Goal: Task Accomplishment & Management: Complete application form

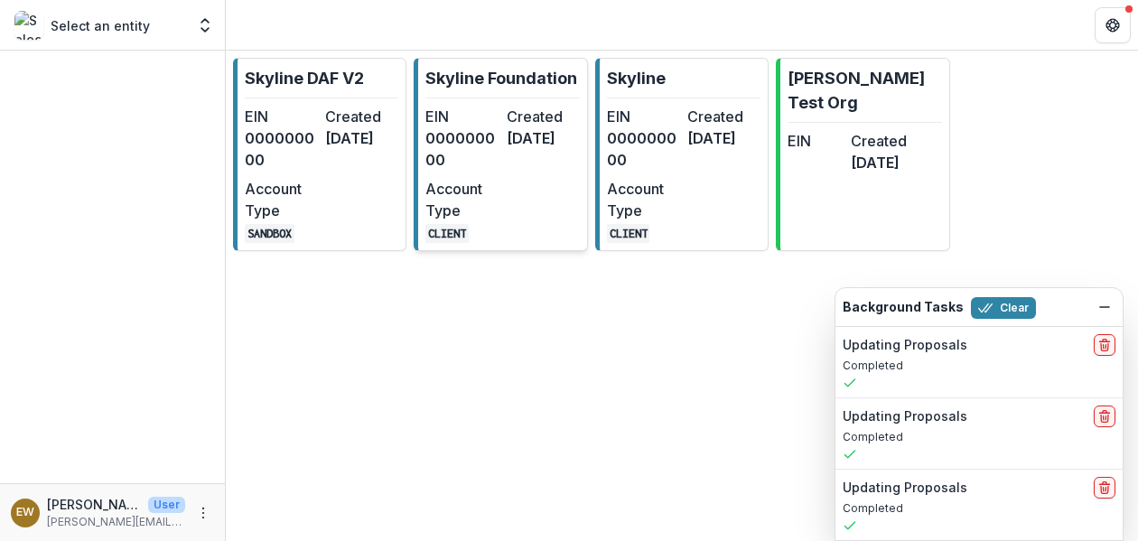
click at [535, 111] on dt "Created" at bounding box center [543, 117] width 73 height 22
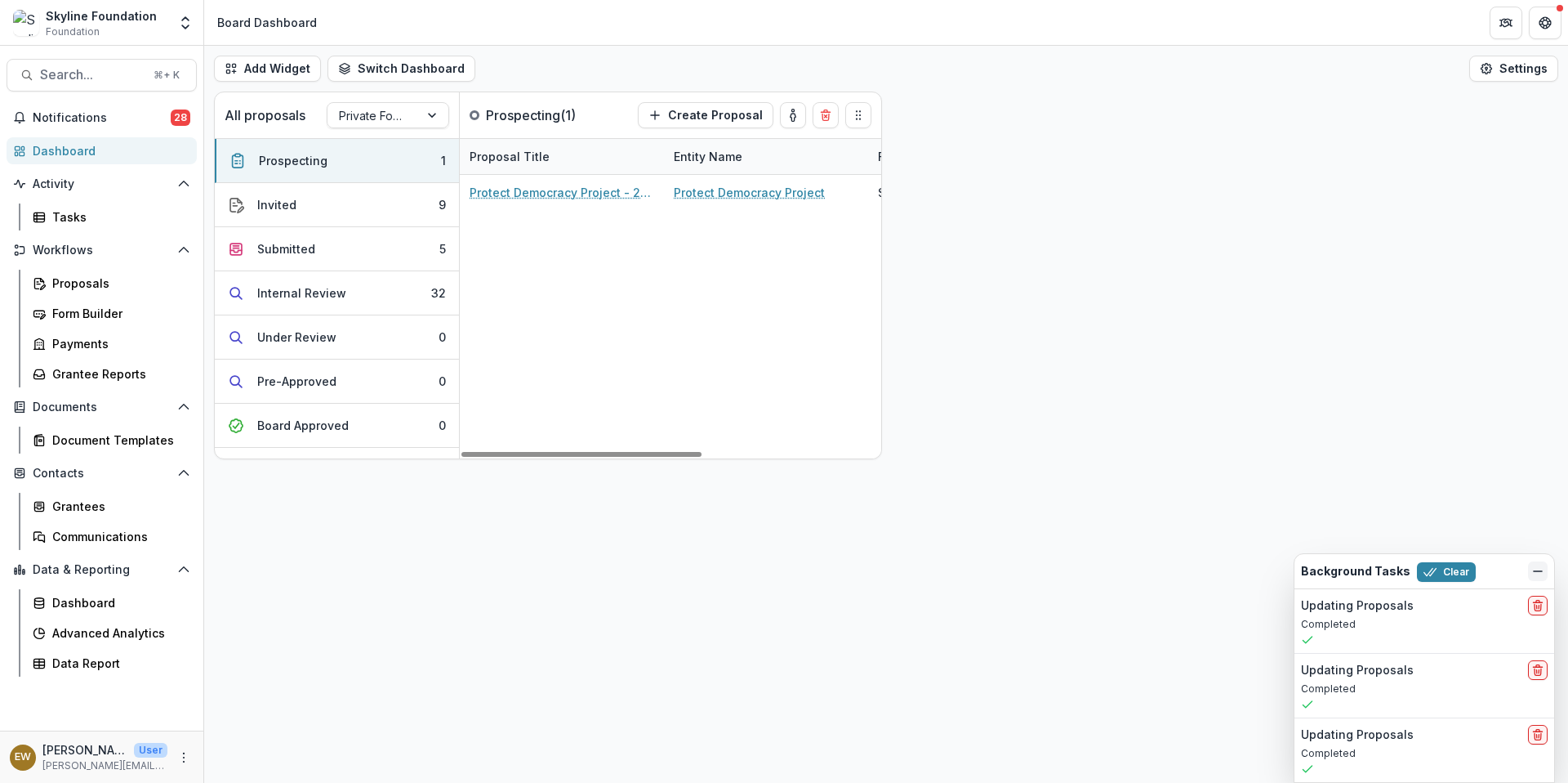
click at [1028, 488] on button "Dismiss" at bounding box center [1538, 571] width 20 height 20
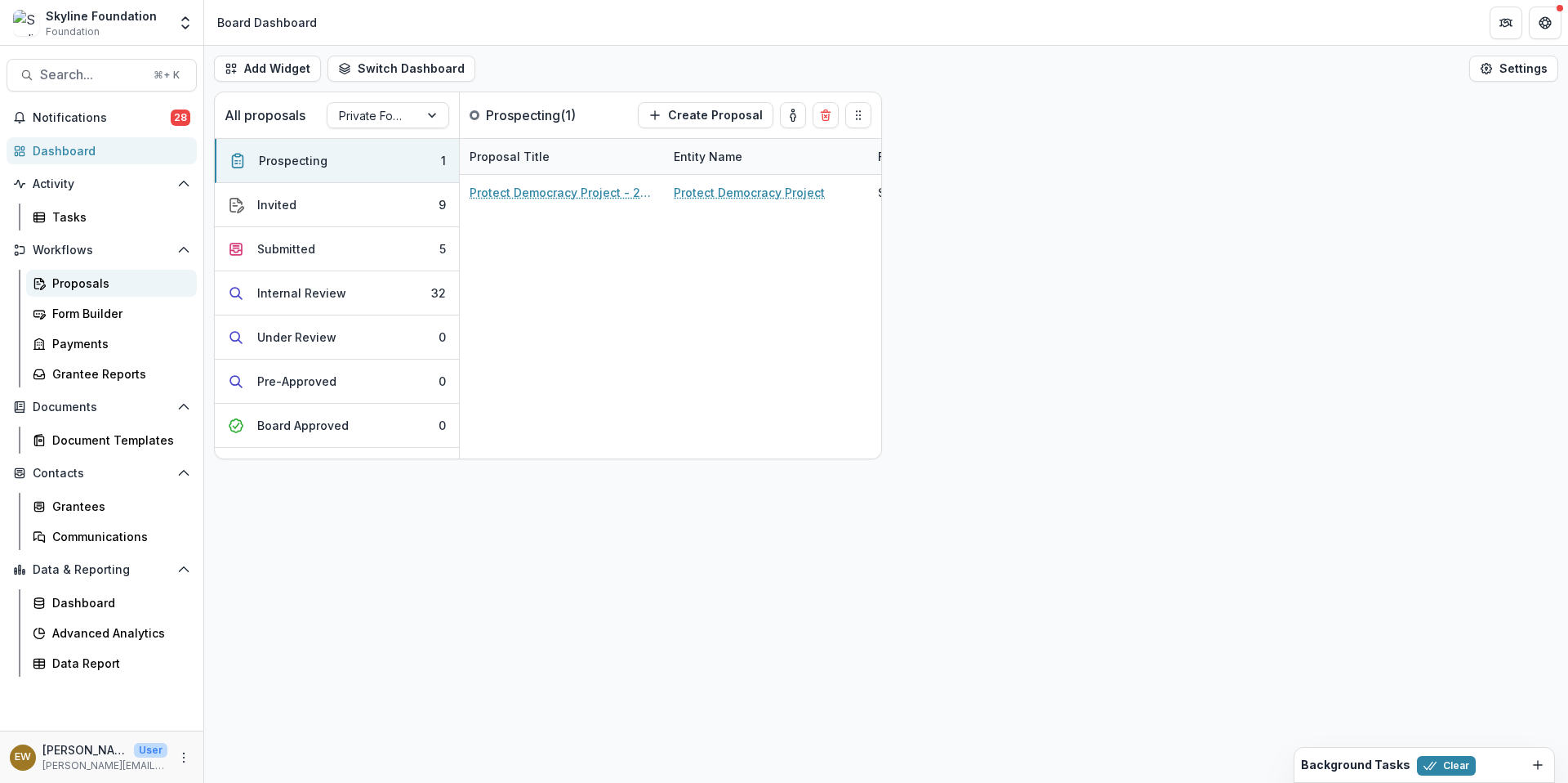
click at [62, 284] on div "Proposals" at bounding box center [117, 283] width 131 height 17
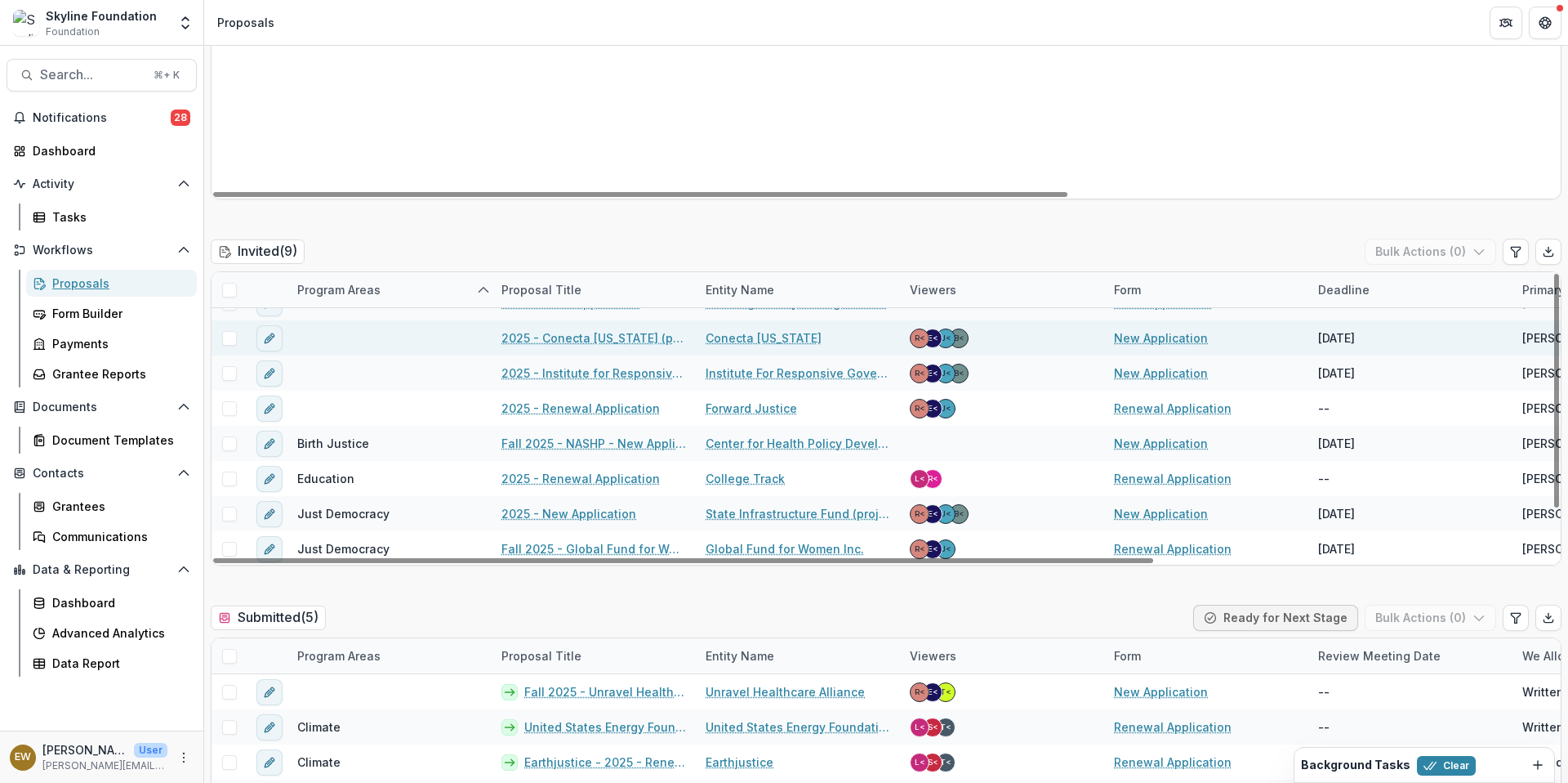
scroll to position [60, 0]
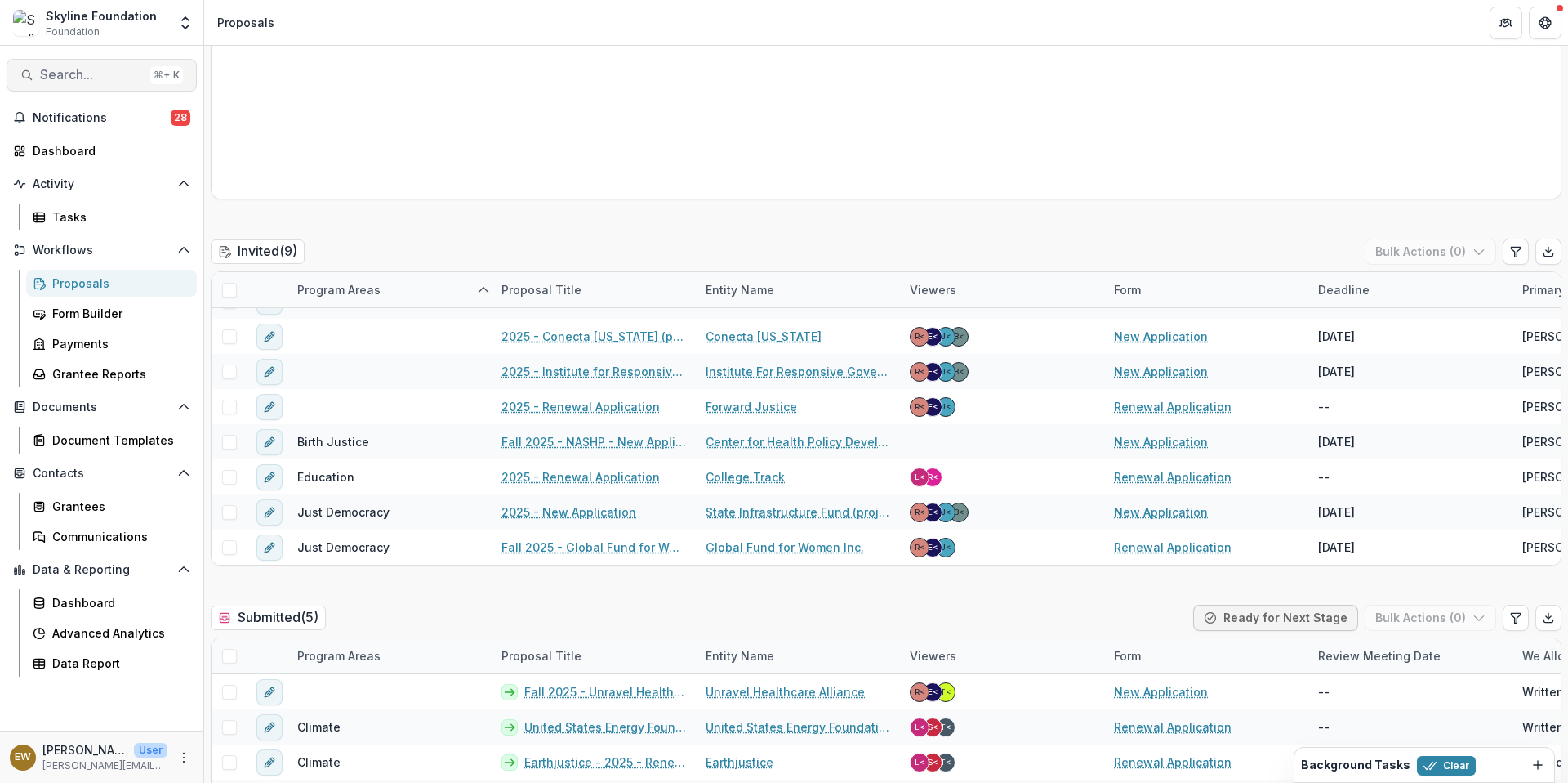
click at [74, 80] on span "Search..." at bounding box center [91, 74] width 104 height 15
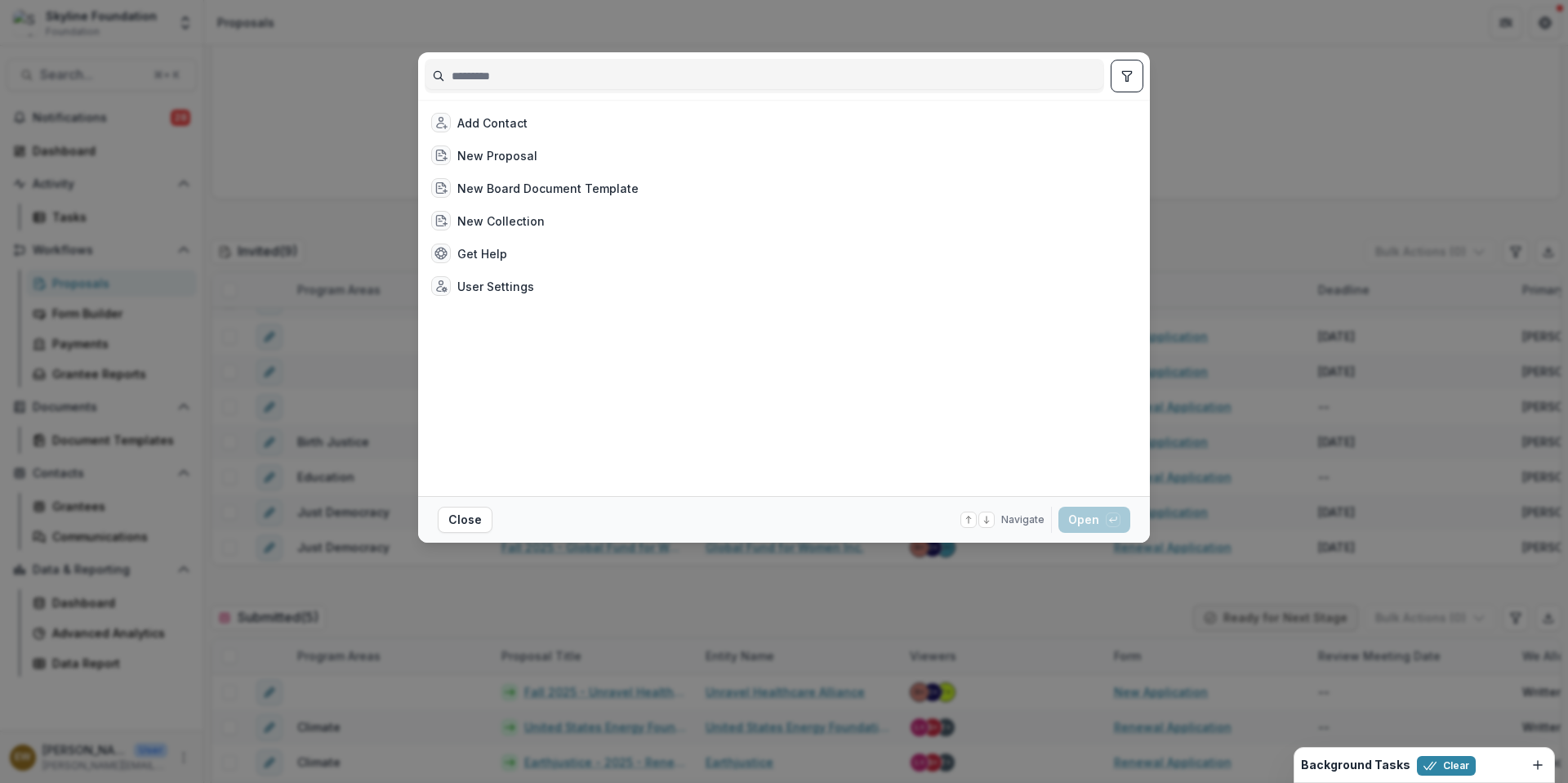
click at [502, 80] on input at bounding box center [765, 76] width 678 height 26
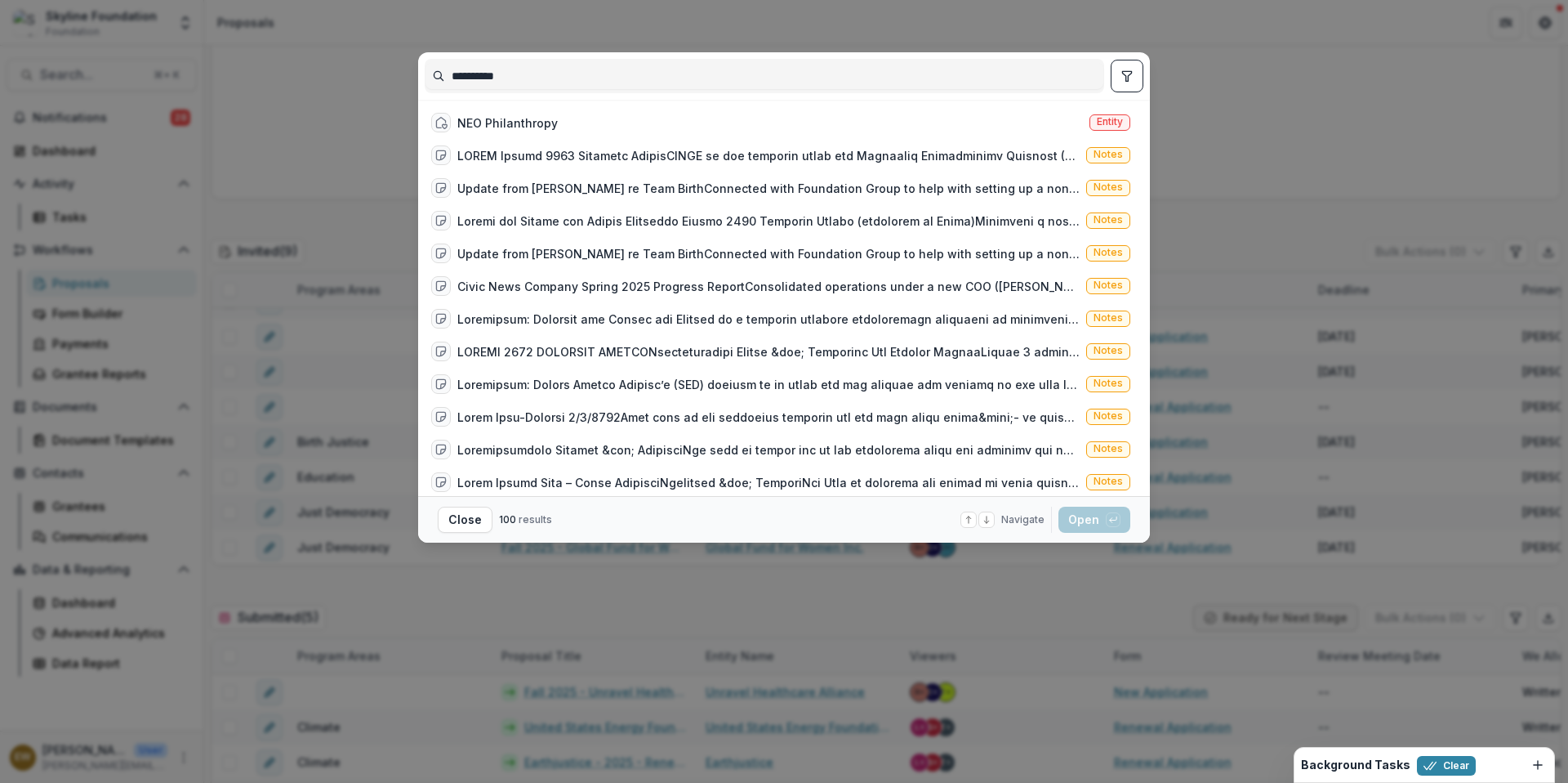
type input "**********"
click at [359, 283] on div "**********" at bounding box center [784, 392] width 1568 height 783
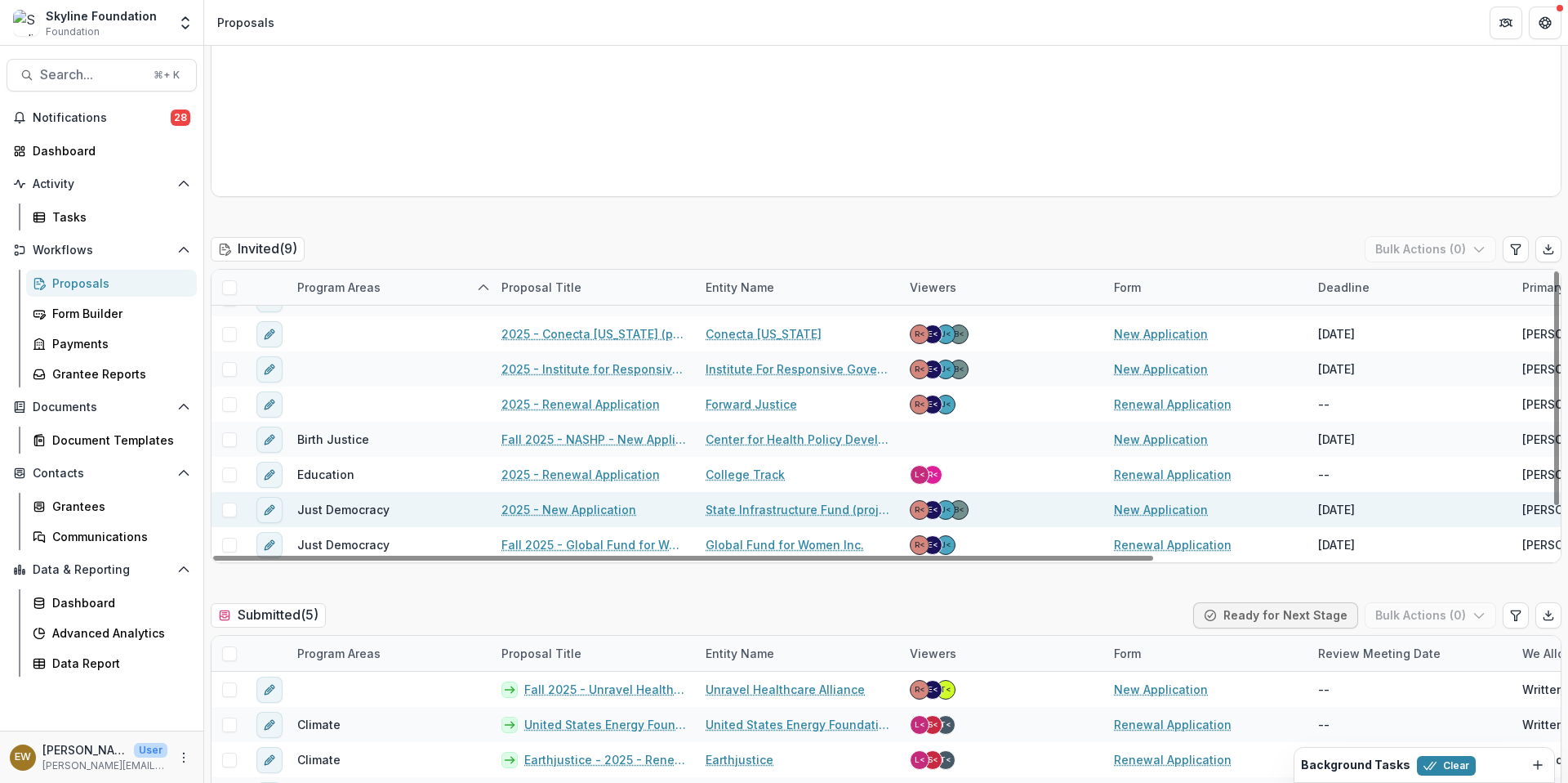
scroll to position [348, 0]
click at [571, 488] on link "2025 - New Application" at bounding box center [568, 508] width 135 height 17
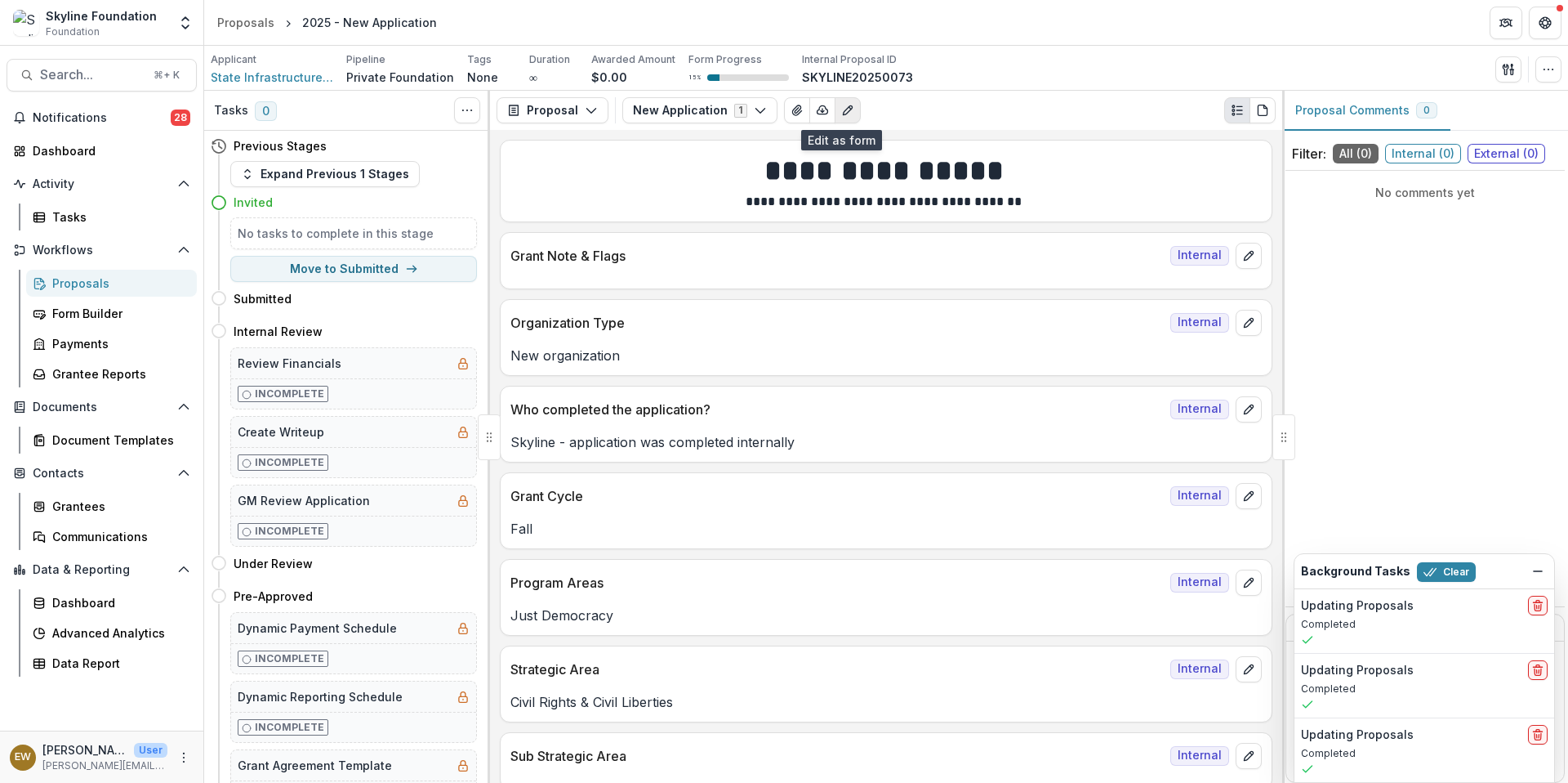
click at [841, 106] on icon "Edit as form" at bounding box center [848, 110] width 13 height 13
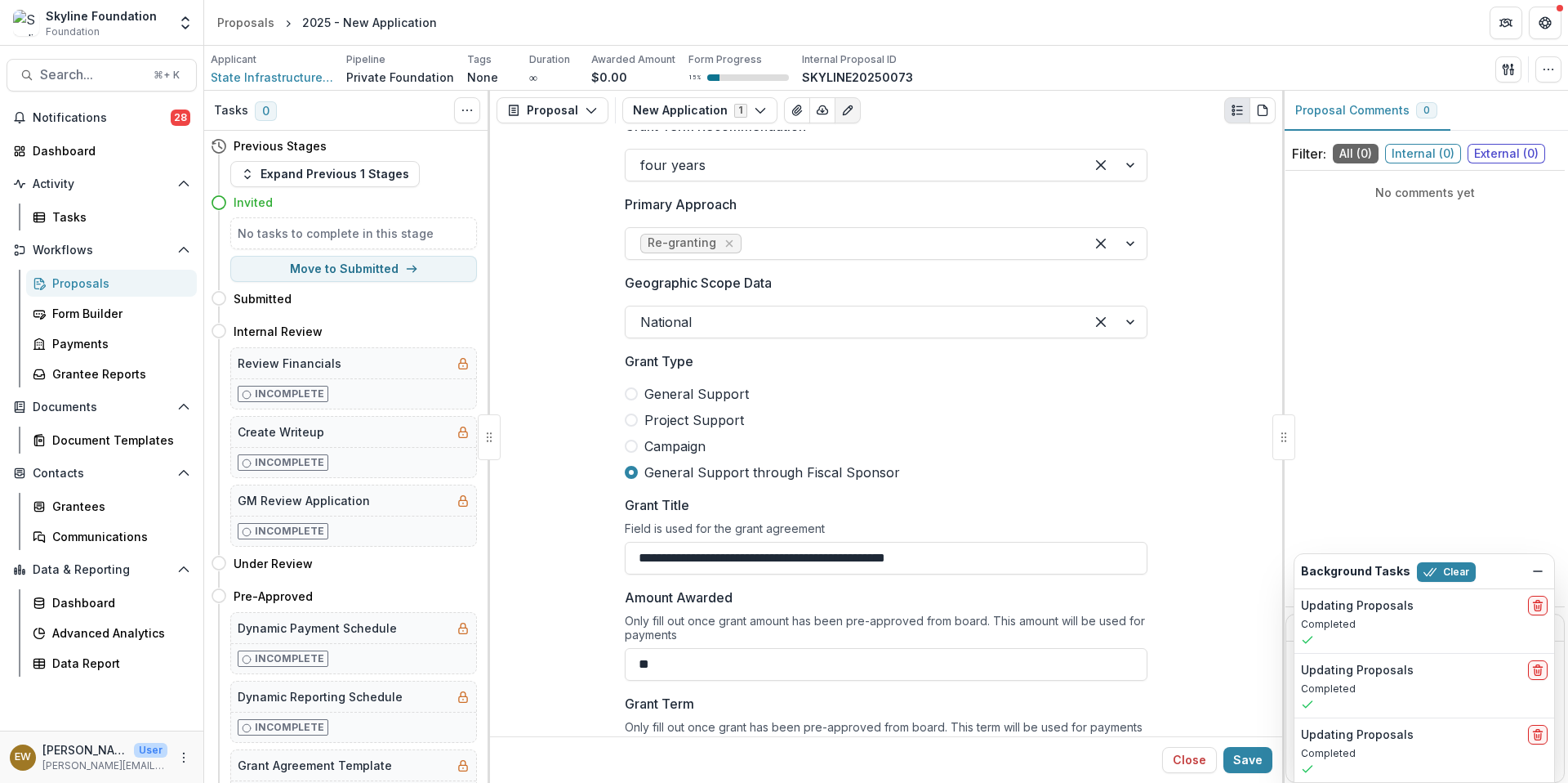
scroll to position [1080, 0]
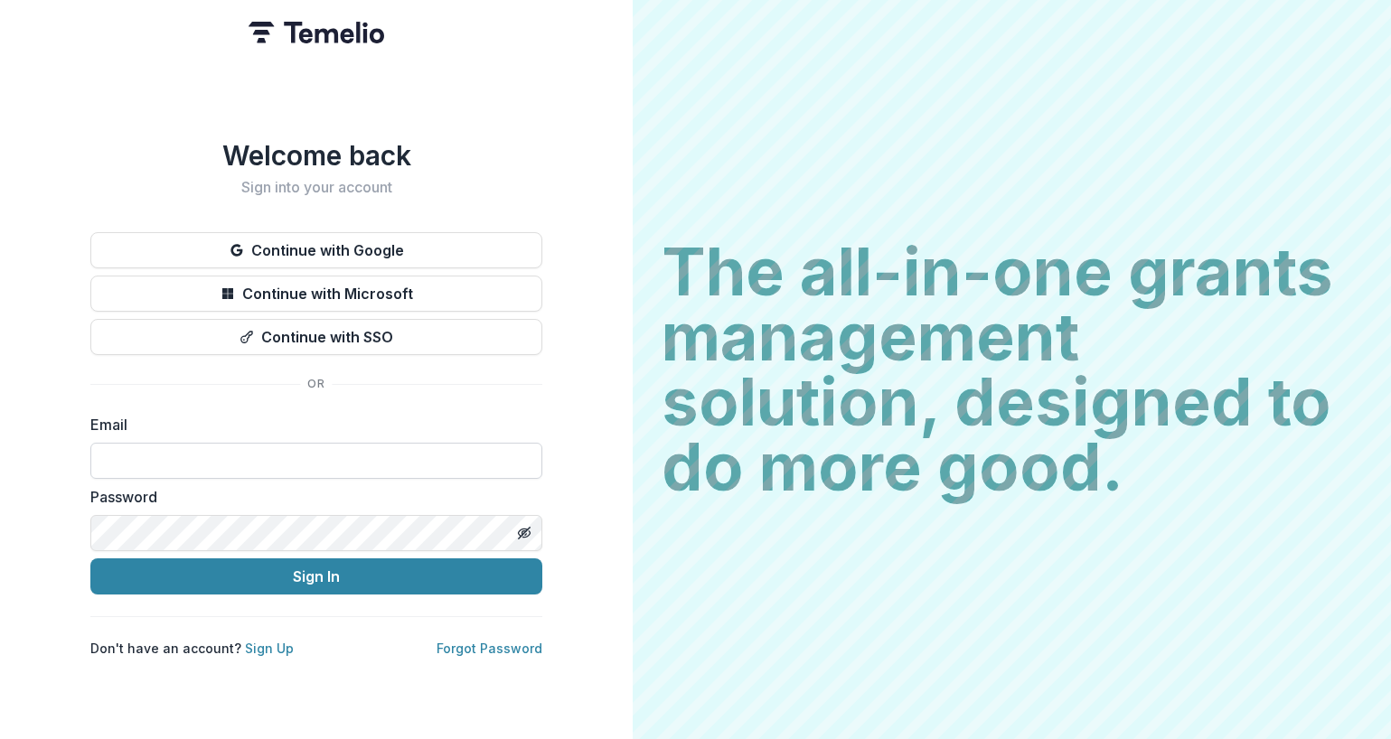
click at [205, 450] on input at bounding box center [316, 461] width 452 height 36
type input "**********"
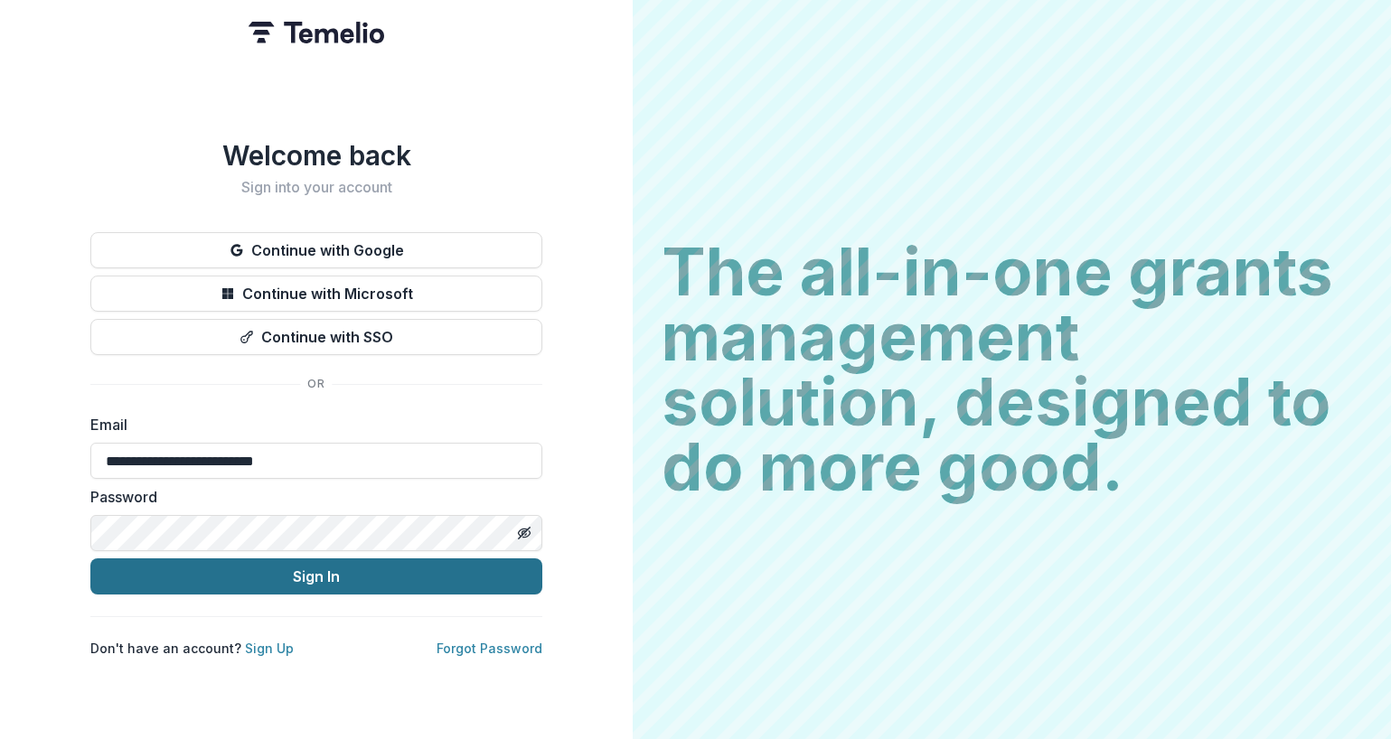
click at [295, 573] on button "Sign In" at bounding box center [316, 576] width 452 height 36
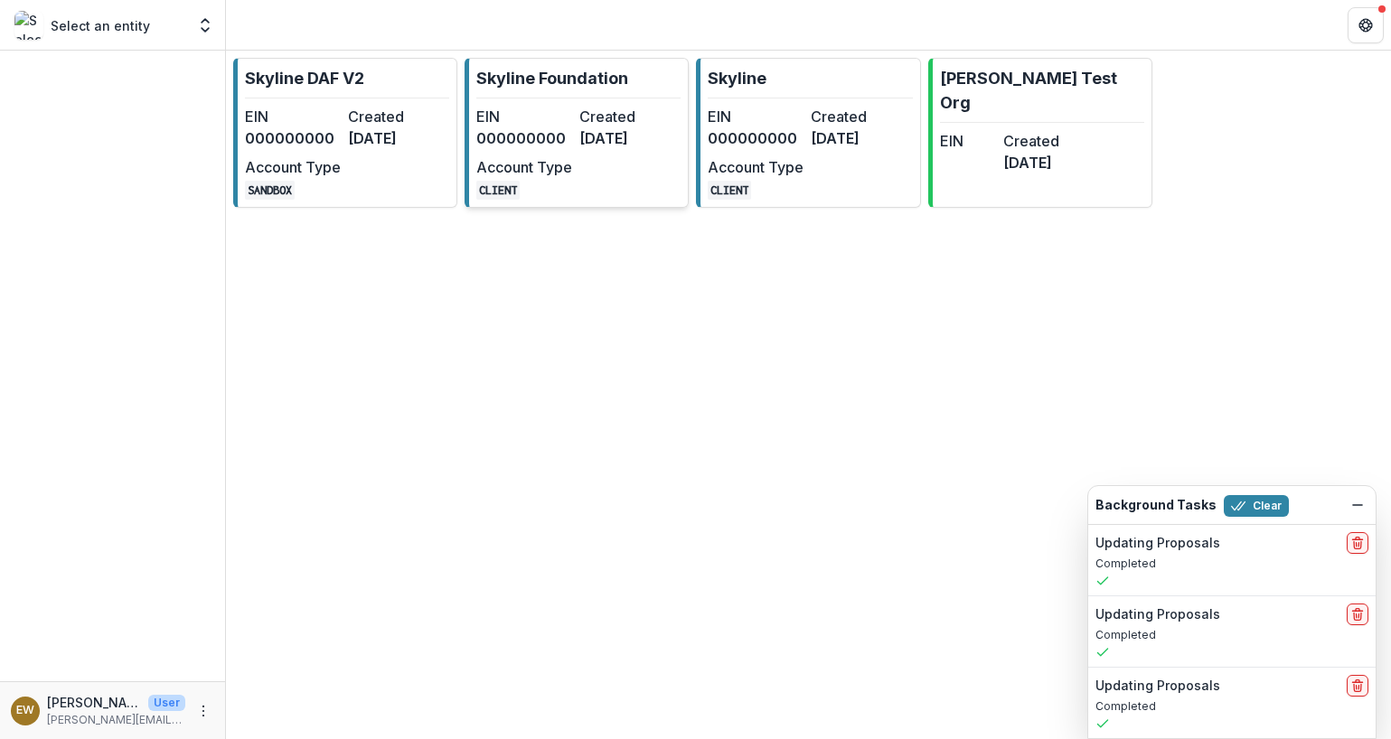
click at [576, 77] on p "Skyline Foundation" at bounding box center [552, 78] width 152 height 24
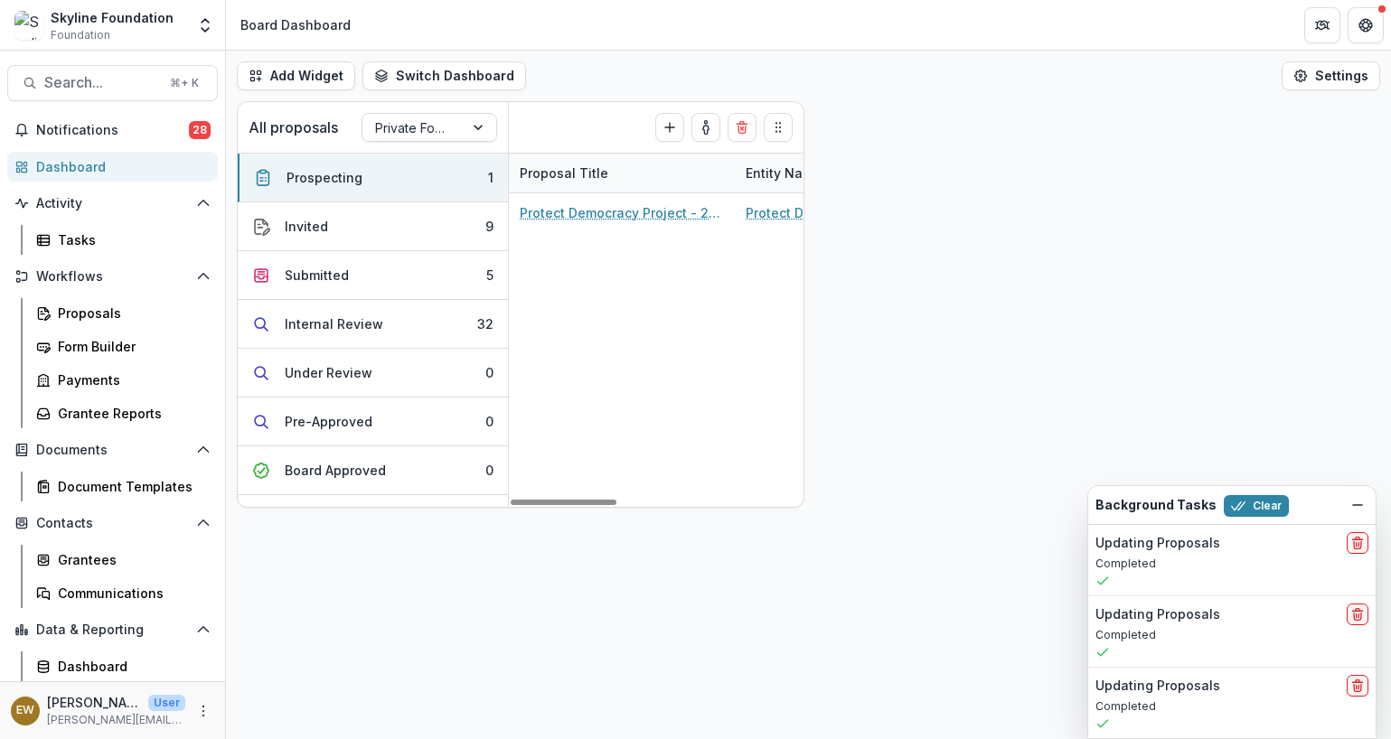
click at [111, 63] on div "Search... ⌘ + K Notifications 28 Dashboard Activity Tasks Workflows Proposals F…" at bounding box center [113, 395] width 226 height 688
click at [111, 89] on span "Search..." at bounding box center [101, 82] width 115 height 17
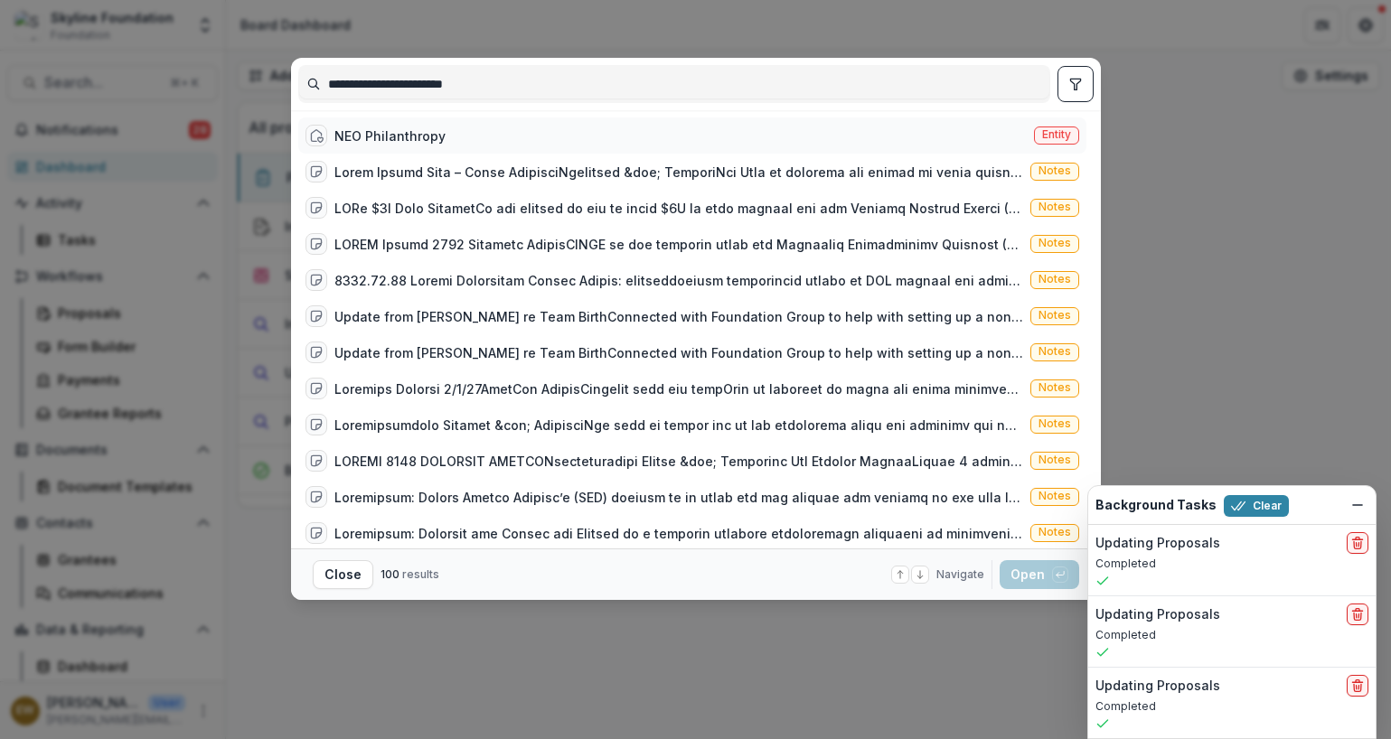
type input "**********"
click at [487, 132] on div "NEO Philanthropy Entity" at bounding box center [692, 135] width 788 height 36
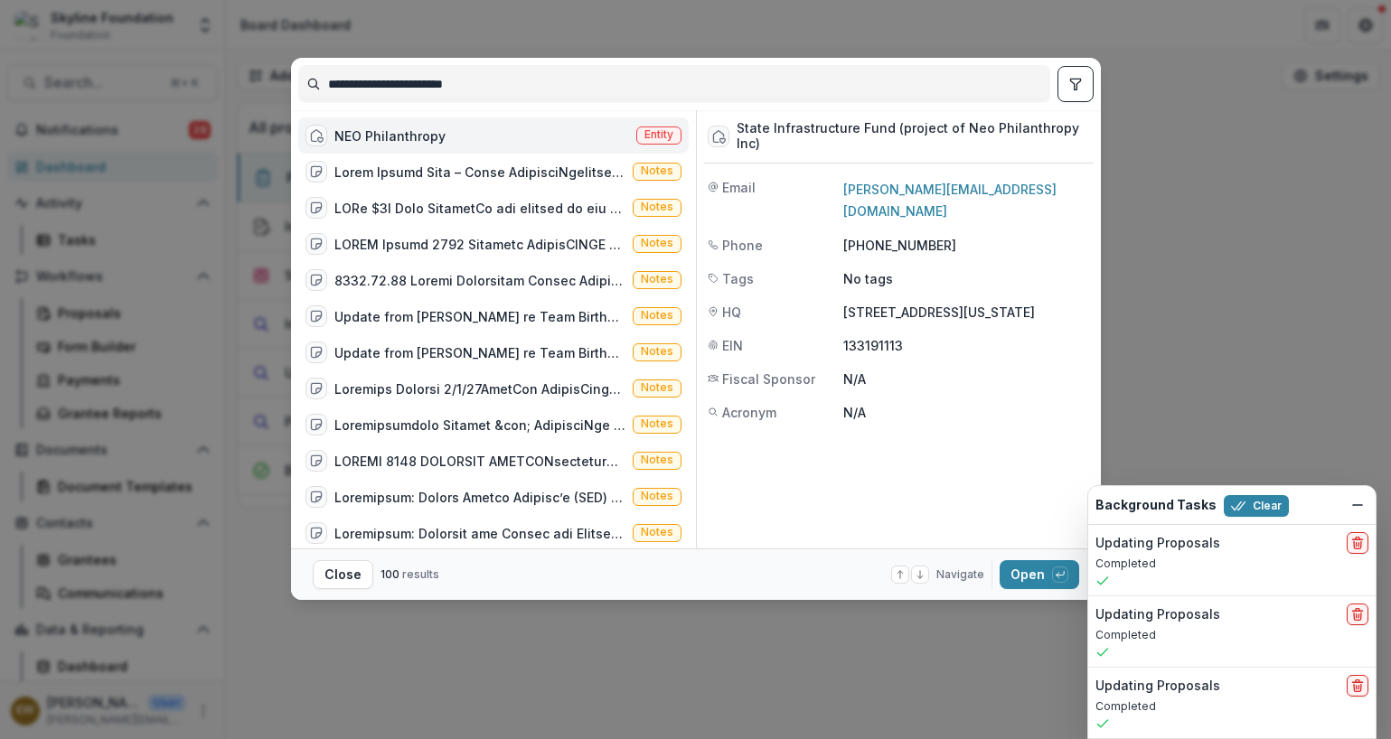
click at [998, 578] on div "Navigate up and down with arrow keys Open with enter key" at bounding box center [985, 574] width 188 height 29
click at [1041, 572] on button "Open with enter key" at bounding box center [1039, 574] width 80 height 29
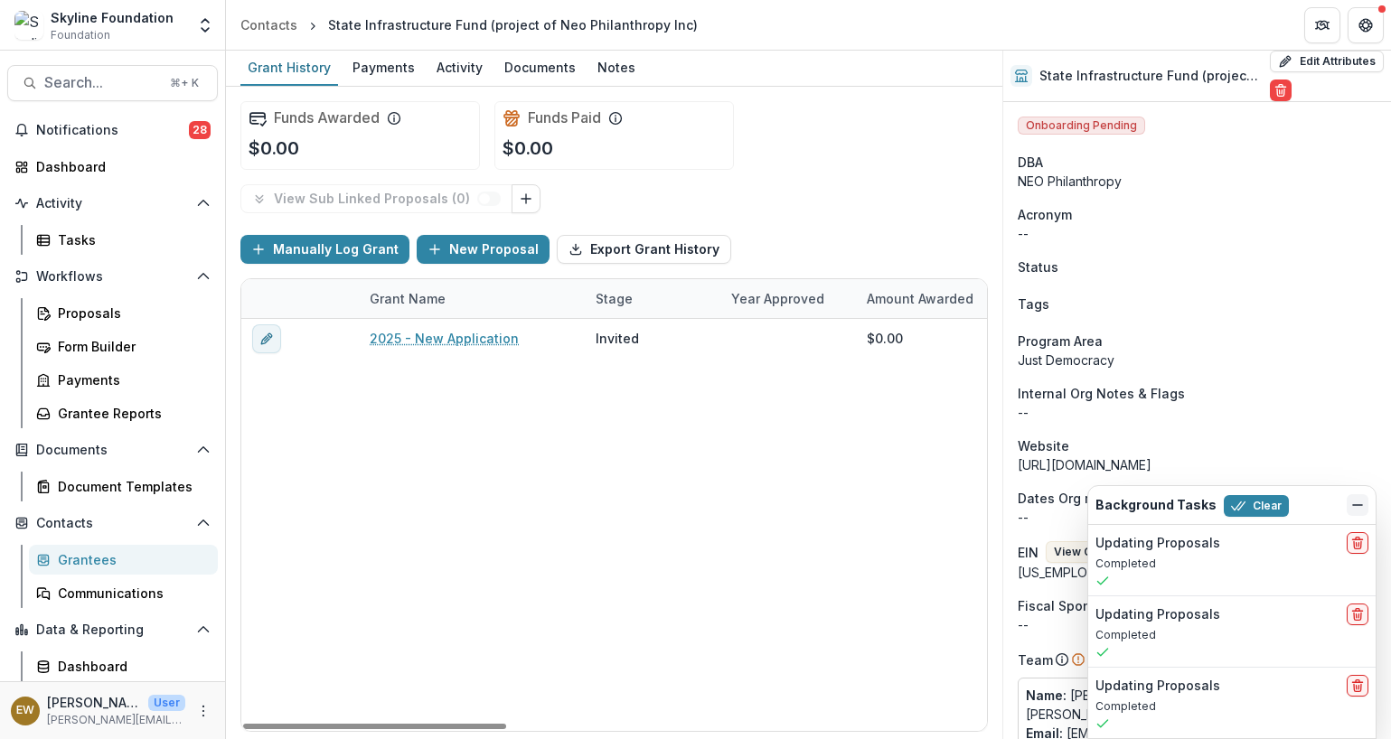
click at [1357, 500] on icon "Dismiss" at bounding box center [1357, 505] width 14 height 14
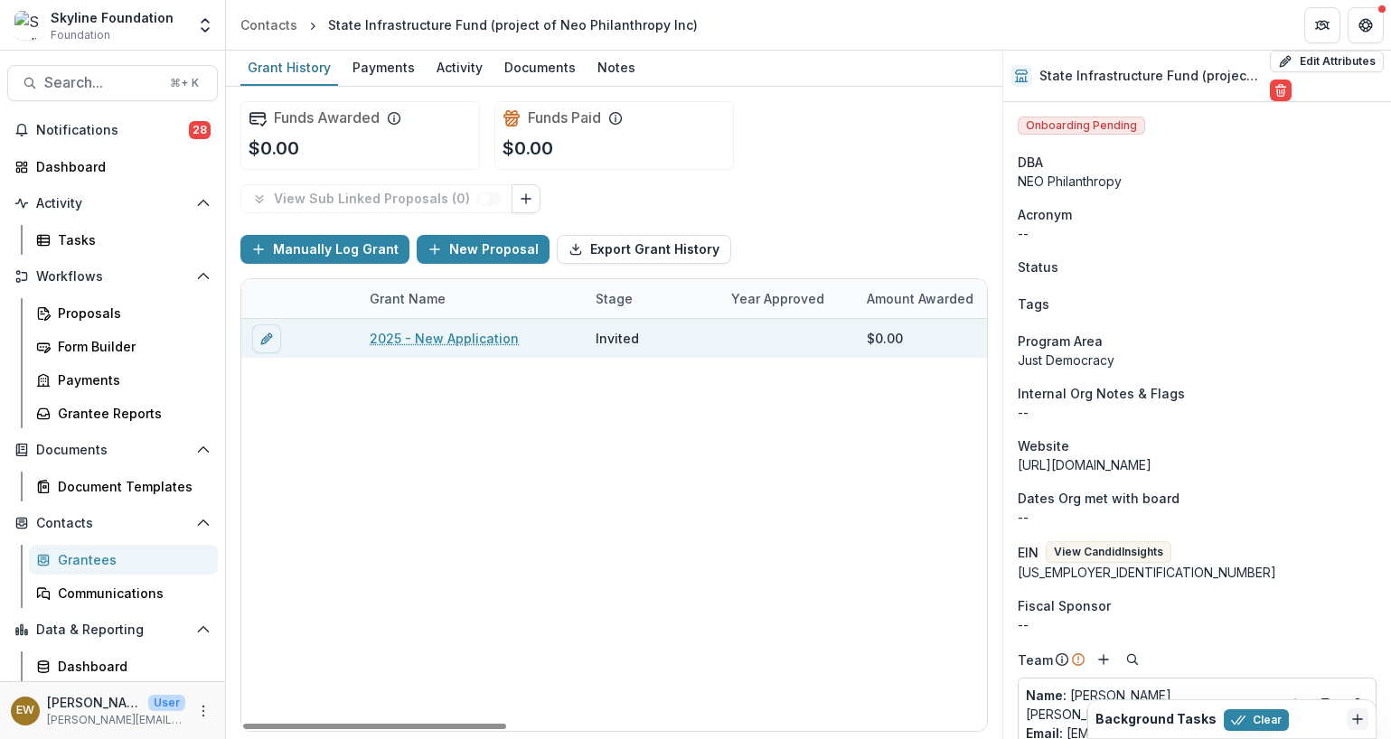
click at [464, 335] on link "2025 - New Application" at bounding box center [444, 338] width 149 height 19
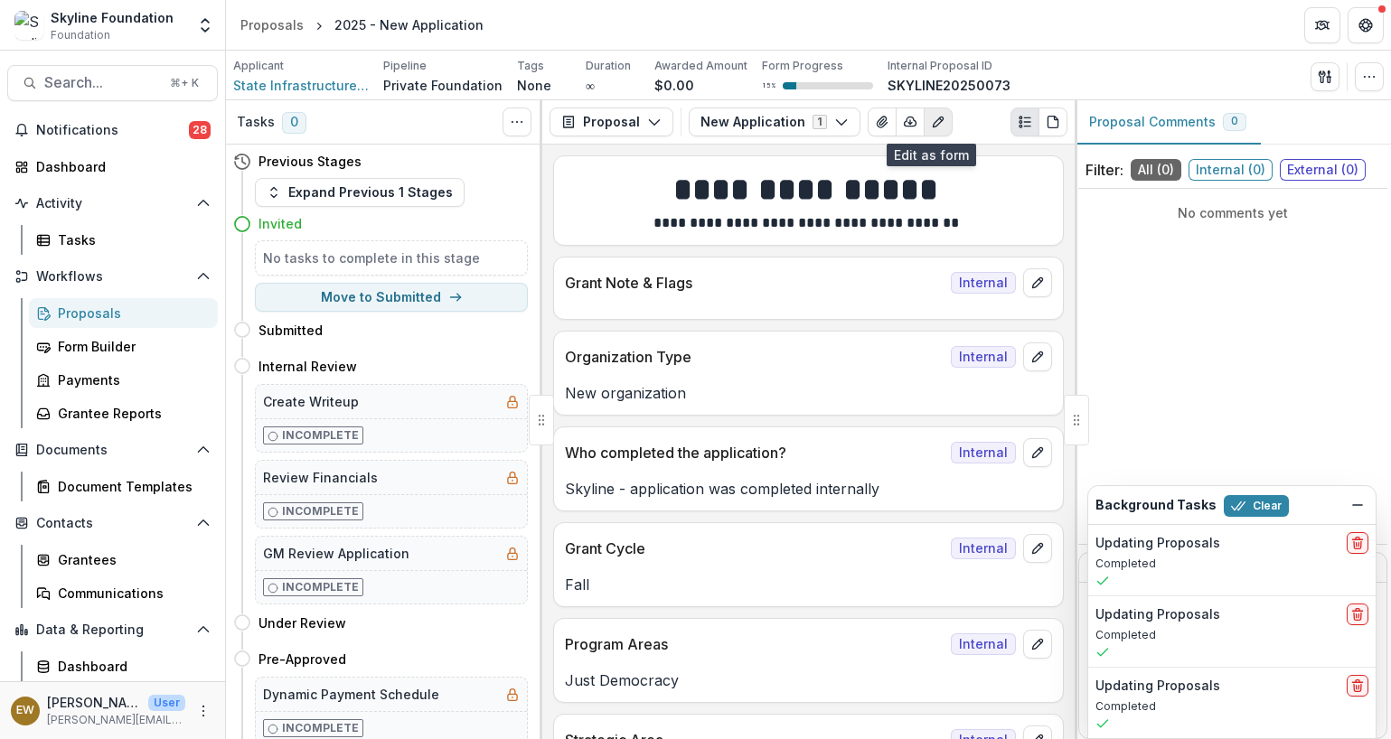
click at [932, 125] on icon "Edit as form" at bounding box center [937, 122] width 10 height 10
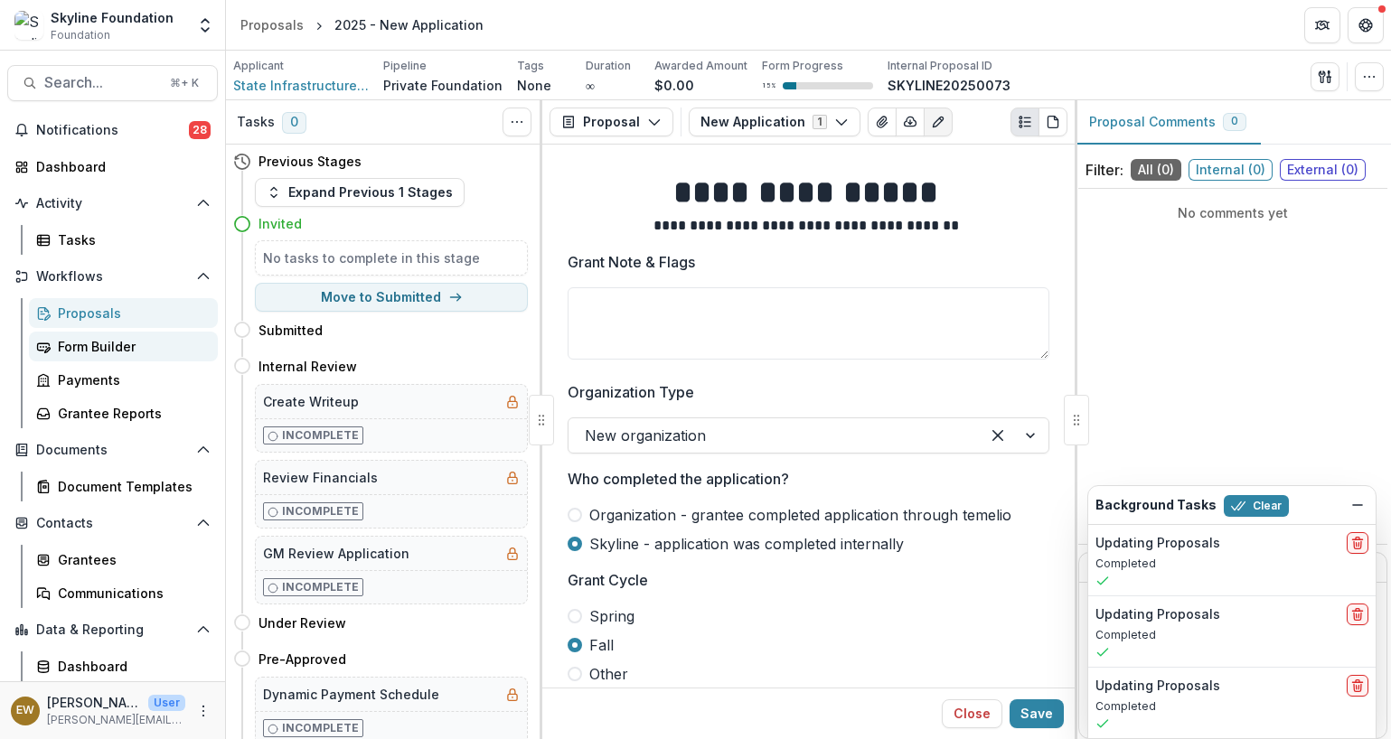
scroll to position [4, 0]
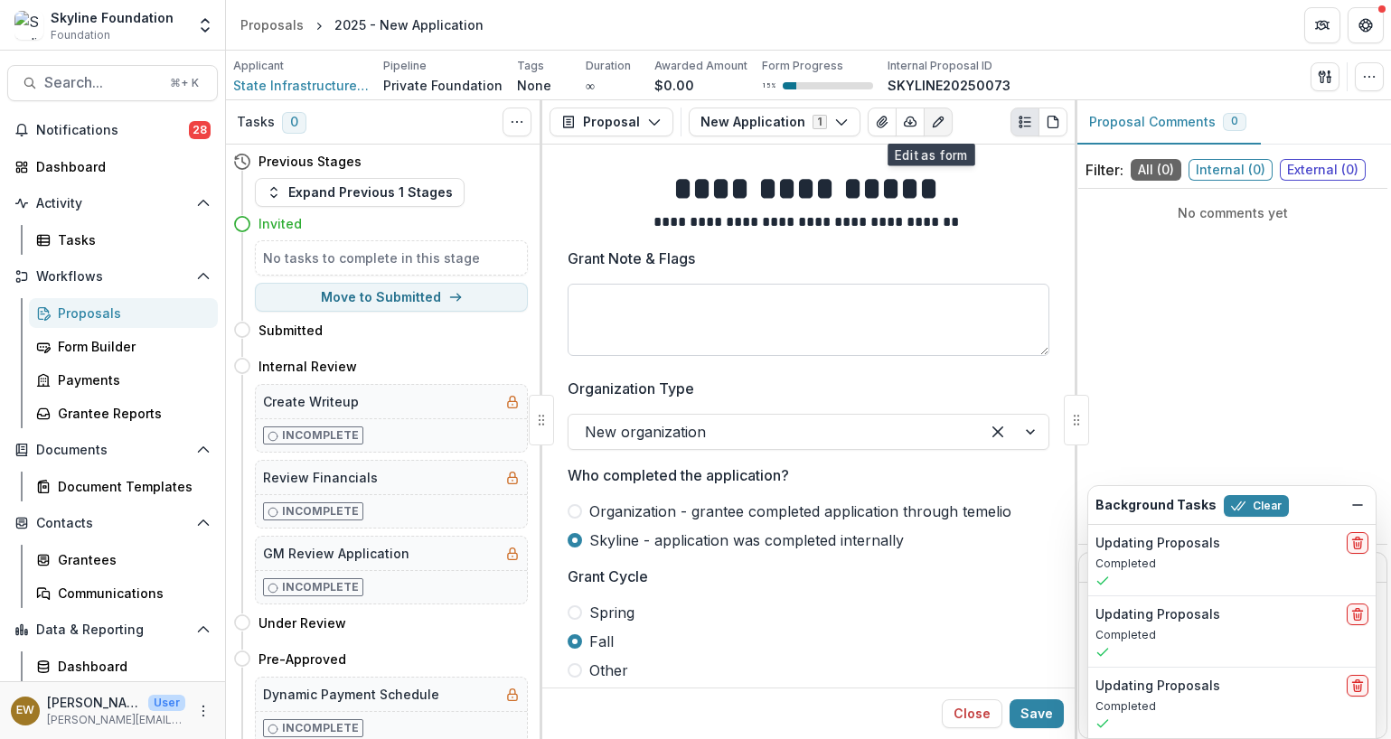
click at [736, 324] on textarea "Grant Note & Flags" at bounding box center [808, 320] width 482 height 72
click at [166, 121] on button "Notifications 28" at bounding box center [112, 130] width 211 height 29
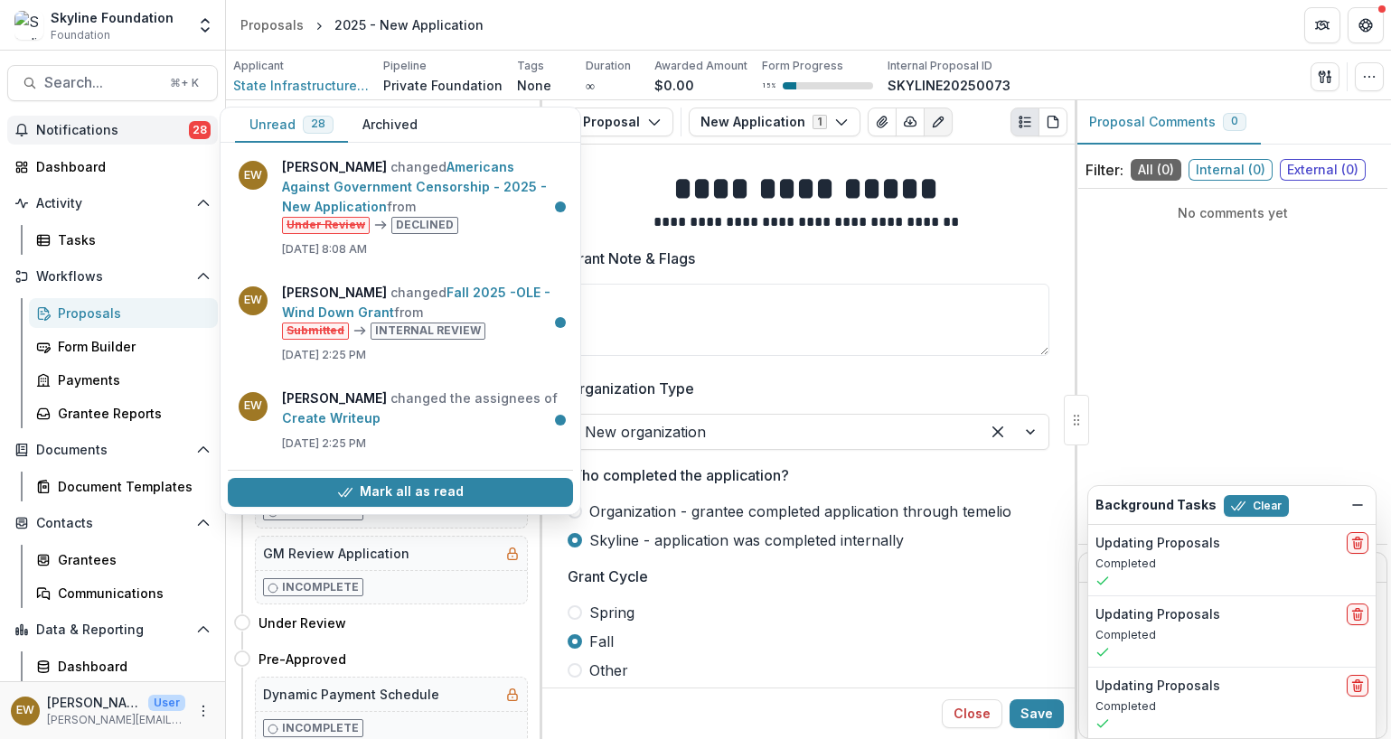
click at [419, 131] on button "Archived" at bounding box center [390, 125] width 84 height 35
click at [289, 123] on button "Unread 28" at bounding box center [291, 125] width 113 height 35
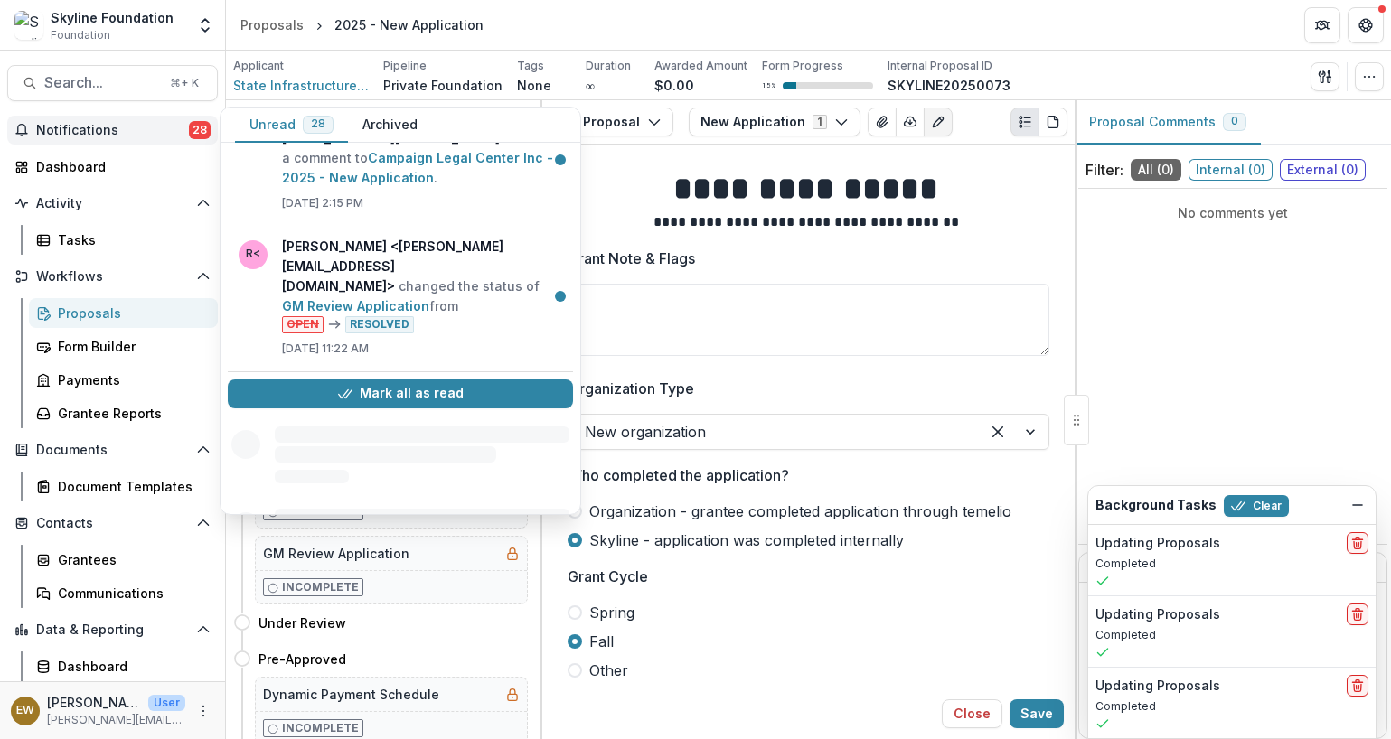
scroll to position [1490, 0]
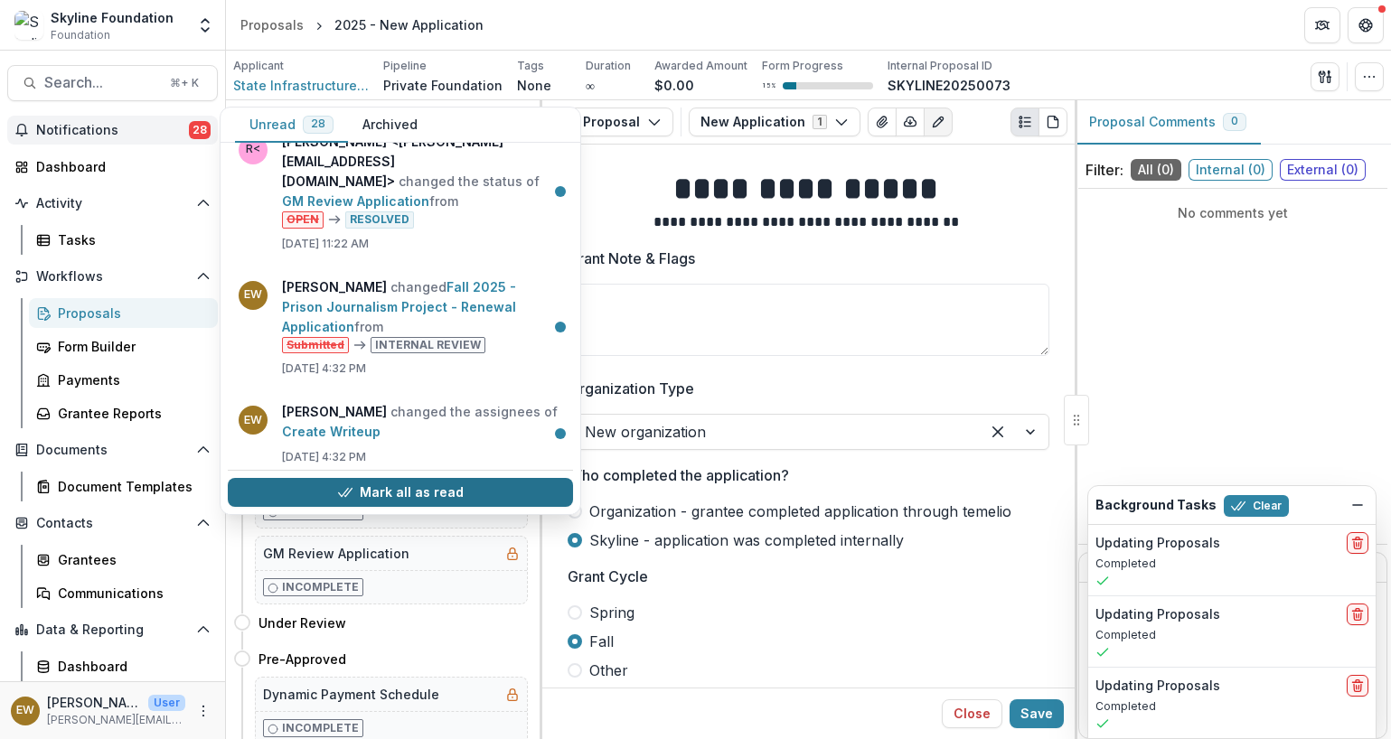
click at [375, 492] on button "Mark all as read" at bounding box center [400, 492] width 345 height 29
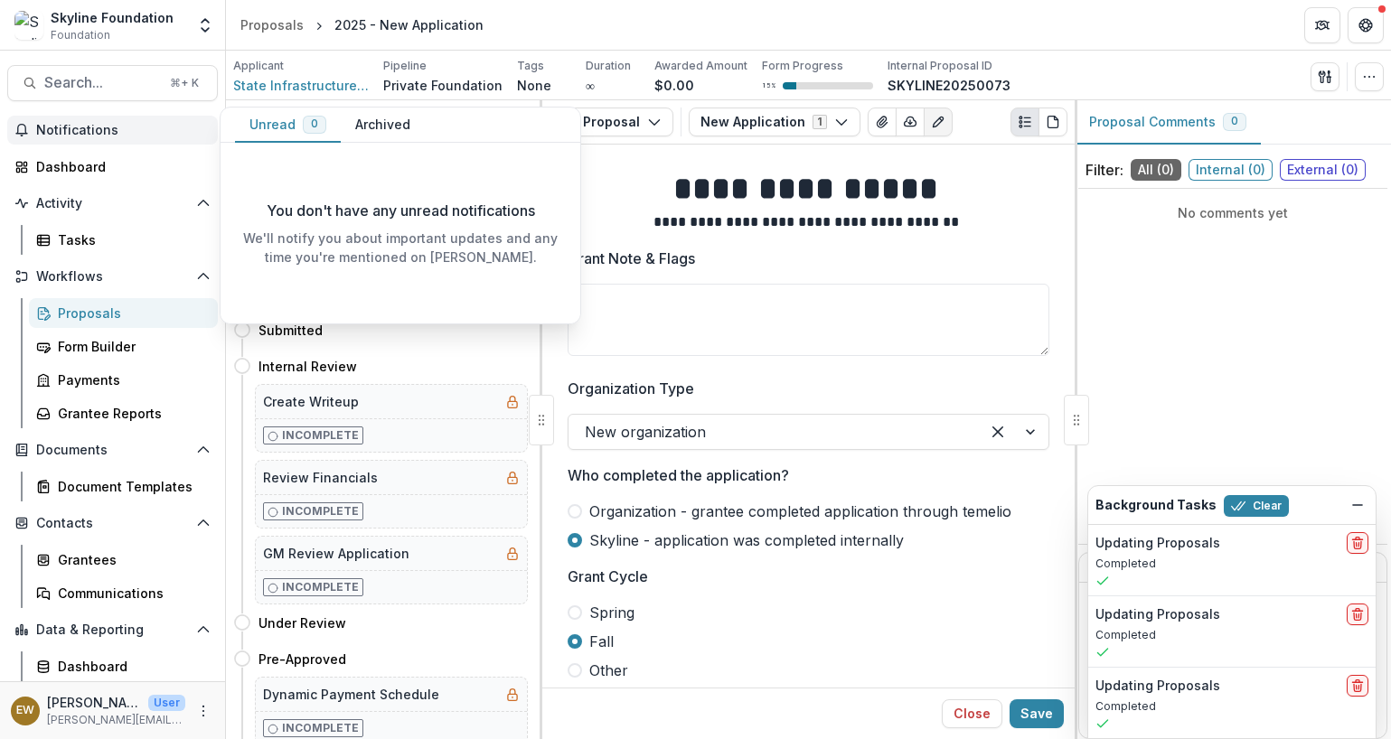
click at [281, 131] on button "Unread 0" at bounding box center [288, 125] width 106 height 35
click at [407, 130] on button "Archived" at bounding box center [383, 125] width 84 height 35
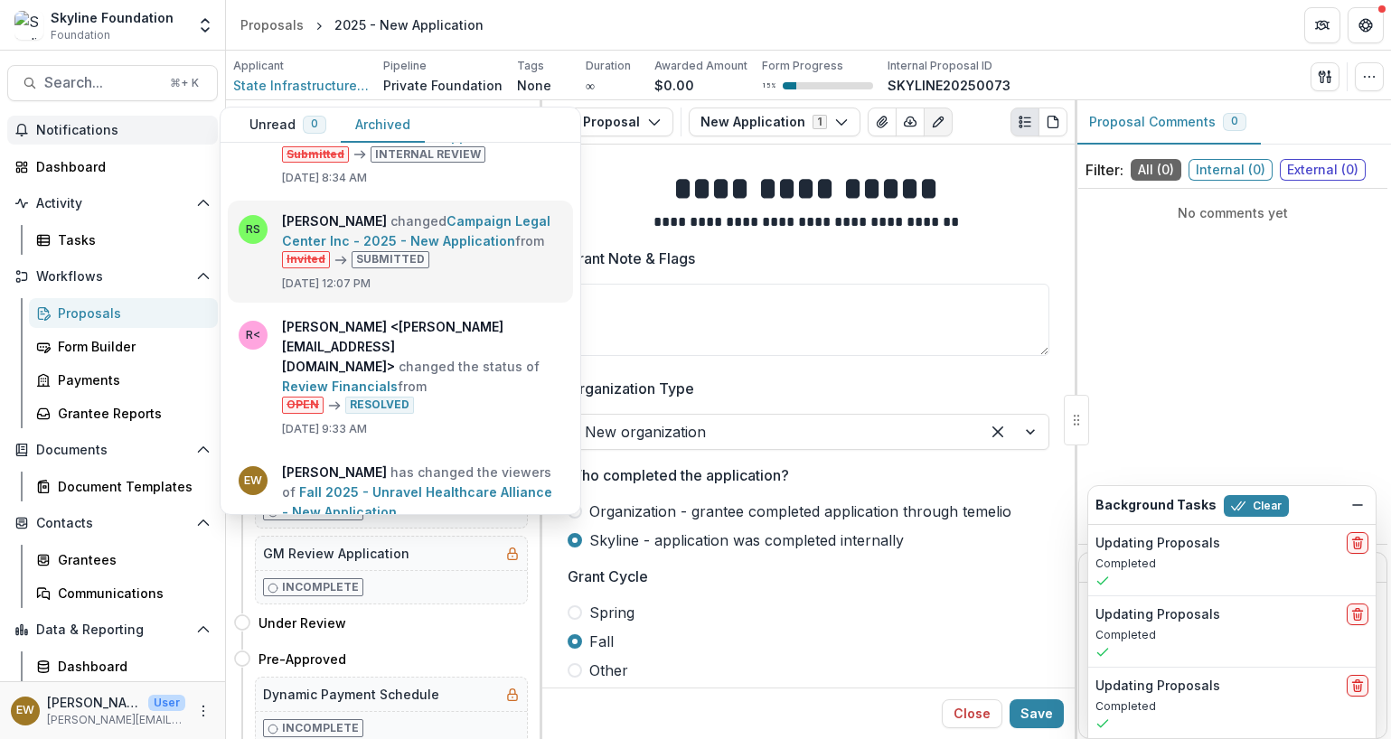
scroll to position [2985, 0]
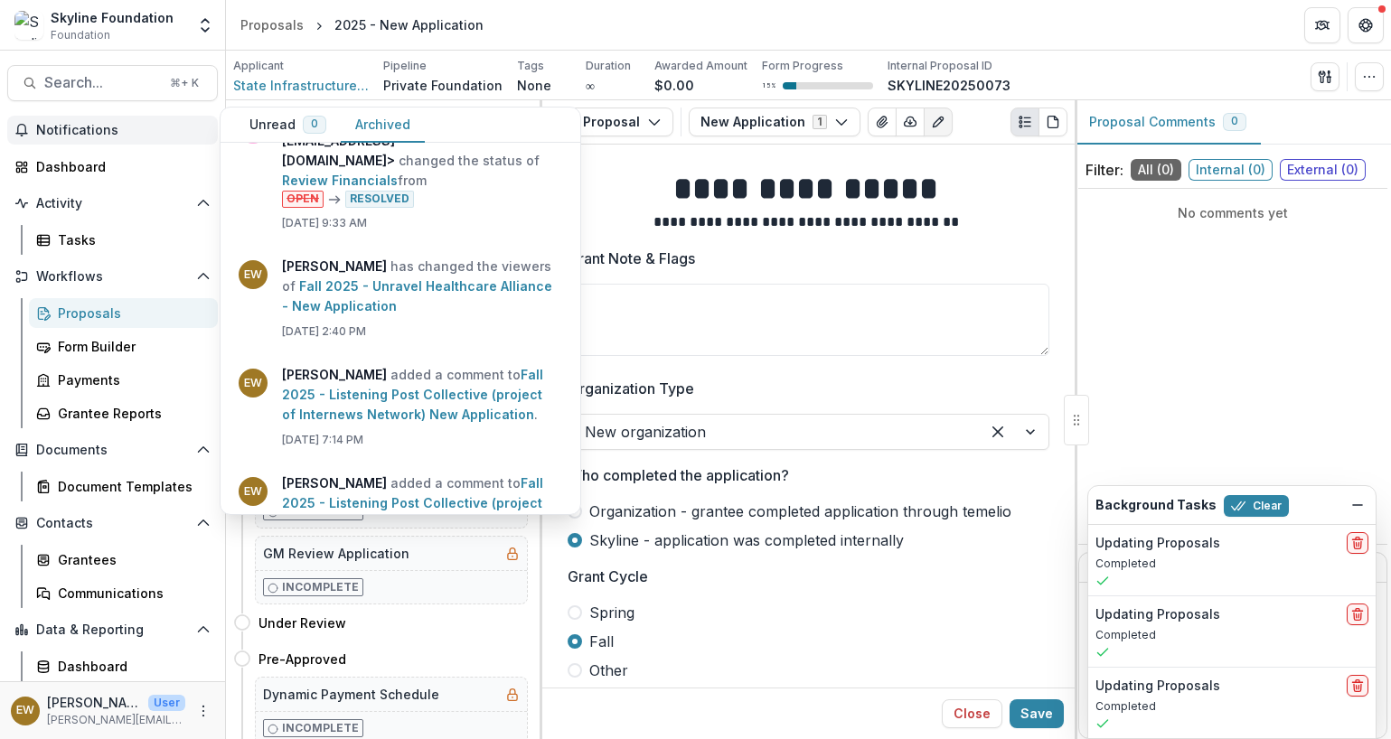
click at [164, 131] on span "Notifications" at bounding box center [123, 130] width 174 height 15
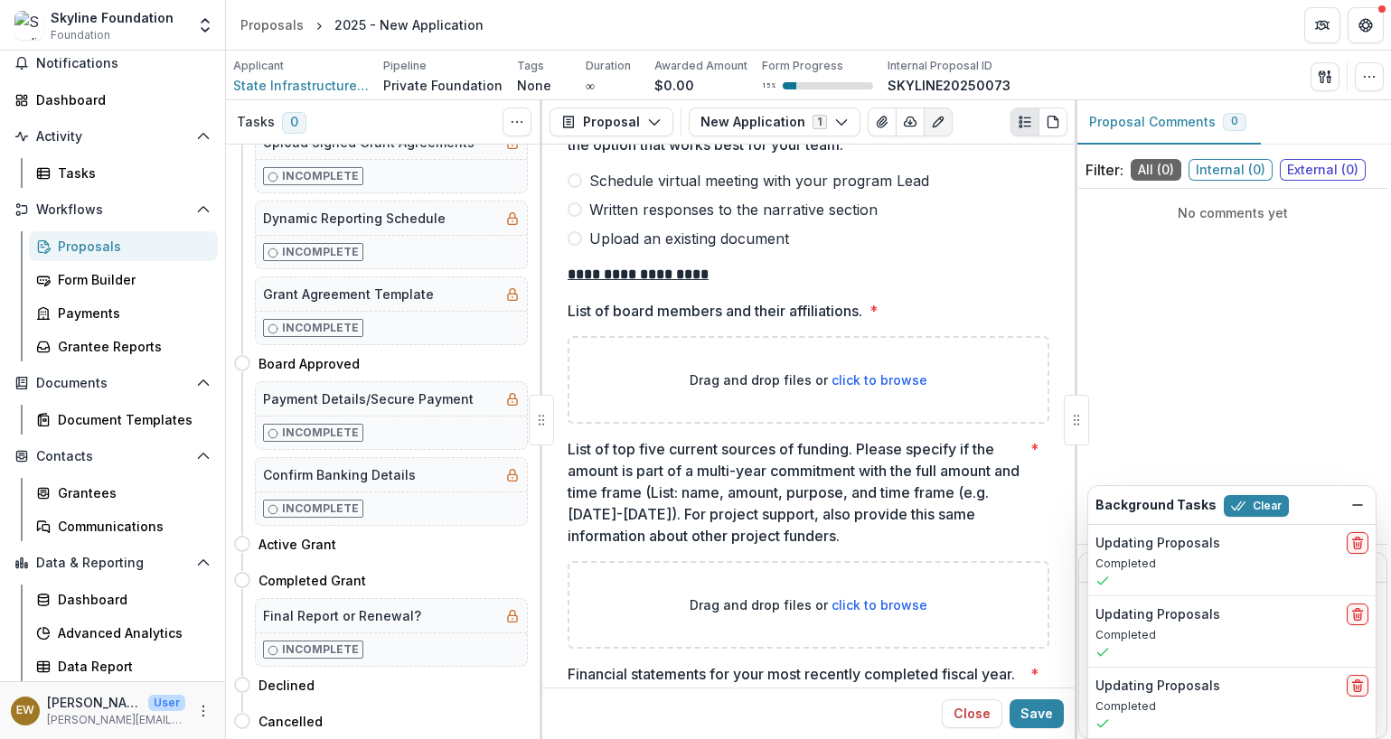
scroll to position [4794, 0]
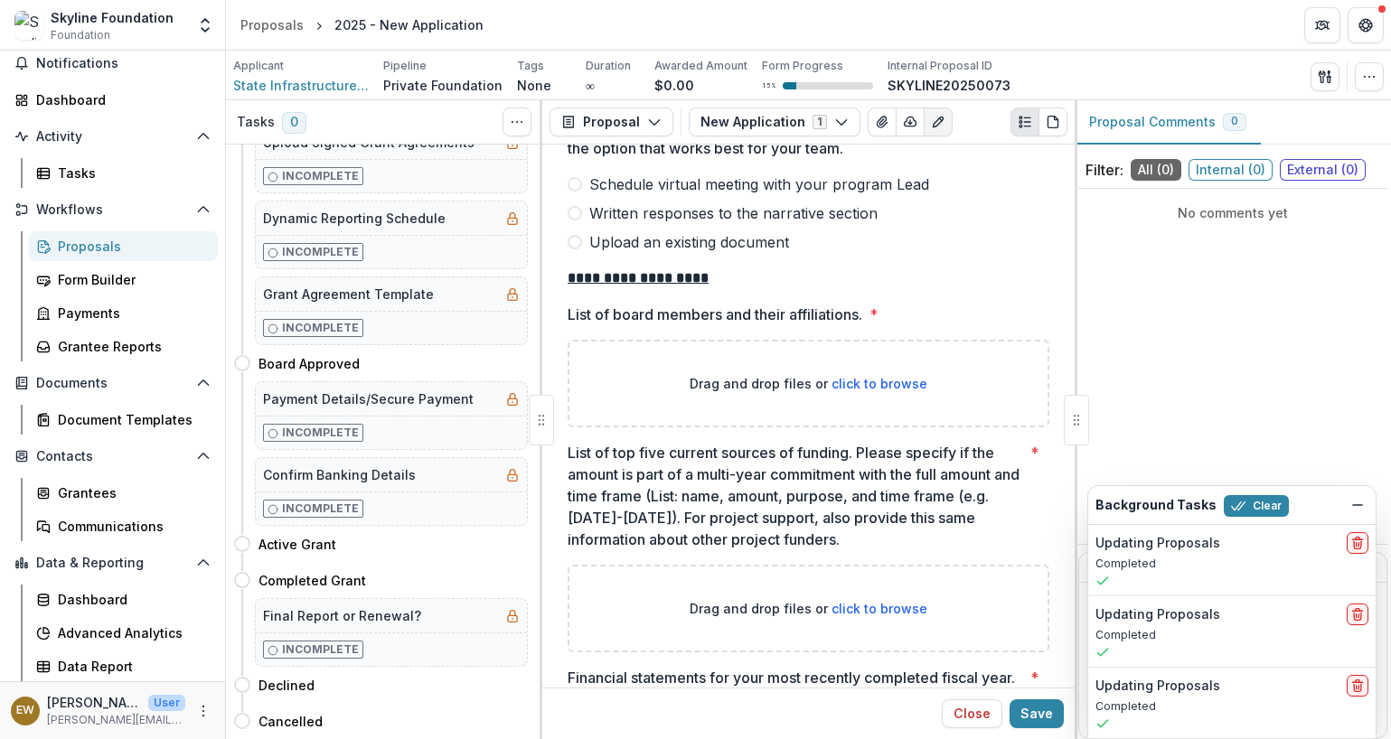
click at [628, 188] on span "Schedule virtual meeting with your program Lead" at bounding box center [759, 184] width 340 height 22
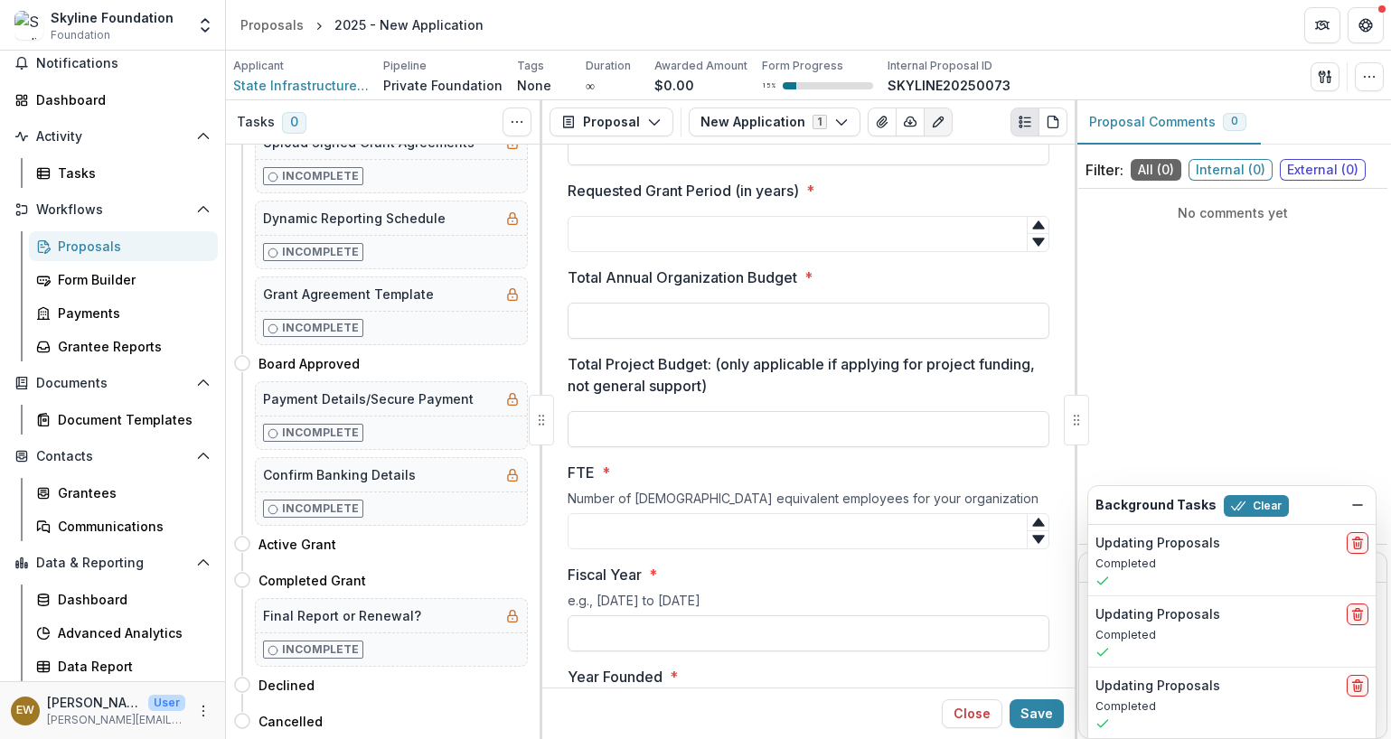
scroll to position [3775, 0]
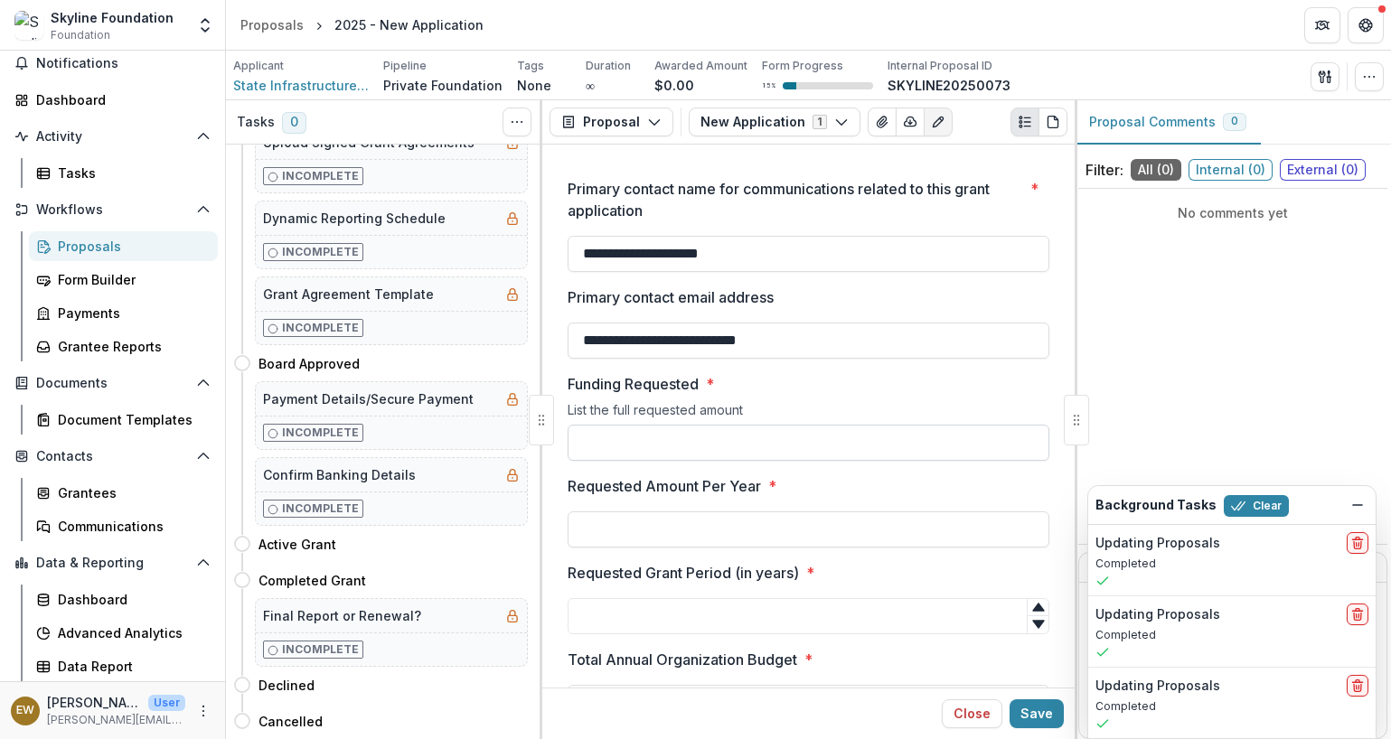
click at [669, 453] on input "Funding Requested *" at bounding box center [808, 443] width 482 height 36
type input "**"
click at [753, 409] on div "List the full requested amount" at bounding box center [808, 413] width 482 height 23
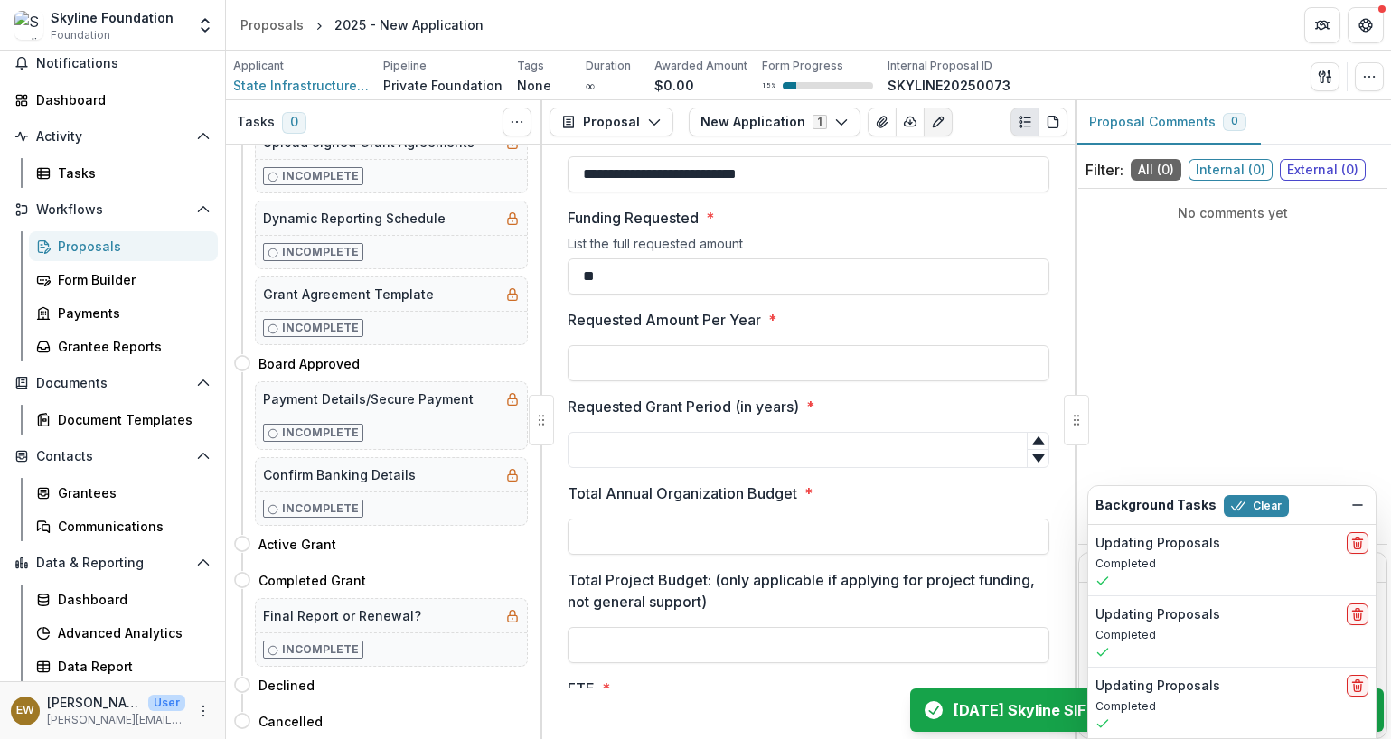
scroll to position [3973, 0]
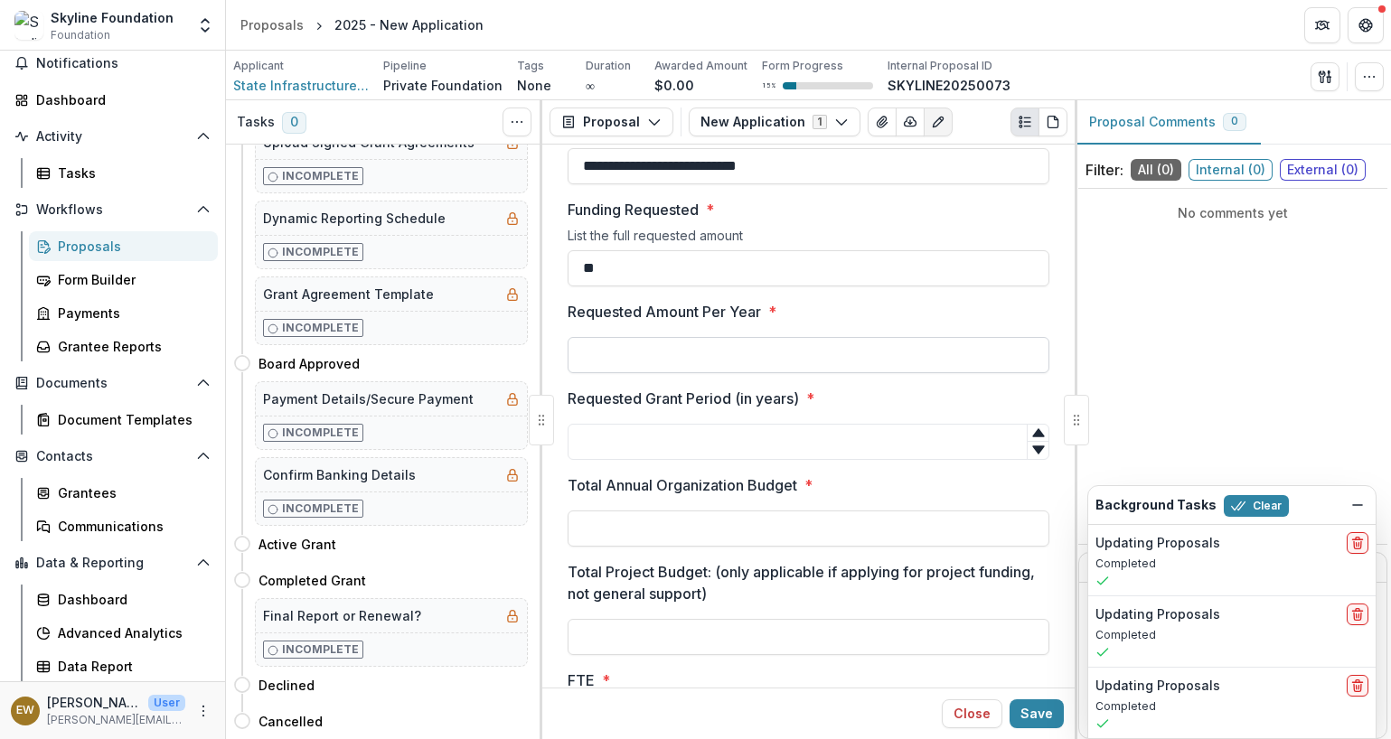
drag, startPoint x: 686, startPoint y: 353, endPoint x: 683, endPoint y: 362, distance: 9.4
click at [686, 353] on input "Requested Amount Per Year *" at bounding box center [808, 355] width 482 height 36
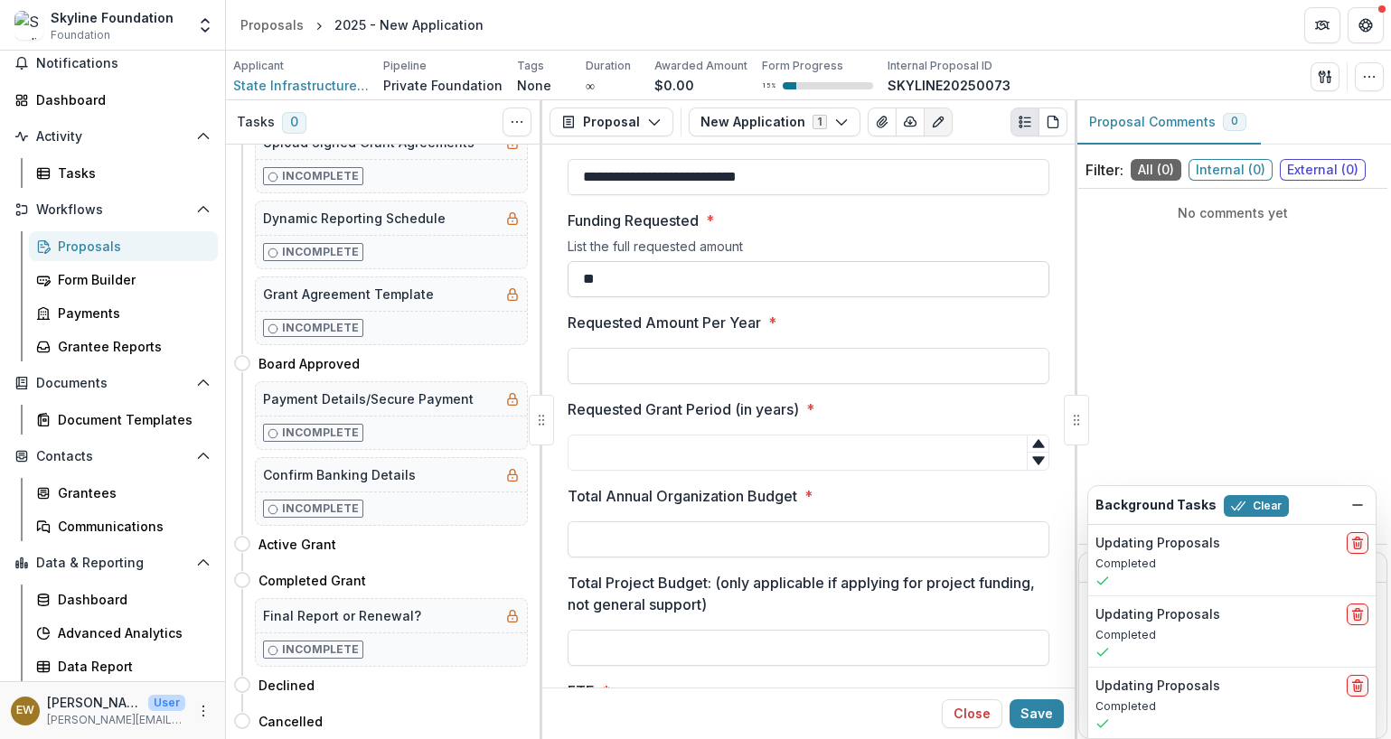
type input "**"
click at [647, 280] on input "**" at bounding box center [808, 277] width 482 height 36
click at [699, 527] on input "Total Annual Organization Budget *" at bounding box center [808, 538] width 482 height 36
paste input "**********"
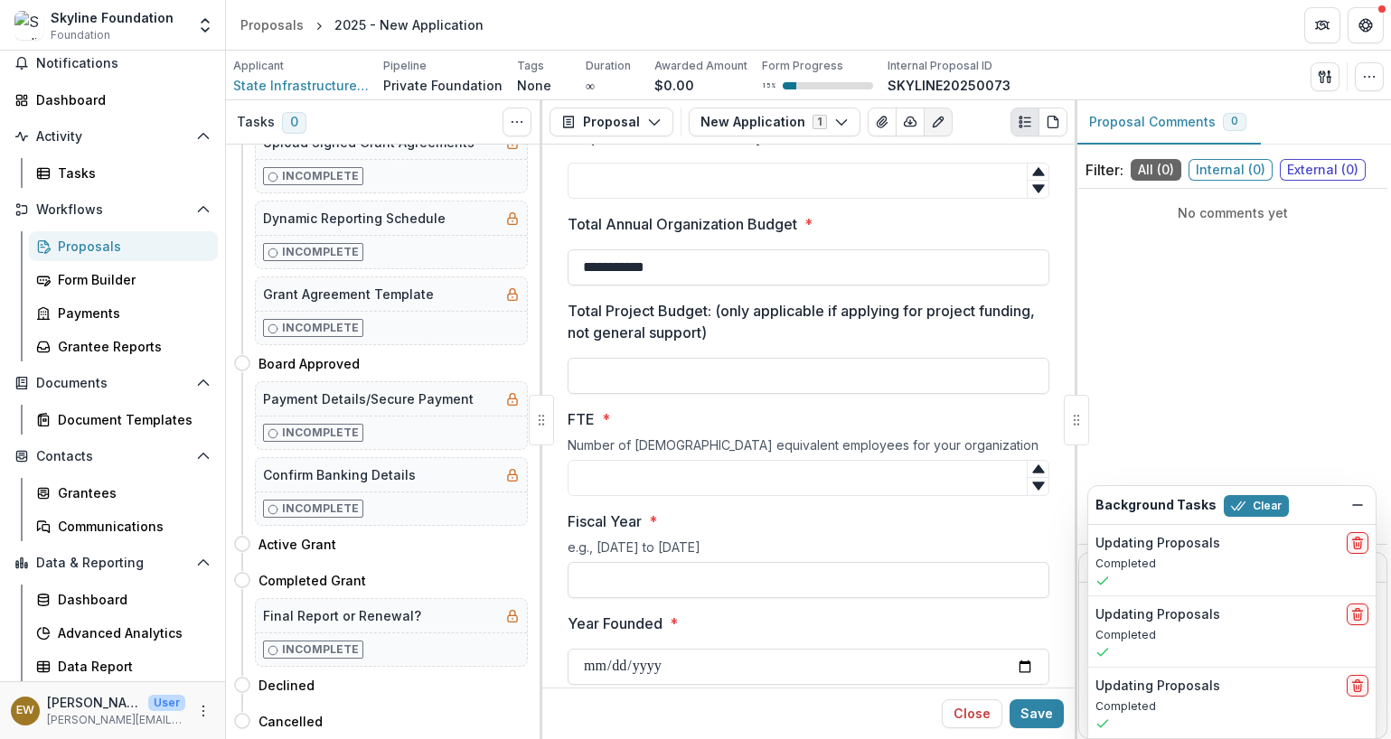
scroll to position [4245, 0]
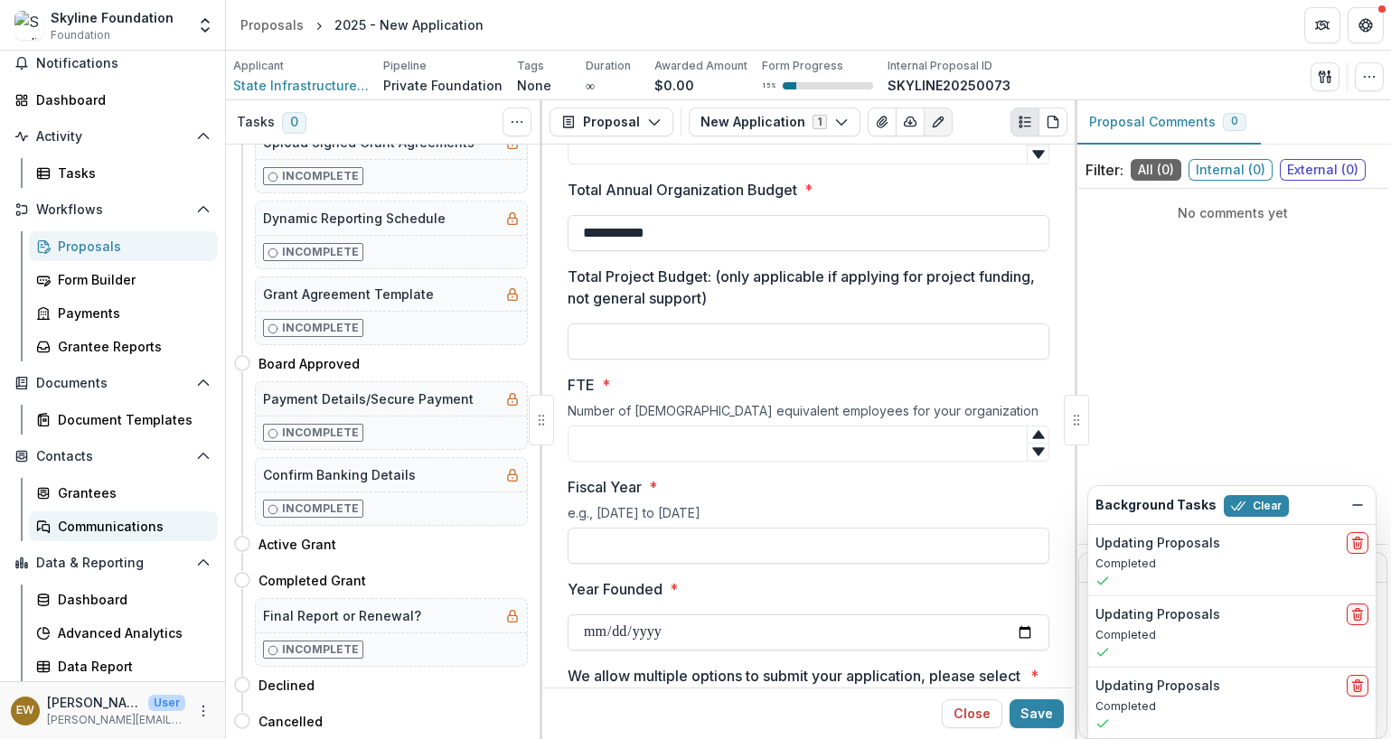
type input "**********"
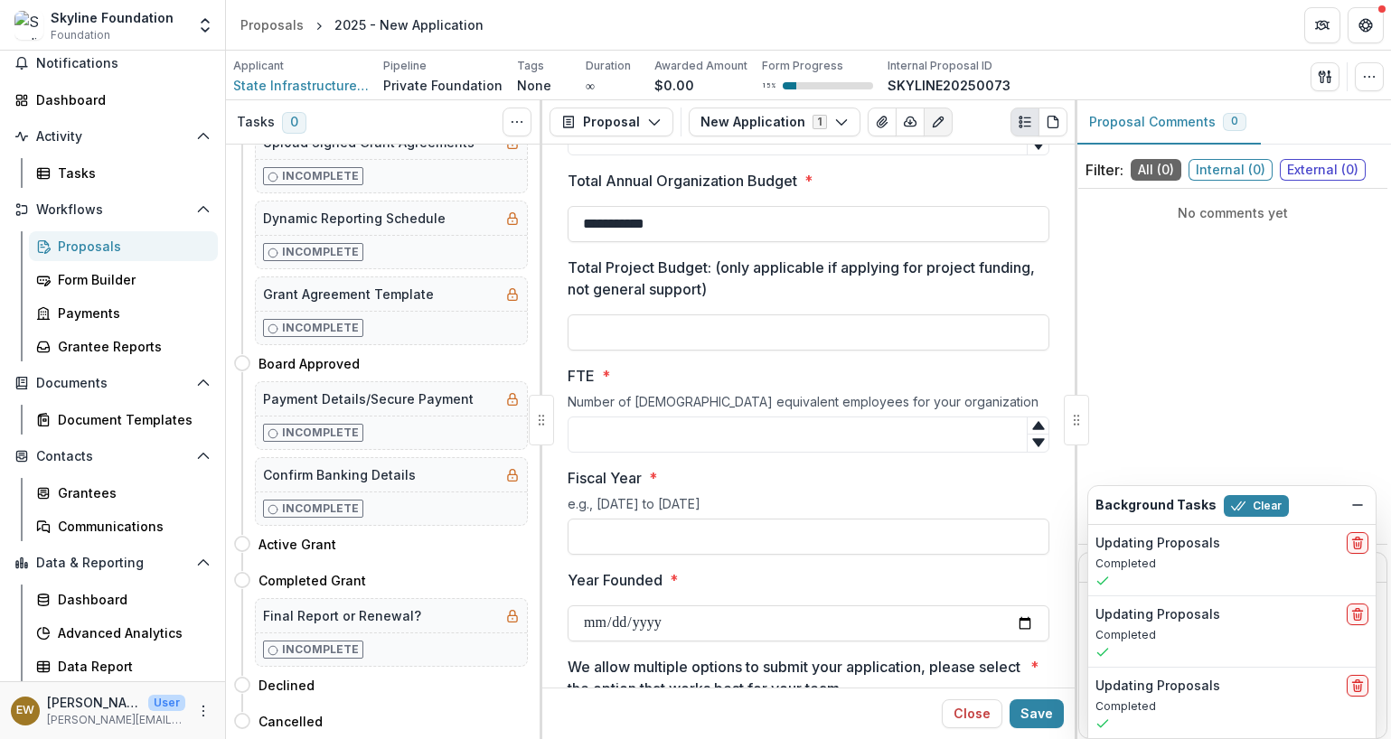
scroll to position [4271, 0]
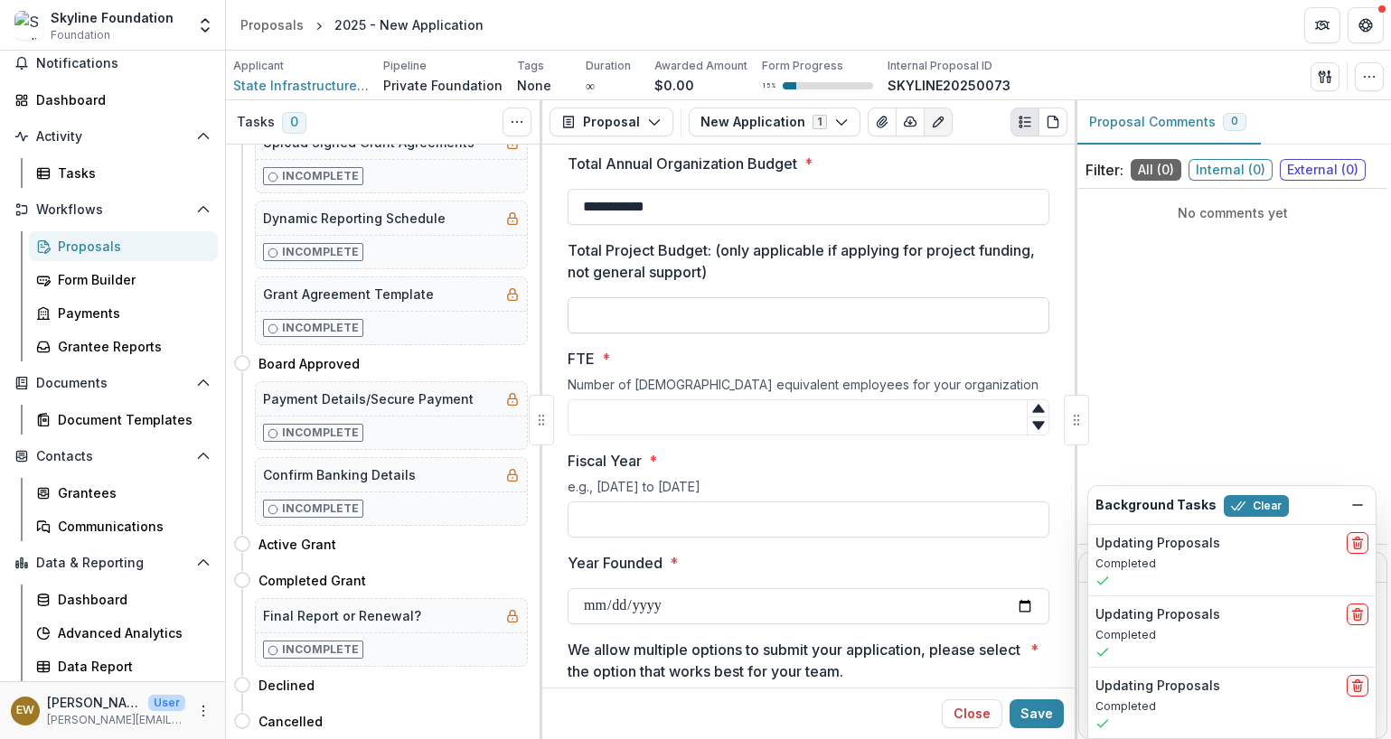
click at [678, 313] on input "Total Project Budget: (only applicable if applying for project funding, not gen…" at bounding box center [808, 315] width 482 height 36
type input "**"
click at [670, 286] on div "Total Project Budget: (only applicable if applying for project funding, not gen…" at bounding box center [808, 286] width 482 height 94
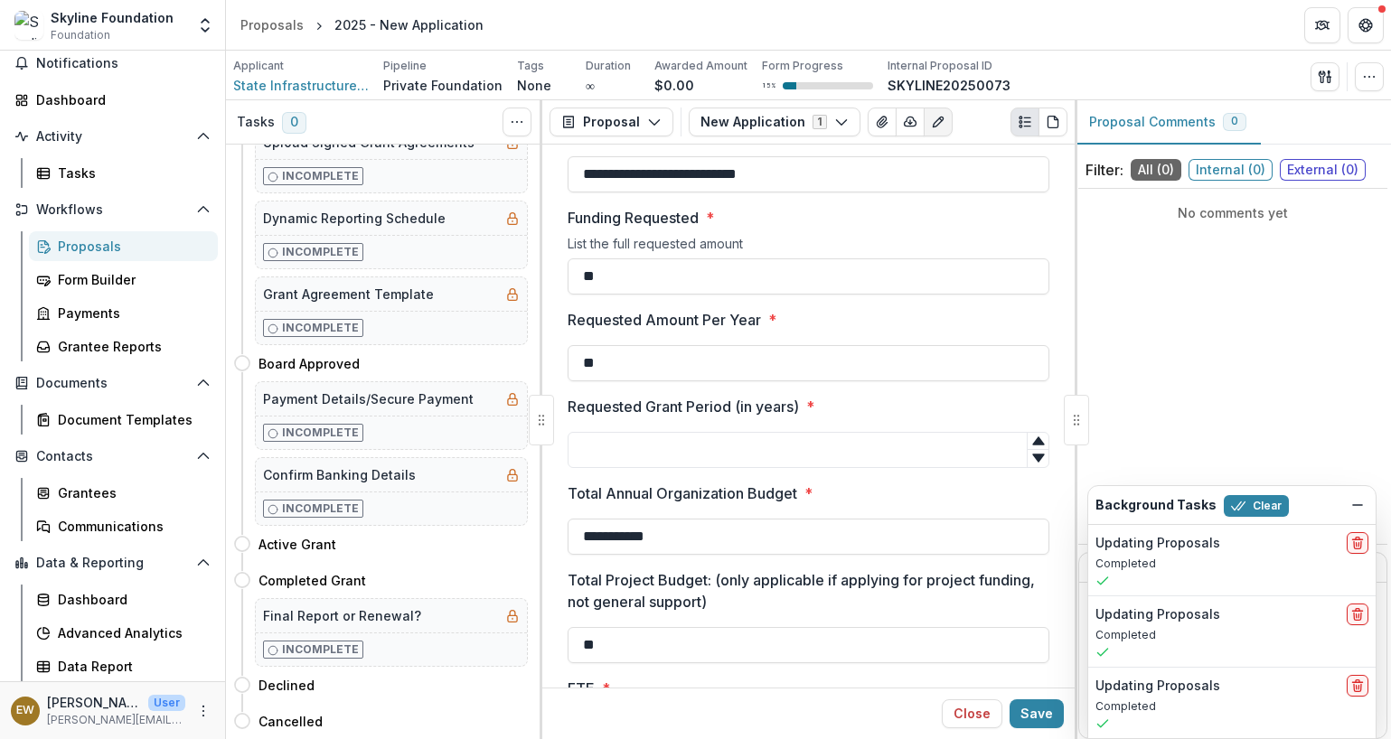
scroll to position [4278, 0]
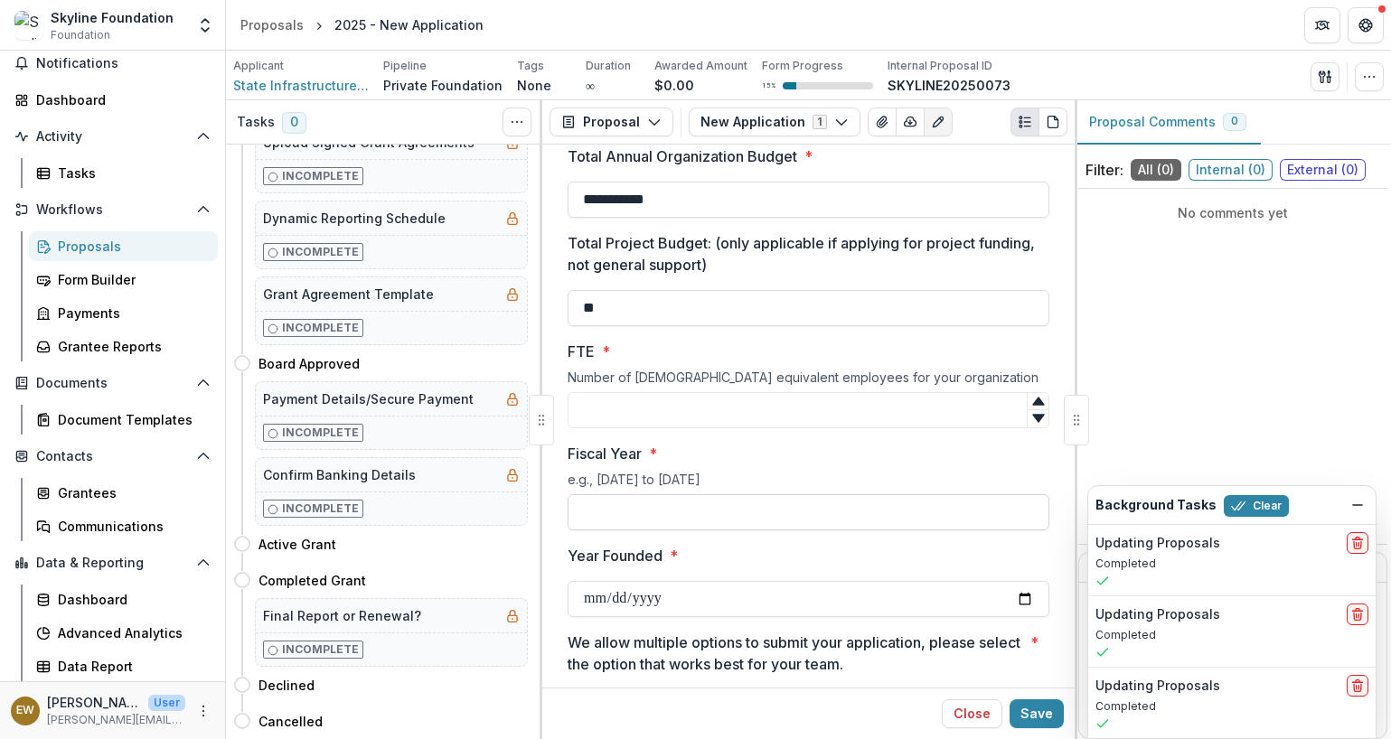
click at [658, 524] on input "Fiscal Year *" at bounding box center [808, 512] width 482 height 36
type input "**********"
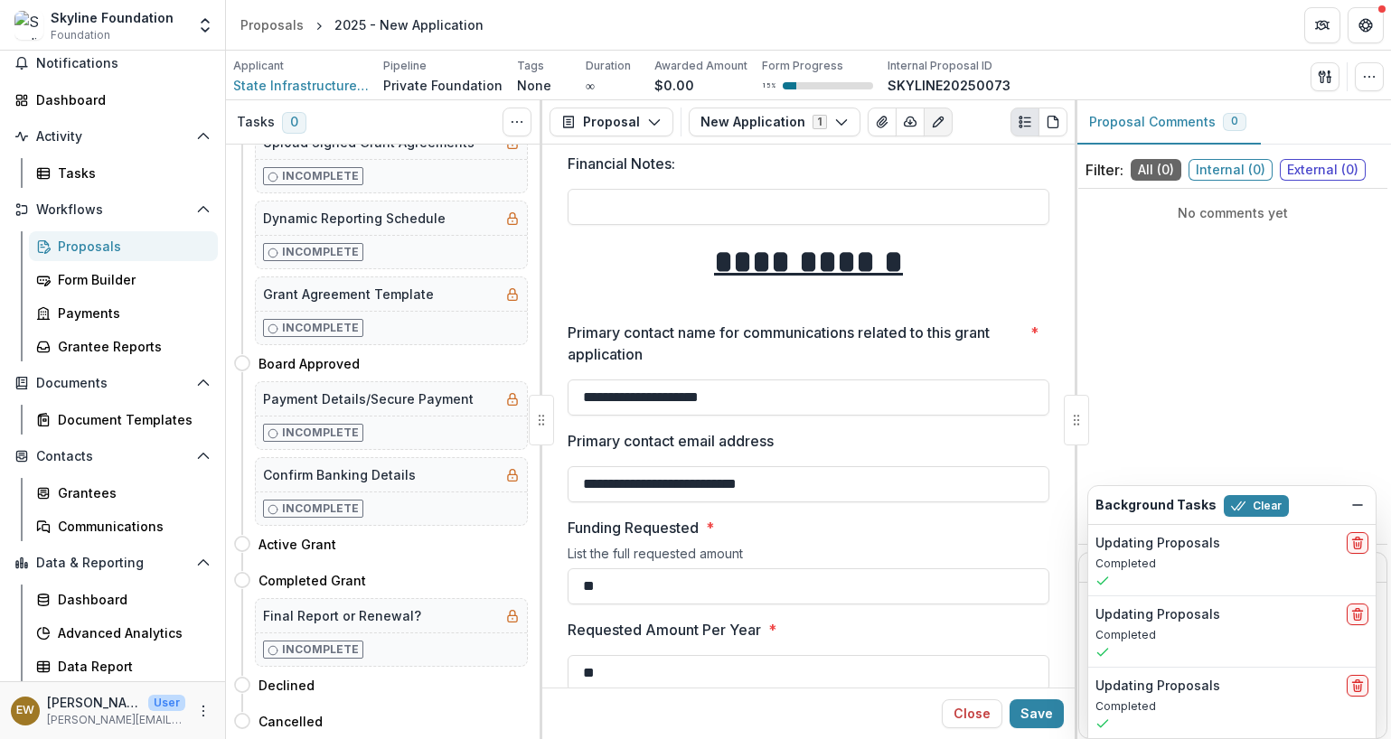
scroll to position [3955, 0]
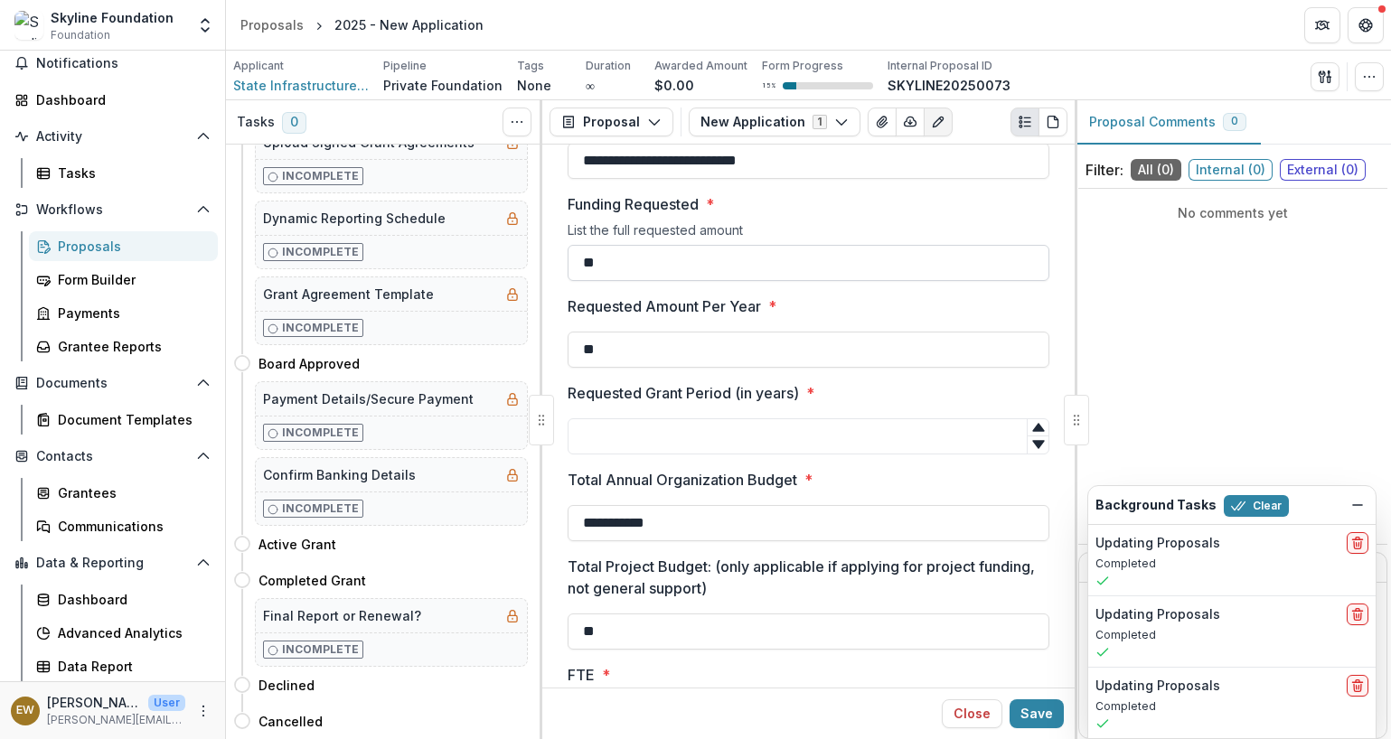
click at [686, 257] on input "**" at bounding box center [808, 263] width 482 height 36
type input "**********"
type input "********"
click at [992, 384] on label "Requested Grant Period (in years) *" at bounding box center [802, 393] width 471 height 22
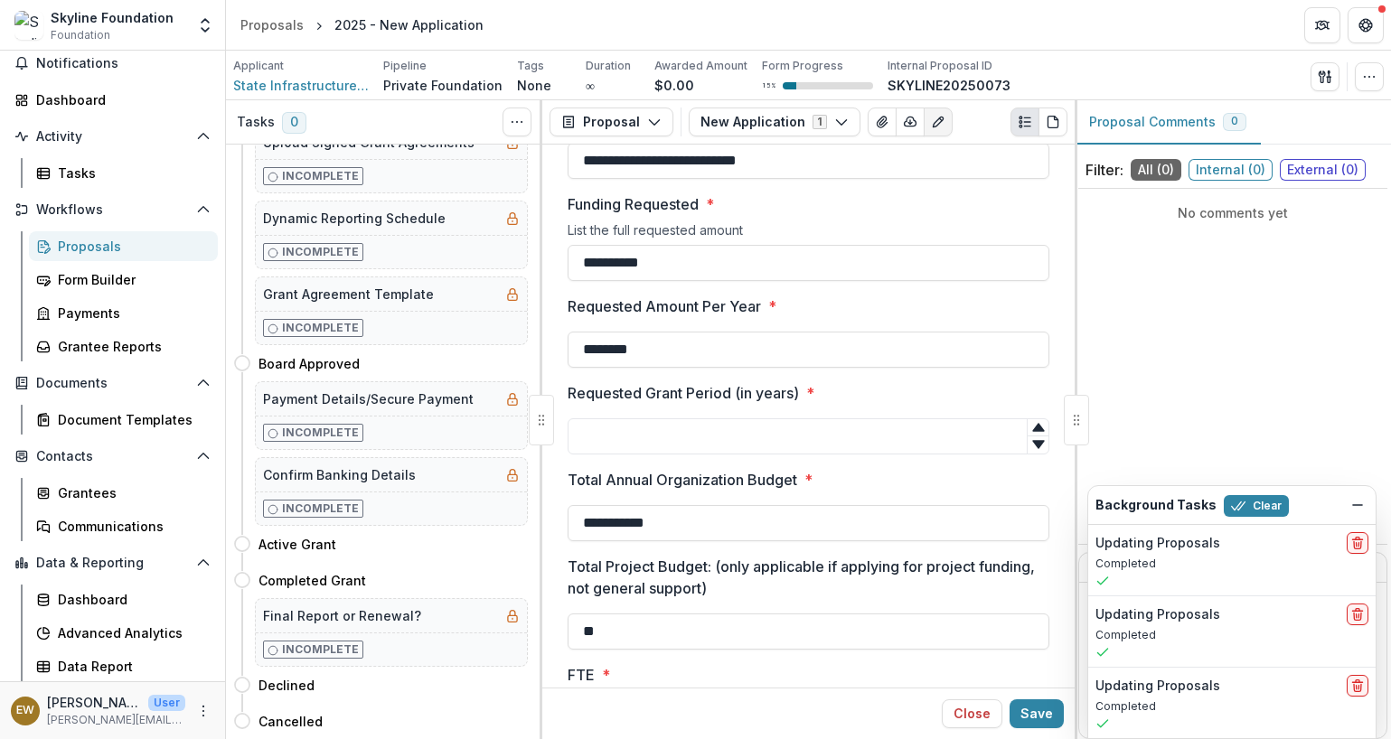
click at [992, 418] on input "Requested Grant Period (in years) *" at bounding box center [808, 436] width 482 height 36
click at [649, 425] on input "Requested Grant Period (in years) *" at bounding box center [808, 436] width 482 height 36
click at [779, 397] on p "Requested Grant Period (in years)" at bounding box center [682, 393] width 231 height 22
click at [779, 418] on input "Requested Grant Period (in years) *" at bounding box center [808, 436] width 482 height 36
click at [779, 397] on p "Requested Grant Period (in years)" at bounding box center [682, 393] width 231 height 22
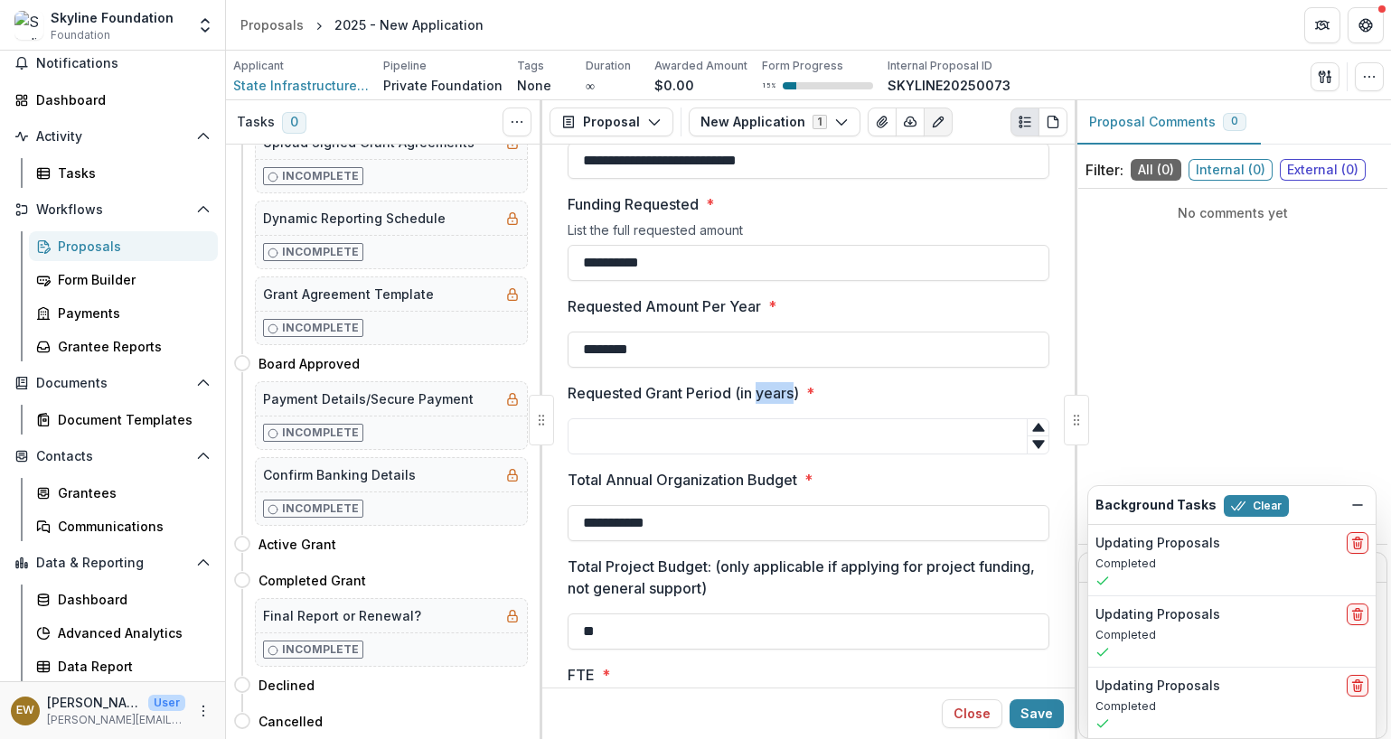
click at [779, 418] on input "Requested Grant Period (in years) *" at bounding box center [808, 436] width 482 height 36
click at [779, 397] on p "Requested Grant Period (in years)" at bounding box center [682, 393] width 231 height 22
click at [779, 418] on input "Requested Grant Period (in years) *" at bounding box center [808, 436] width 482 height 36
click at [723, 436] on input "Requested Grant Period (in years) *" at bounding box center [808, 436] width 482 height 36
type input "*"
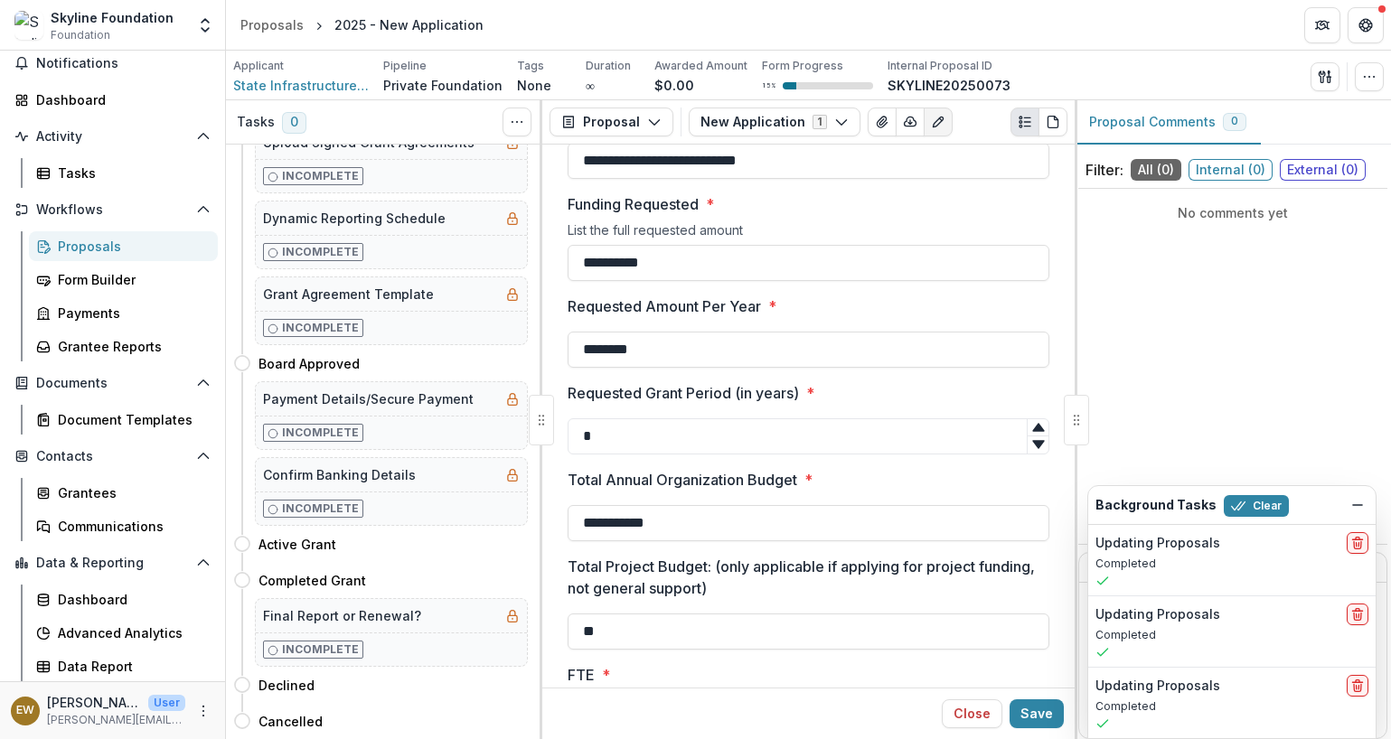
click at [916, 399] on label "Requested Grant Period (in years) *" at bounding box center [802, 393] width 471 height 22
click at [916, 418] on input "*" at bounding box center [808, 436] width 482 height 36
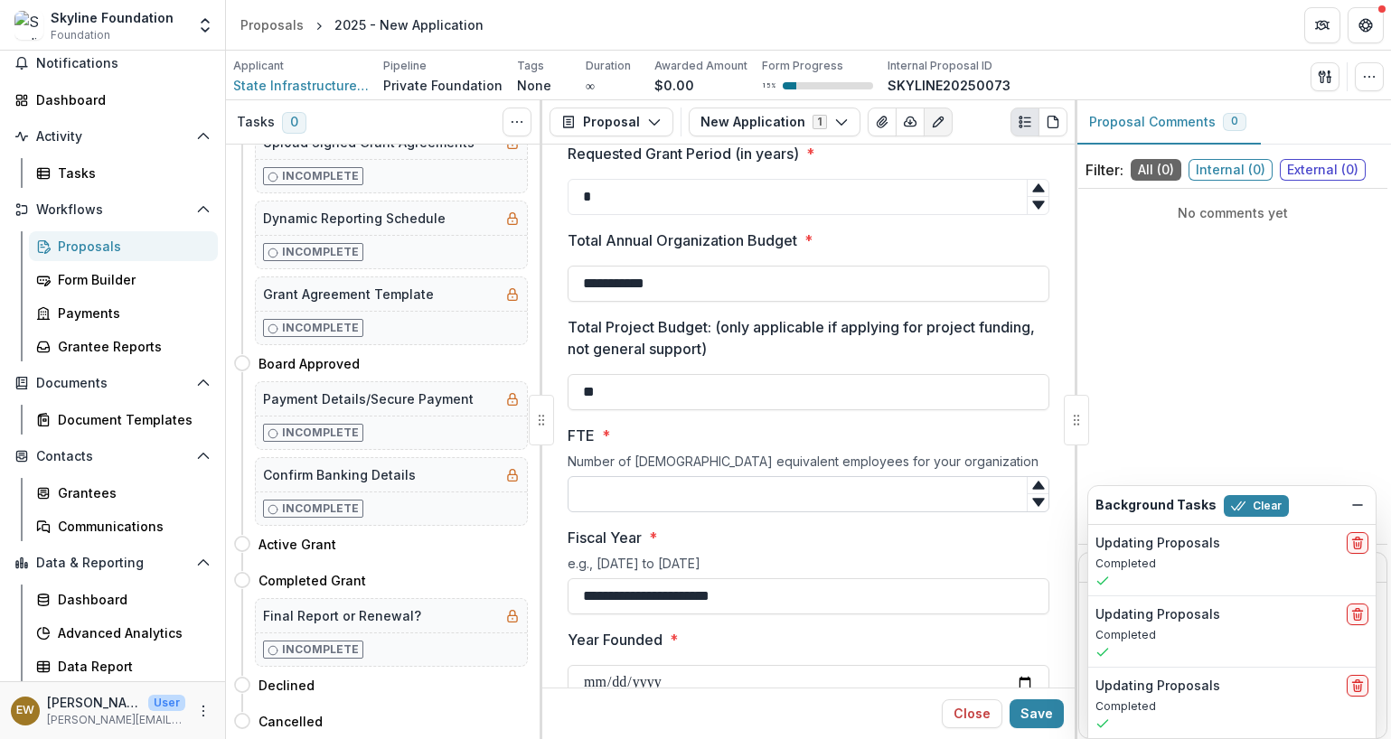
click at [701, 507] on input "FTE *" at bounding box center [808, 494] width 482 height 36
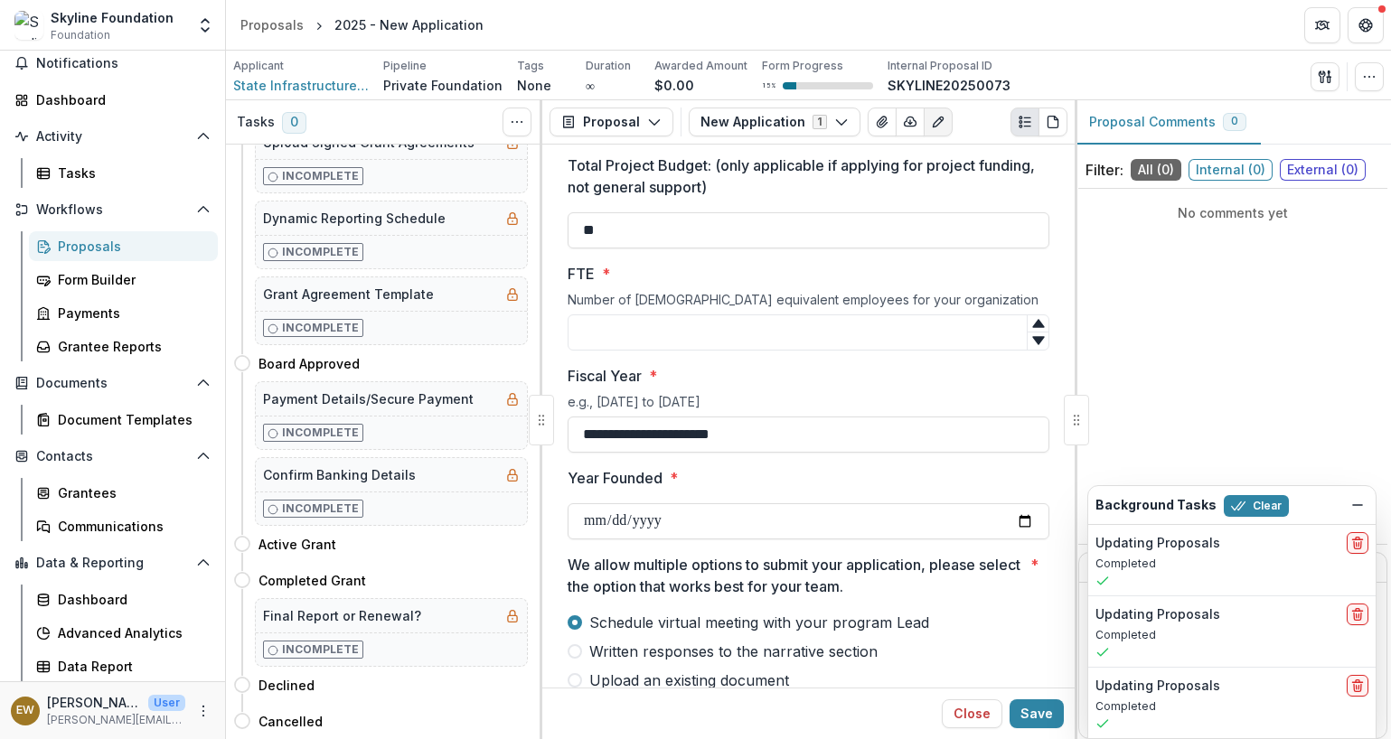
scroll to position [4294, 0]
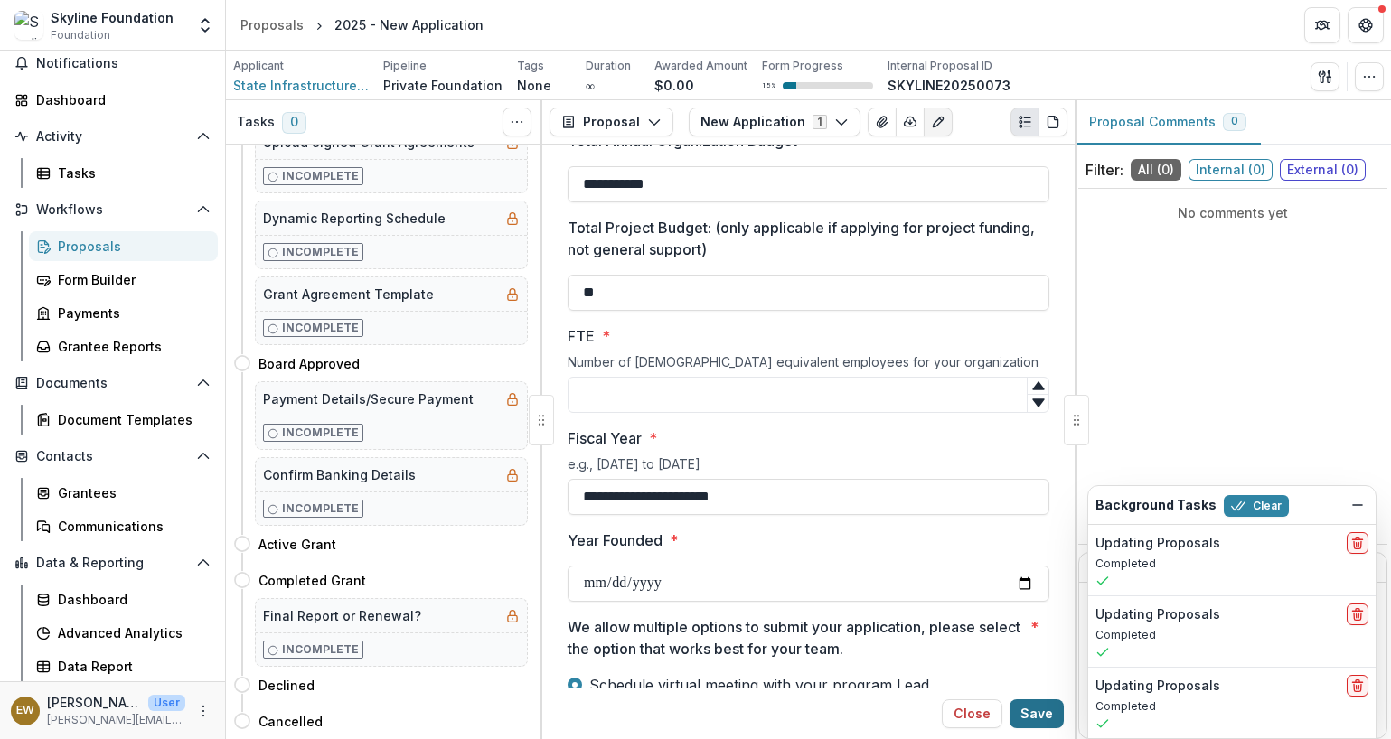
click at [1034, 706] on button "Save" at bounding box center [1036, 713] width 54 height 29
click at [323, 89] on span "State Infrastructure Fund (project of Neo Philanthropy Inc)" at bounding box center [301, 85] width 136 height 19
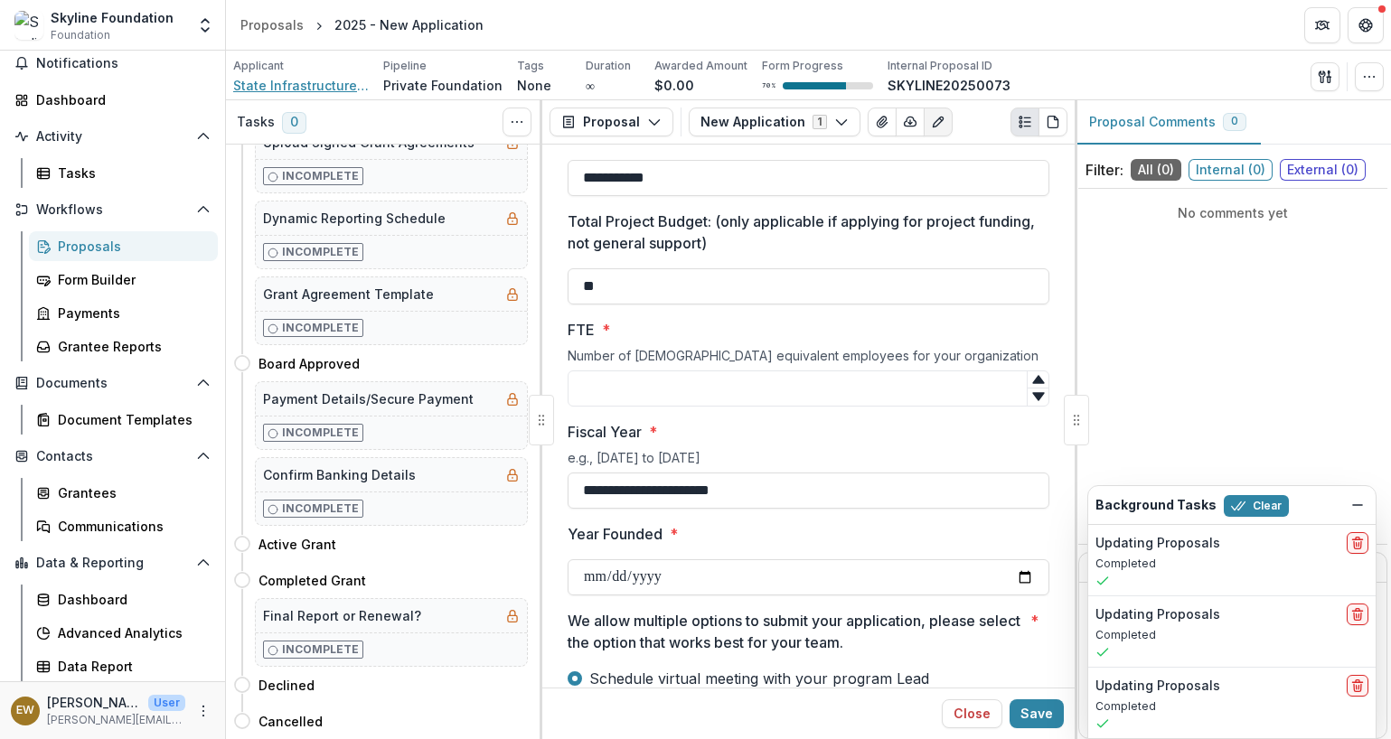
scroll to position [4351, 0]
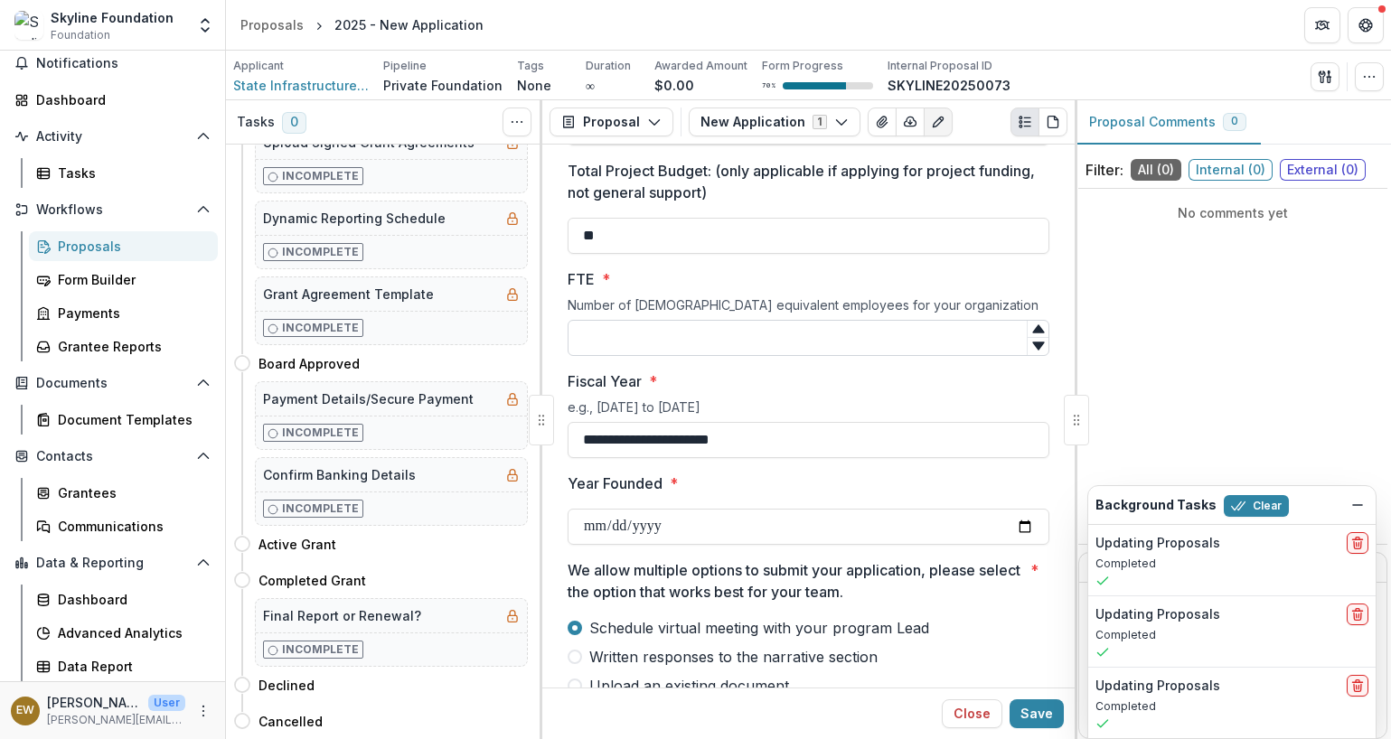
click at [640, 342] on input "FTE *" at bounding box center [808, 338] width 482 height 36
type input "*"
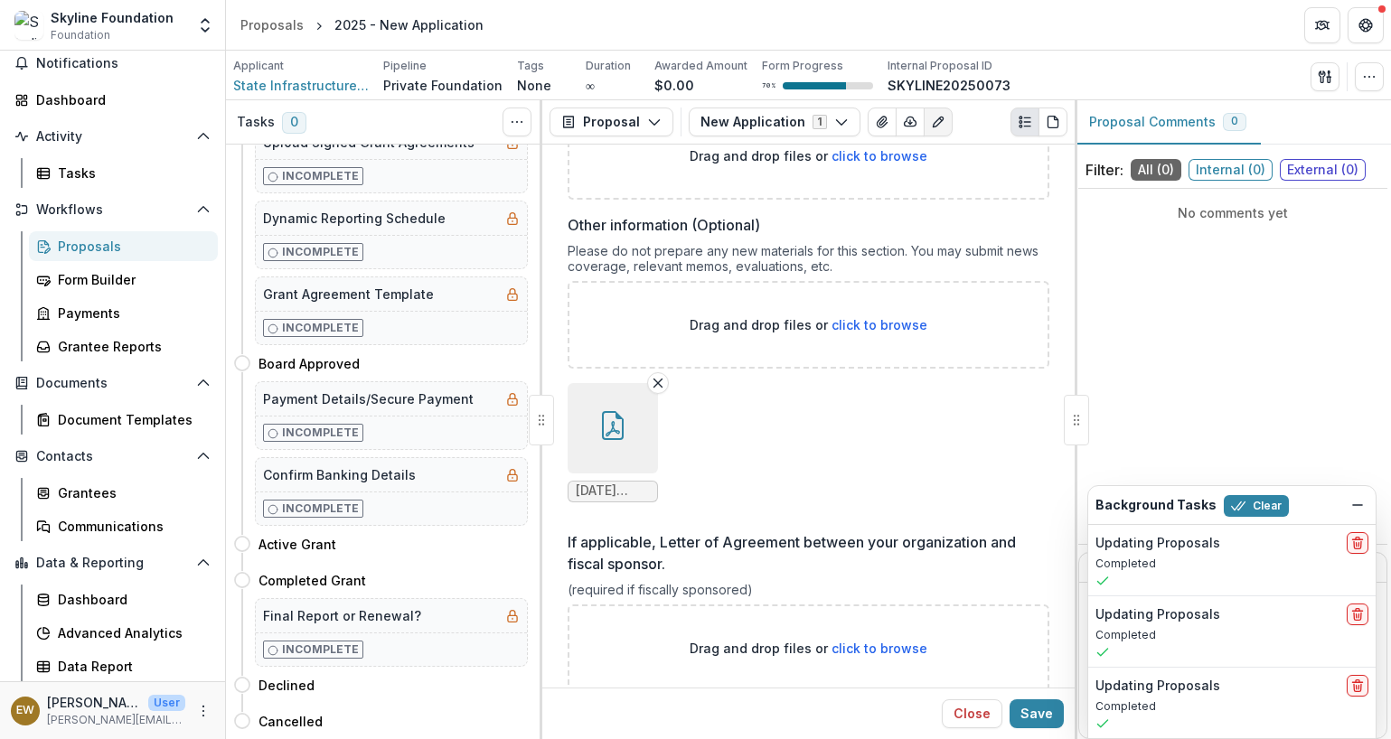
scroll to position [6594, 0]
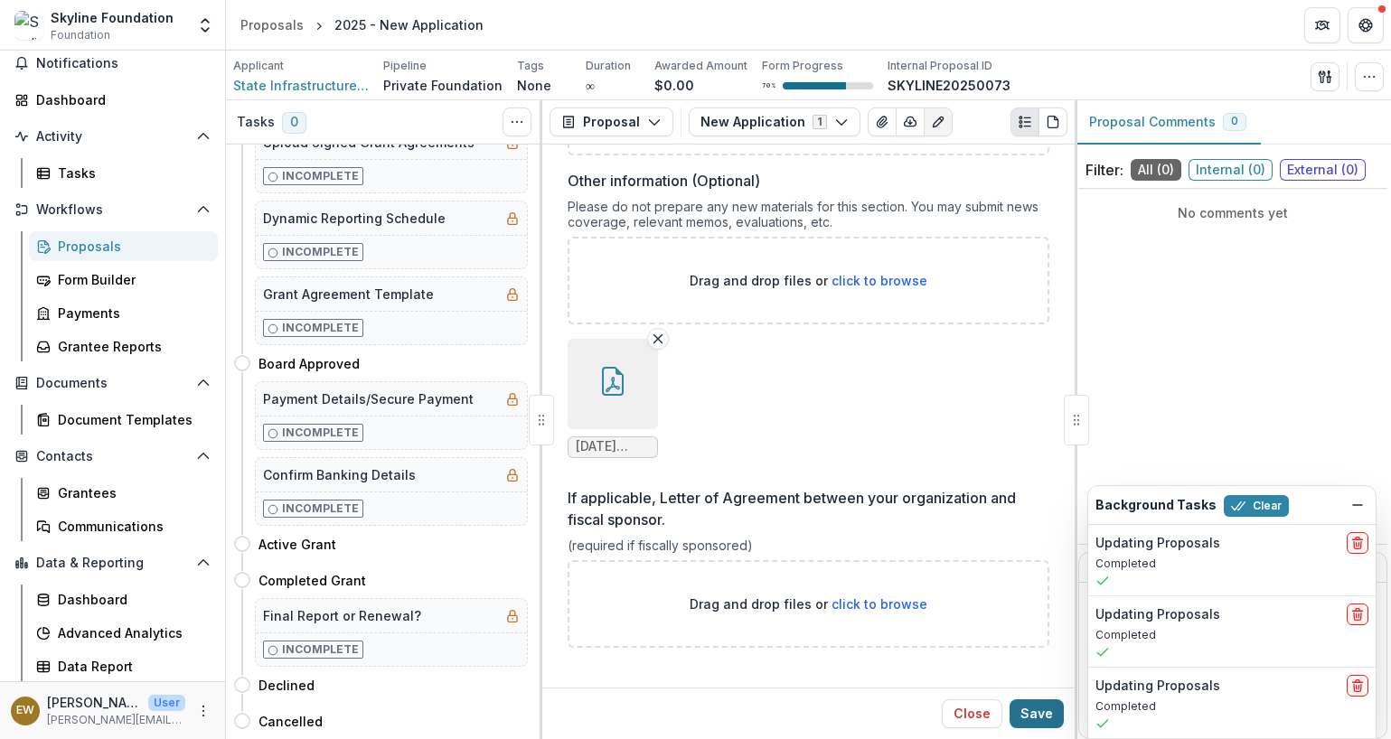
click at [1047, 711] on button "Save" at bounding box center [1036, 713] width 54 height 29
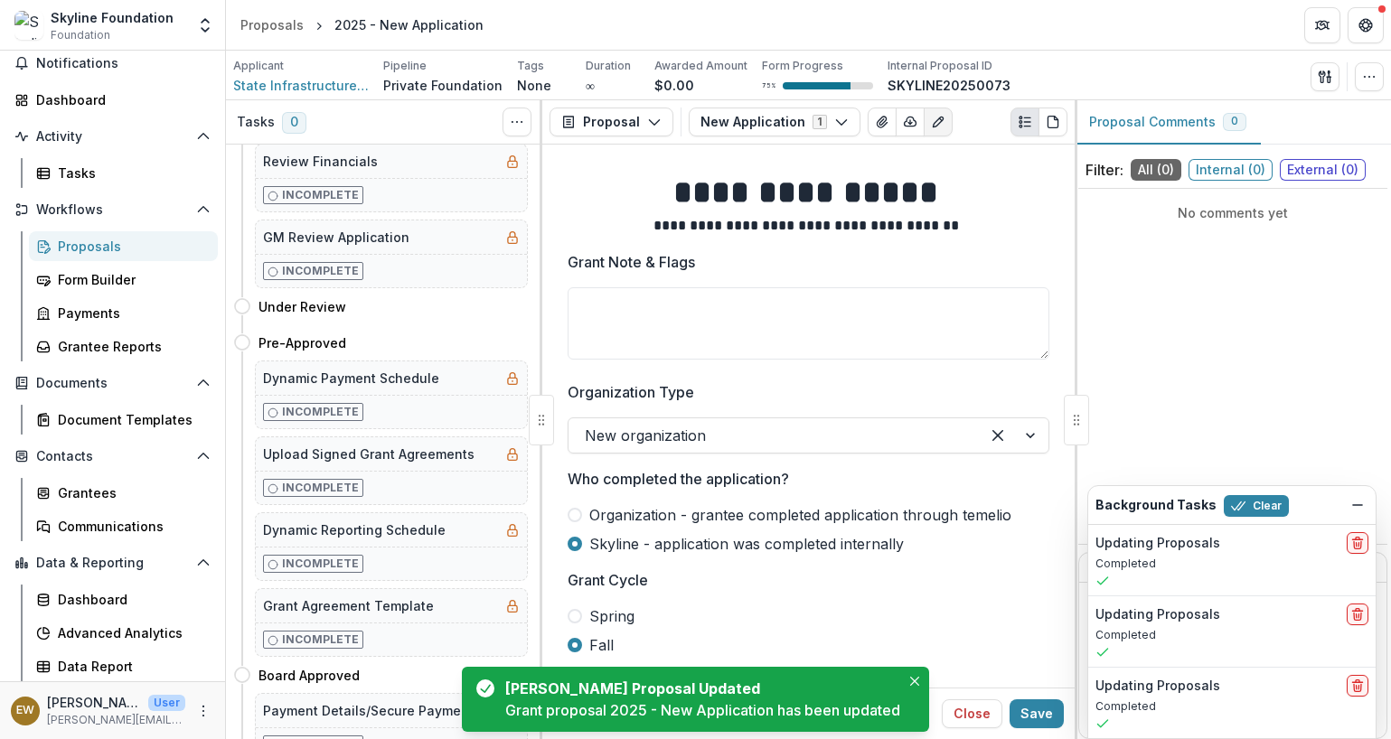
scroll to position [0, 0]
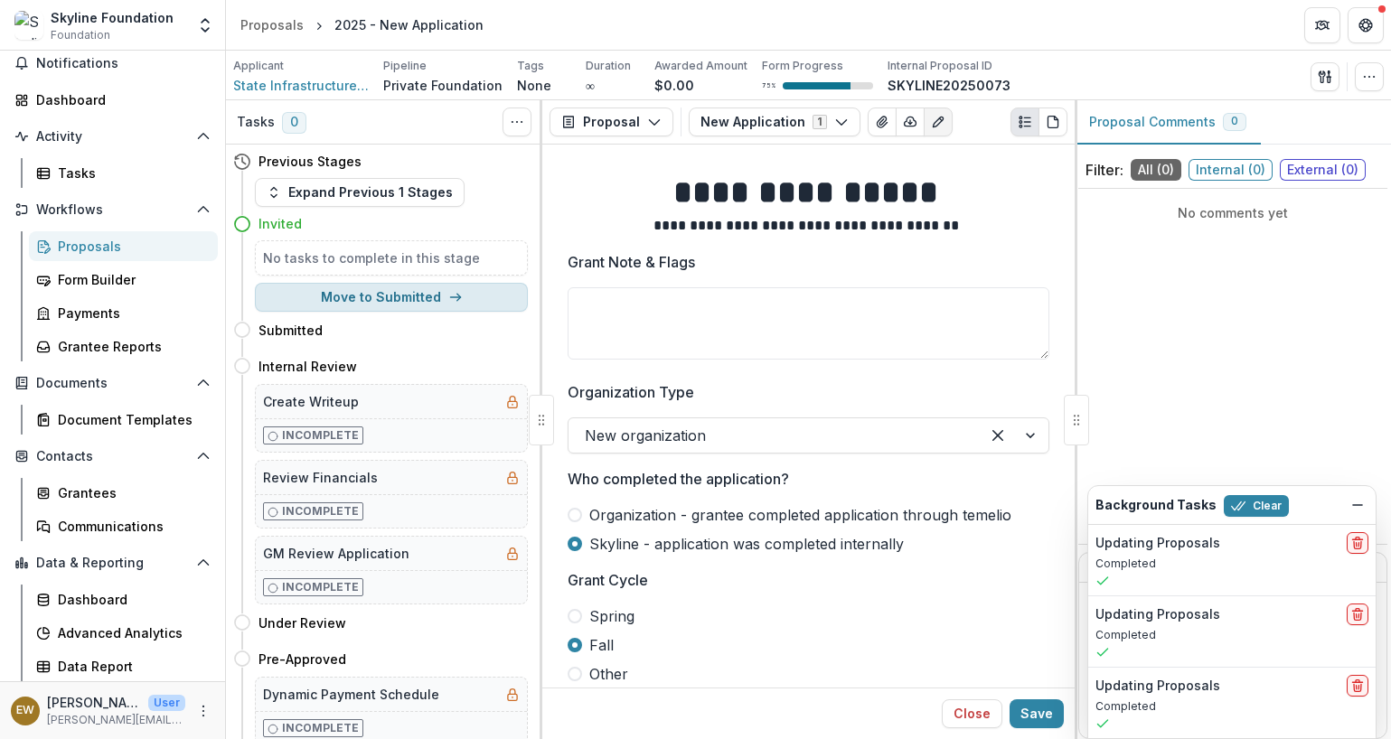
click at [335, 290] on button "Move to Submitted" at bounding box center [391, 297] width 273 height 29
select select "*********"
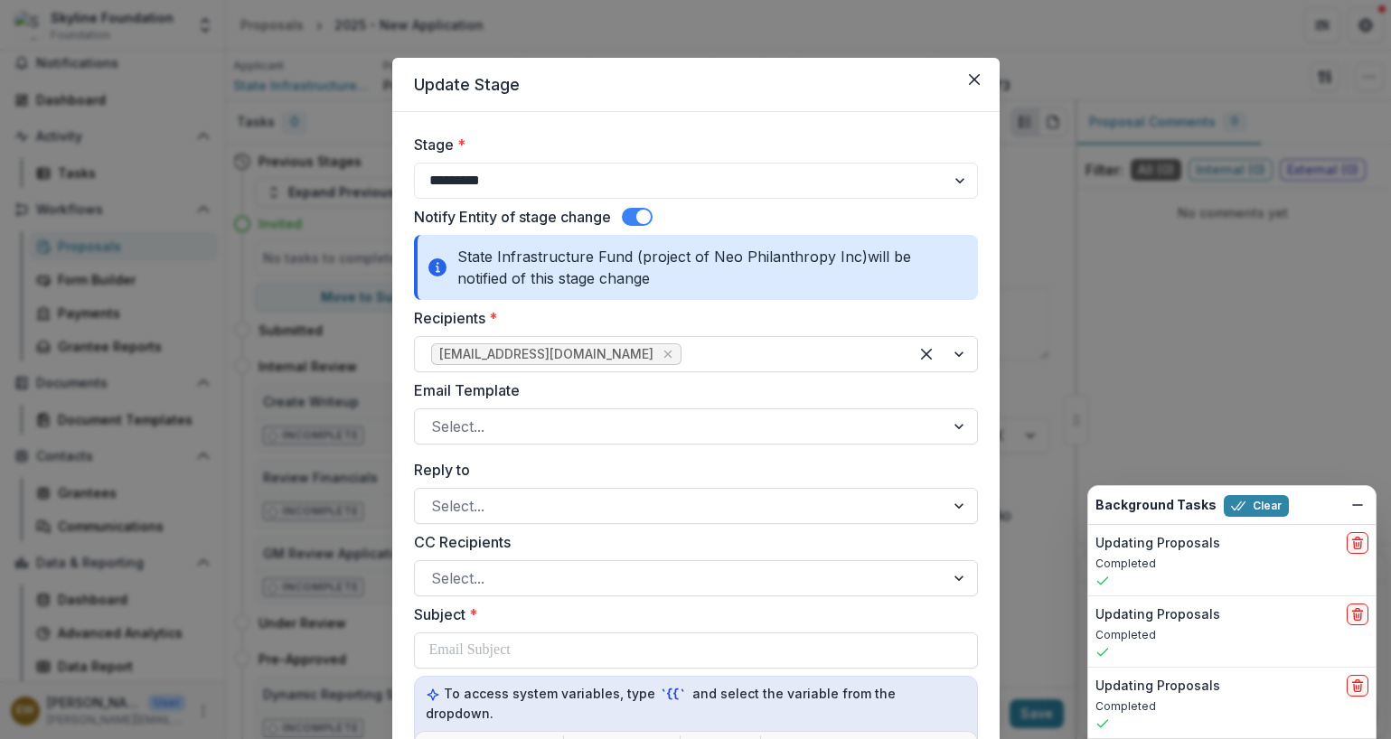
click at [639, 217] on span at bounding box center [643, 217] width 14 height 14
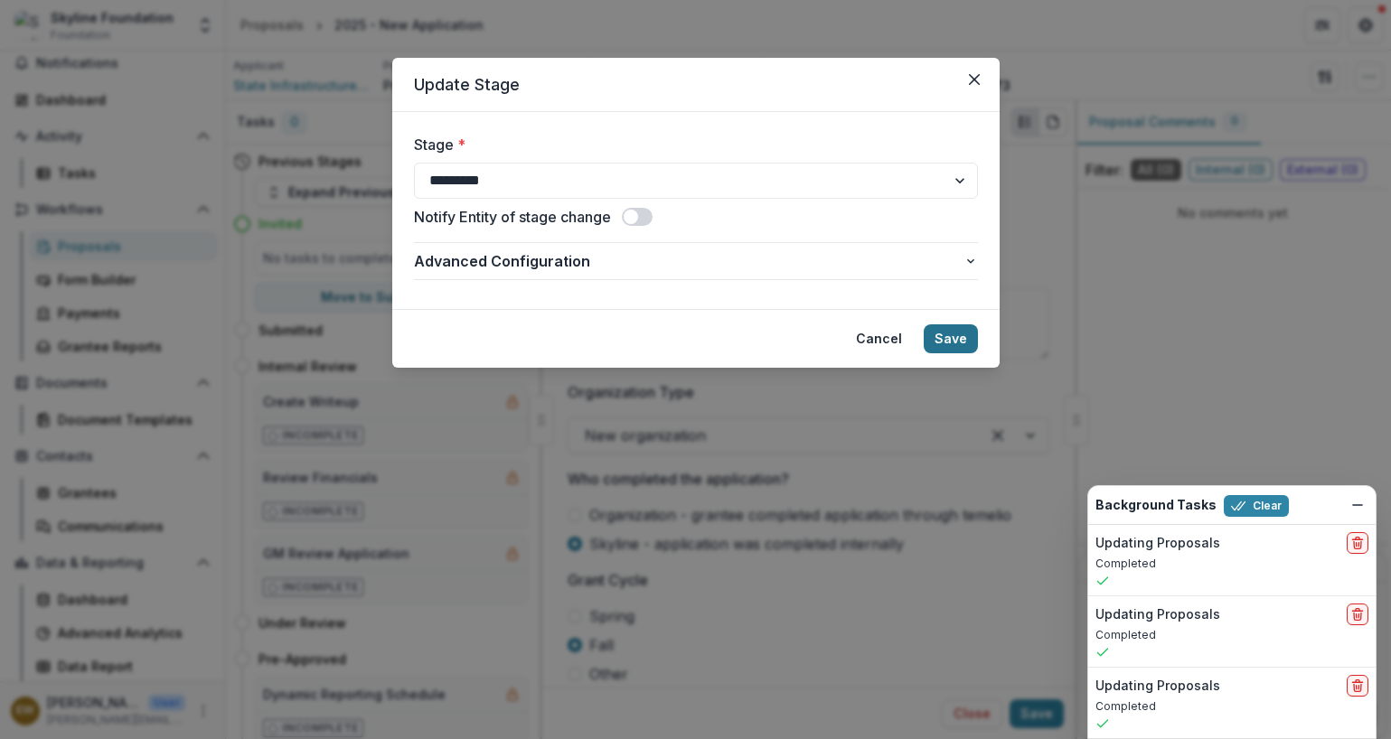
click at [969, 341] on button "Save" at bounding box center [950, 338] width 54 height 29
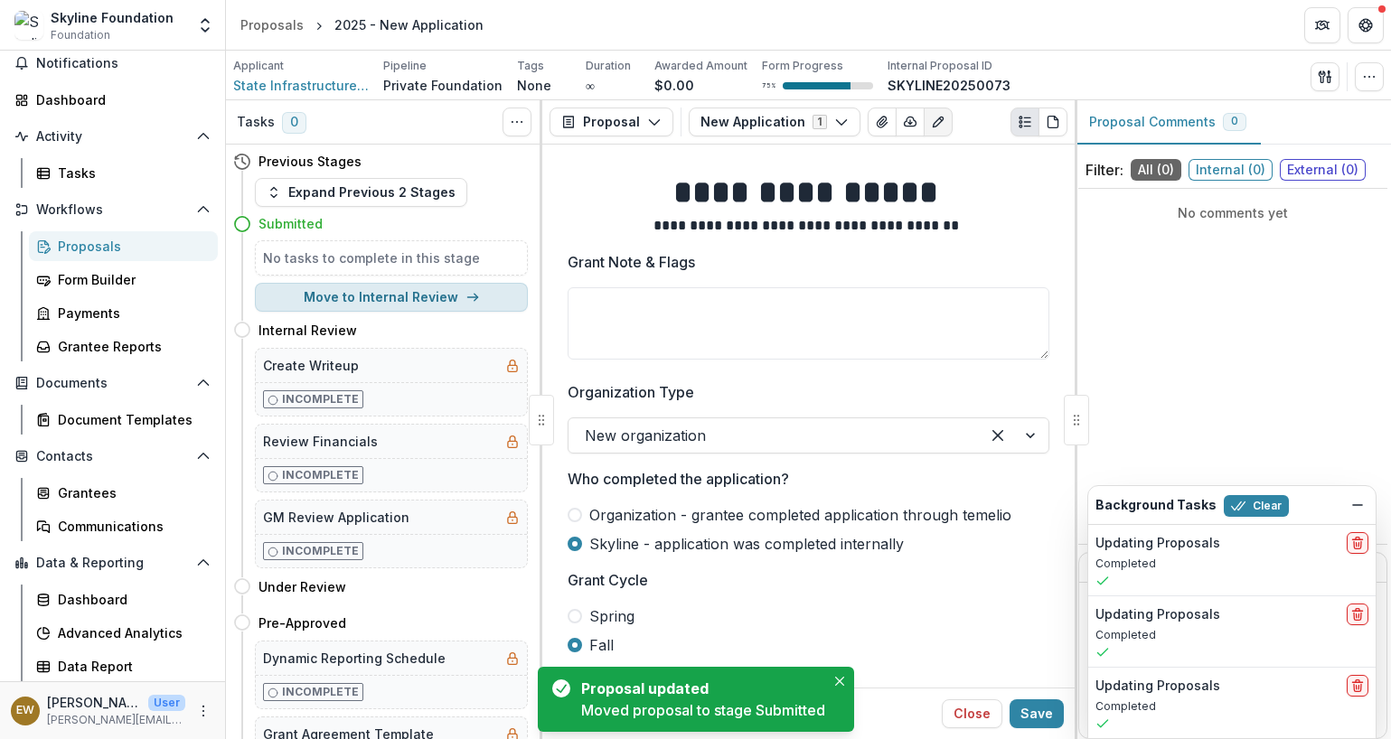
click at [362, 299] on button "Move to Internal Review" at bounding box center [391, 297] width 273 height 29
select select "**********"
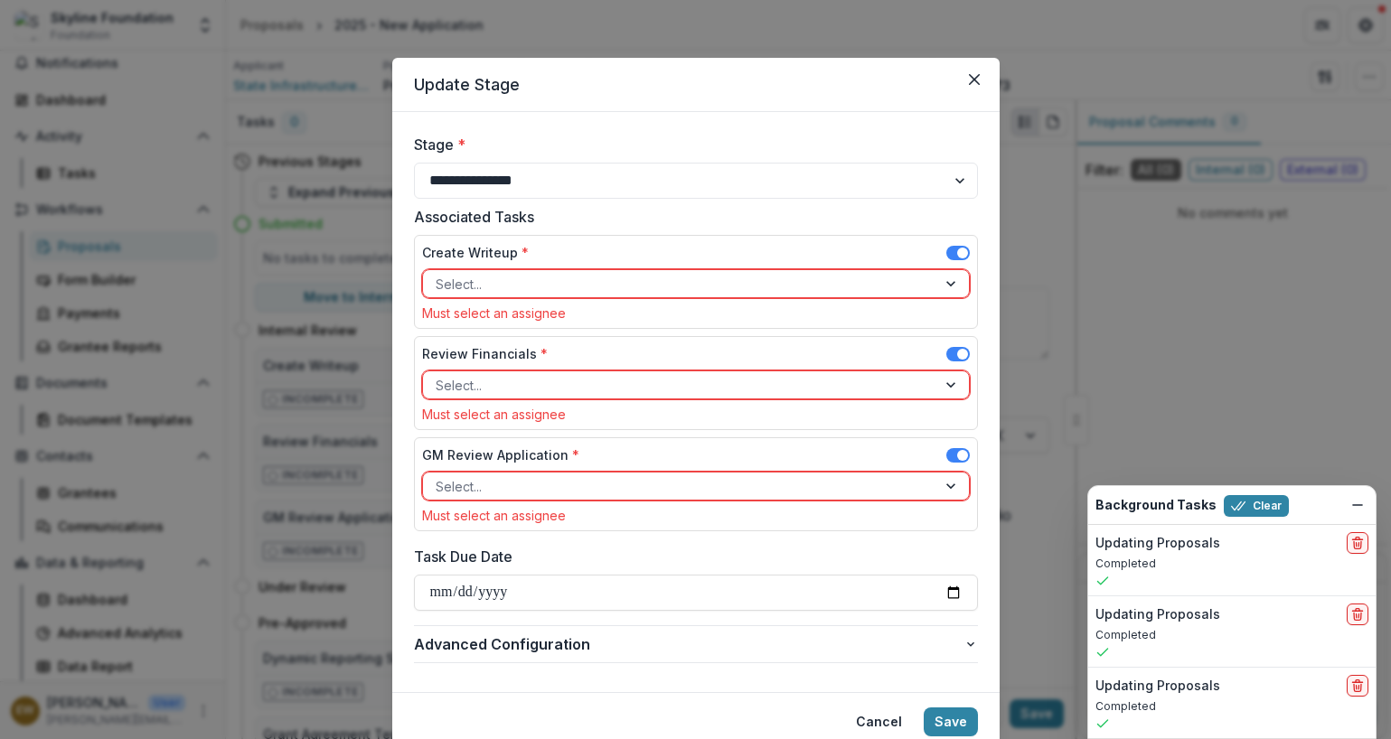
click at [707, 294] on div at bounding box center [680, 284] width 488 height 23
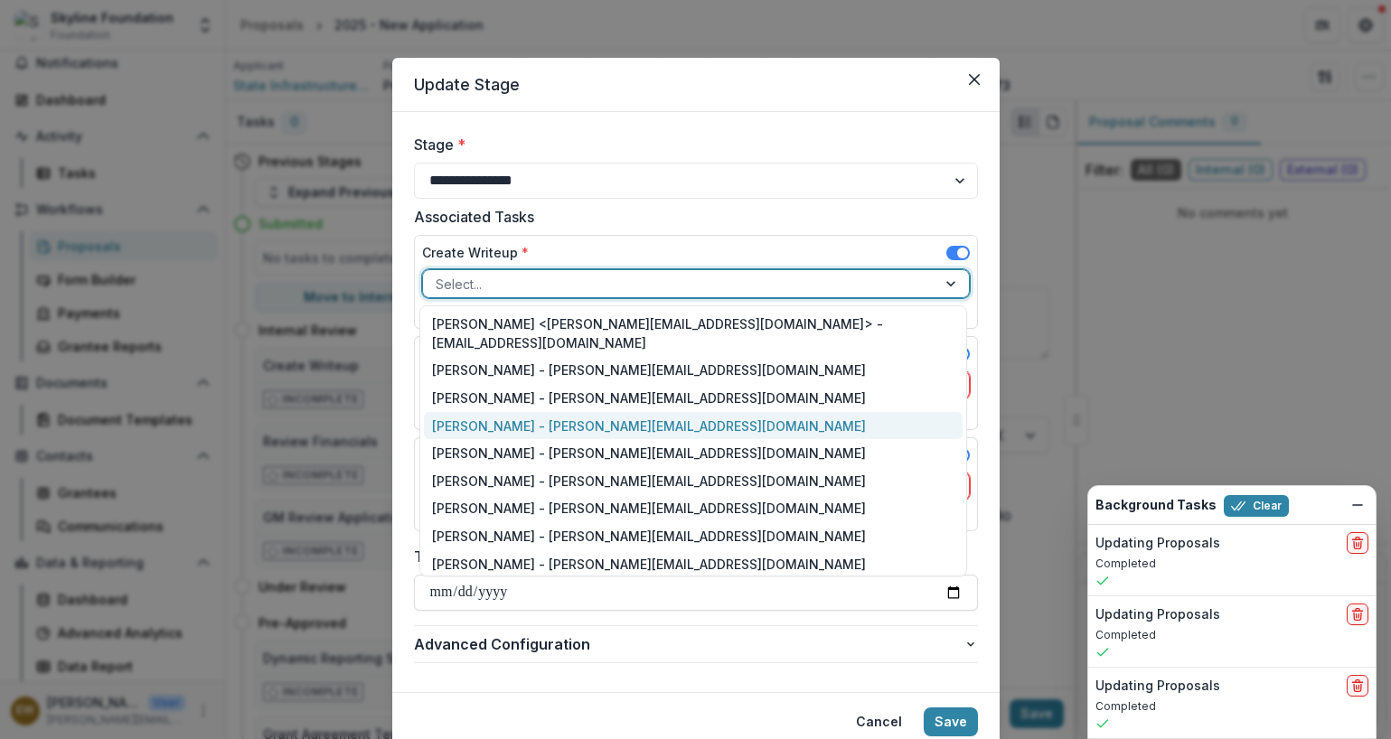
click at [531, 412] on div "Eddie Whitfield - eddie@skylinefoundation.org" at bounding box center [693, 426] width 539 height 28
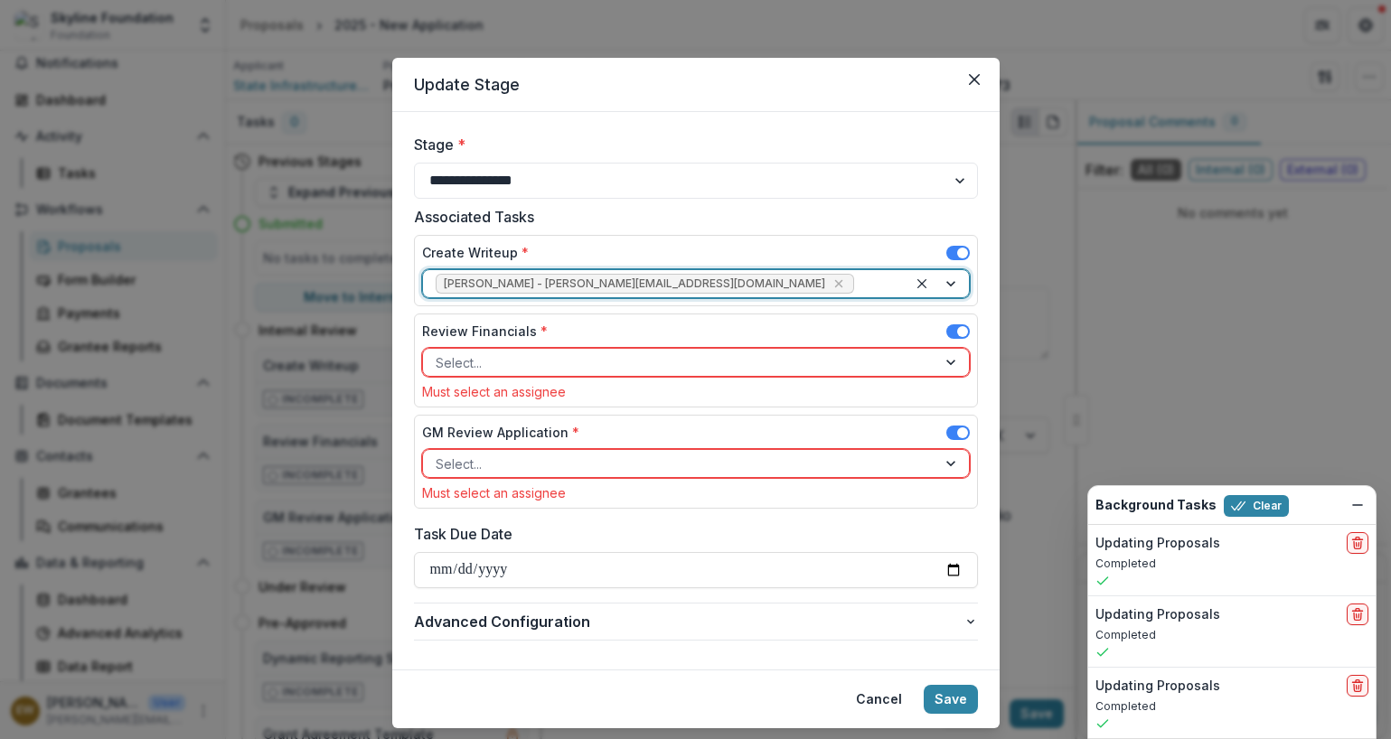
click at [521, 358] on div at bounding box center [680, 362] width 488 height 23
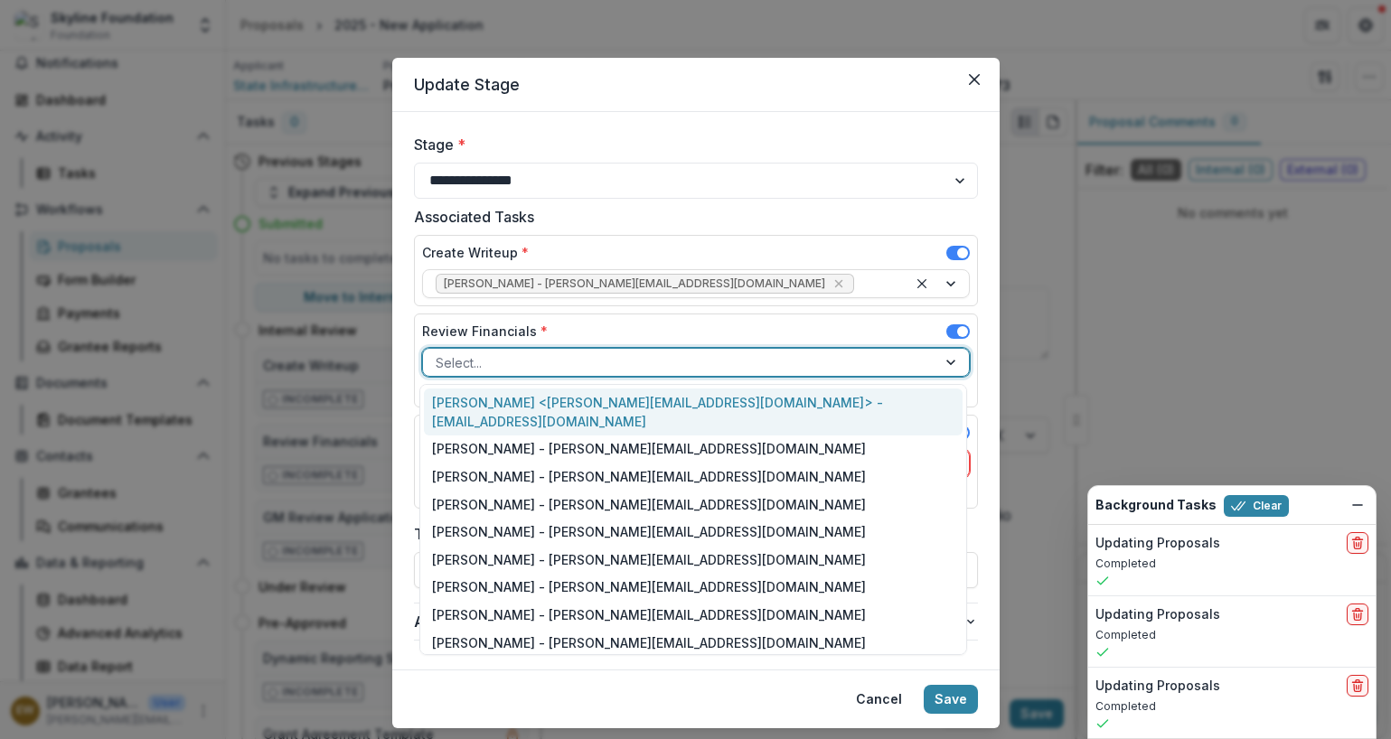
click at [520, 398] on div "Rose Brookhouse <rose@skylinefoundation.org> - rose@skylinefoundation.org" at bounding box center [693, 412] width 539 height 47
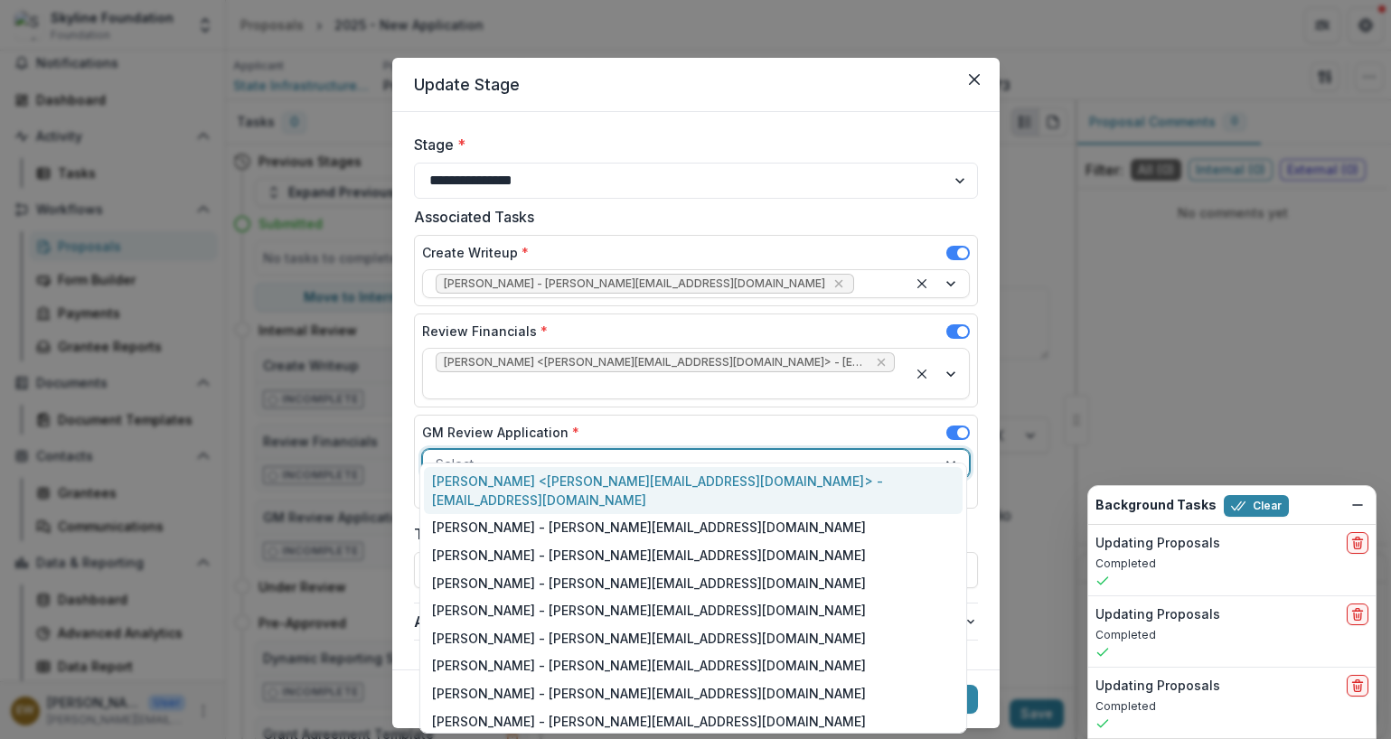
click at [510, 452] on div "Select..." at bounding box center [679, 464] width 513 height 26
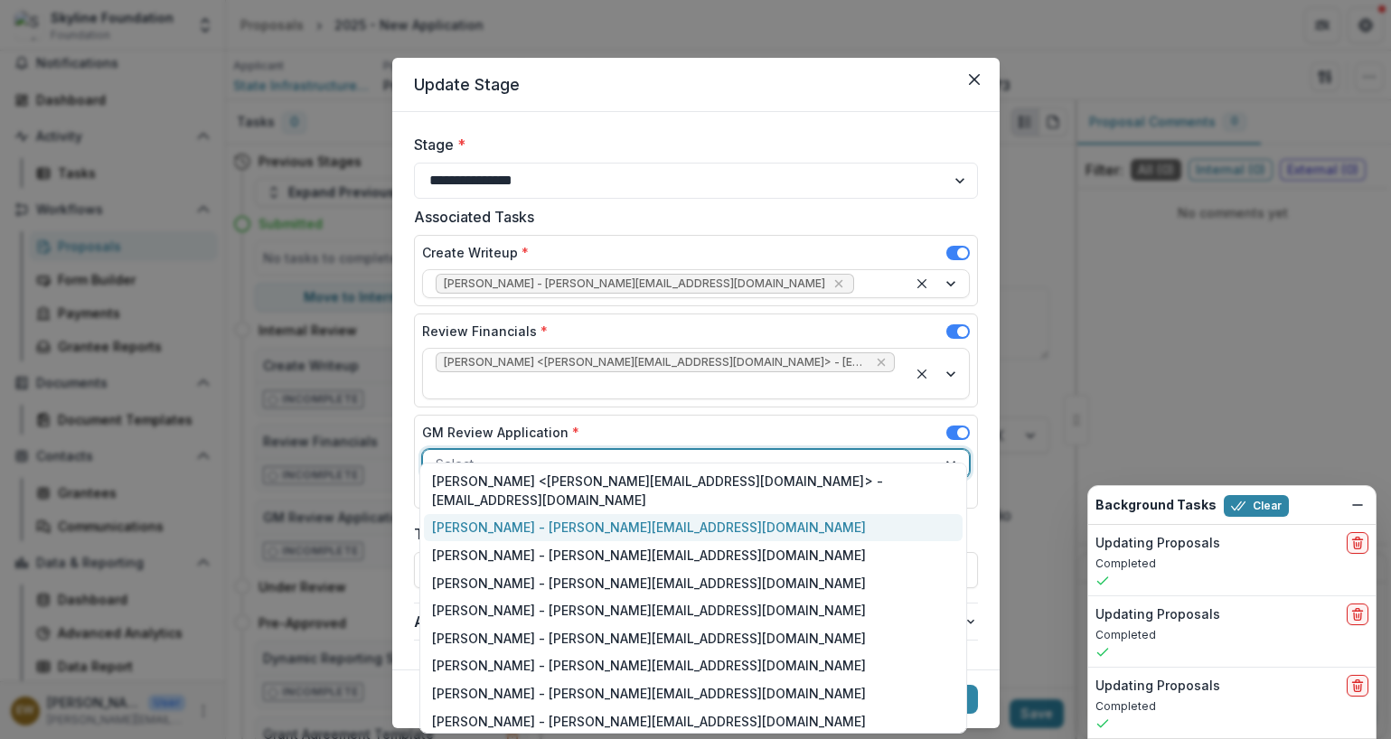
click at [511, 514] on div "Roxanne Hanson - roxanne@skylinefoundation.org" at bounding box center [693, 528] width 539 height 28
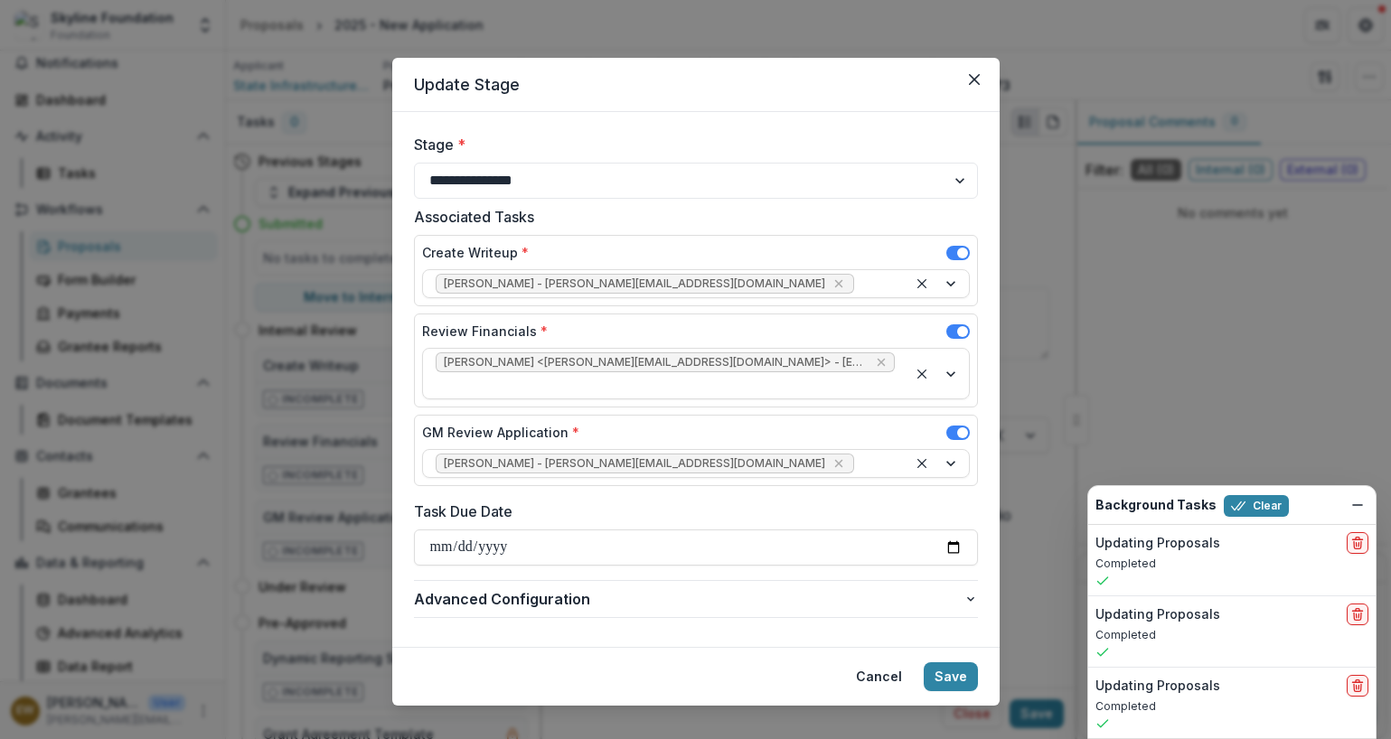
click at [670, 501] on label "Task Due Date" at bounding box center [690, 512] width 553 height 22
click at [670, 529] on input "Task Due Date" at bounding box center [696, 547] width 564 height 36
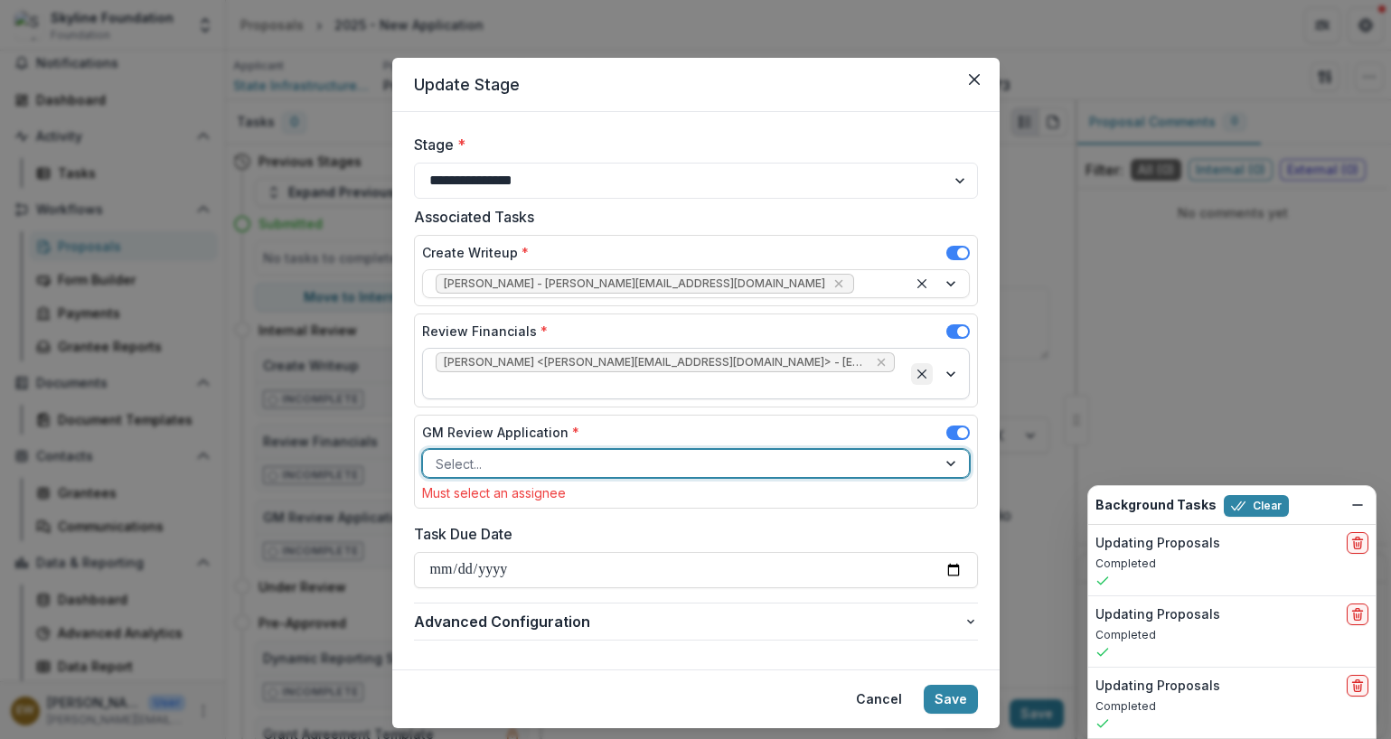
drag, startPoint x: 929, startPoint y: 368, endPoint x: 908, endPoint y: 369, distance: 20.8
click at [929, 369] on div at bounding box center [937, 374] width 61 height 50
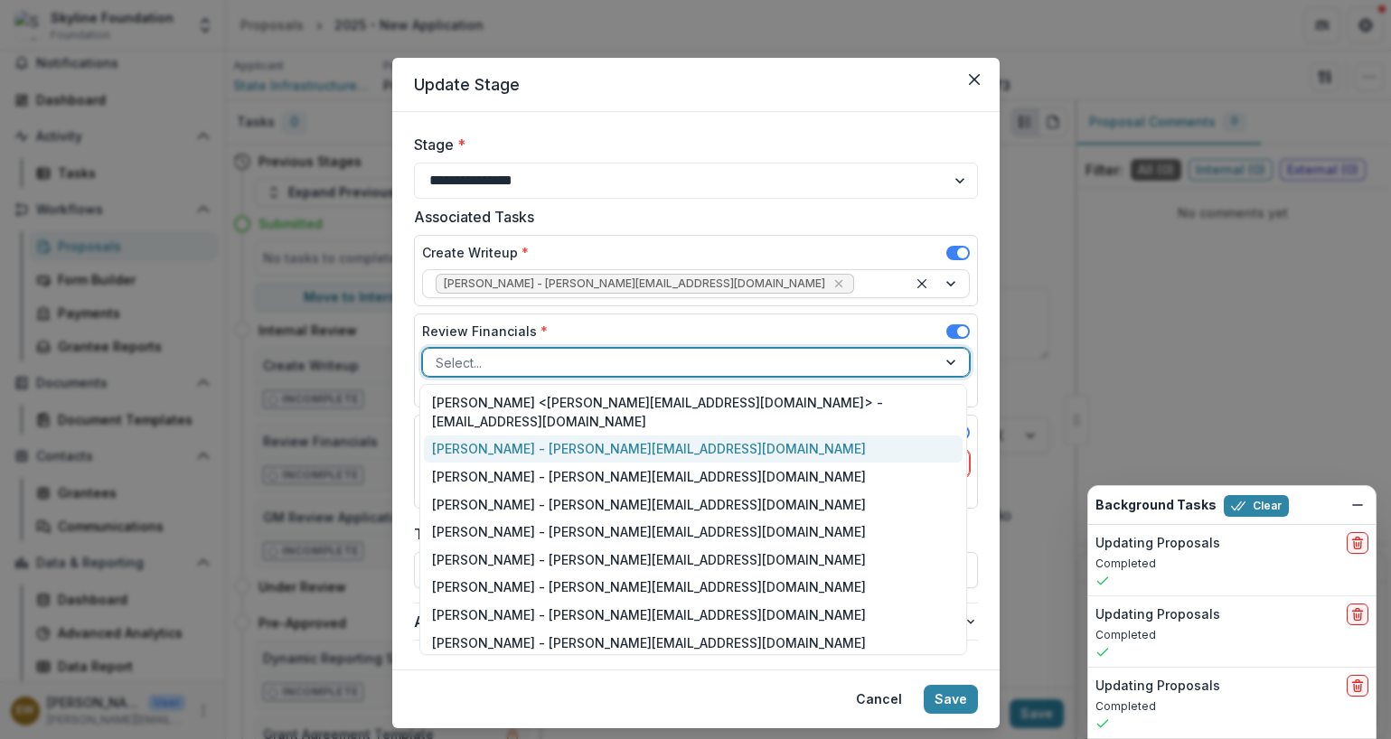
click at [531, 436] on div "Roxanne Hanson - roxanne@skylinefoundation.org" at bounding box center [693, 450] width 539 height 28
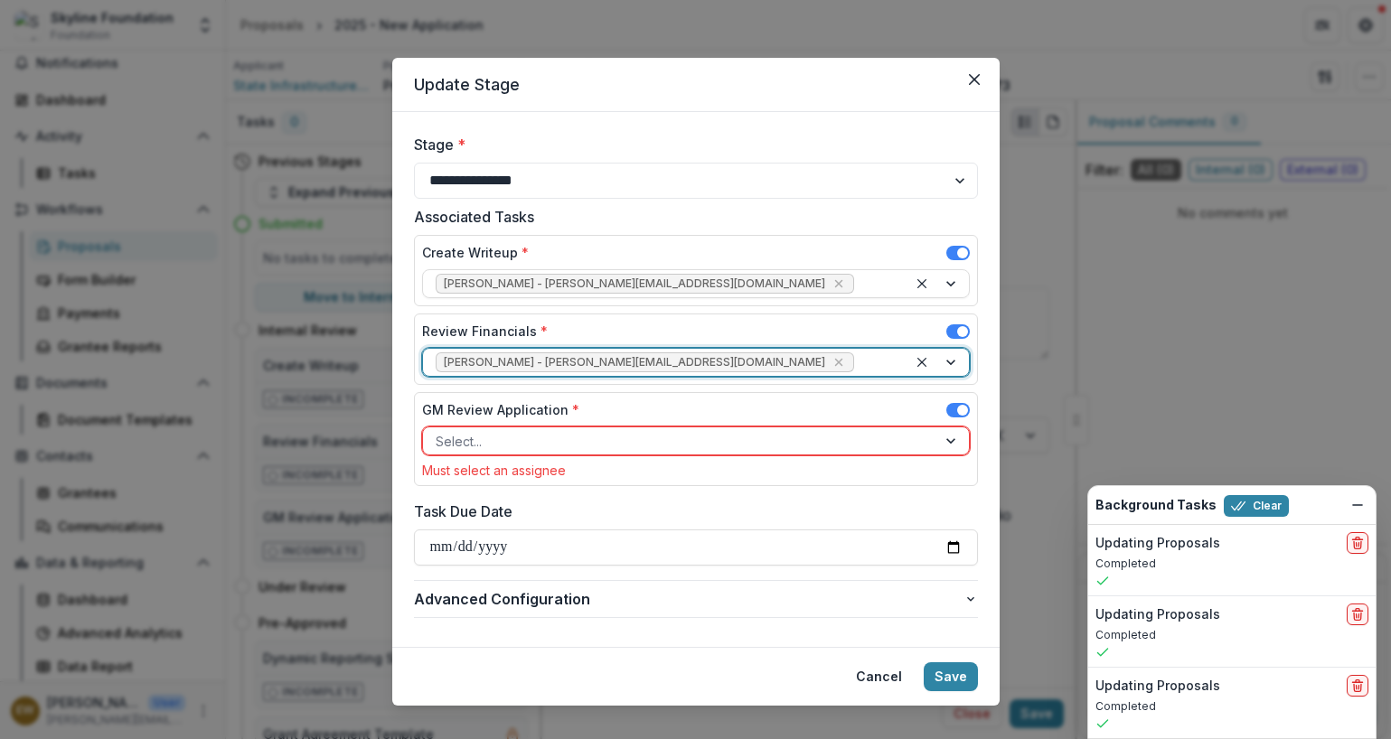
click at [518, 446] on div at bounding box center [680, 441] width 488 height 23
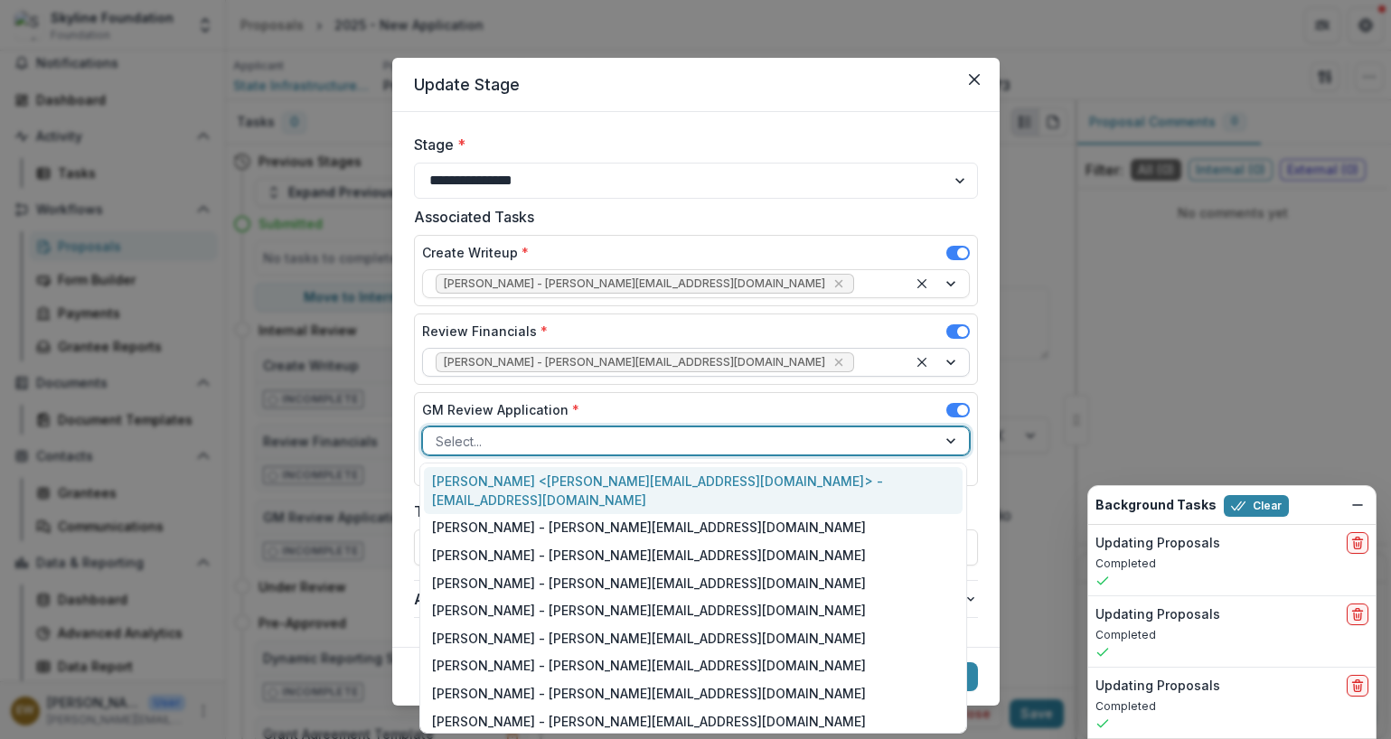
click at [510, 471] on div "Rose Brookhouse <rose@skylinefoundation.org> - rose@skylinefoundation.org" at bounding box center [693, 490] width 539 height 47
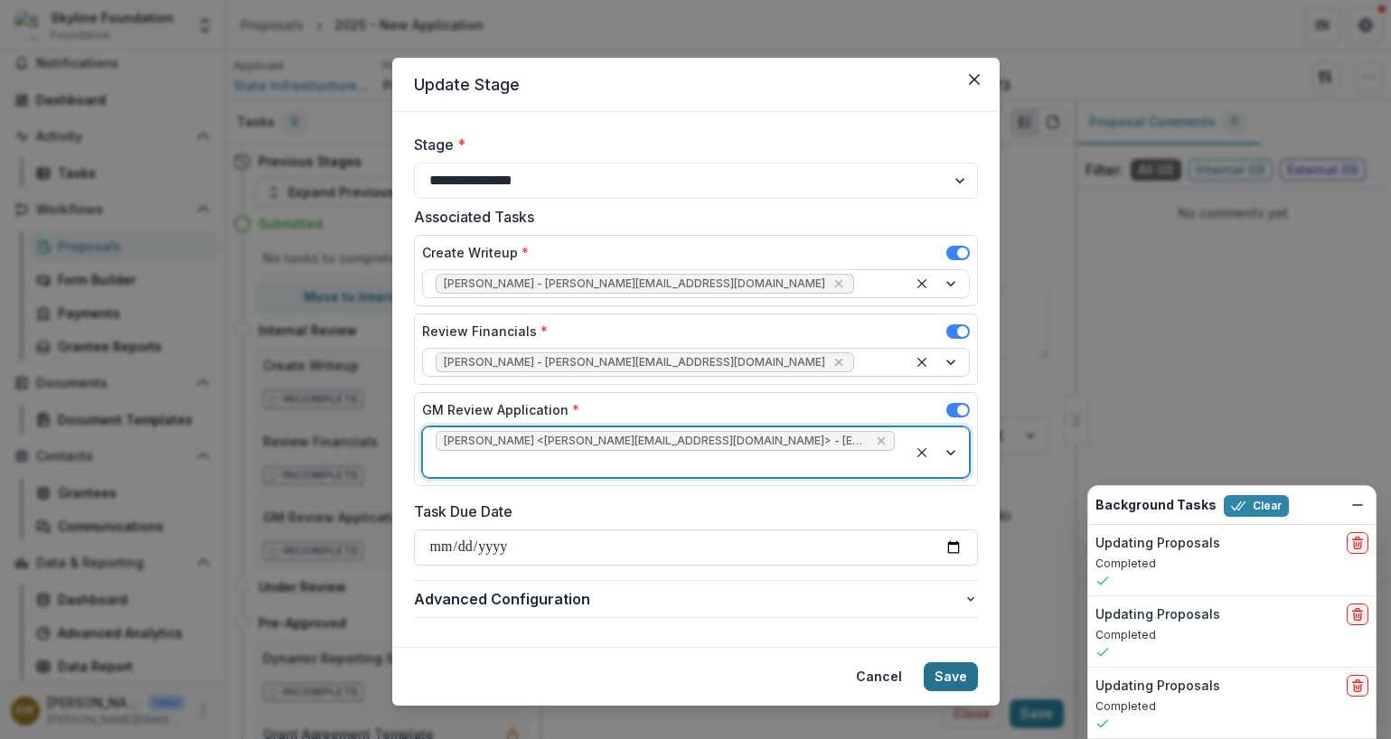
click at [936, 662] on button "Save" at bounding box center [950, 676] width 54 height 29
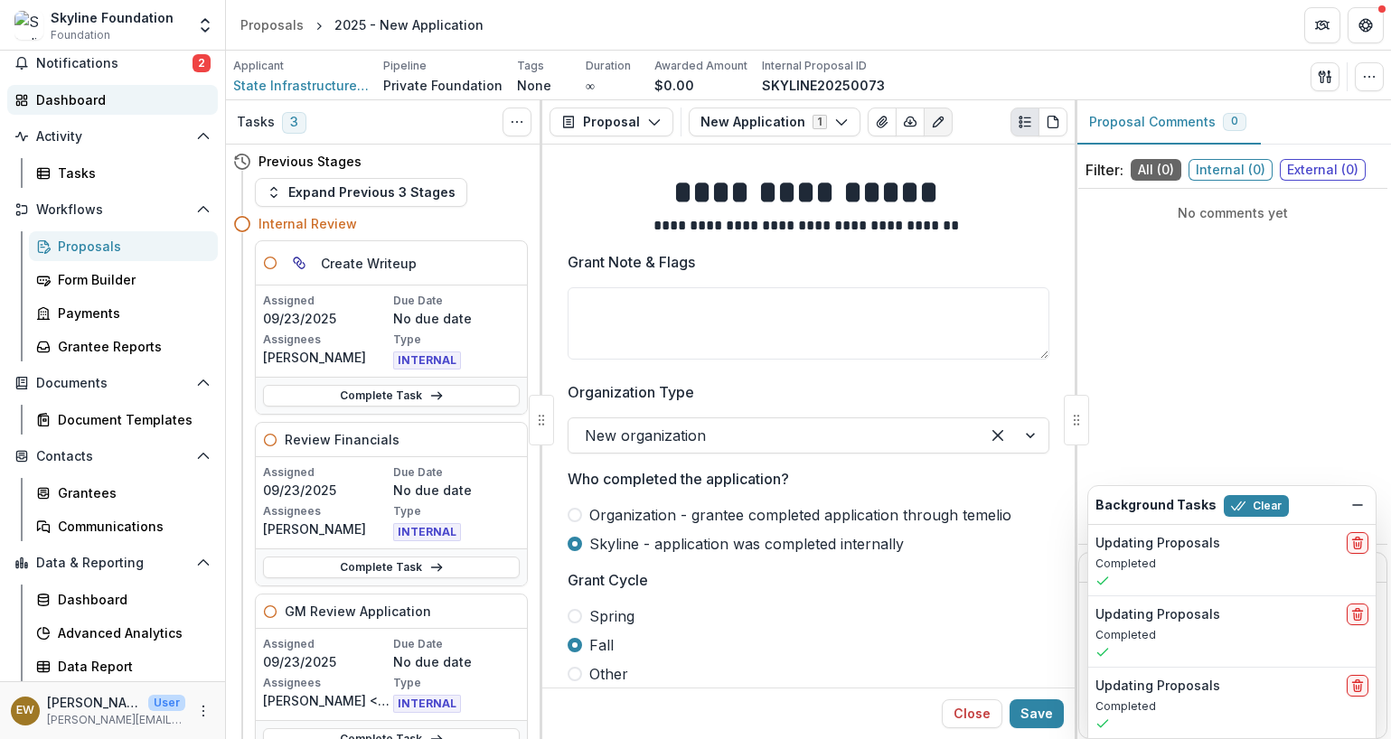
click at [81, 109] on link "Dashboard" at bounding box center [112, 100] width 211 height 30
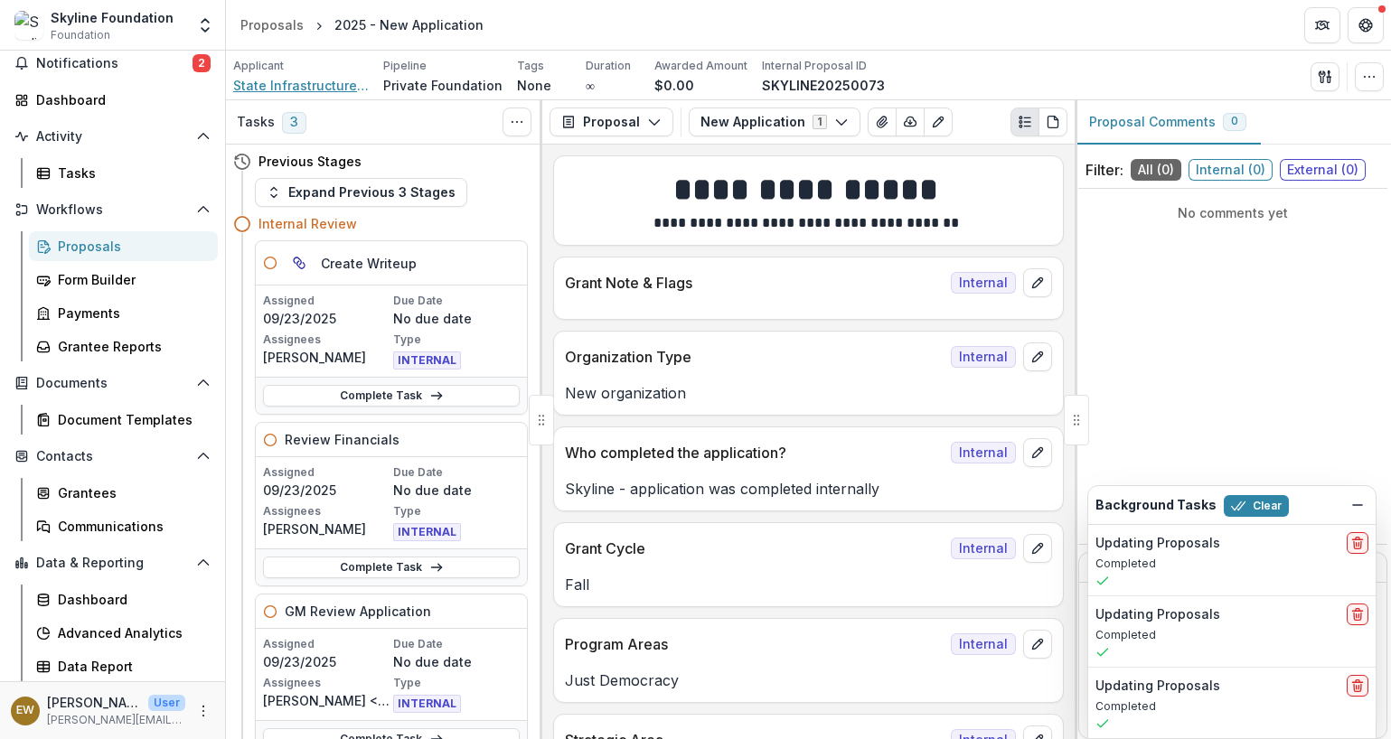
click at [304, 84] on span "State Infrastructure Fund (project of Neo Philanthropy Inc)" at bounding box center [301, 85] width 136 height 19
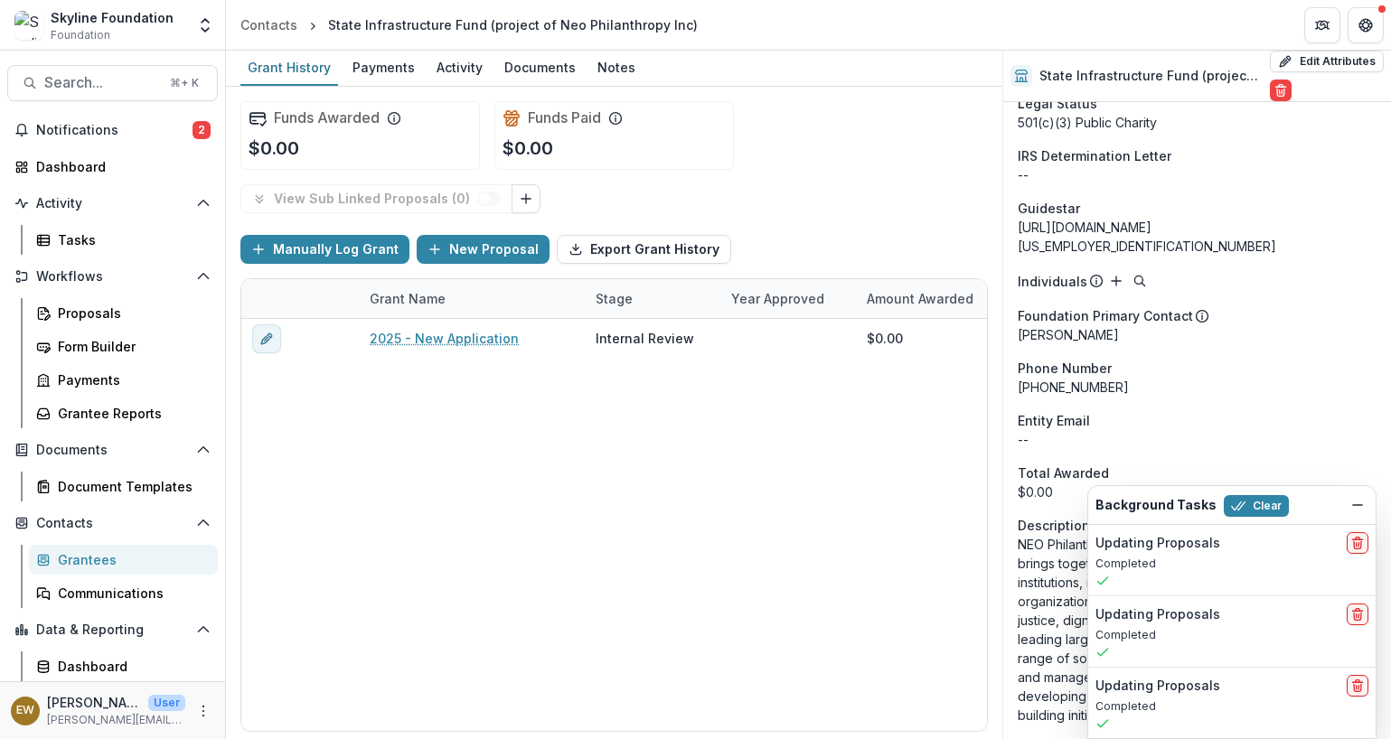
scroll to position [1625, 0]
click at [1346, 502] on button "Dismiss" at bounding box center [1357, 505] width 22 height 22
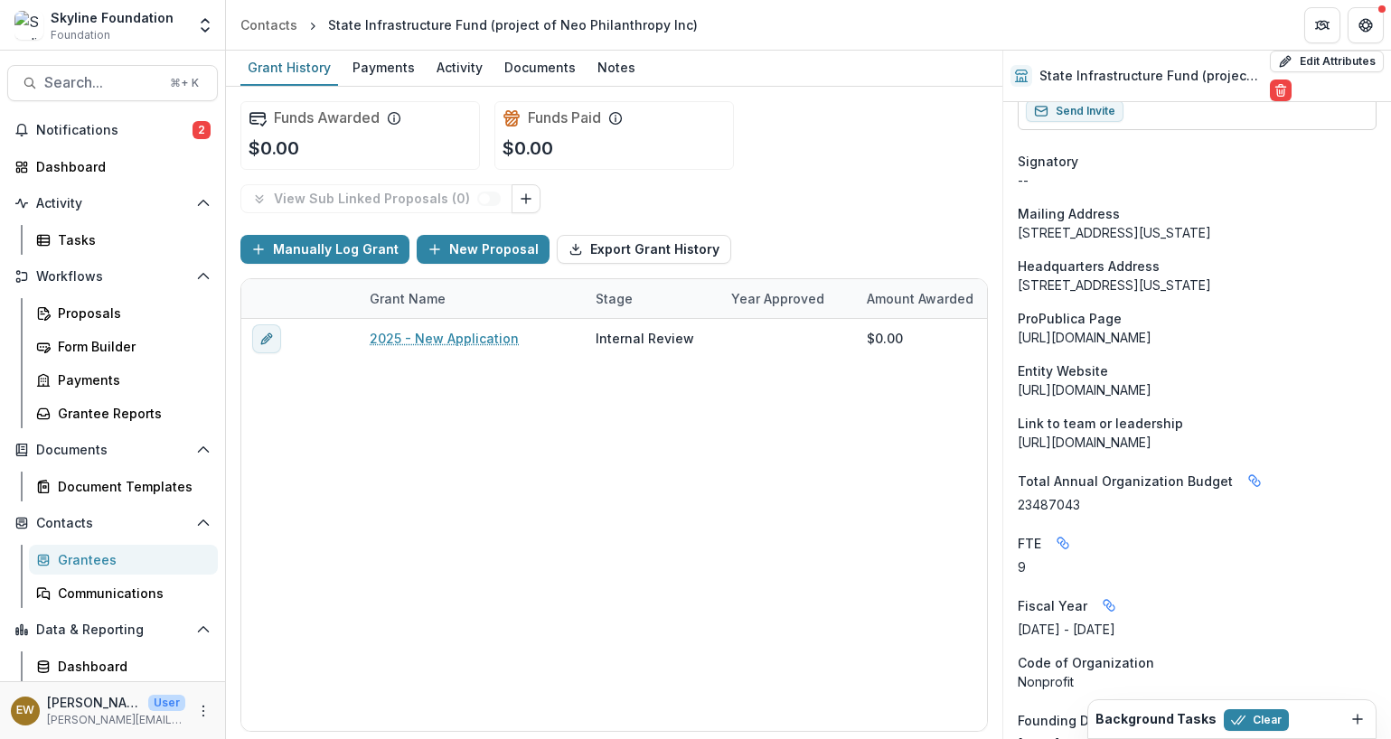
scroll to position [704, 0]
click at [73, 89] on span "Search..." at bounding box center [101, 82] width 115 height 17
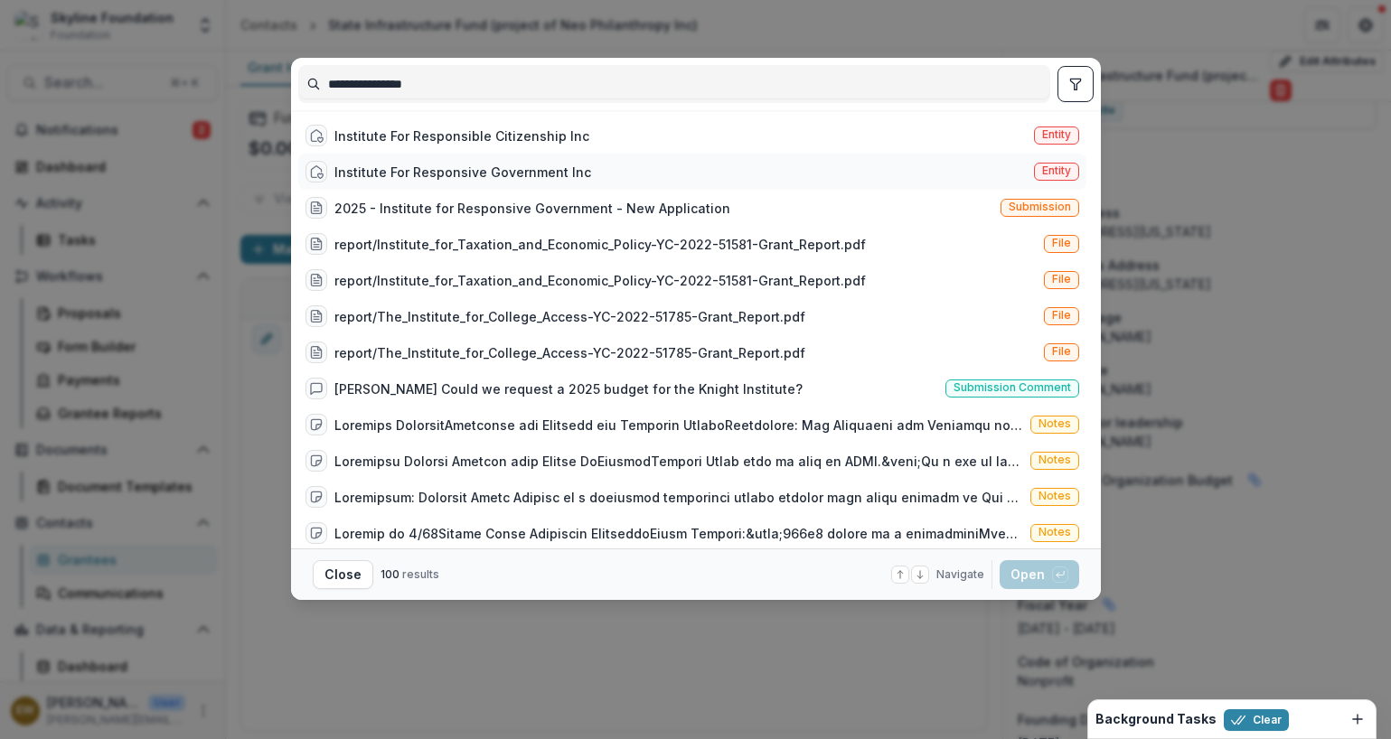
type input "**********"
click at [572, 183] on div "Institute For Responsive Government Inc Entity" at bounding box center [692, 172] width 788 height 36
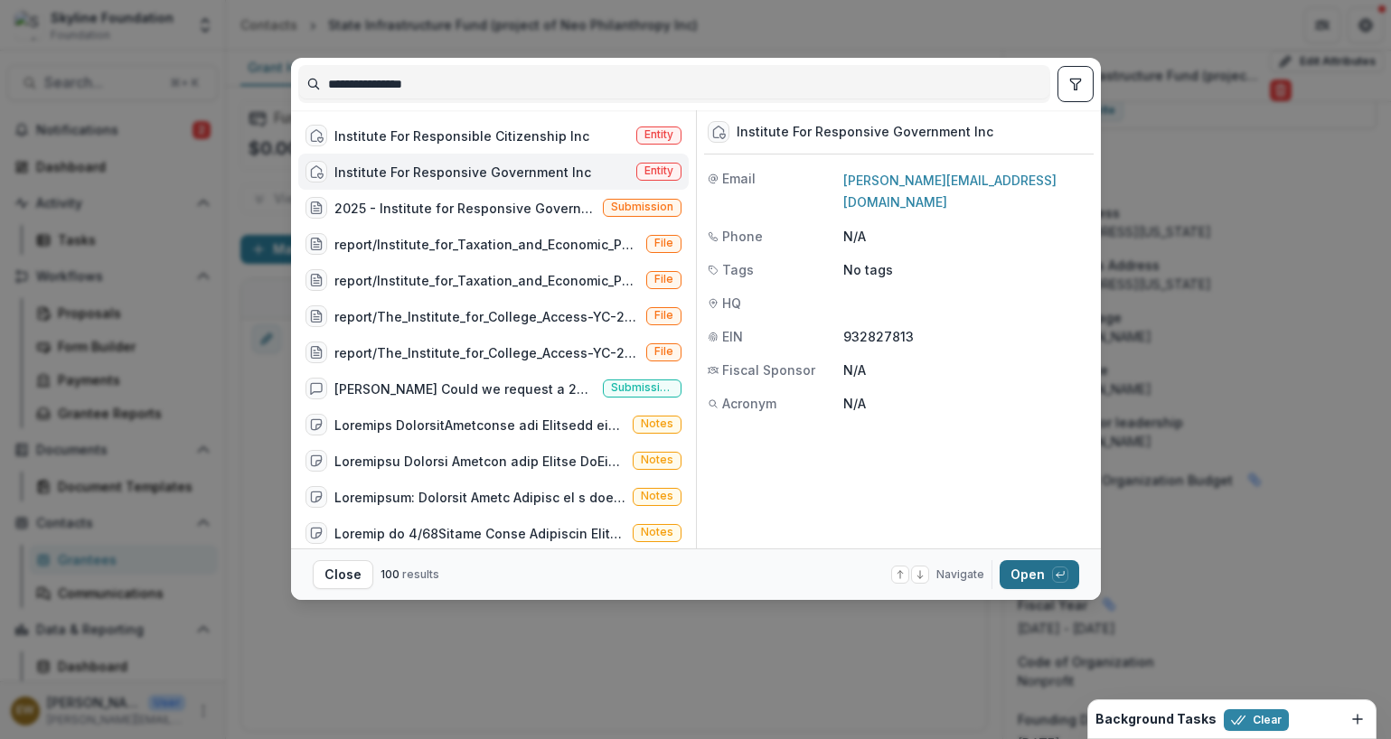
click at [1013, 576] on button "Open with enter key" at bounding box center [1039, 574] width 80 height 29
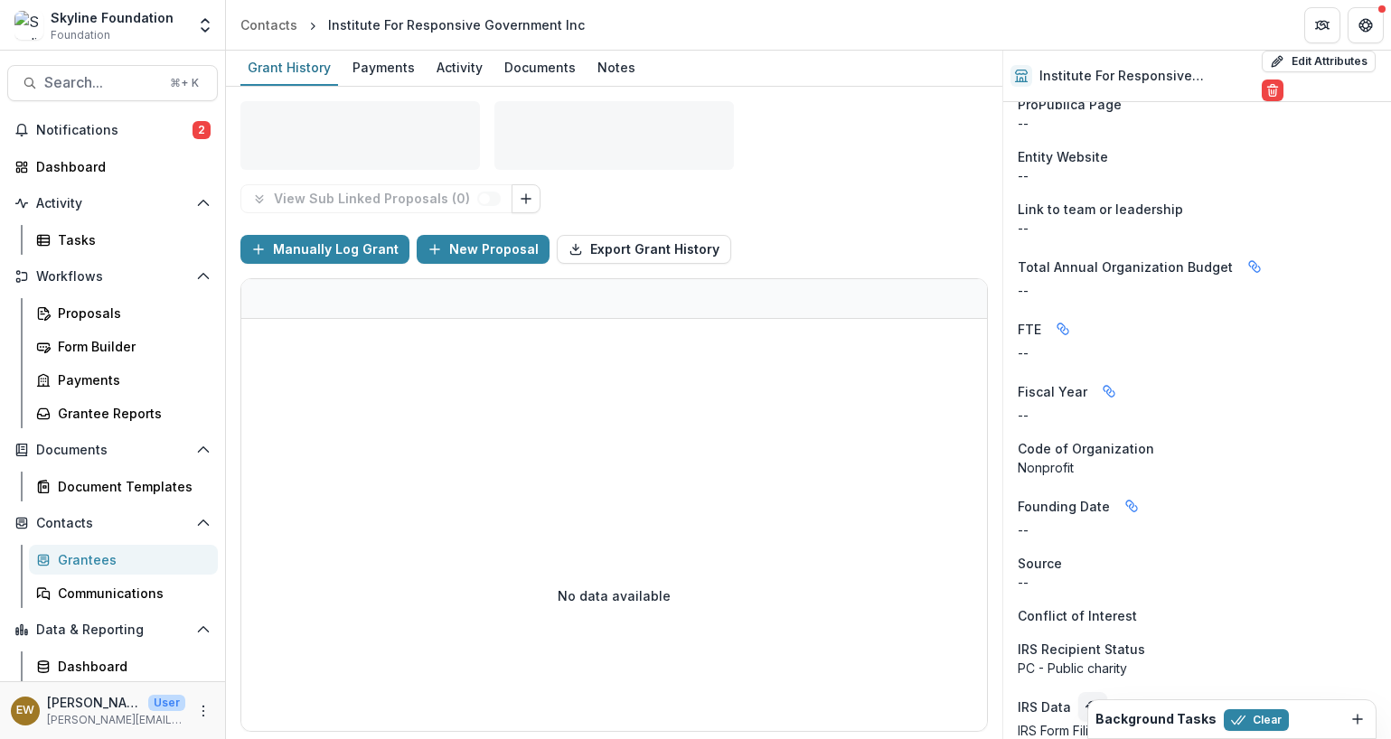
scroll to position [704, 0]
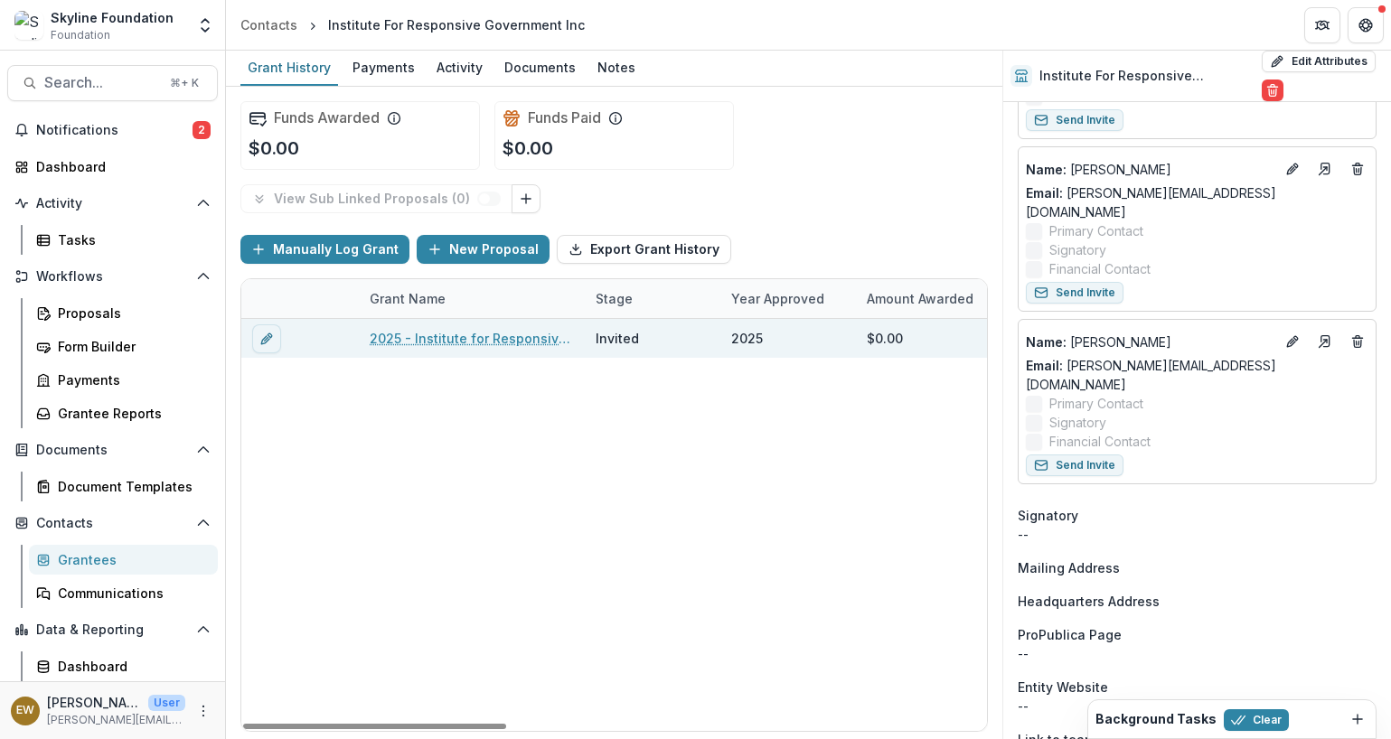
click at [480, 343] on link "2025 - Institute for Responsive Government - New Application" at bounding box center [472, 338] width 204 height 19
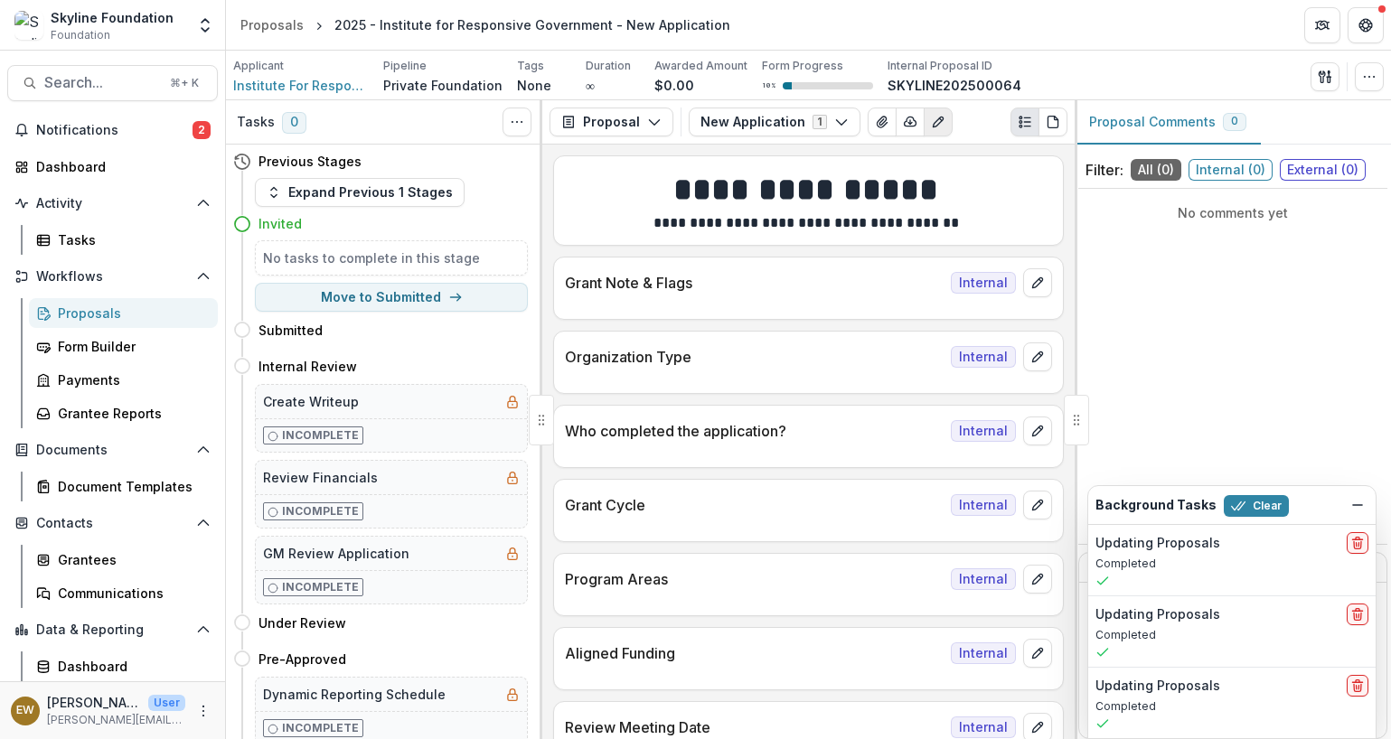
click at [923, 109] on button "Edit as form" at bounding box center [937, 122] width 29 height 29
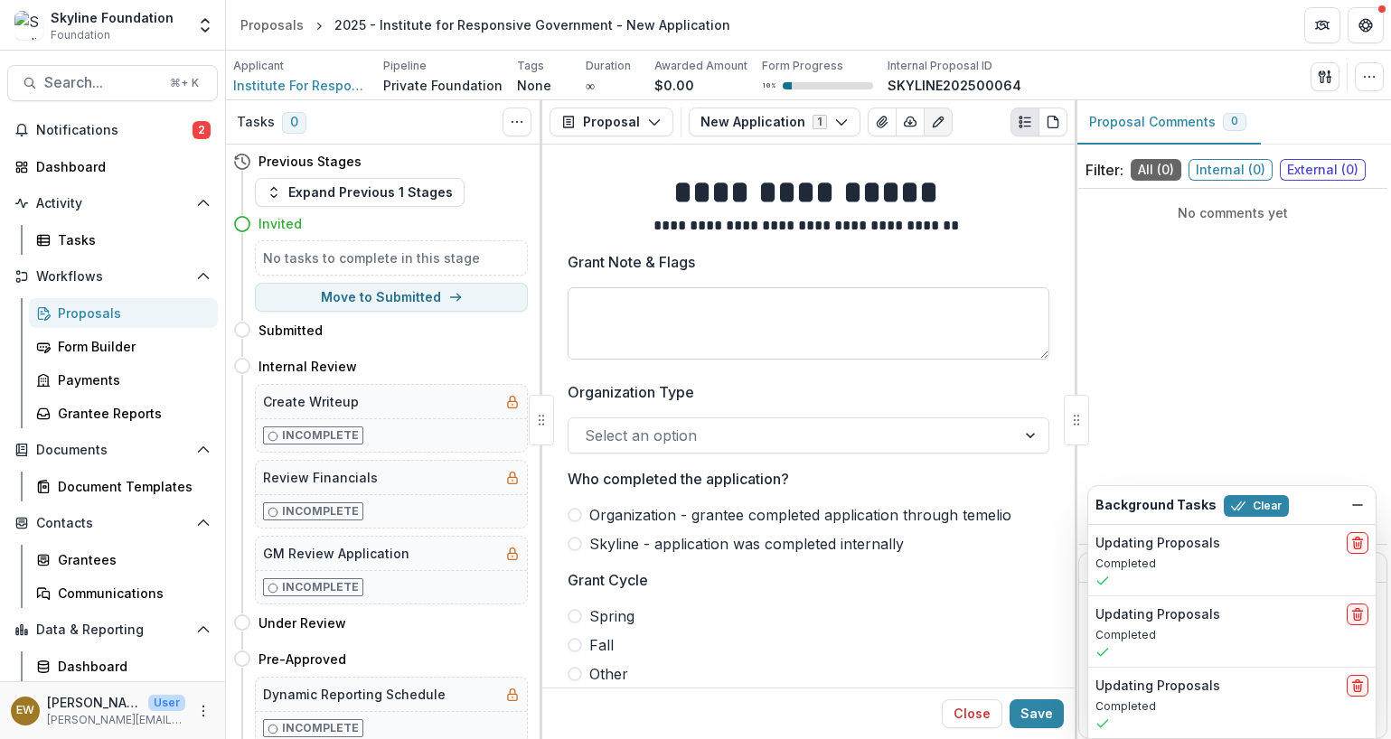
click at [632, 333] on textarea "Grant Note & Flags" at bounding box center [808, 323] width 482 height 72
type textarea "**********"
click at [613, 426] on div at bounding box center [792, 435] width 415 height 25
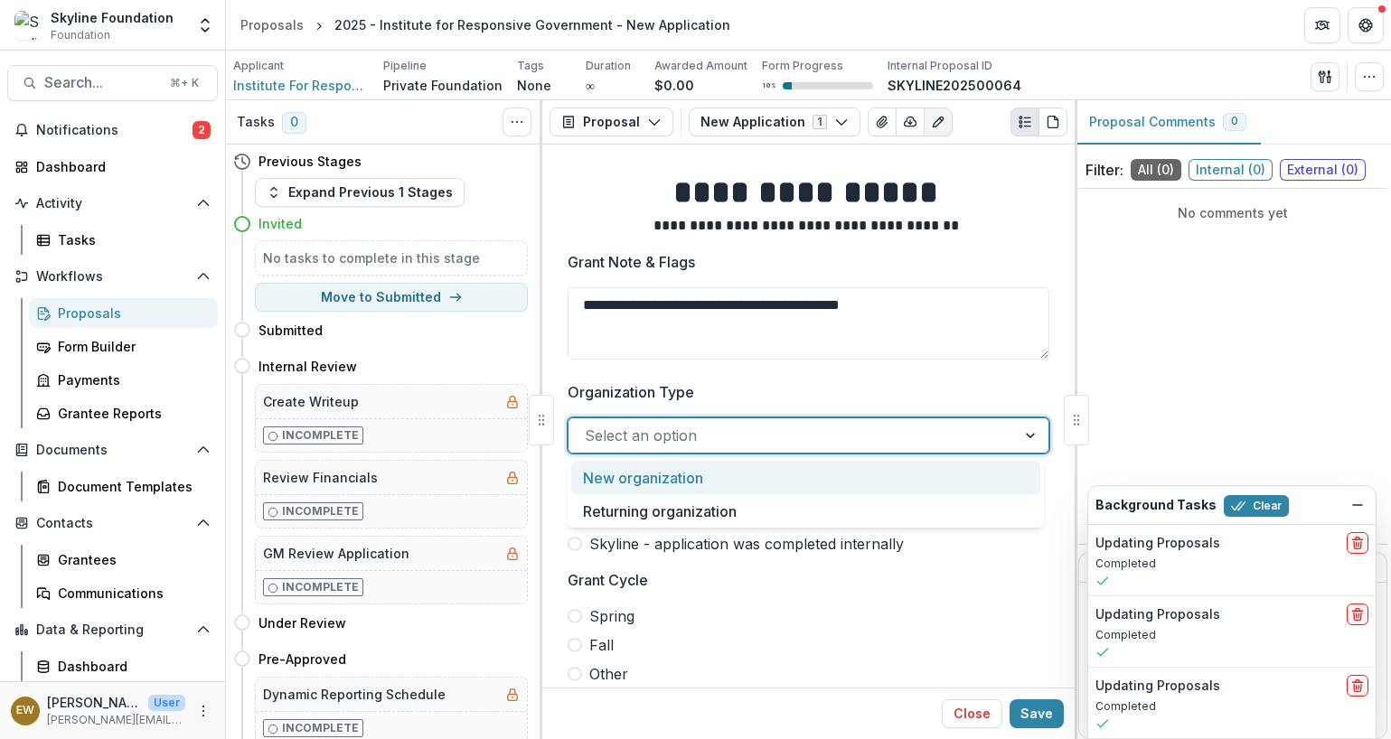
click at [699, 470] on div "New organization" at bounding box center [805, 477] width 469 height 33
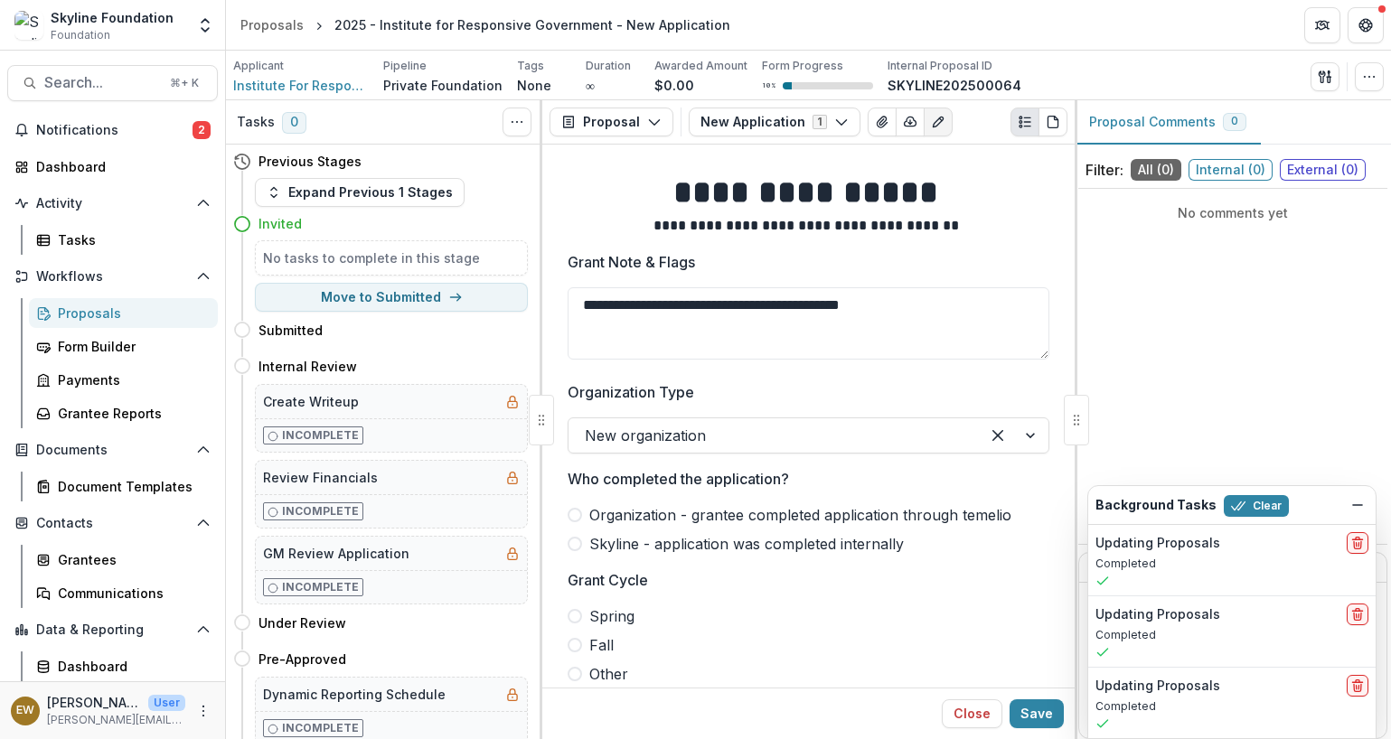
drag, startPoint x: 604, startPoint y: 531, endPoint x: 641, endPoint y: 539, distance: 37.9
click at [604, 531] on div "Organization - grantee completed application through temelio Skyline - applicat…" at bounding box center [808, 529] width 482 height 51
click at [645, 538] on span "Skyline - application was completed internally" at bounding box center [746, 544] width 314 height 22
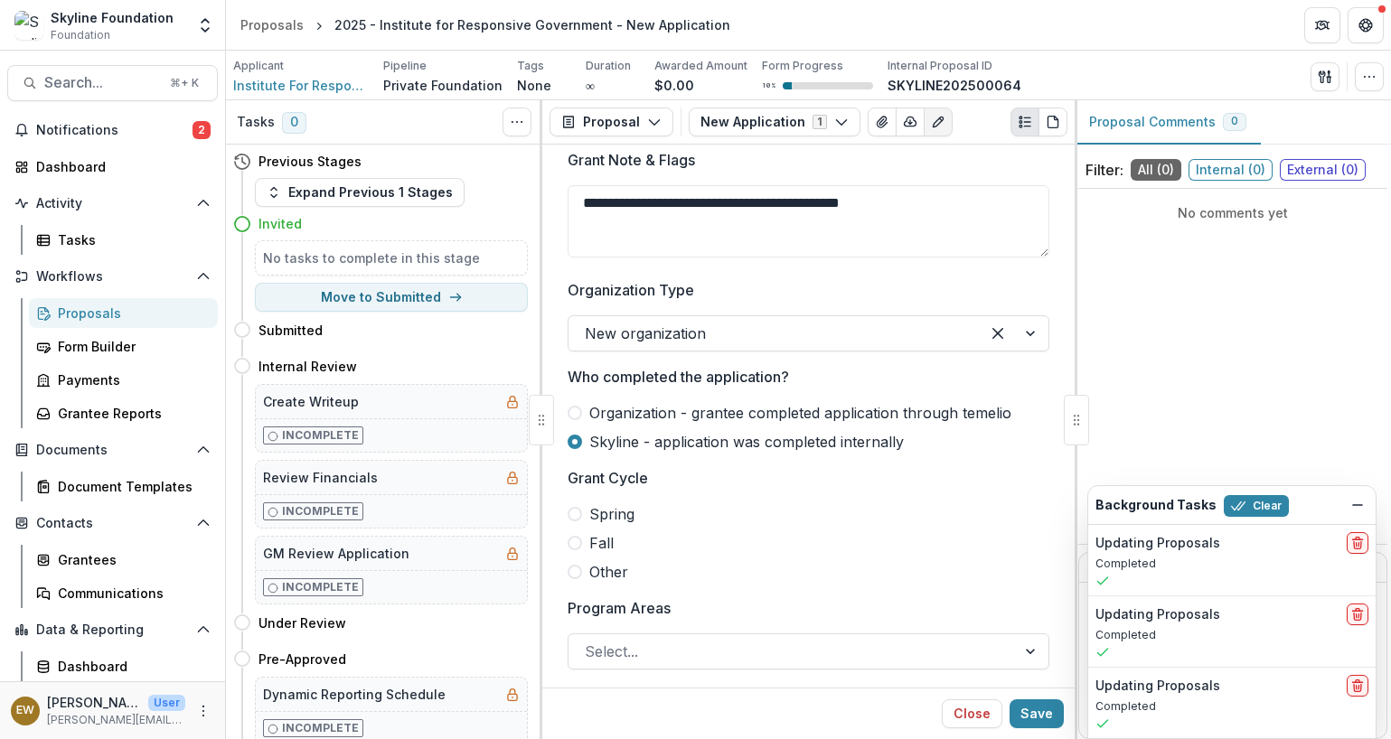
scroll to position [106, 0]
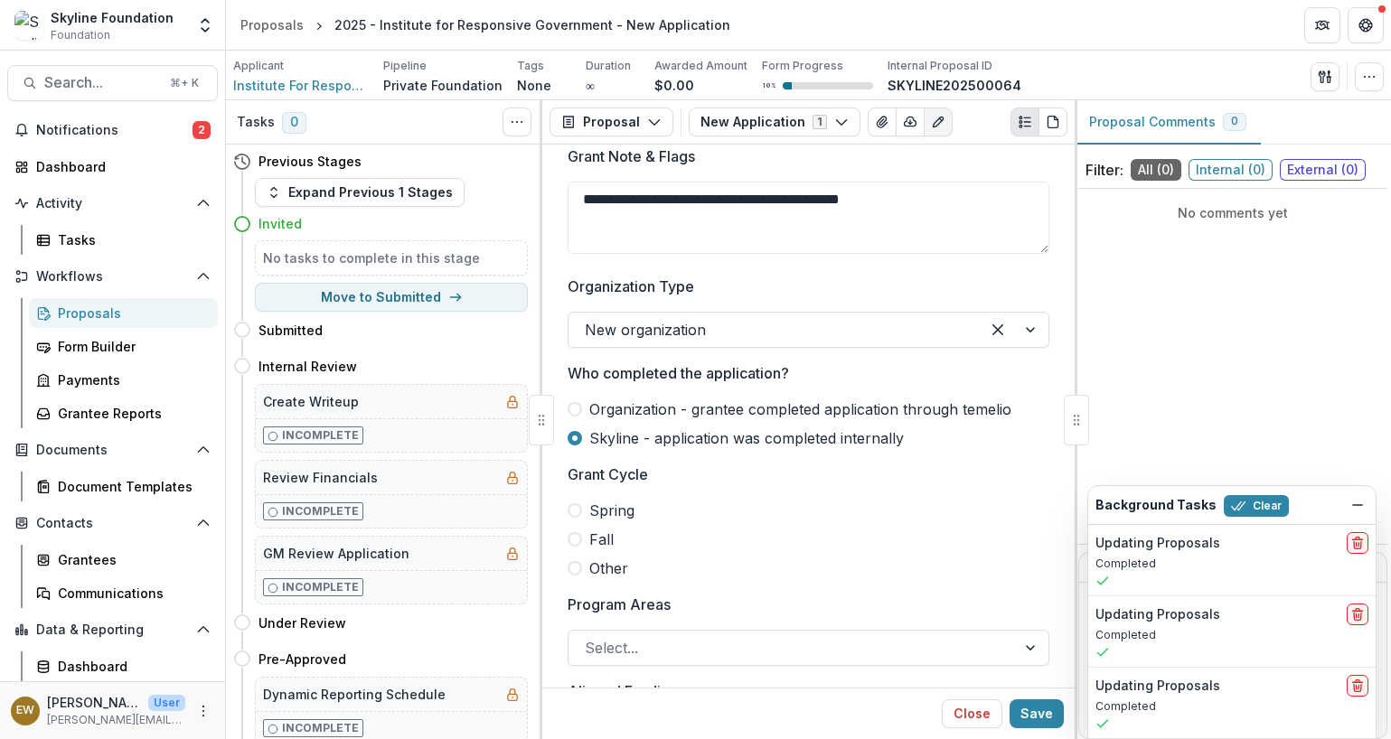
click at [573, 546] on span at bounding box center [574, 539] width 14 height 14
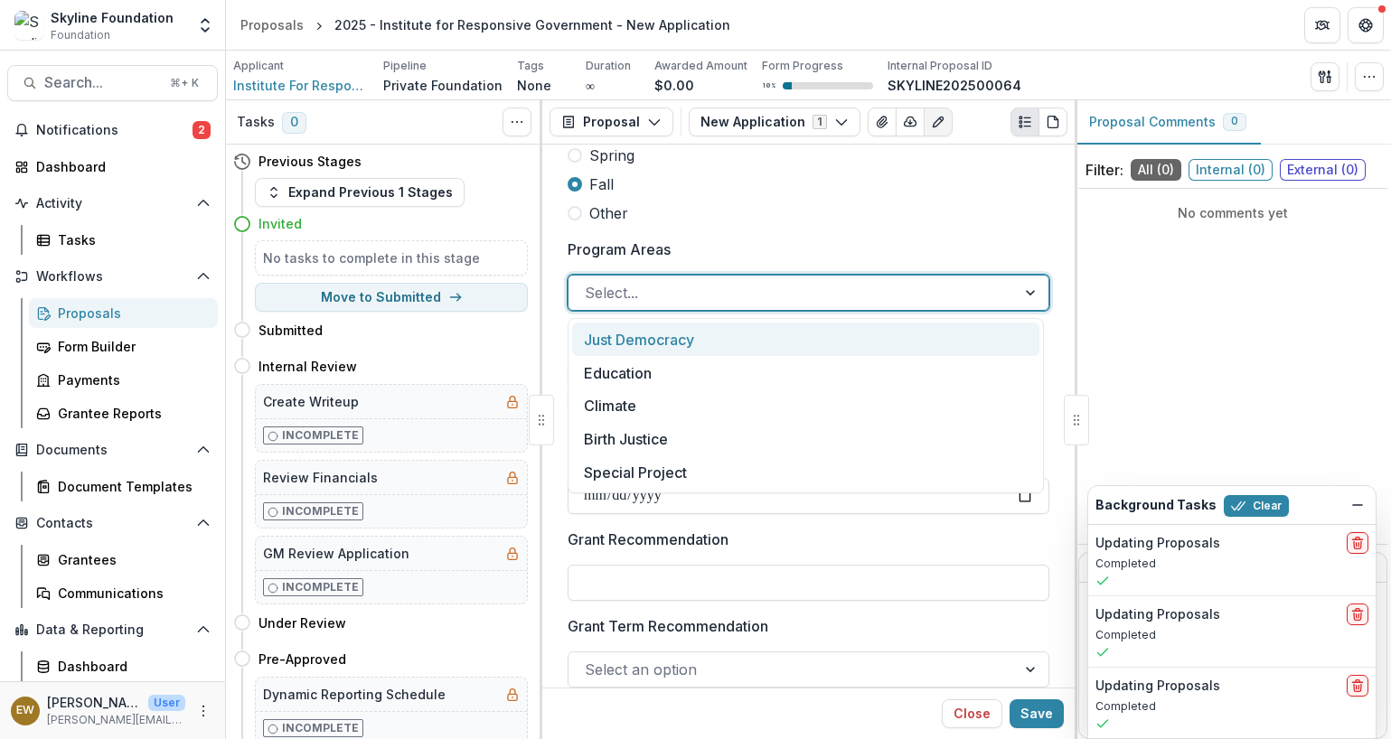
click at [639, 294] on div at bounding box center [792, 292] width 415 height 25
click at [633, 350] on div "Just Democracy" at bounding box center [805, 339] width 467 height 33
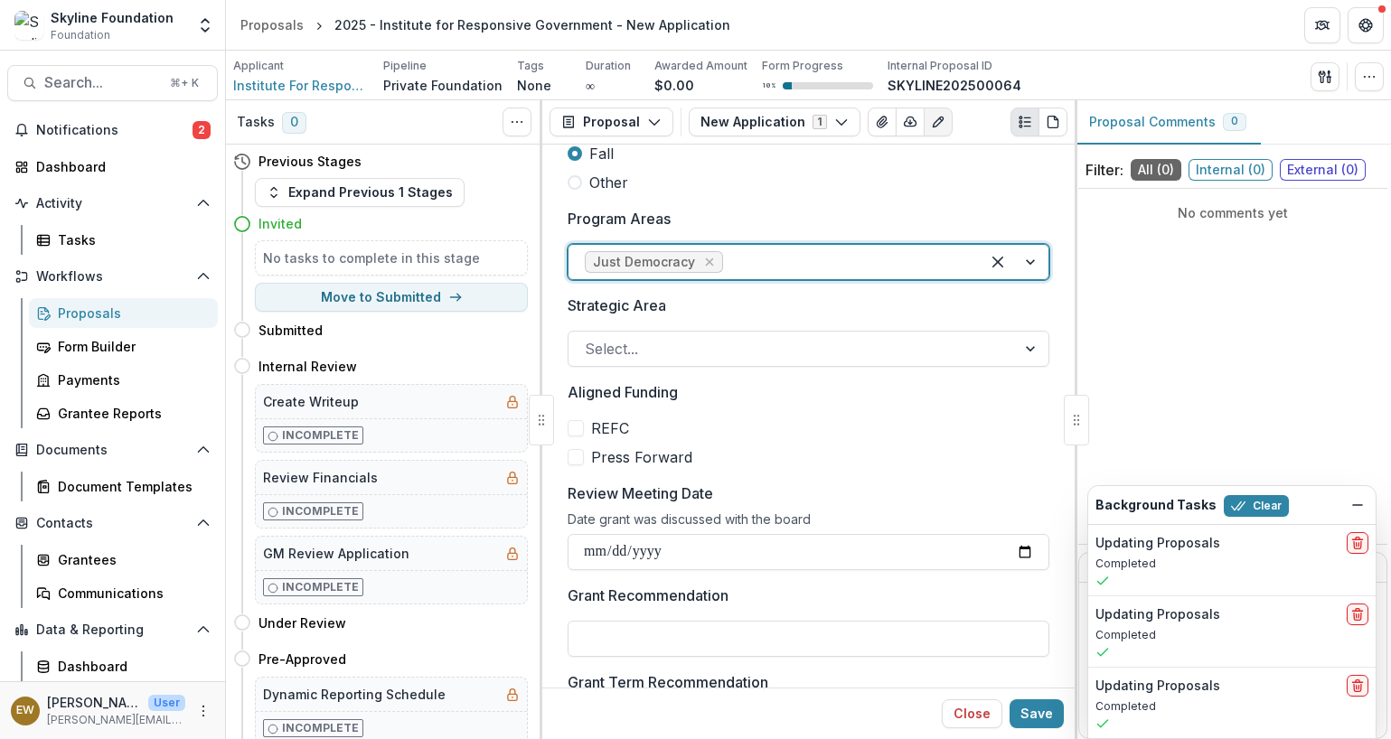
scroll to position [528, 0]
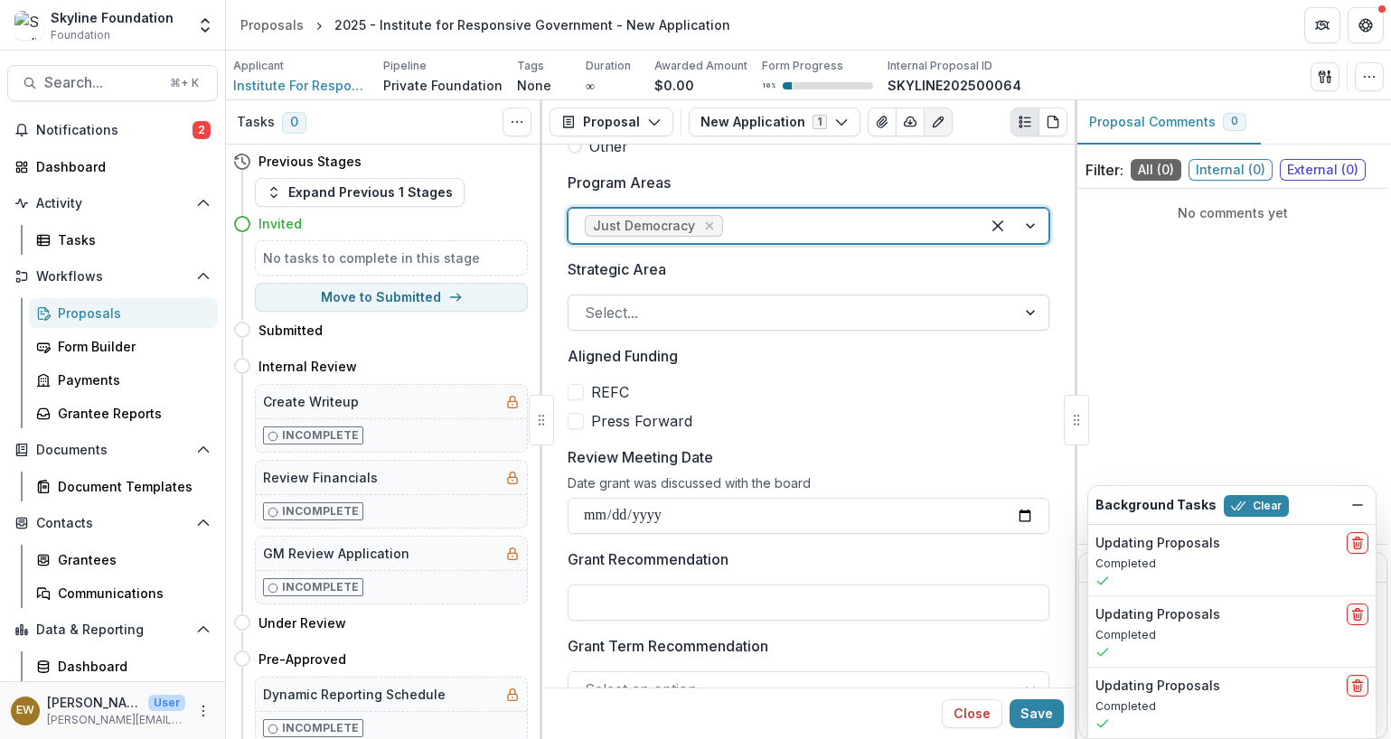
click at [721, 313] on div at bounding box center [792, 312] width 415 height 25
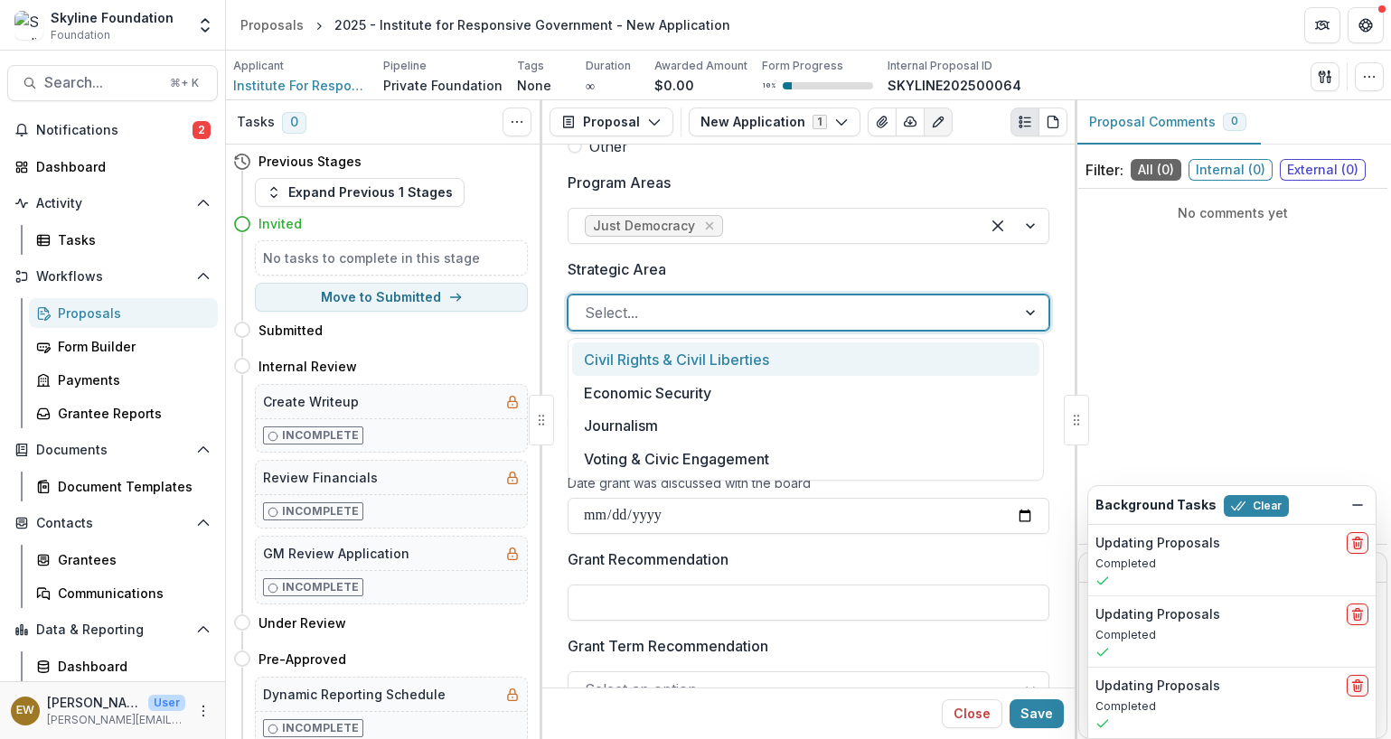
click at [700, 367] on div "Civil Rights & Civil Liberties" at bounding box center [805, 358] width 467 height 33
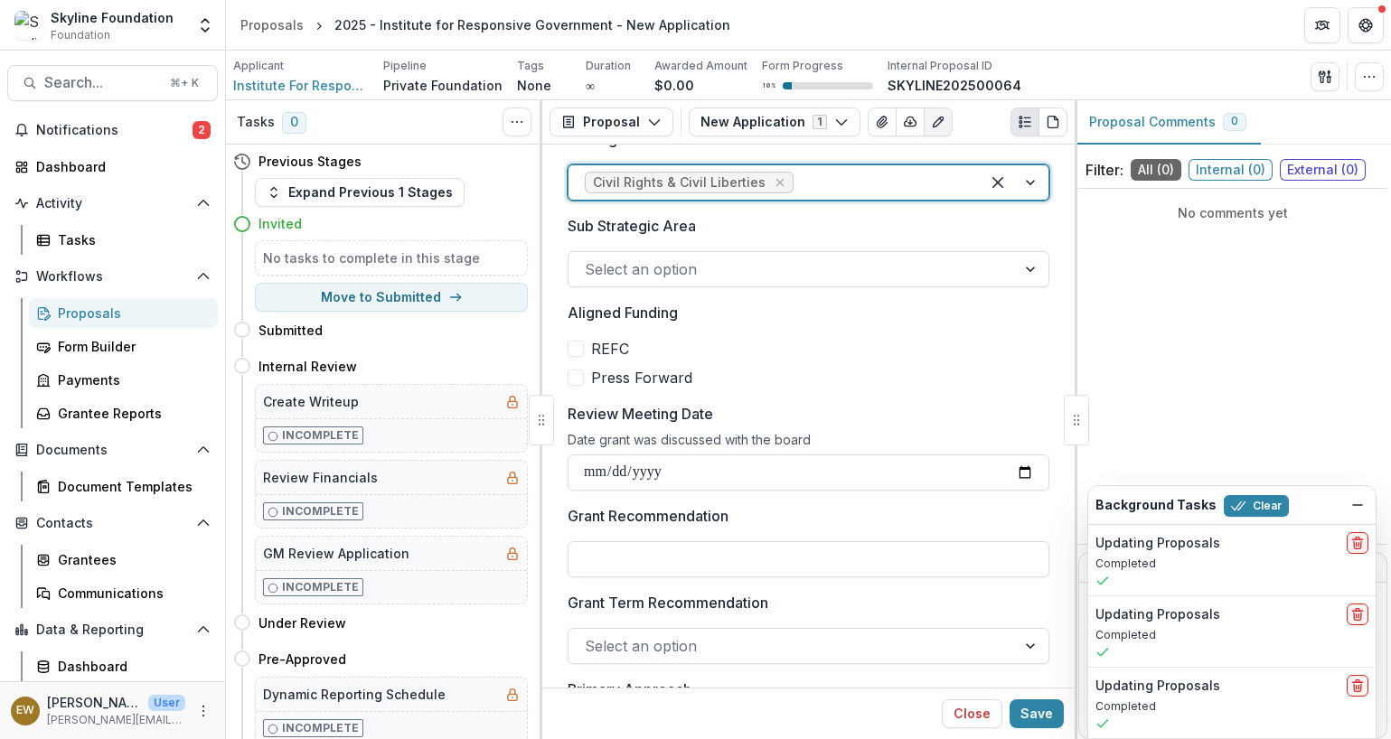
scroll to position [660, 0]
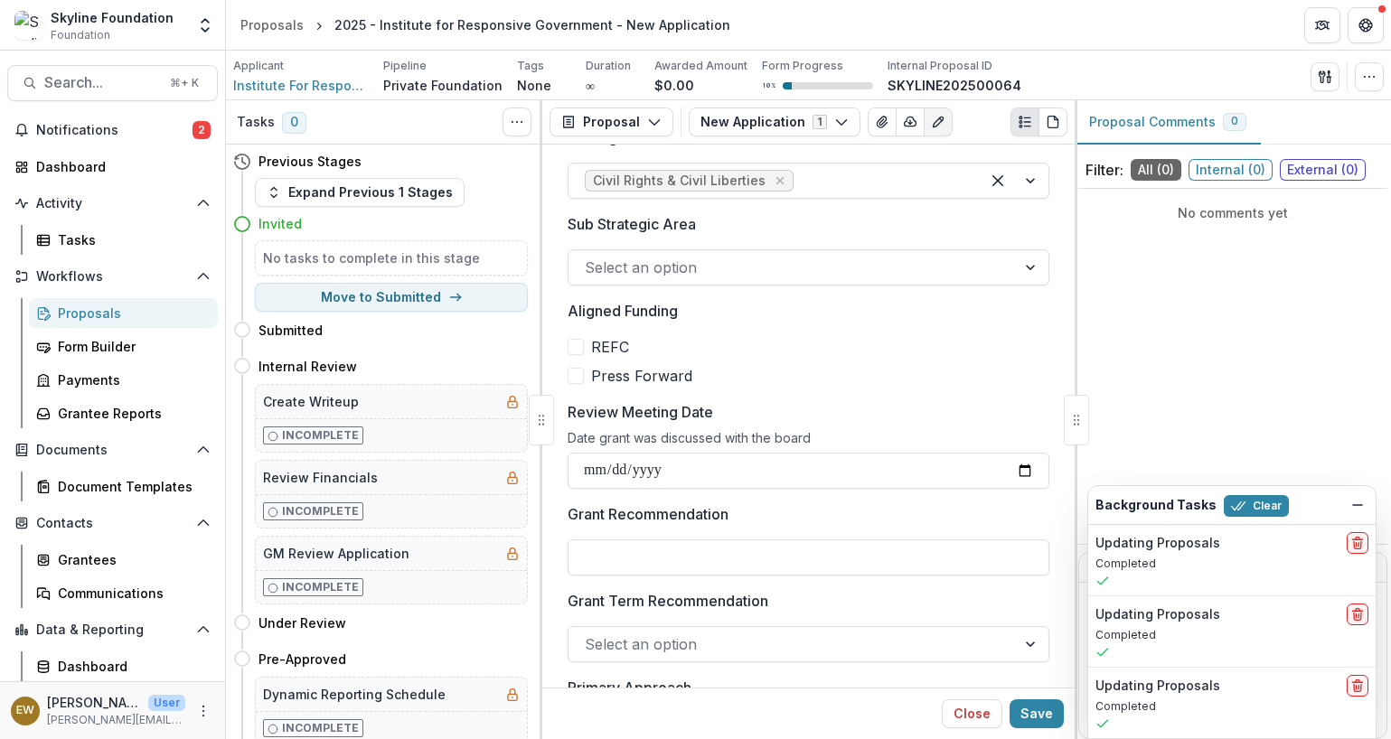
click at [714, 280] on div "Select an option" at bounding box center [791, 267] width 447 height 29
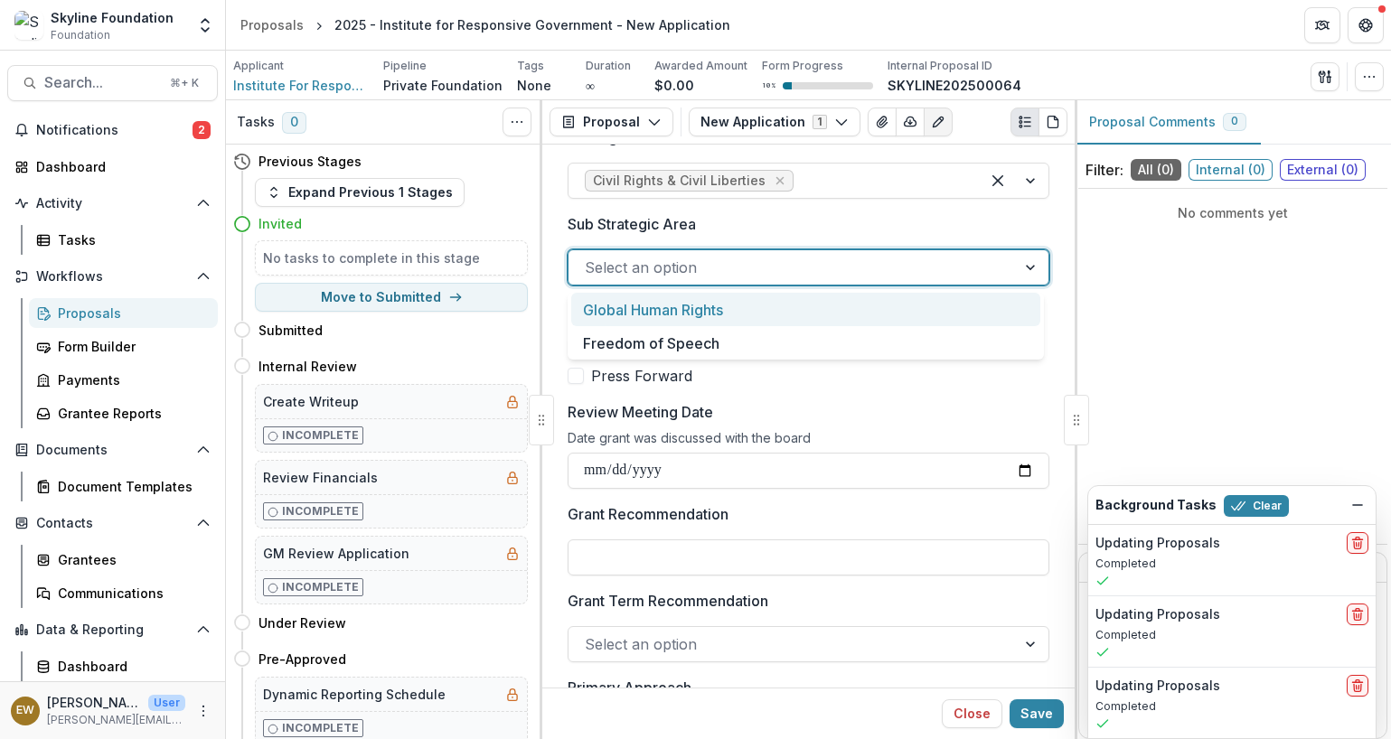
click at [746, 239] on div "Sub Strategic Area Global Human Rights, 1 of 2. 2 results available. Use Up and…" at bounding box center [808, 249] width 482 height 72
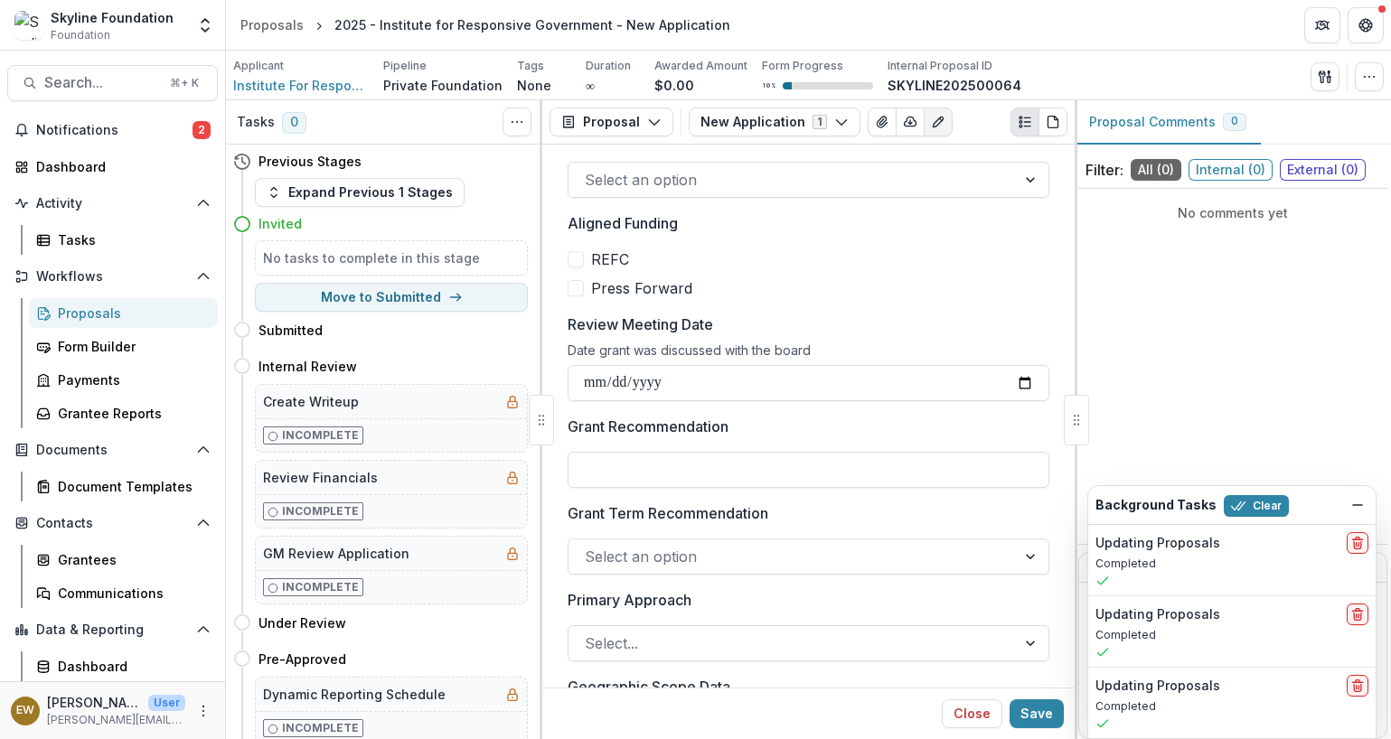
scroll to position [768, 0]
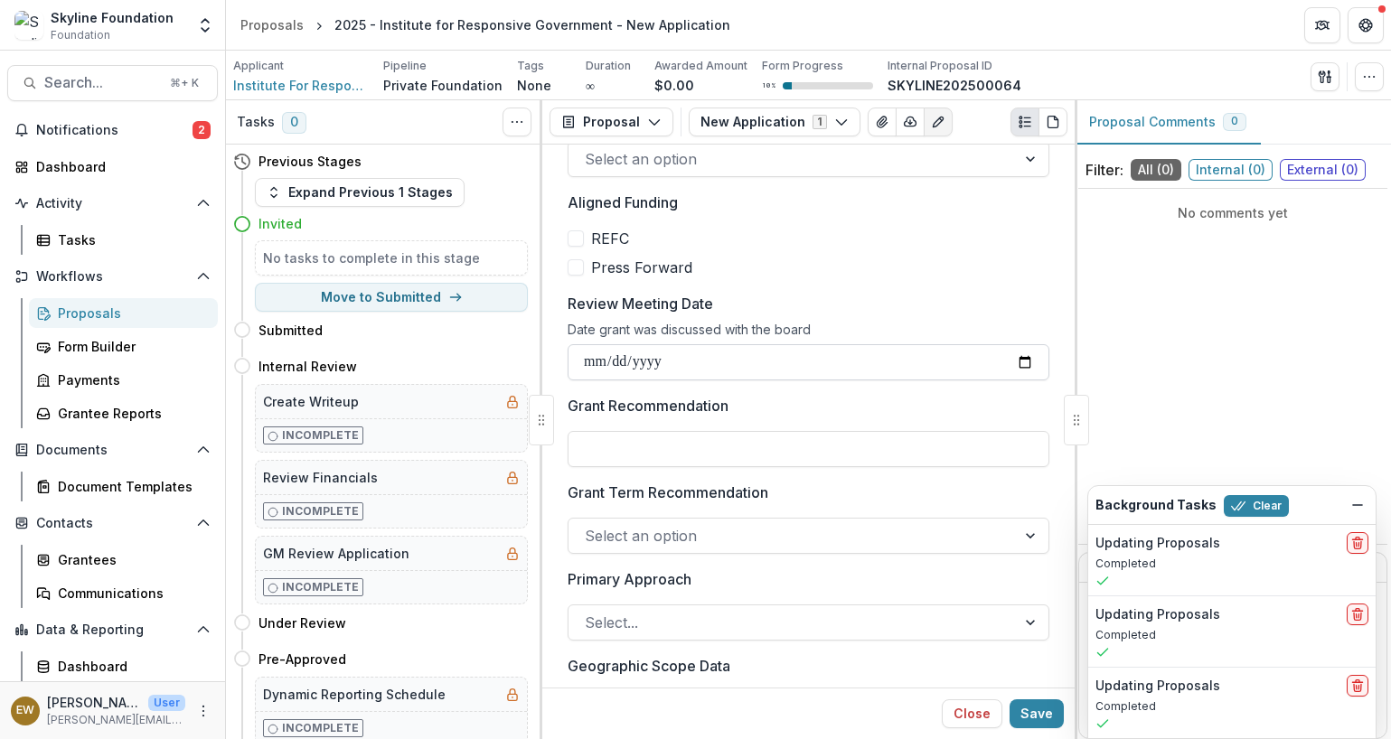
click at [1018, 361] on input "Review Meeting Date" at bounding box center [808, 362] width 482 height 36
type input "**********"
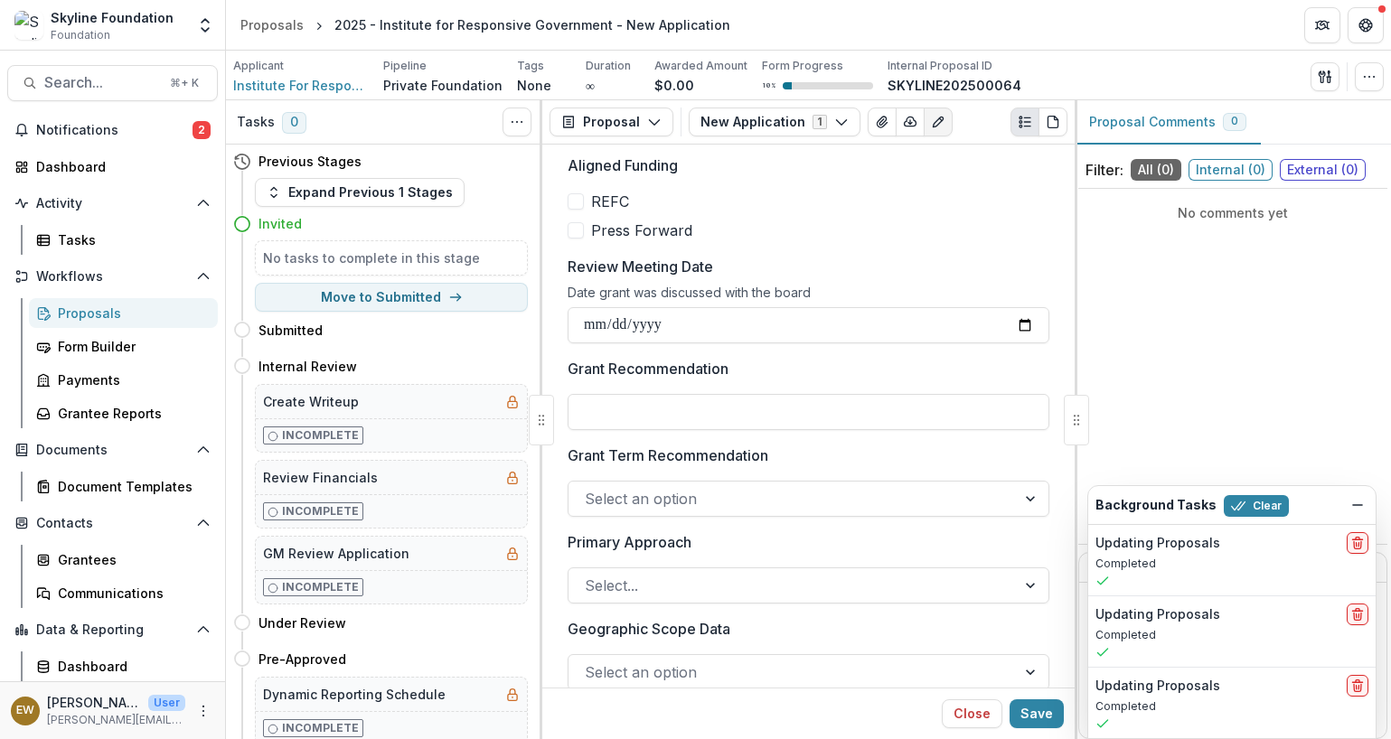
click at [714, 499] on div at bounding box center [792, 498] width 415 height 25
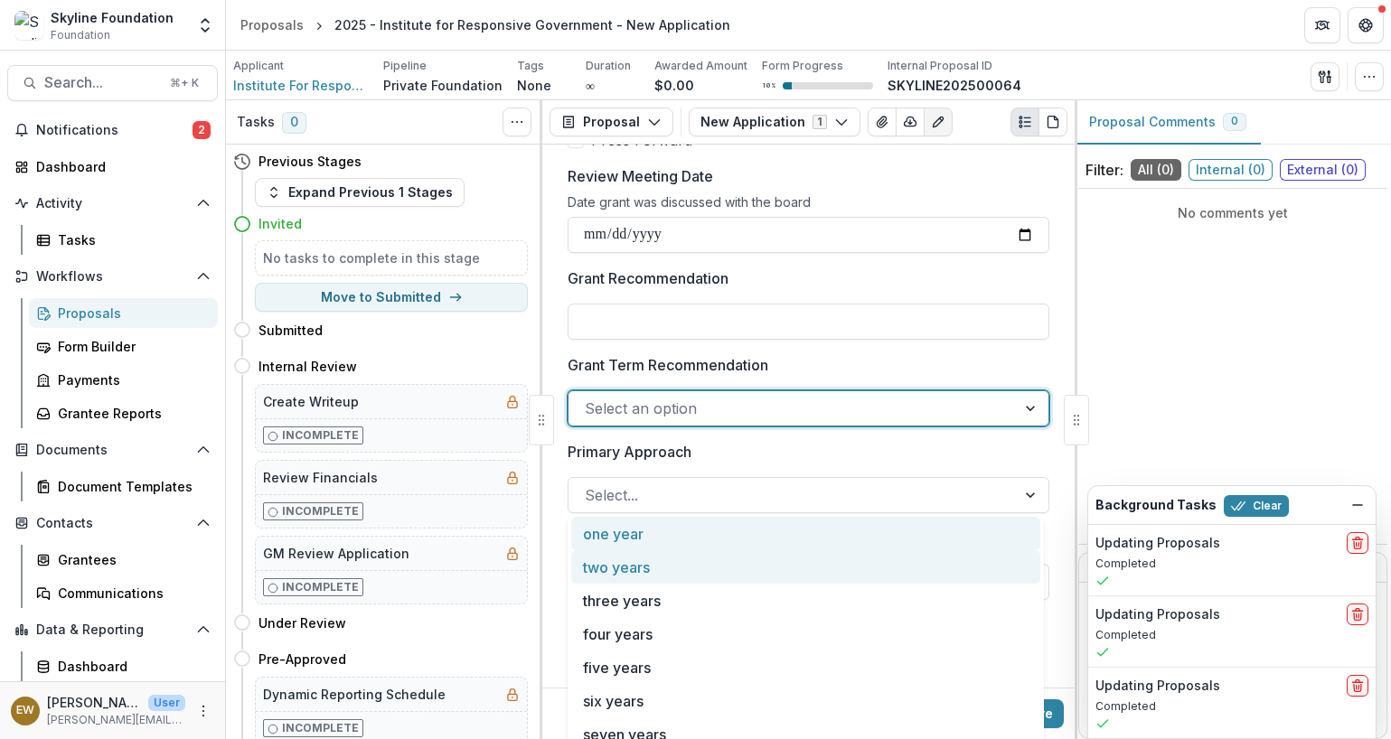
scroll to position [926, 0]
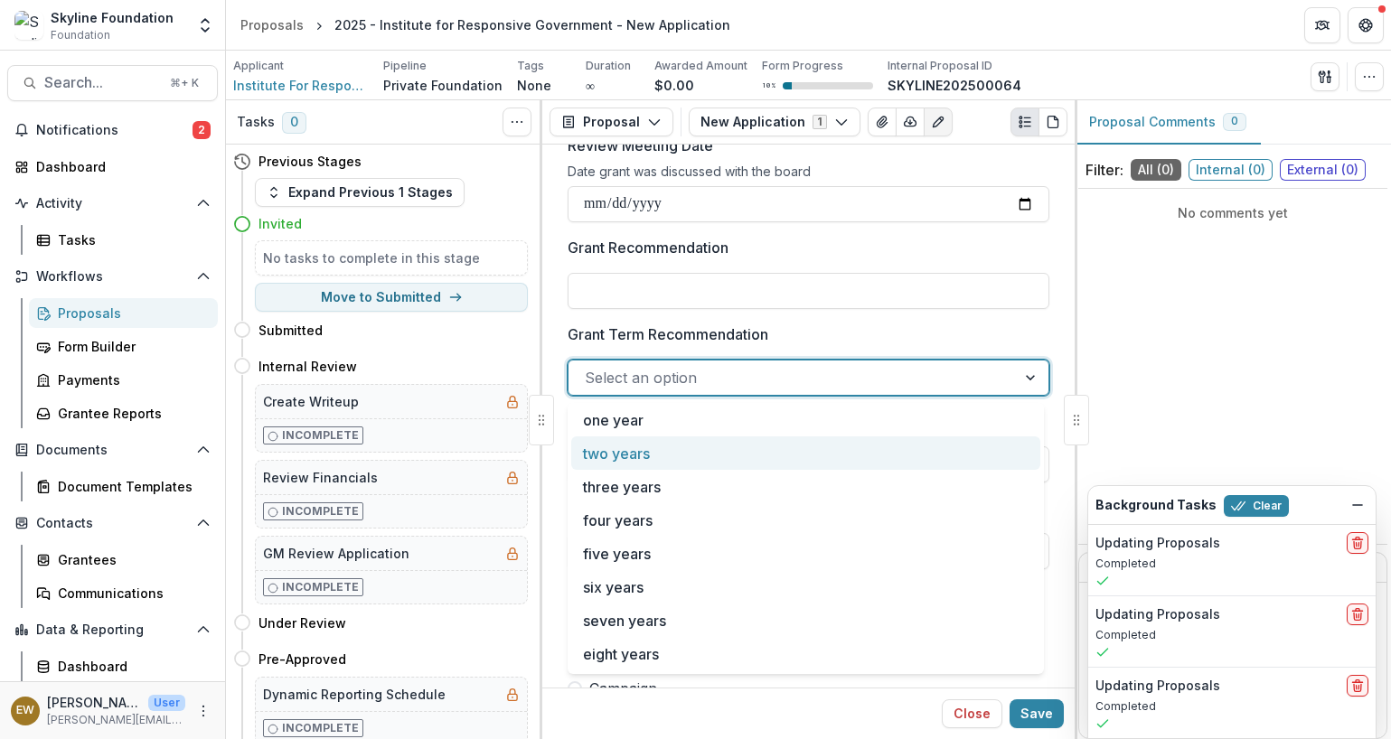
click at [693, 453] on div "two years" at bounding box center [805, 452] width 469 height 33
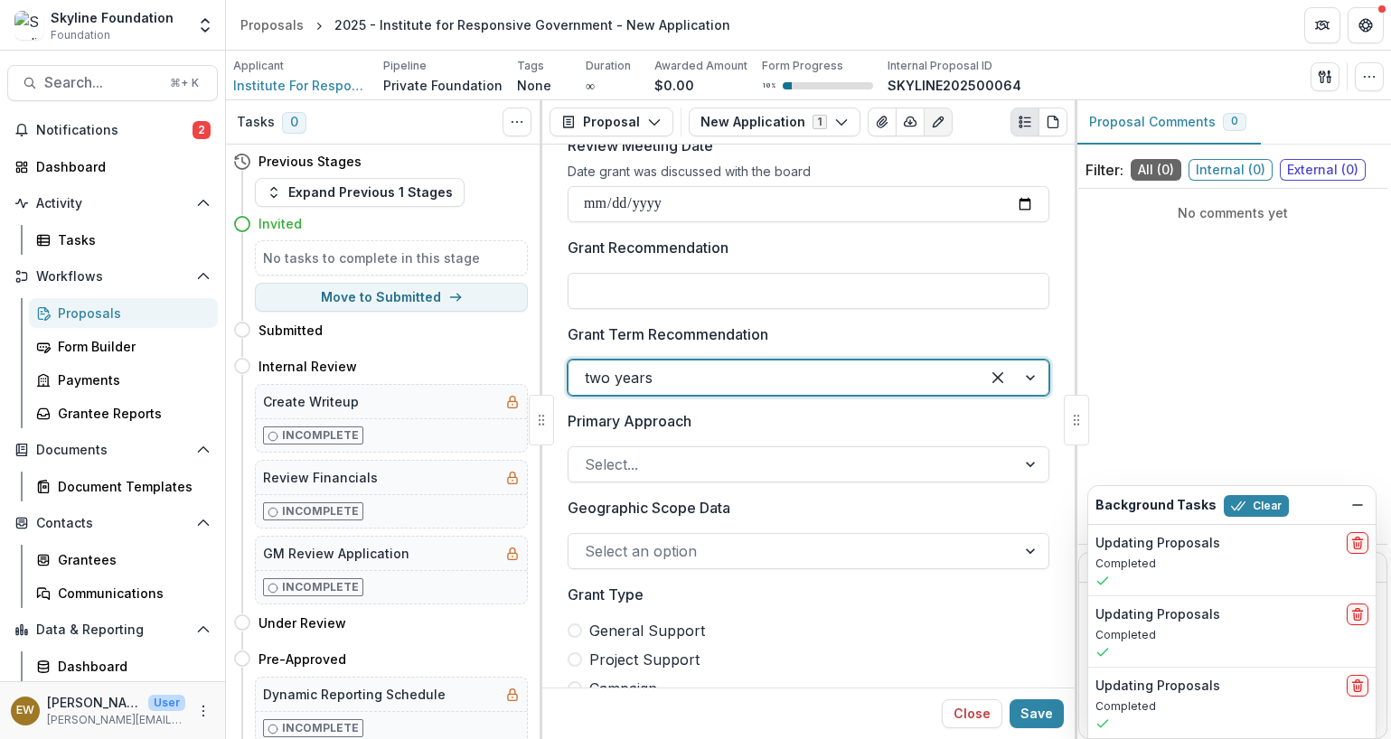
click at [820, 375] on div at bounding box center [774, 377] width 379 height 25
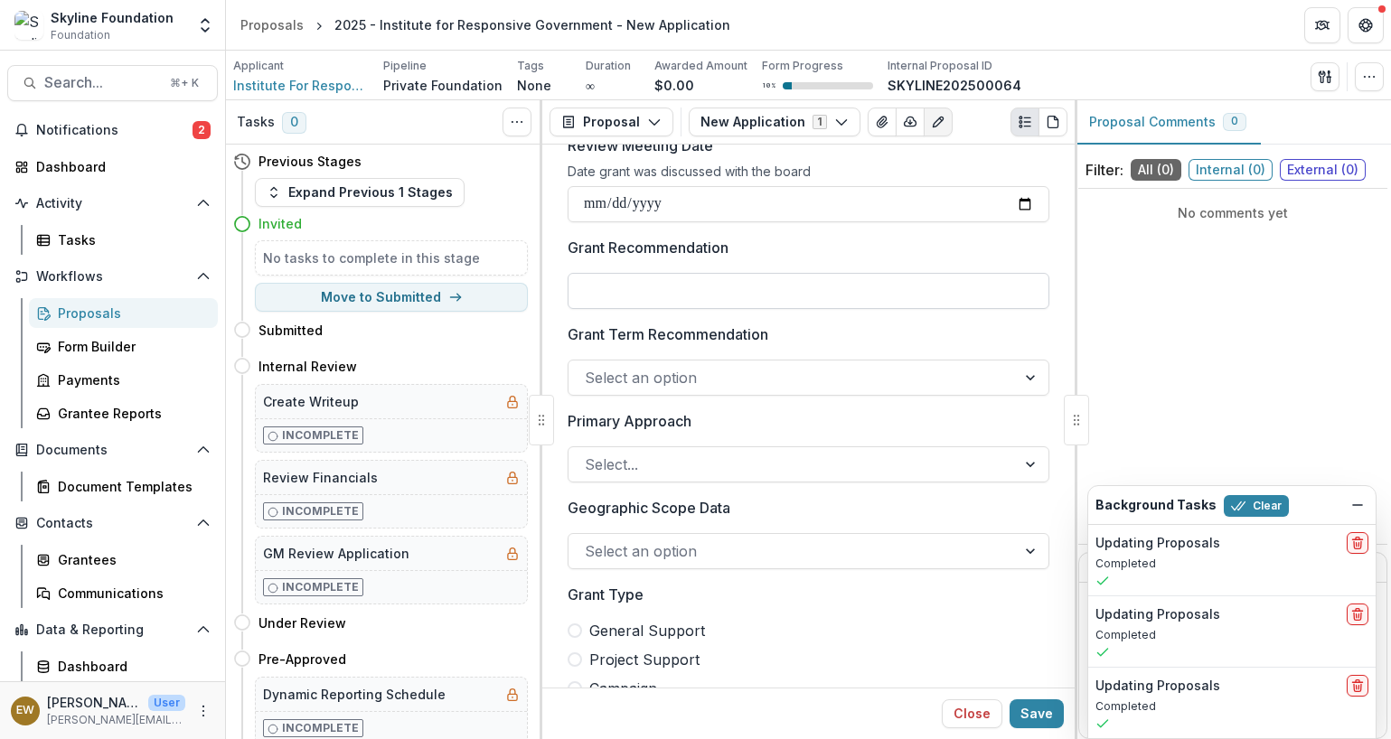
click at [753, 300] on input "Grant Recommendation" at bounding box center [808, 291] width 482 height 36
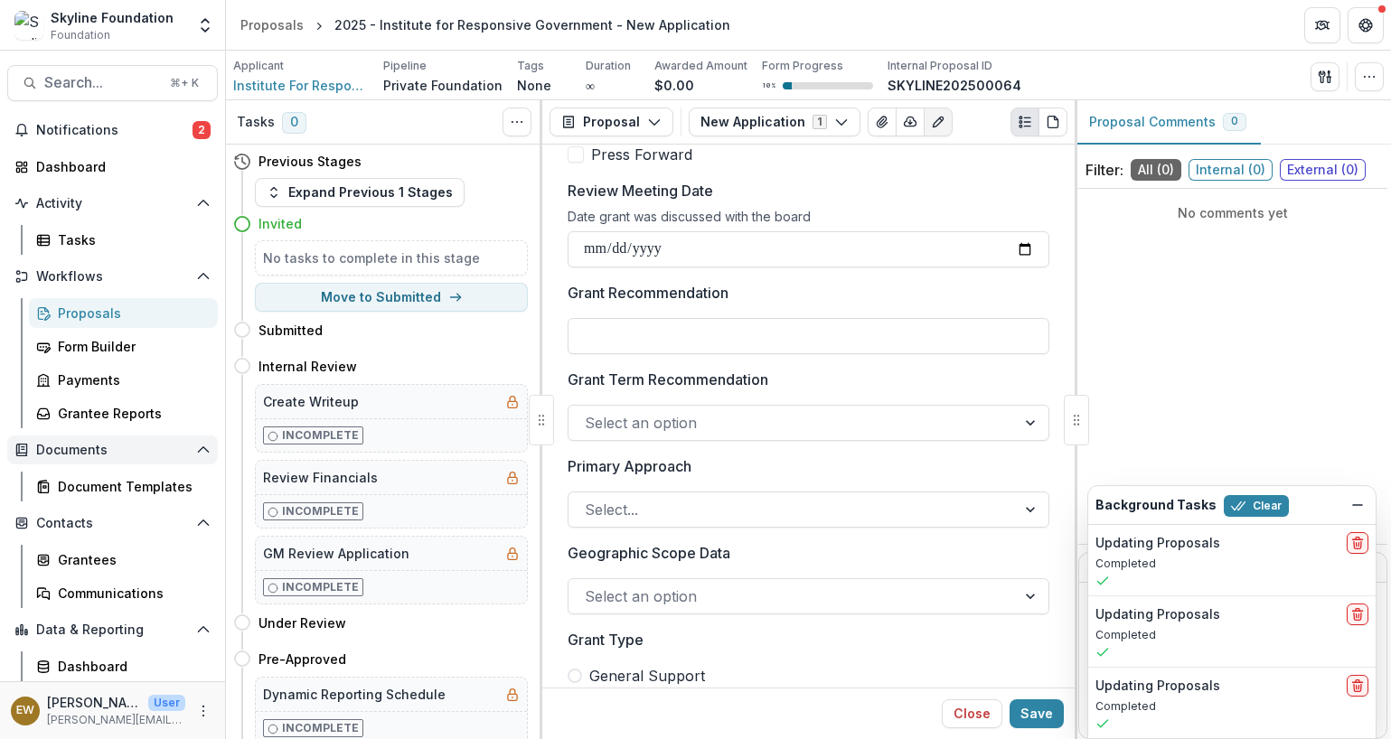
scroll to position [885, 0]
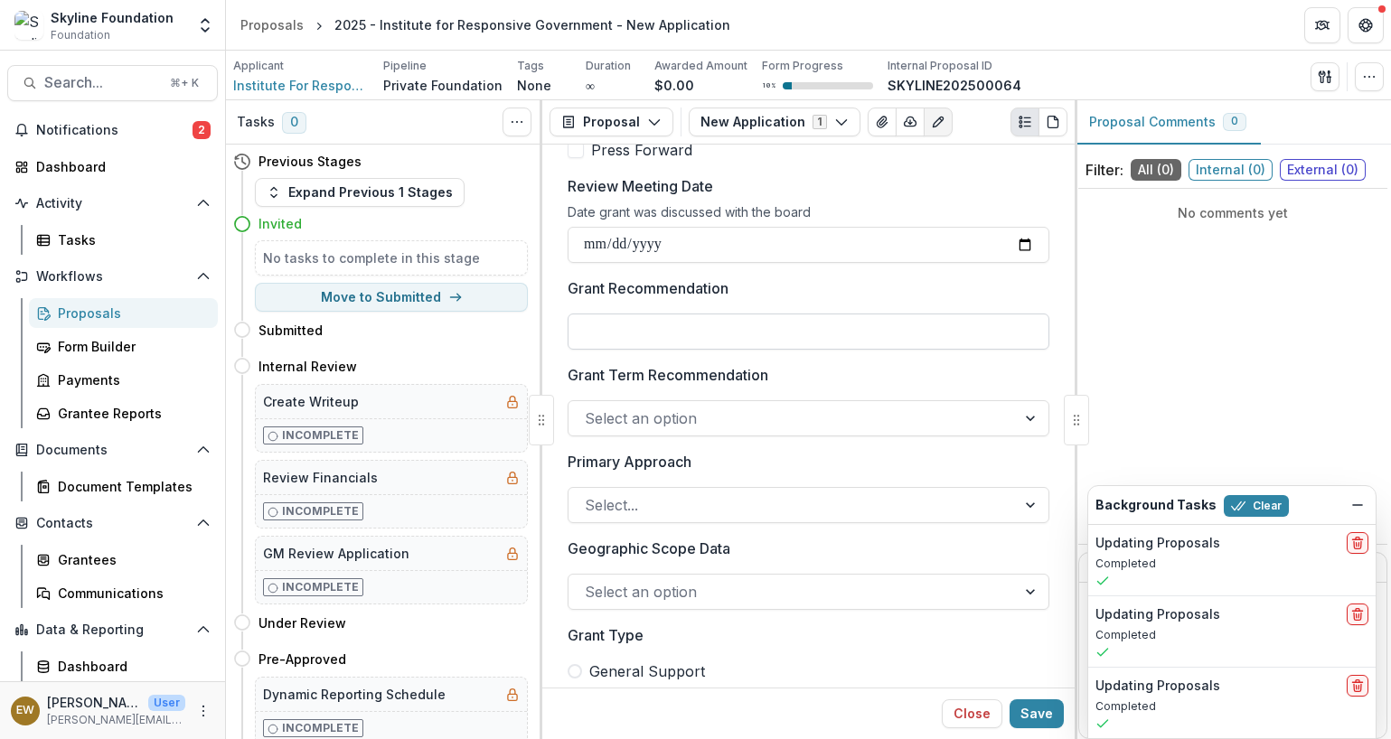
click at [677, 331] on input "Grant Recommendation" at bounding box center [808, 332] width 482 height 36
type input "**********"
click at [705, 389] on div "Grant Term Recommendation Select an option" at bounding box center [808, 400] width 482 height 72
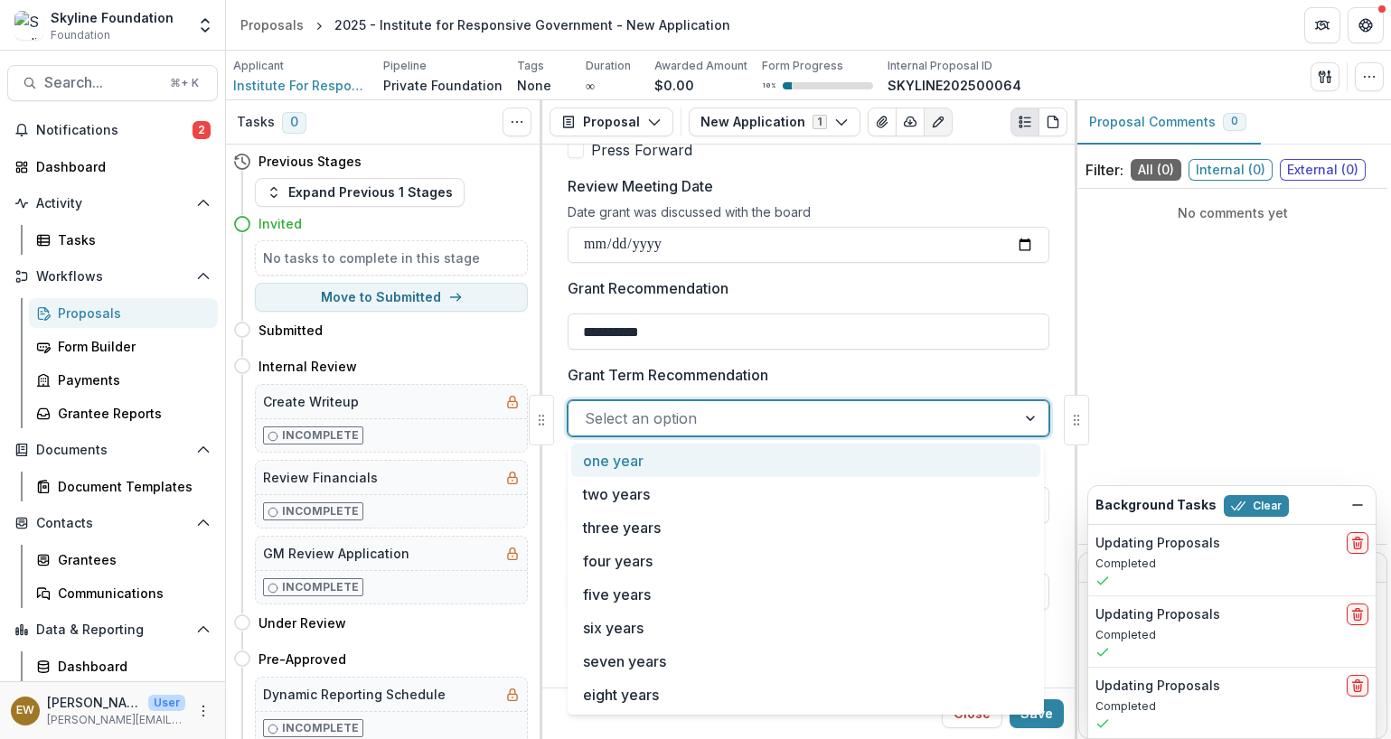
click at [683, 408] on div at bounding box center [792, 418] width 415 height 25
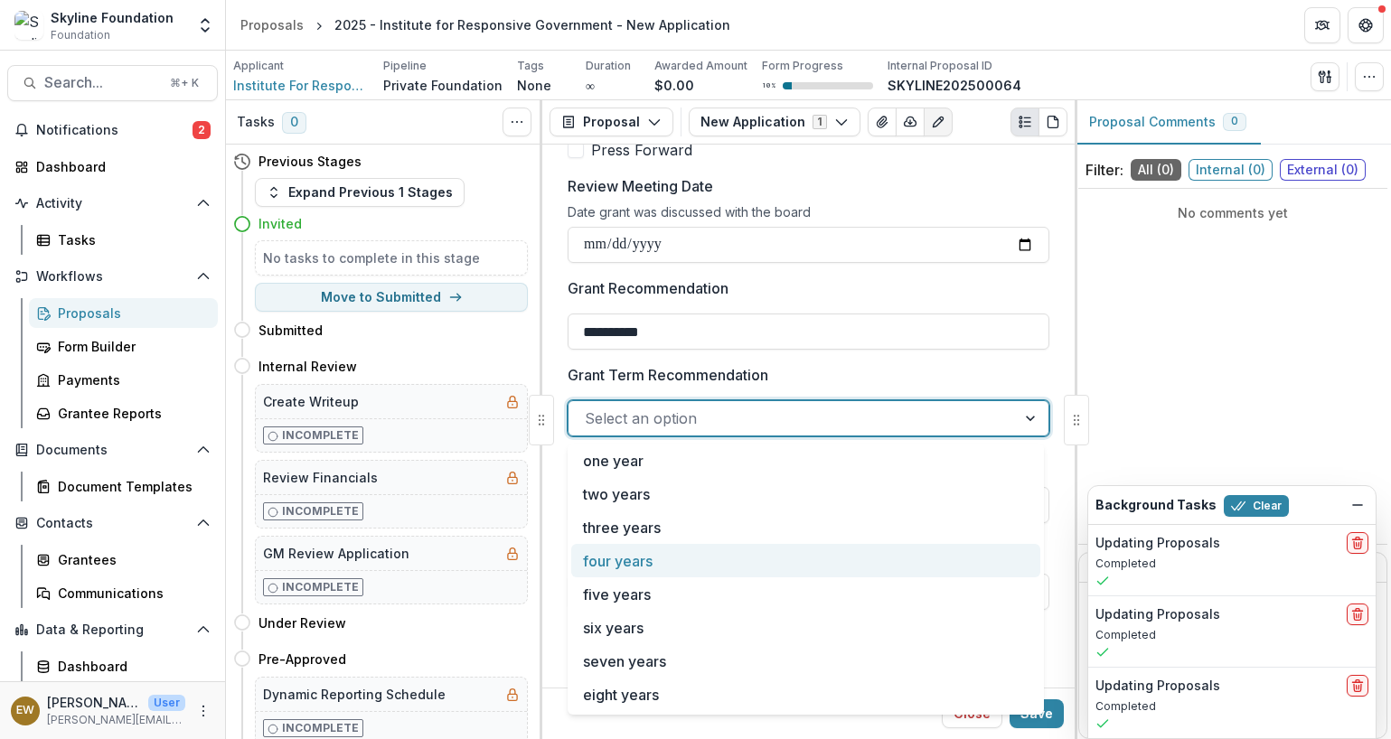
click at [641, 549] on div "four years" at bounding box center [805, 560] width 469 height 33
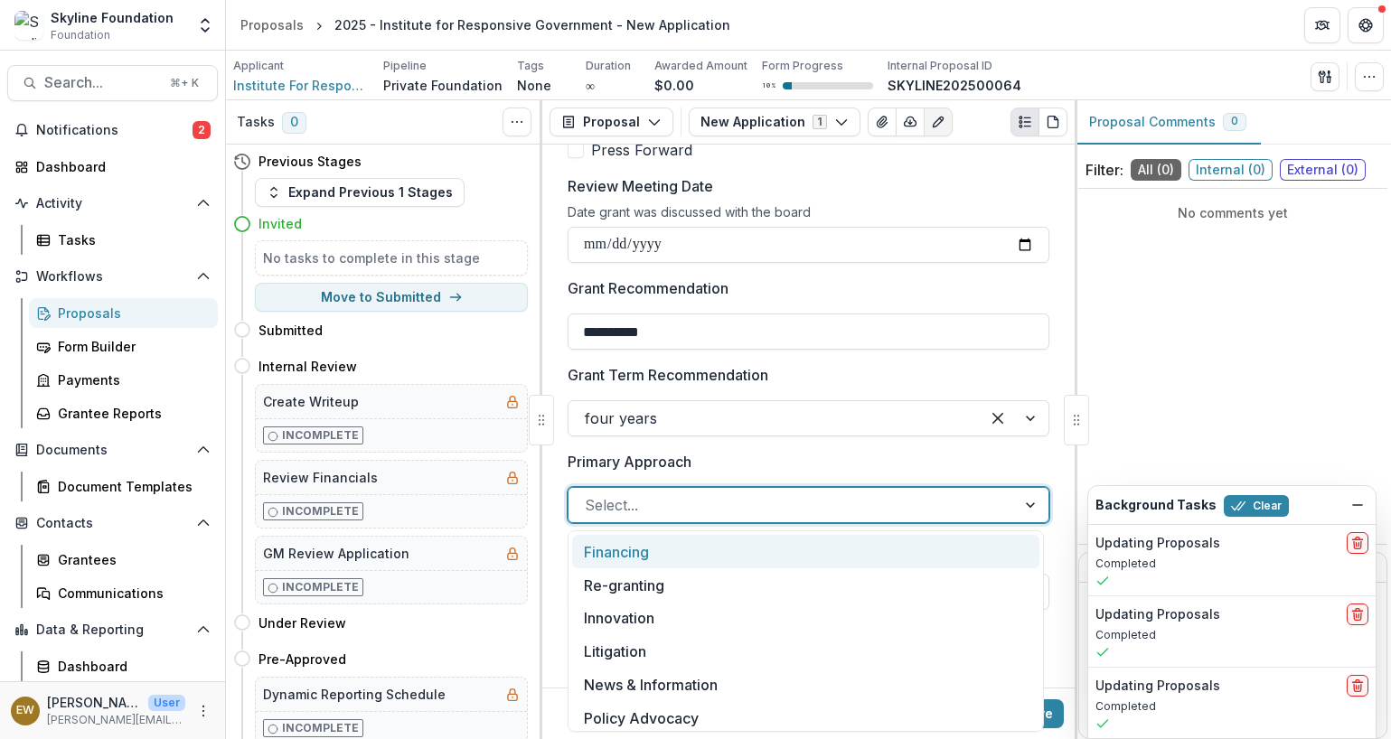
click at [726, 497] on div at bounding box center [792, 504] width 415 height 25
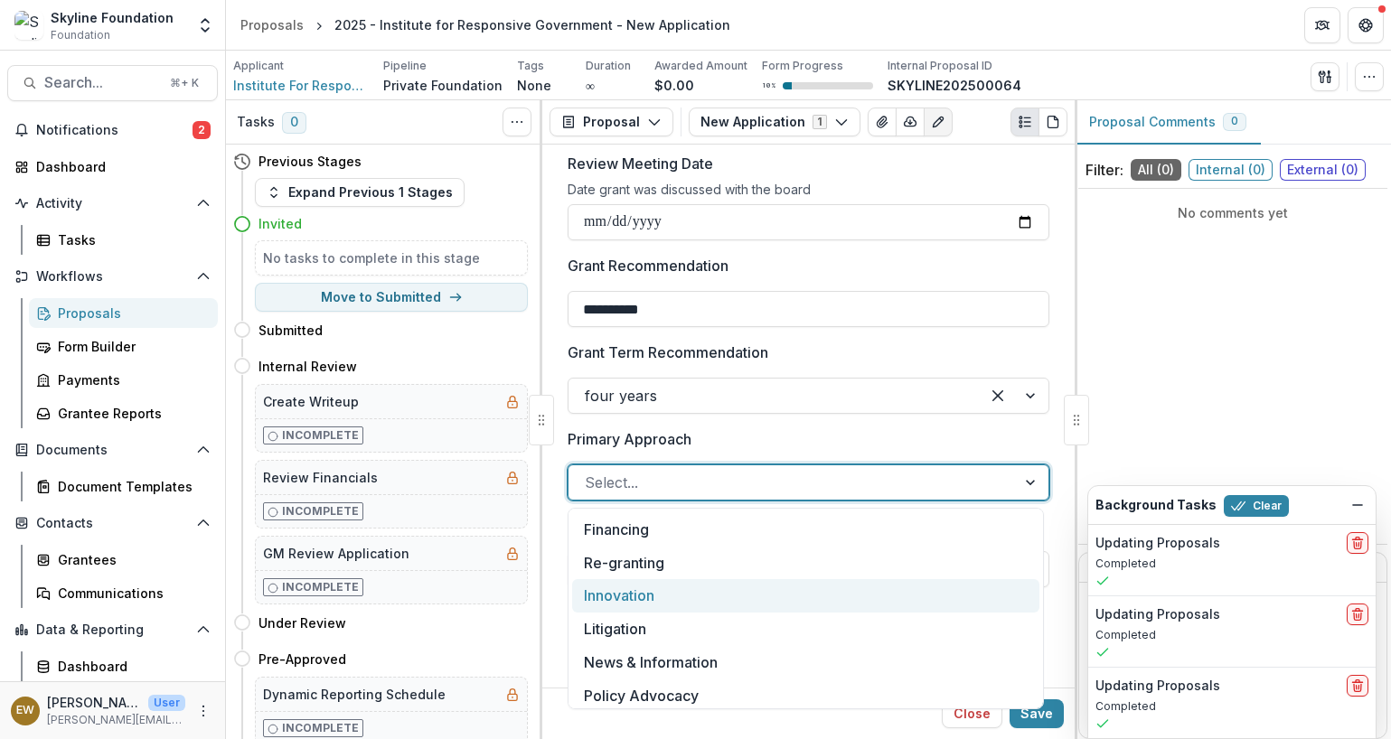
scroll to position [4, 0]
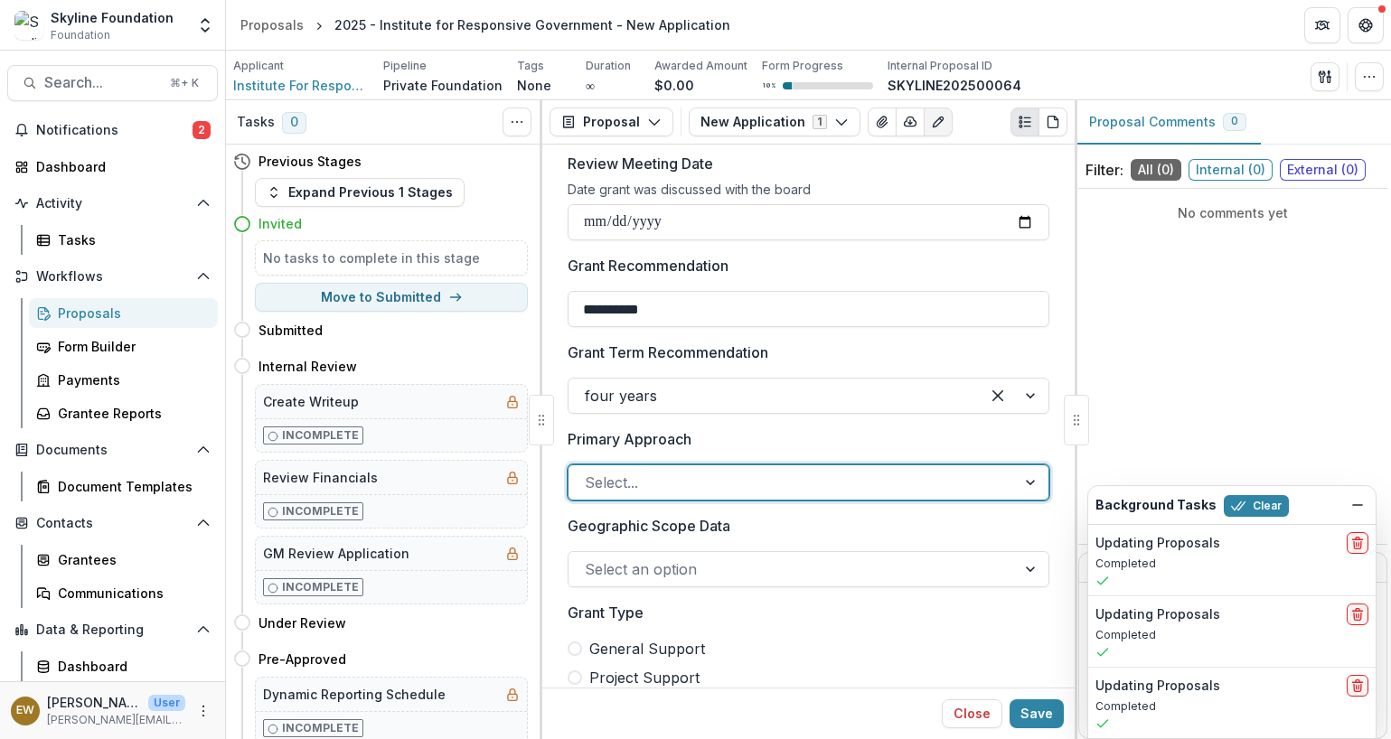
click at [641, 469] on div "Select..." at bounding box center [808, 482] width 482 height 36
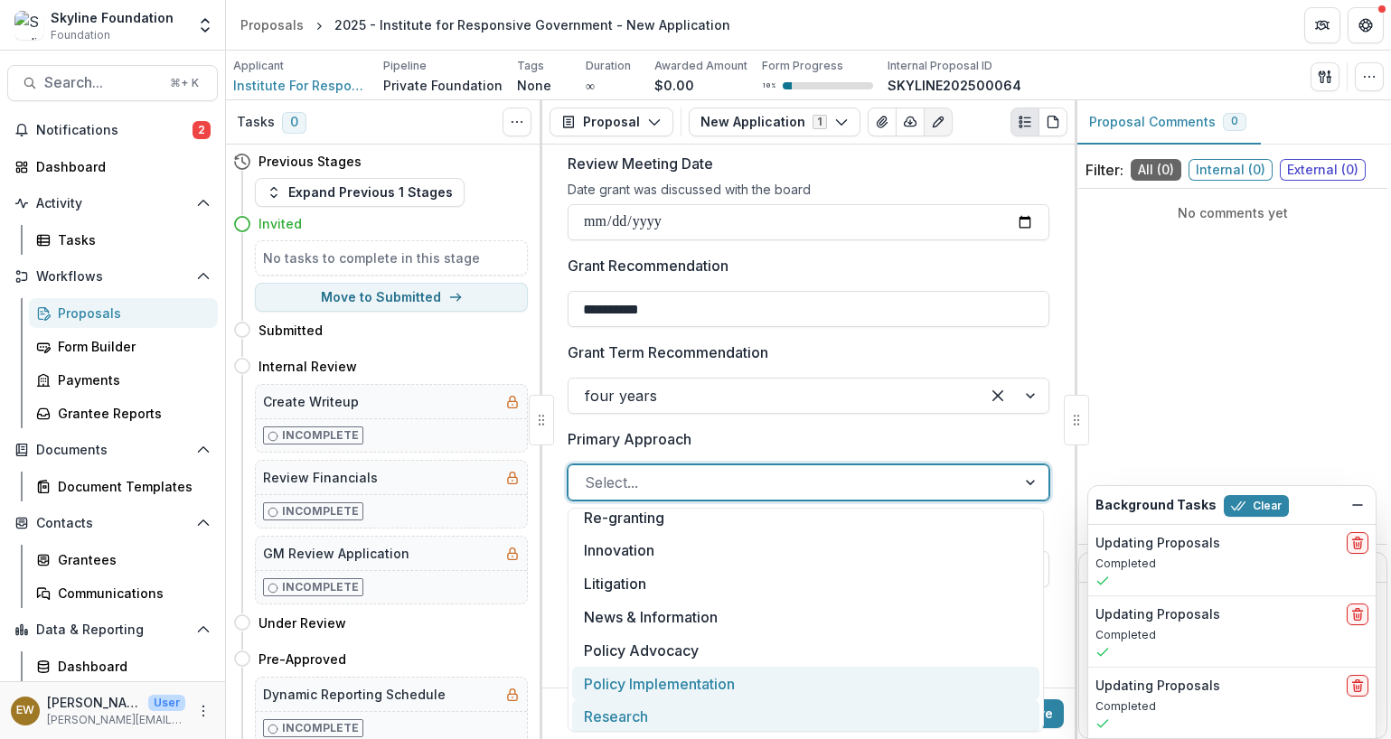
scroll to position [77, 0]
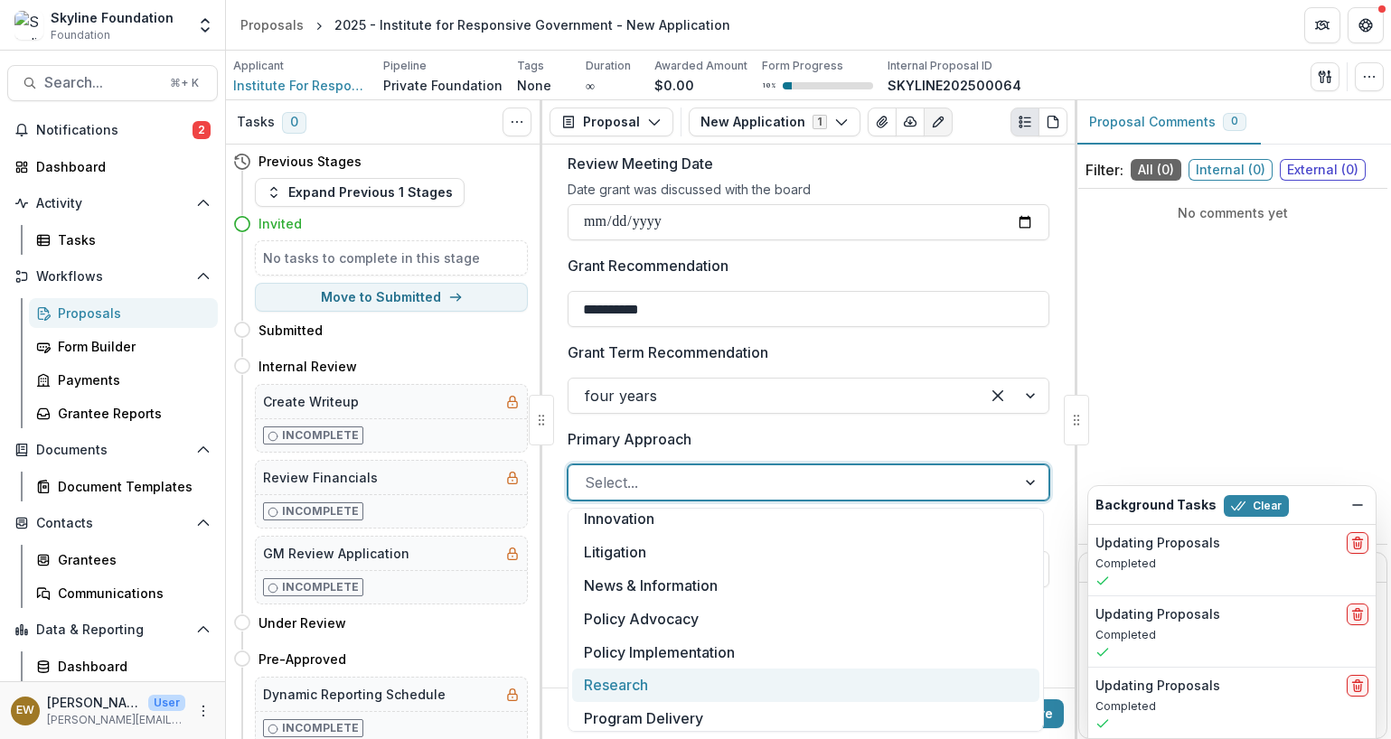
click at [643, 690] on div "Research" at bounding box center [805, 685] width 467 height 33
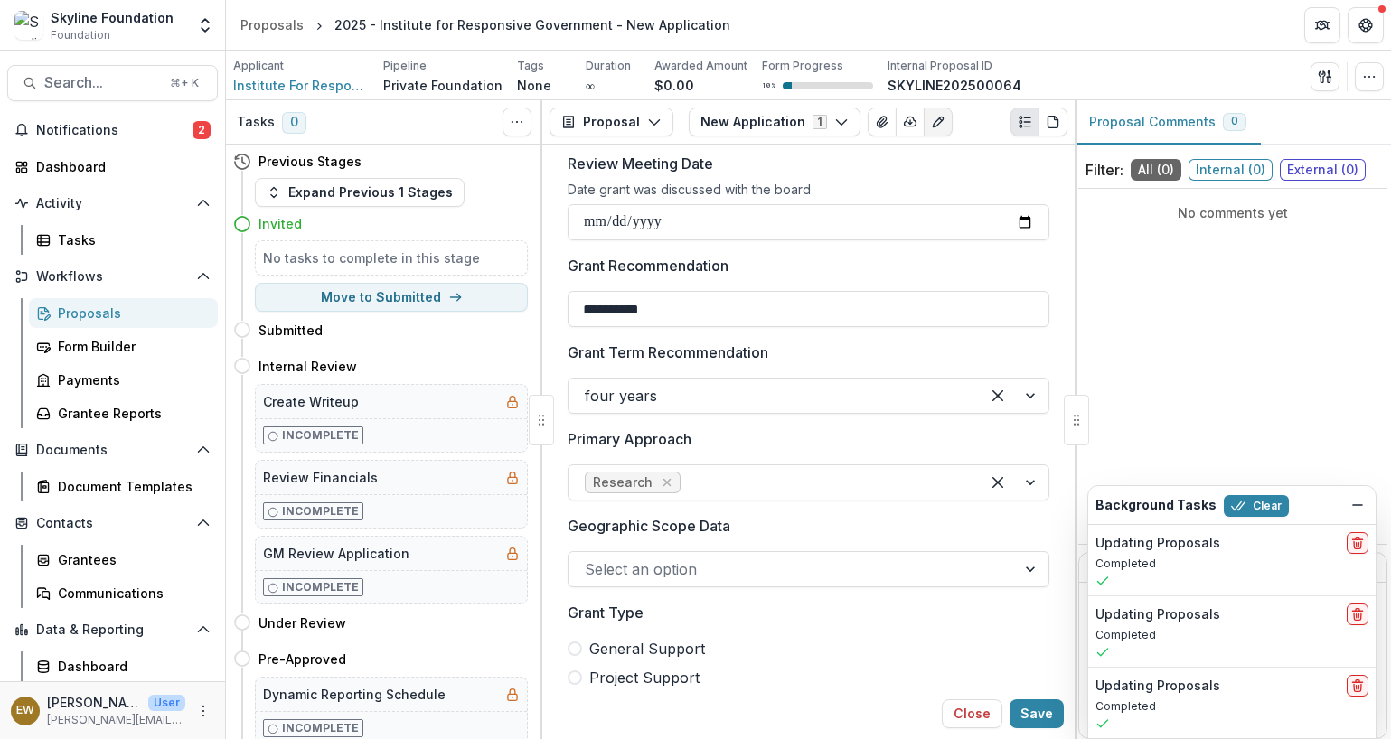
click at [762, 534] on label "Geographic Scope Data" at bounding box center [802, 526] width 471 height 22
click at [589, 558] on input "Geographic Scope Data" at bounding box center [587, 569] width 5 height 22
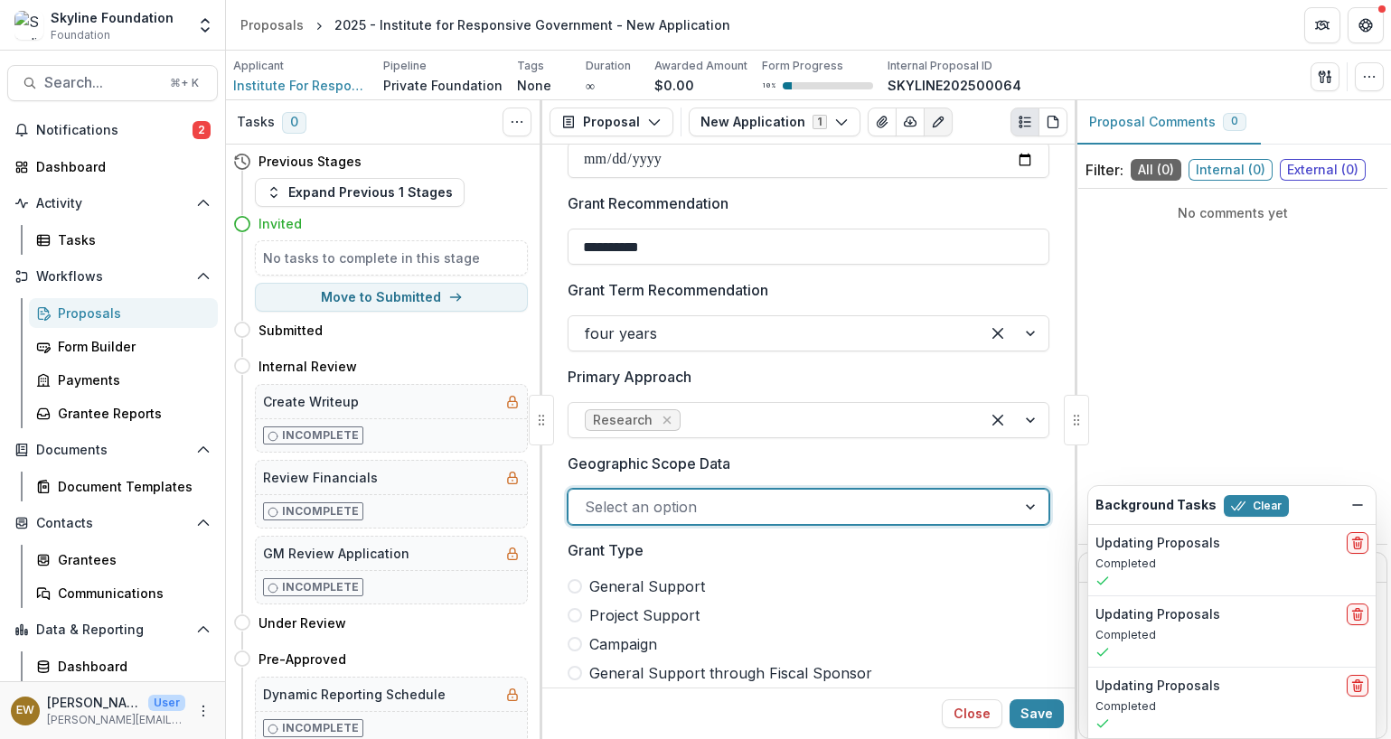
scroll to position [1014, 0]
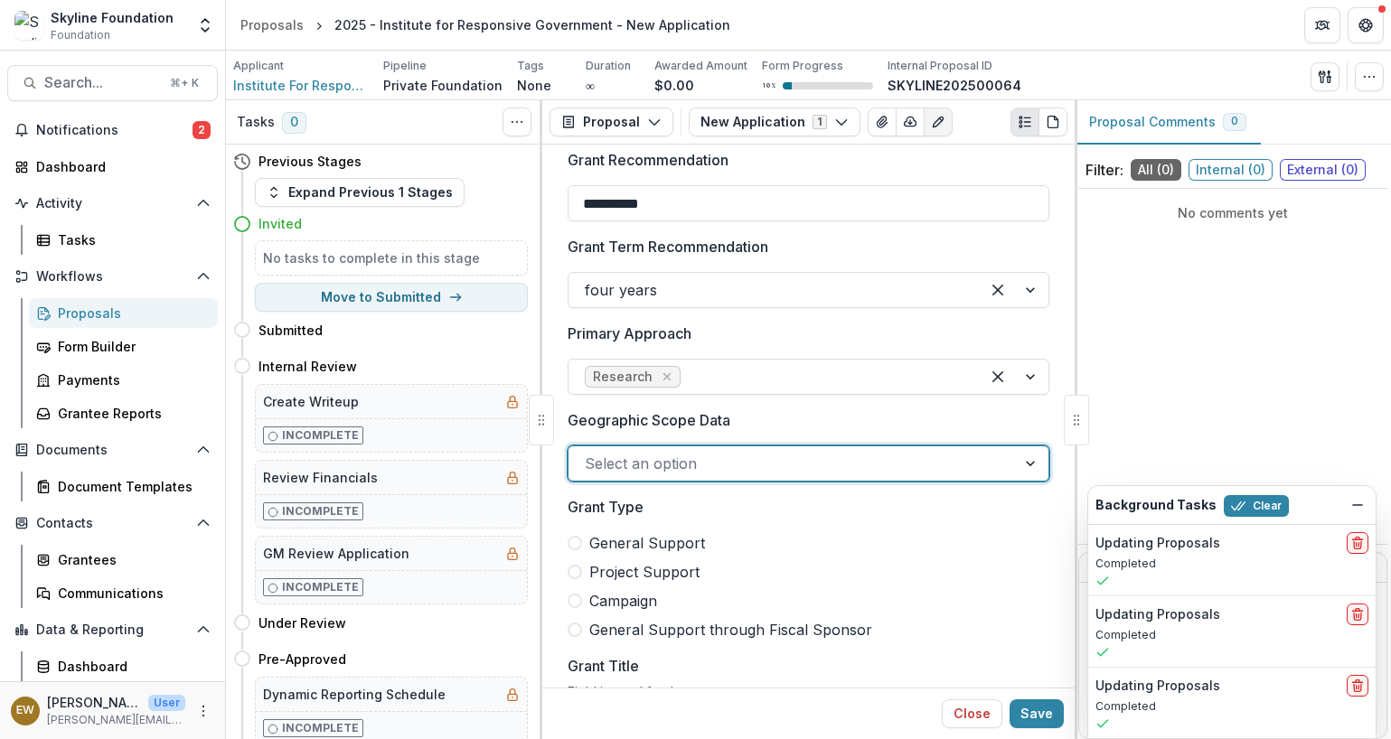
click at [675, 470] on div at bounding box center [792, 463] width 415 height 25
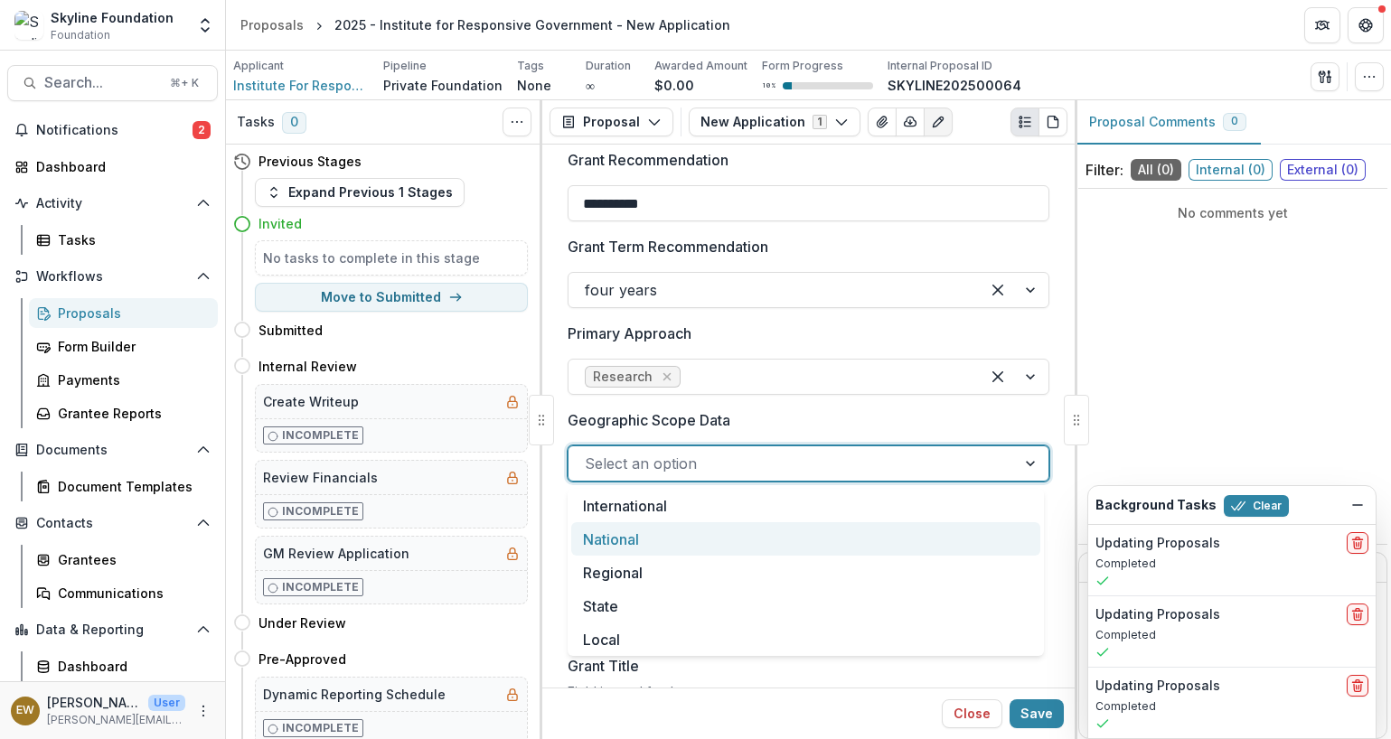
click at [645, 535] on div "National" at bounding box center [805, 538] width 469 height 33
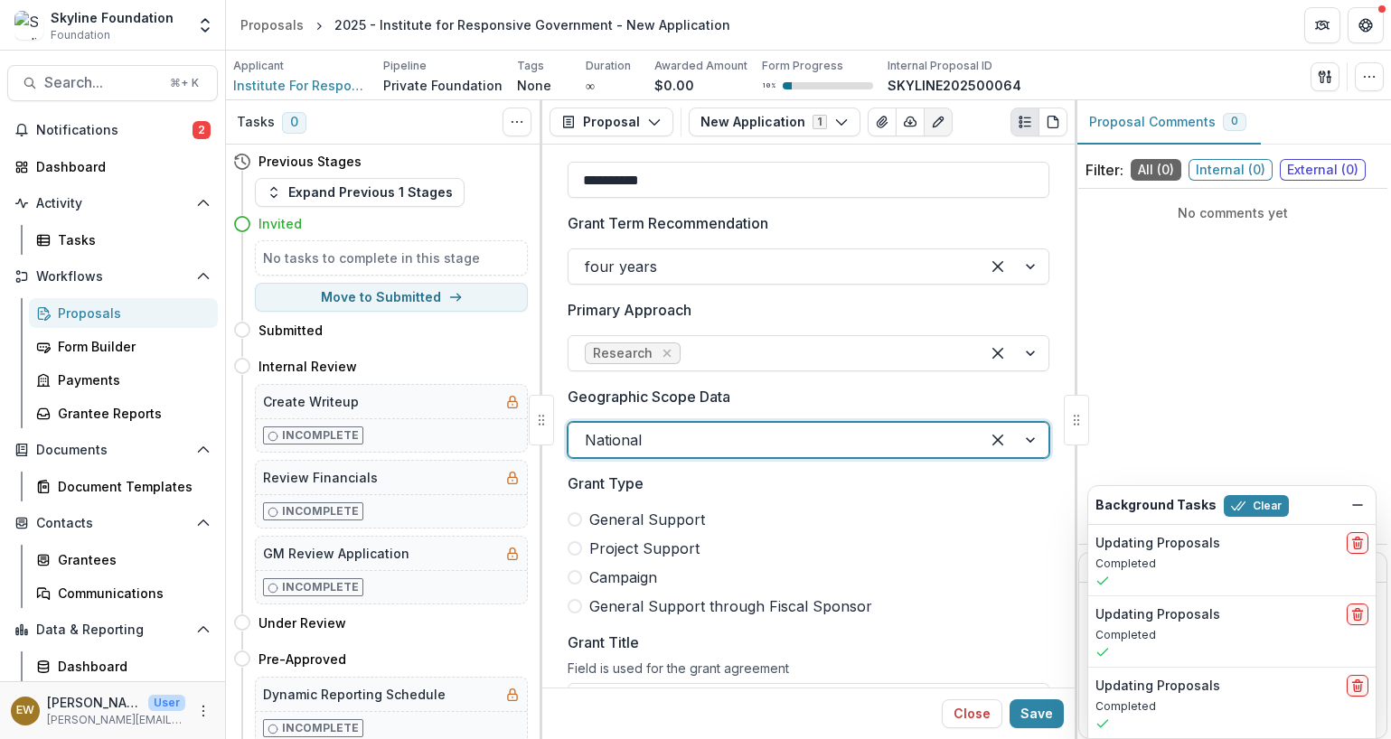
scroll to position [1125, 0]
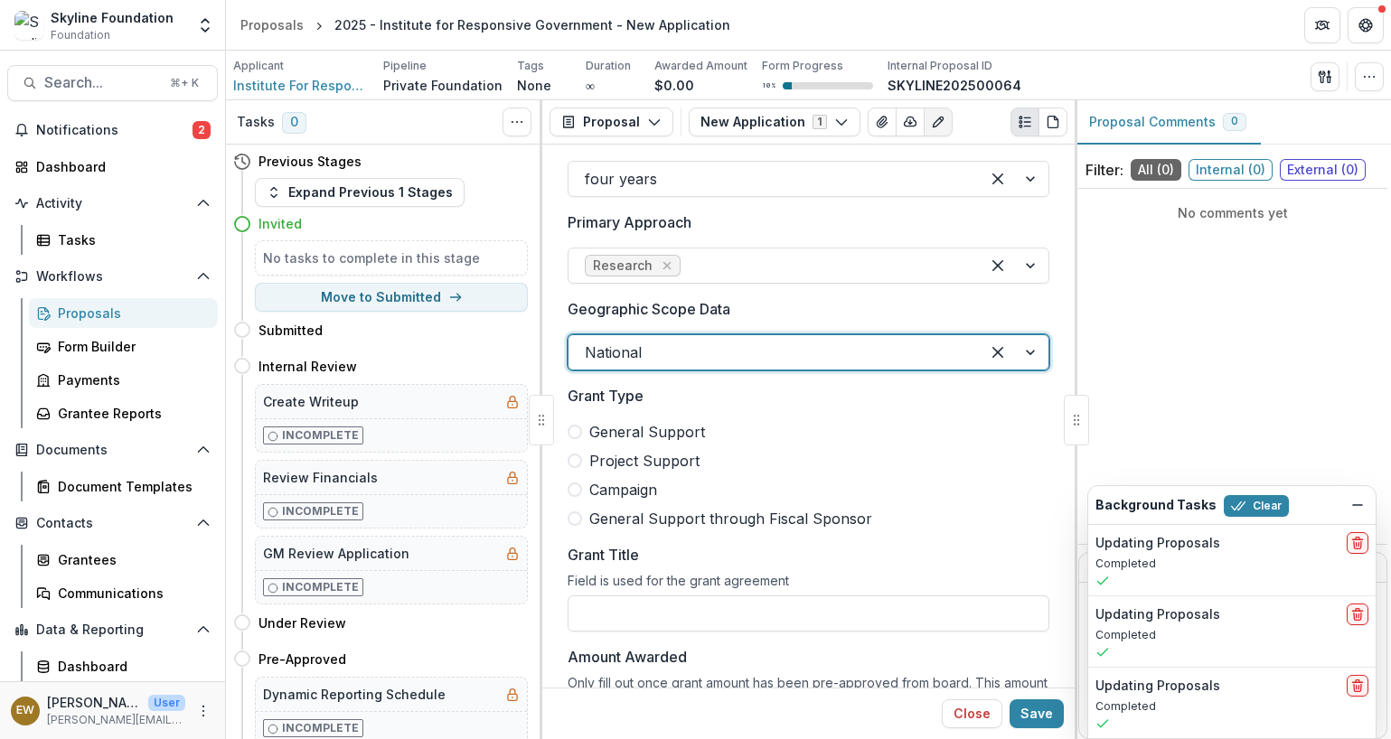
click at [641, 428] on span "General Support" at bounding box center [647, 432] width 116 height 22
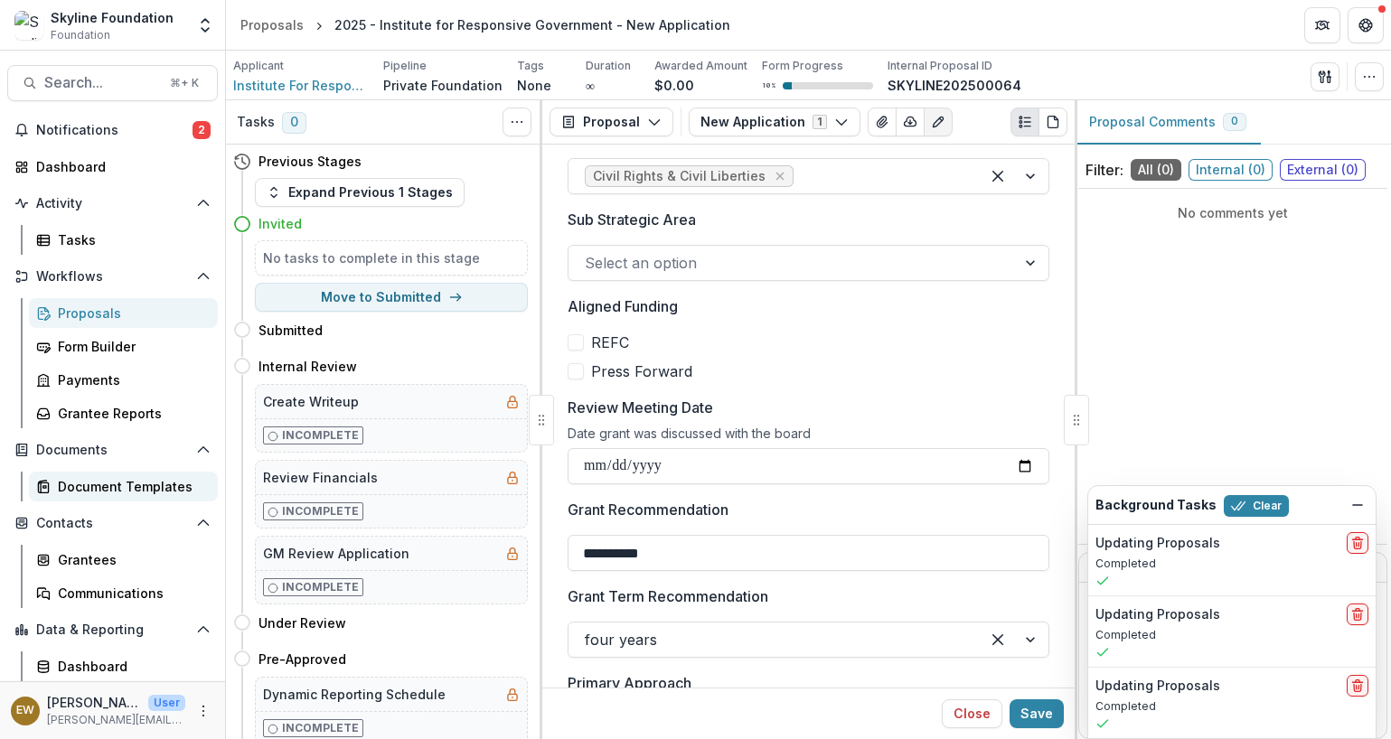
scroll to position [0, 0]
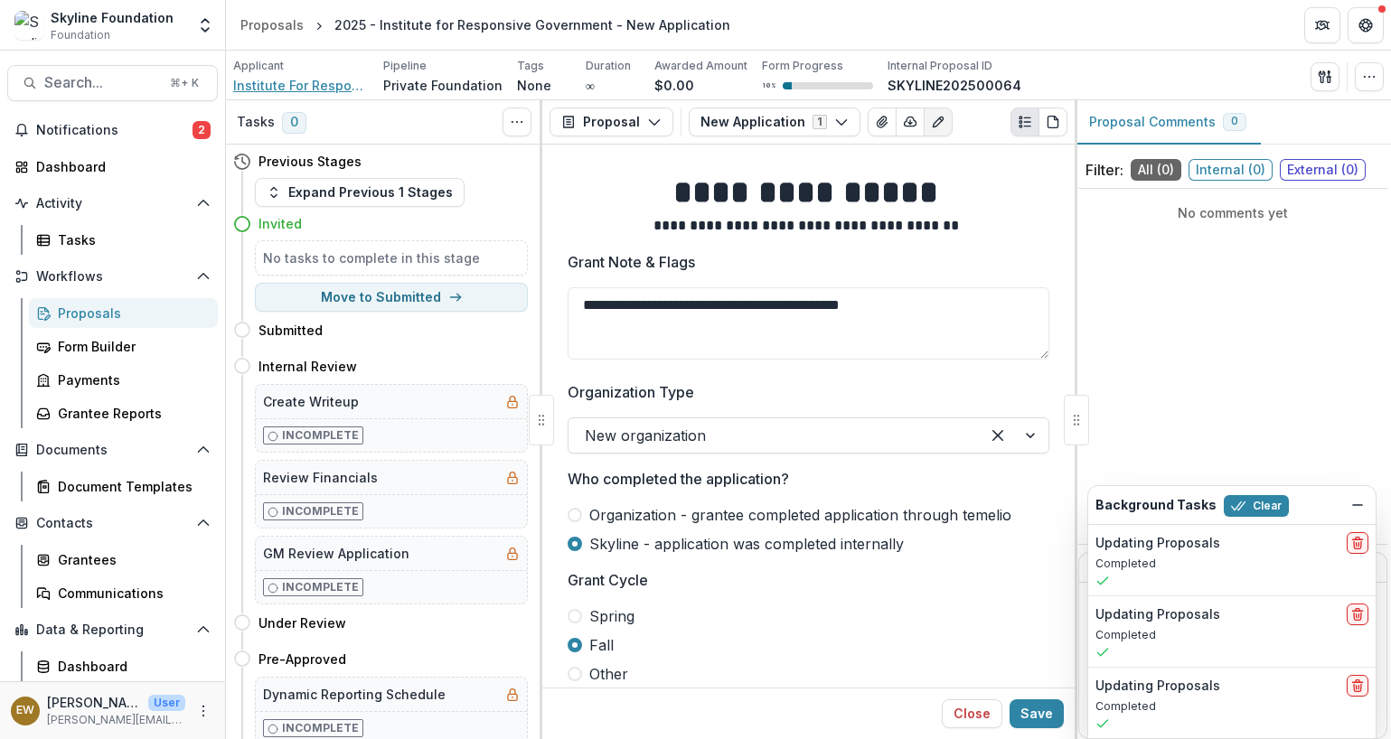
click at [319, 81] on span "Institute For Responsive Government Inc" at bounding box center [301, 85] width 136 height 19
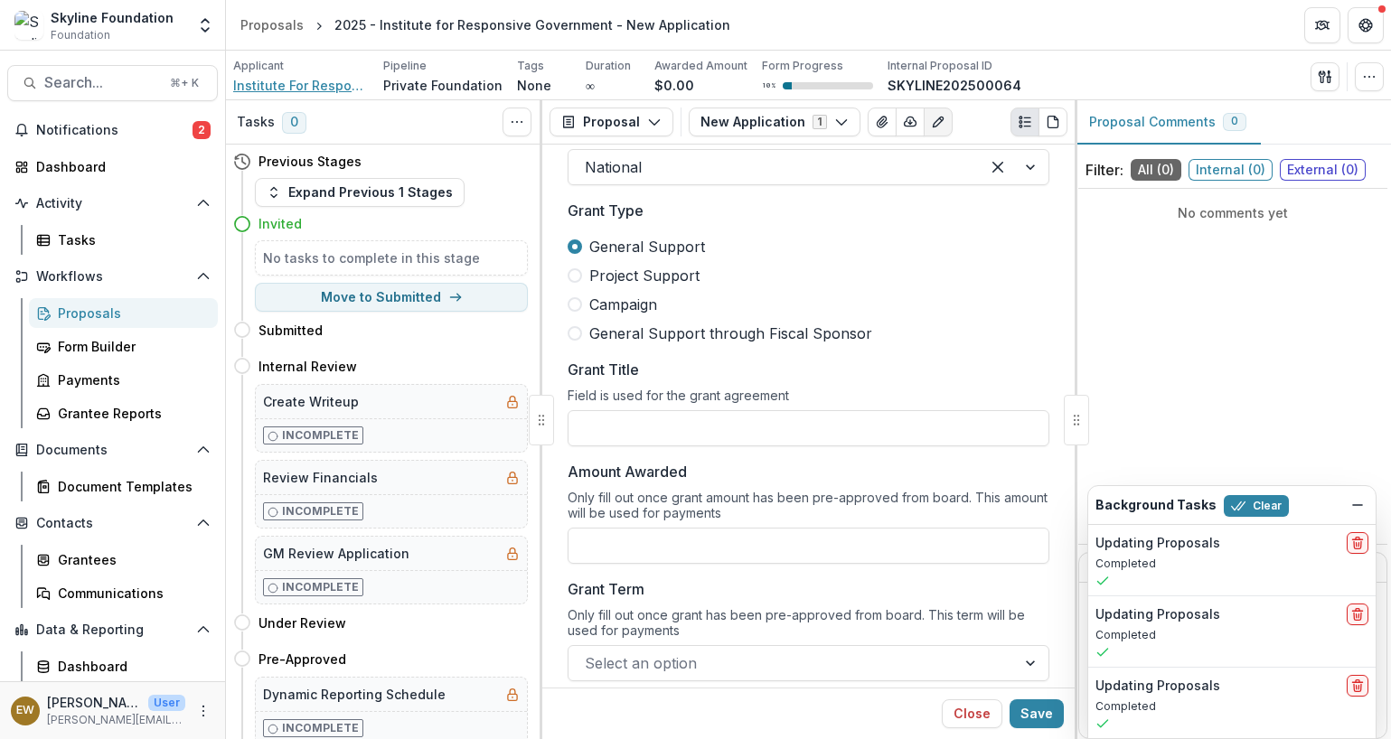
scroll to position [1371, 0]
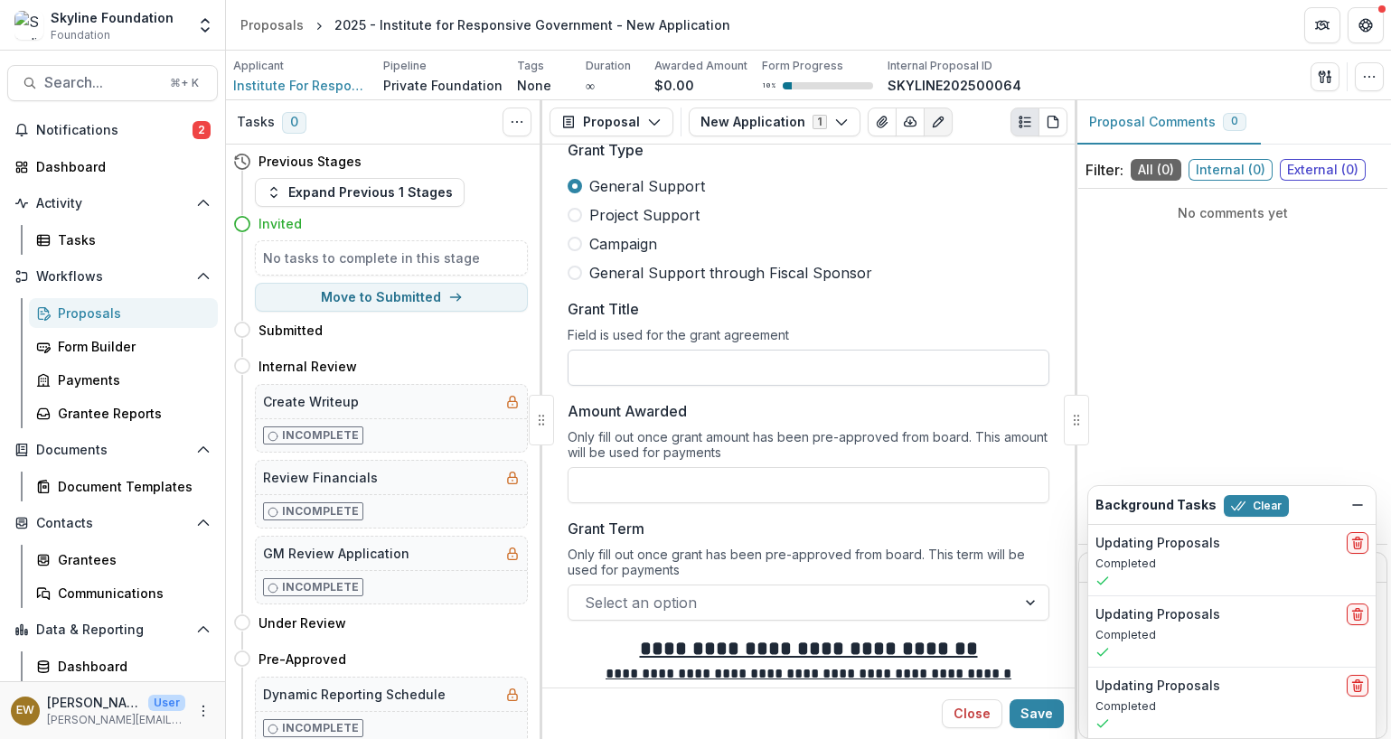
click at [658, 365] on input "Grant Title" at bounding box center [808, 368] width 482 height 36
click at [638, 354] on input "Grant Title" at bounding box center [808, 368] width 482 height 36
click at [639, 367] on input "Grant Title" at bounding box center [808, 368] width 482 height 36
paste input "**********"
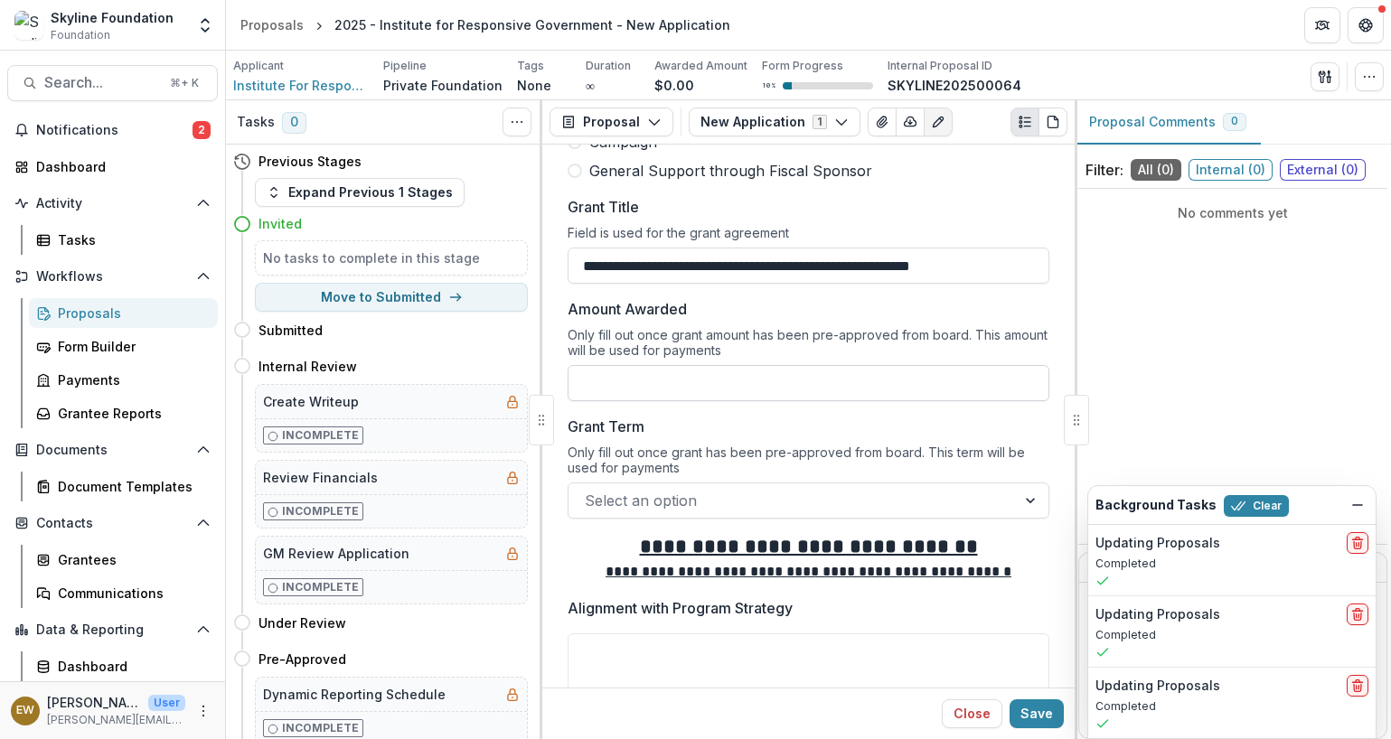
scroll to position [1494, 0]
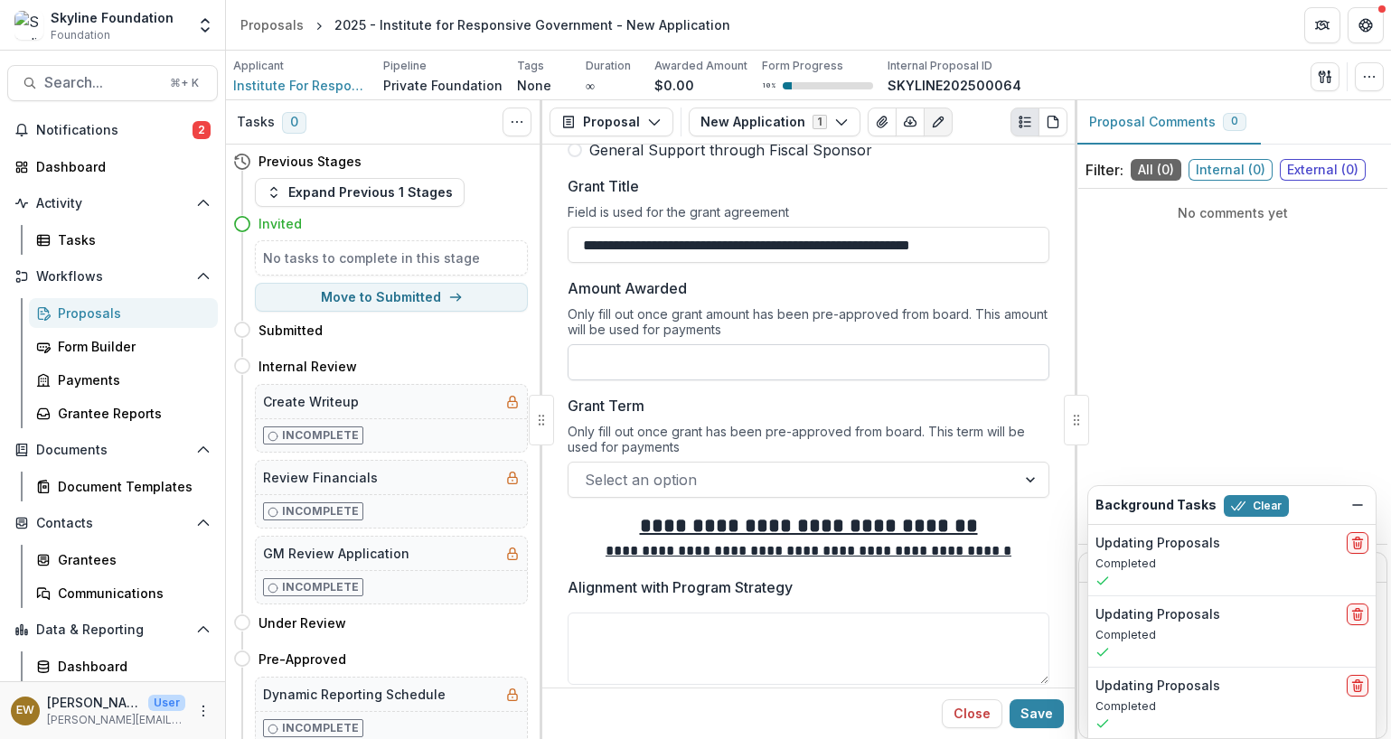
type input "**********"
click at [677, 351] on input "Amount Awarded" at bounding box center [808, 362] width 482 height 36
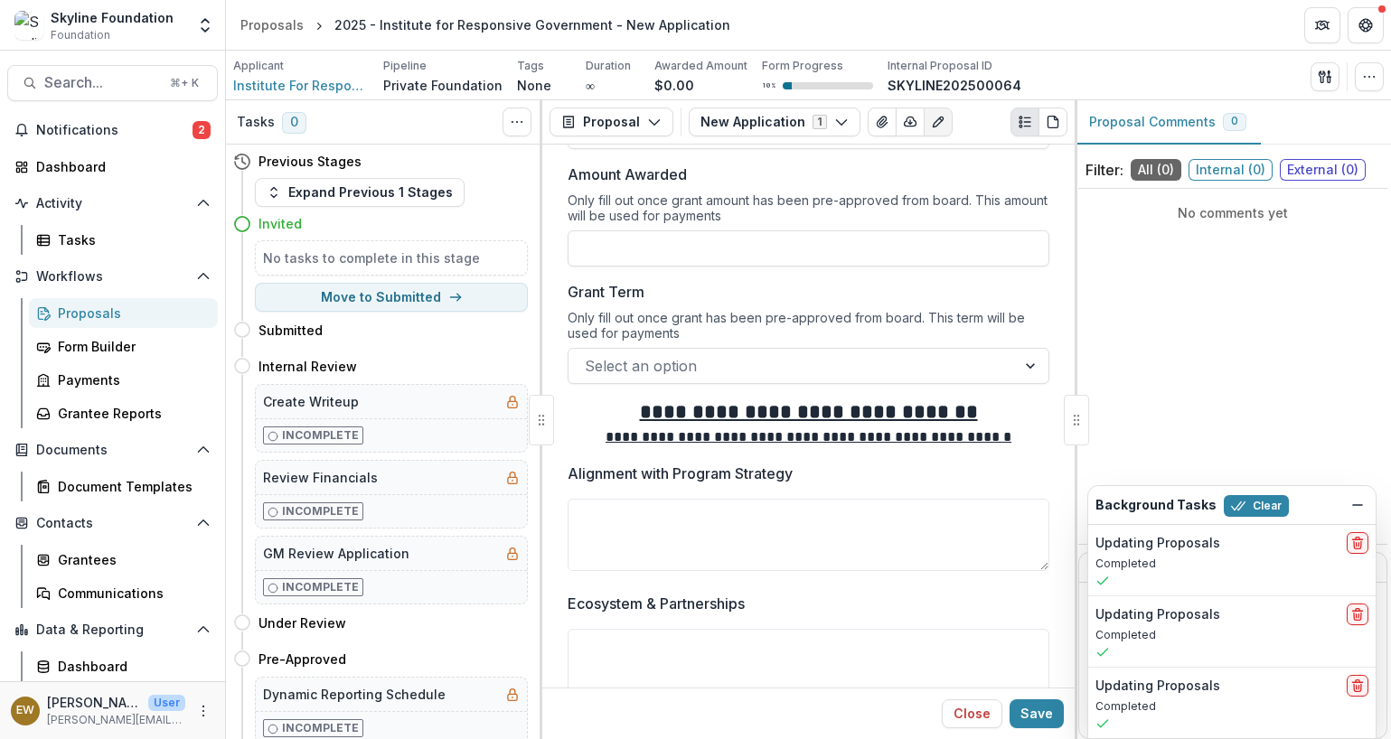
scroll to position [1619, 0]
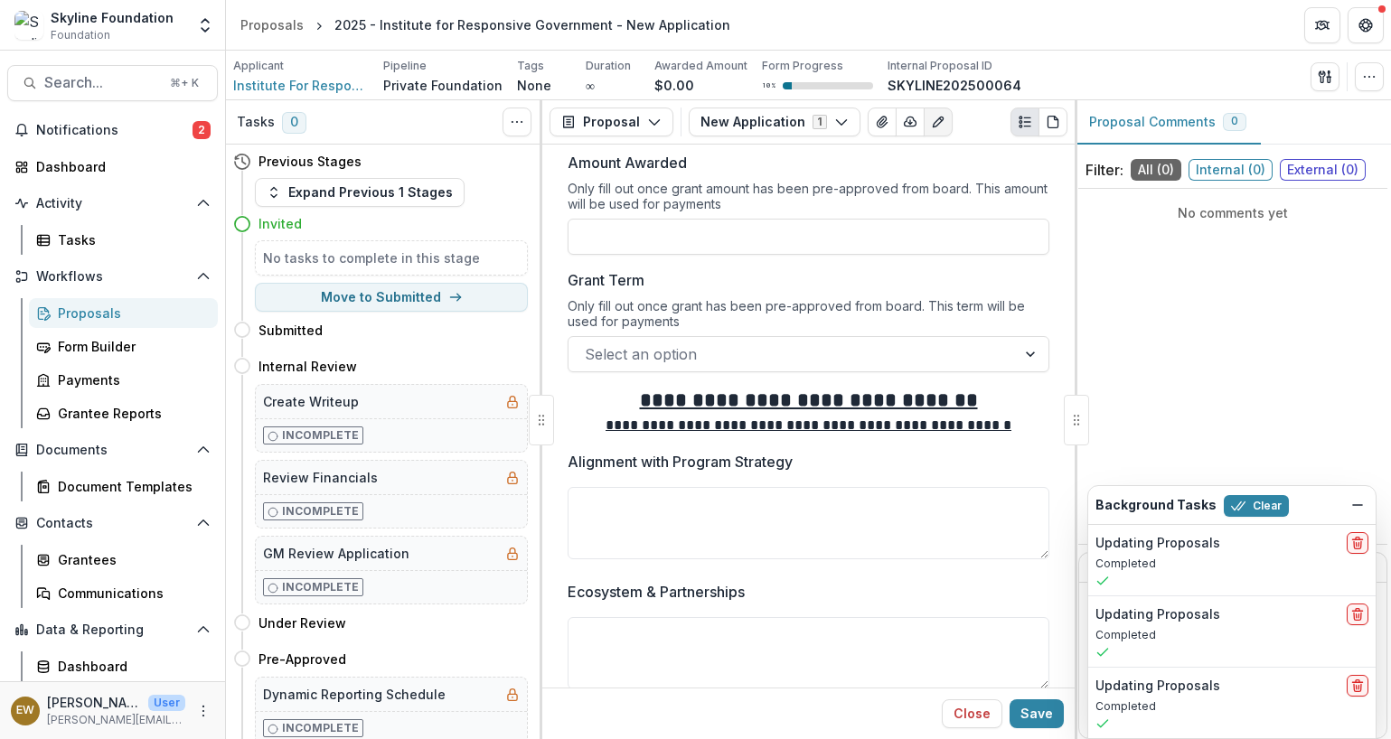
type input "**"
click at [628, 303] on div "Only fill out once grant has been pre-approved from board. This term will be us…" at bounding box center [808, 317] width 482 height 38
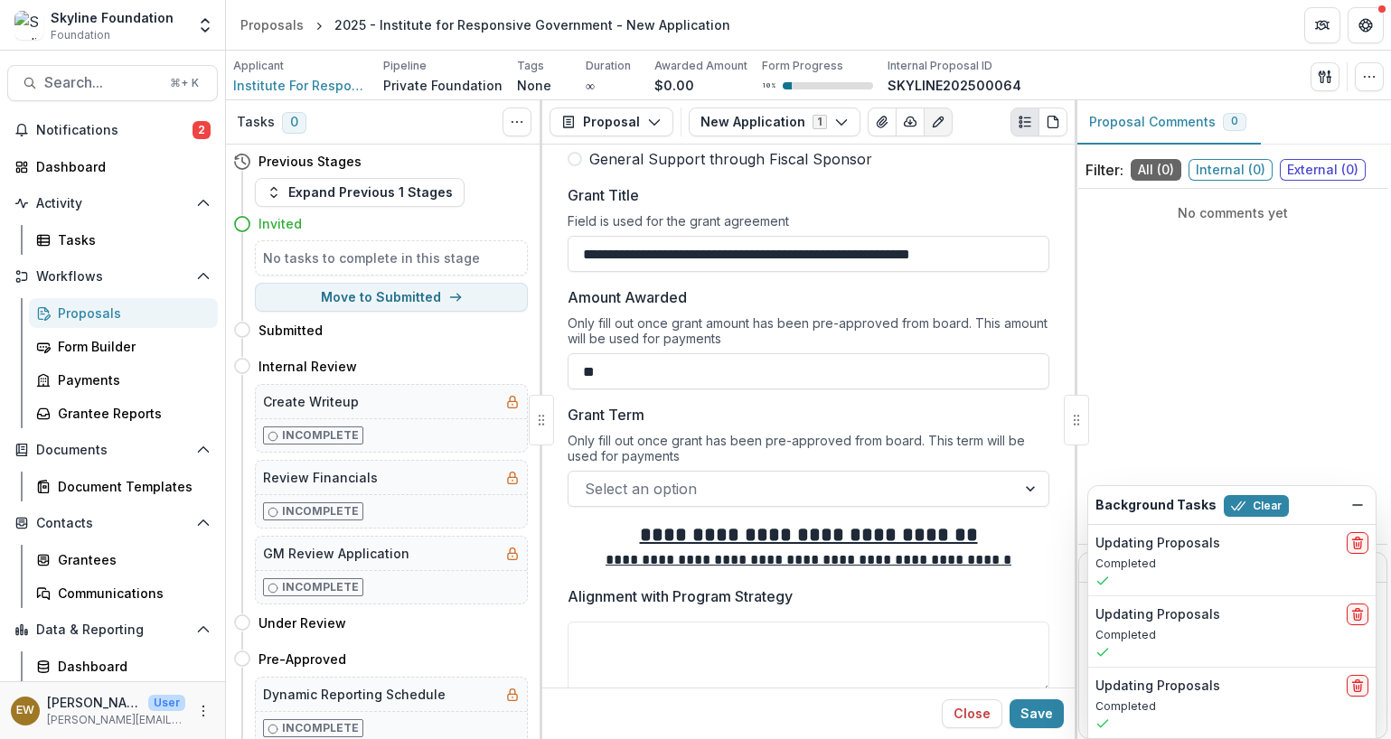
scroll to position [1487, 0]
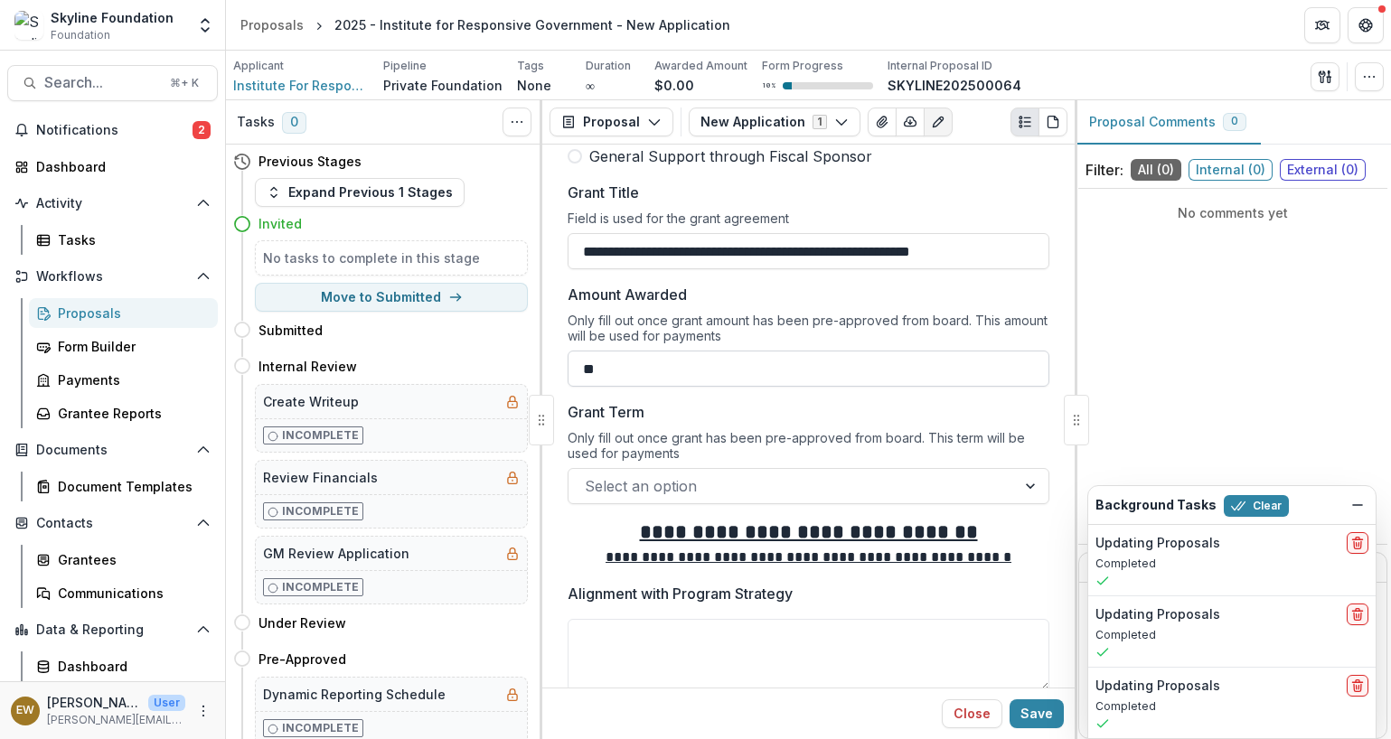
click at [672, 375] on input "**" at bounding box center [808, 369] width 482 height 36
click at [670, 444] on div "Only fill out once grant has been pre-approved from board. This term will be us…" at bounding box center [808, 449] width 482 height 38
click at [664, 479] on div at bounding box center [792, 485] width 415 height 25
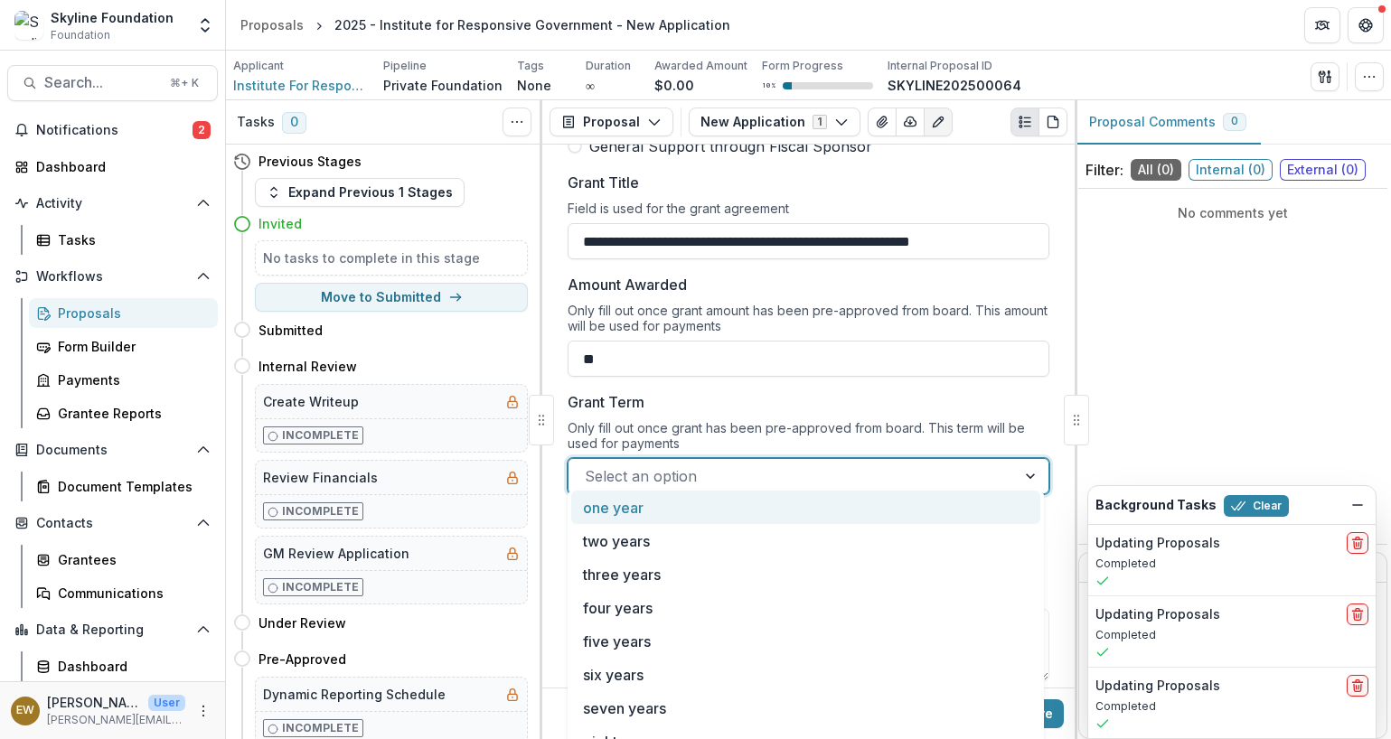
scroll to position [1510, 0]
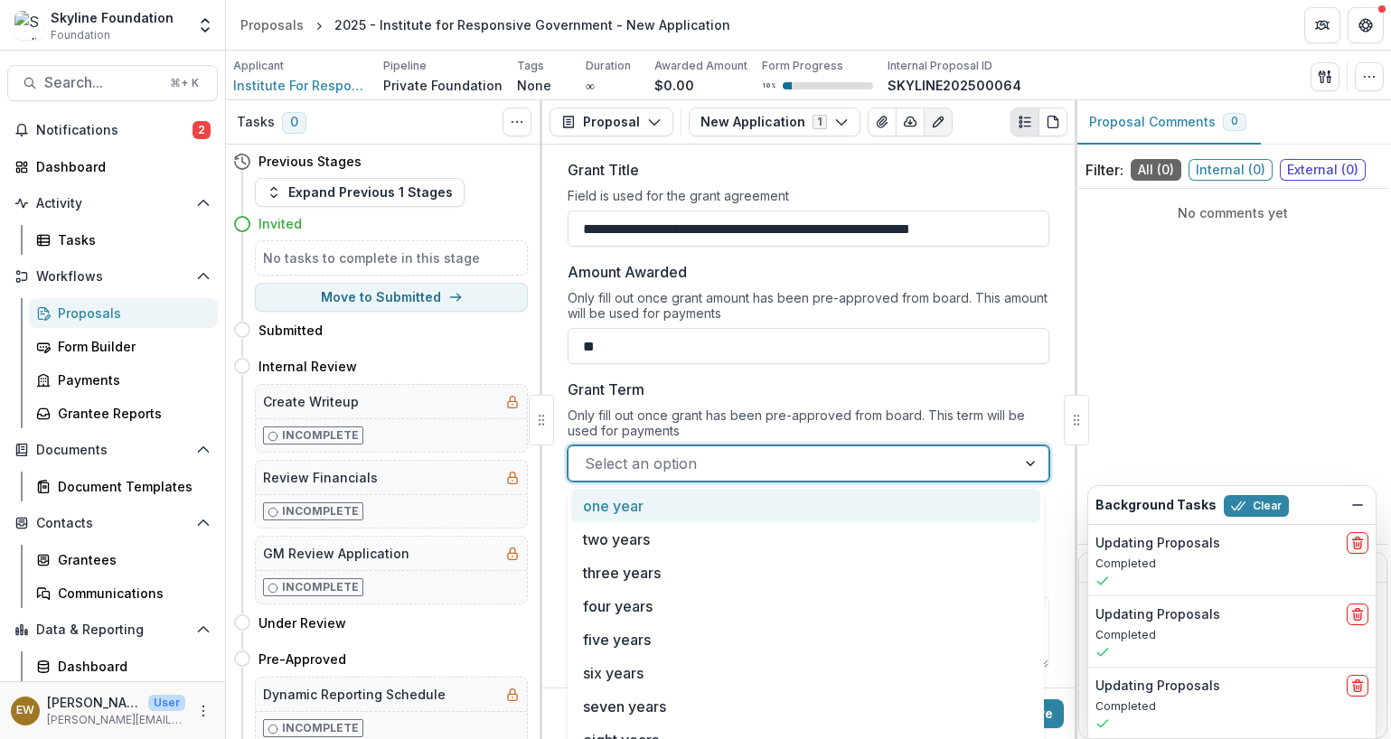
click at [677, 398] on label "Grant Term" at bounding box center [802, 390] width 471 height 22
click at [589, 453] on input "Grant Term" at bounding box center [587, 464] width 5 height 22
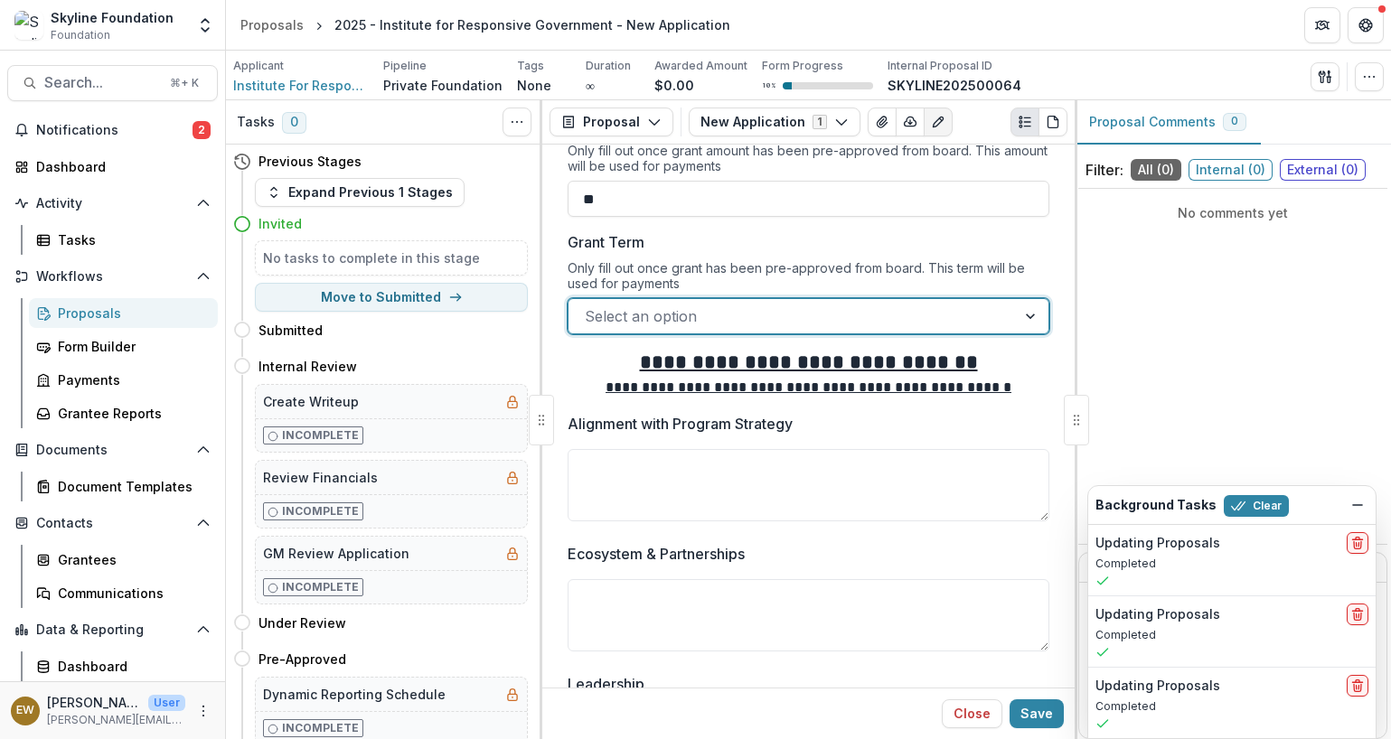
scroll to position [1661, 0]
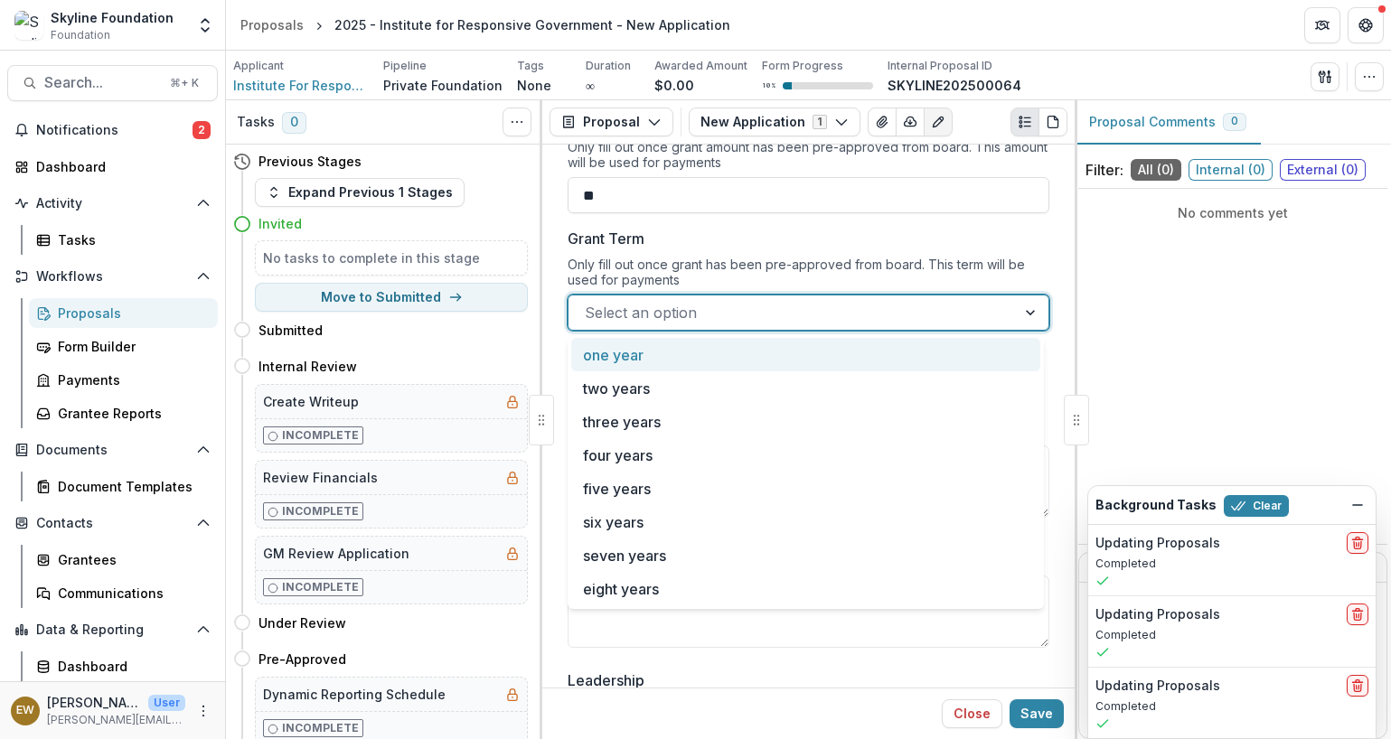
click at [632, 327] on div "Select an option" at bounding box center [791, 312] width 447 height 29
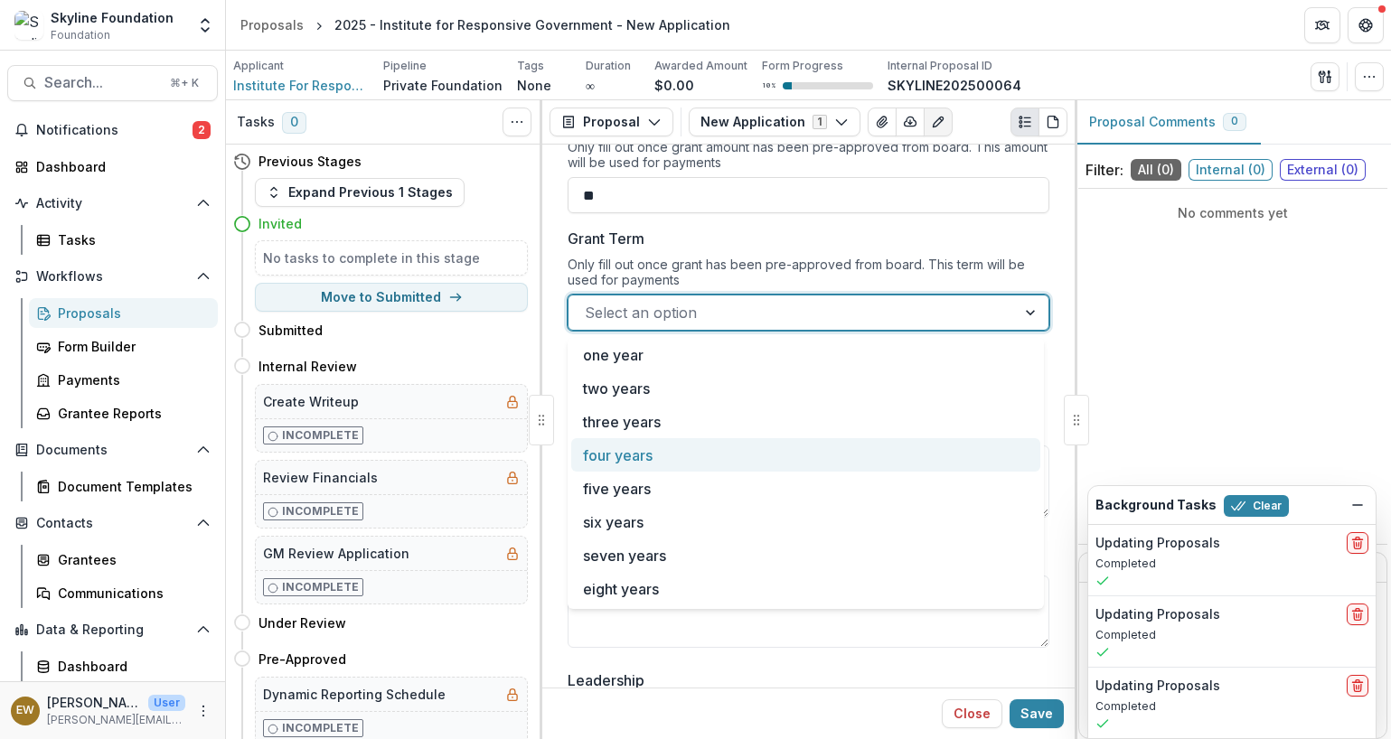
click at [633, 441] on div "four years" at bounding box center [805, 454] width 469 height 33
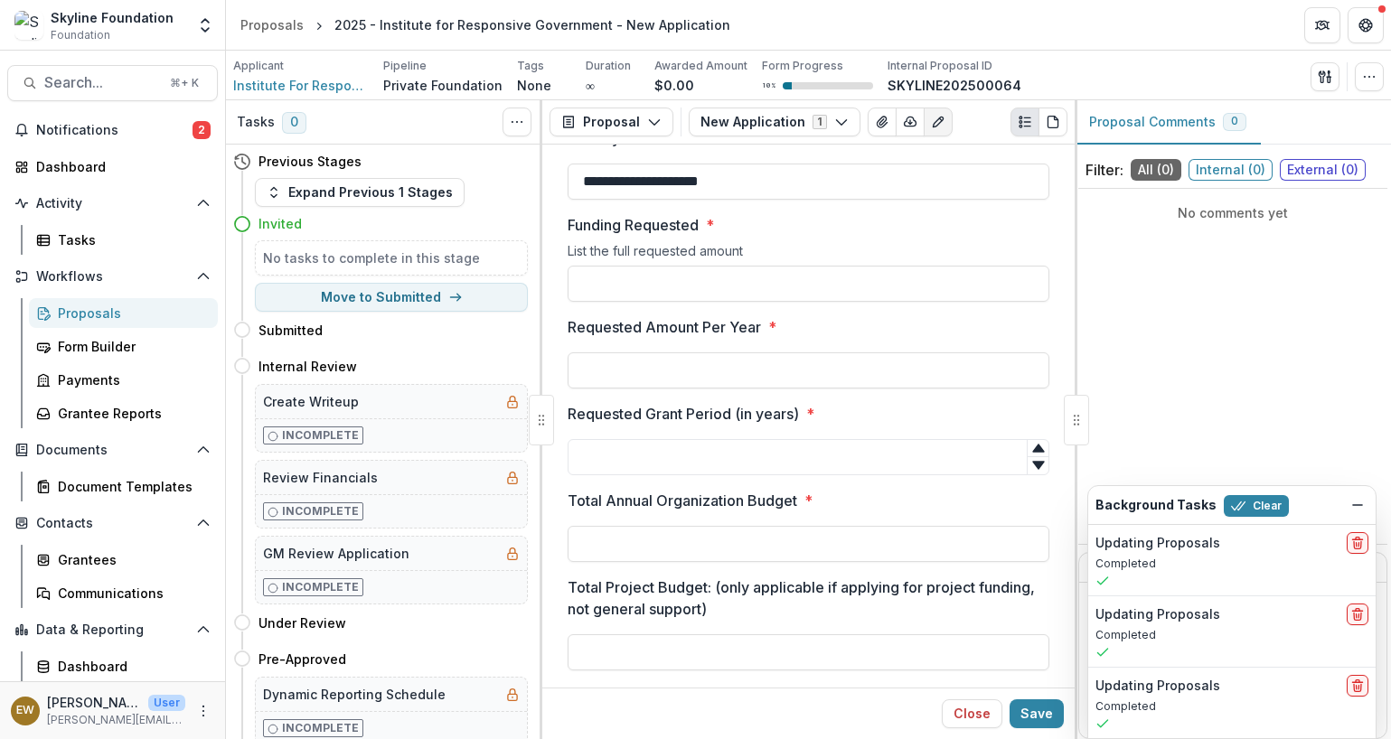
scroll to position [4004, 0]
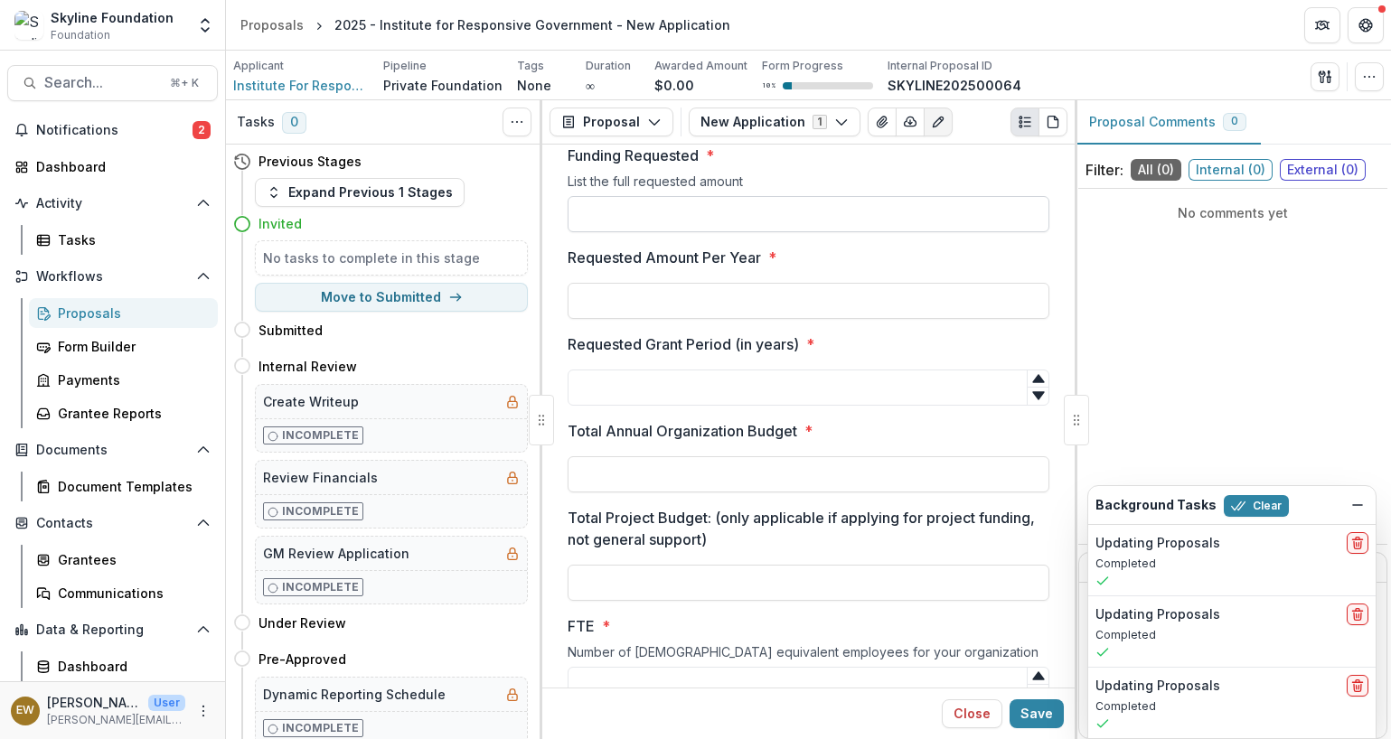
click at [680, 212] on input "Funding Requested *" at bounding box center [808, 214] width 482 height 36
click at [832, 186] on div "List the full requested amount" at bounding box center [808, 184] width 482 height 23
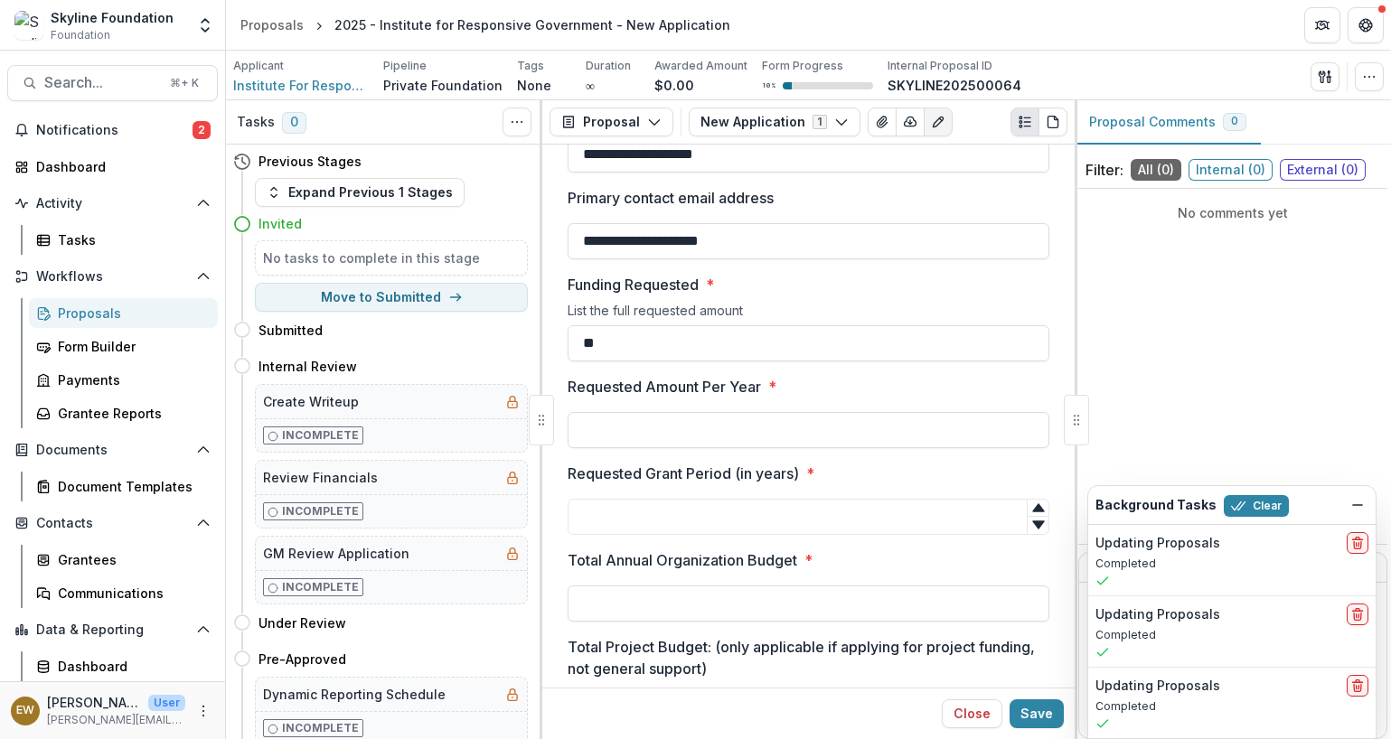
scroll to position [3873, 0]
click at [731, 354] on input "**" at bounding box center [808, 345] width 482 height 36
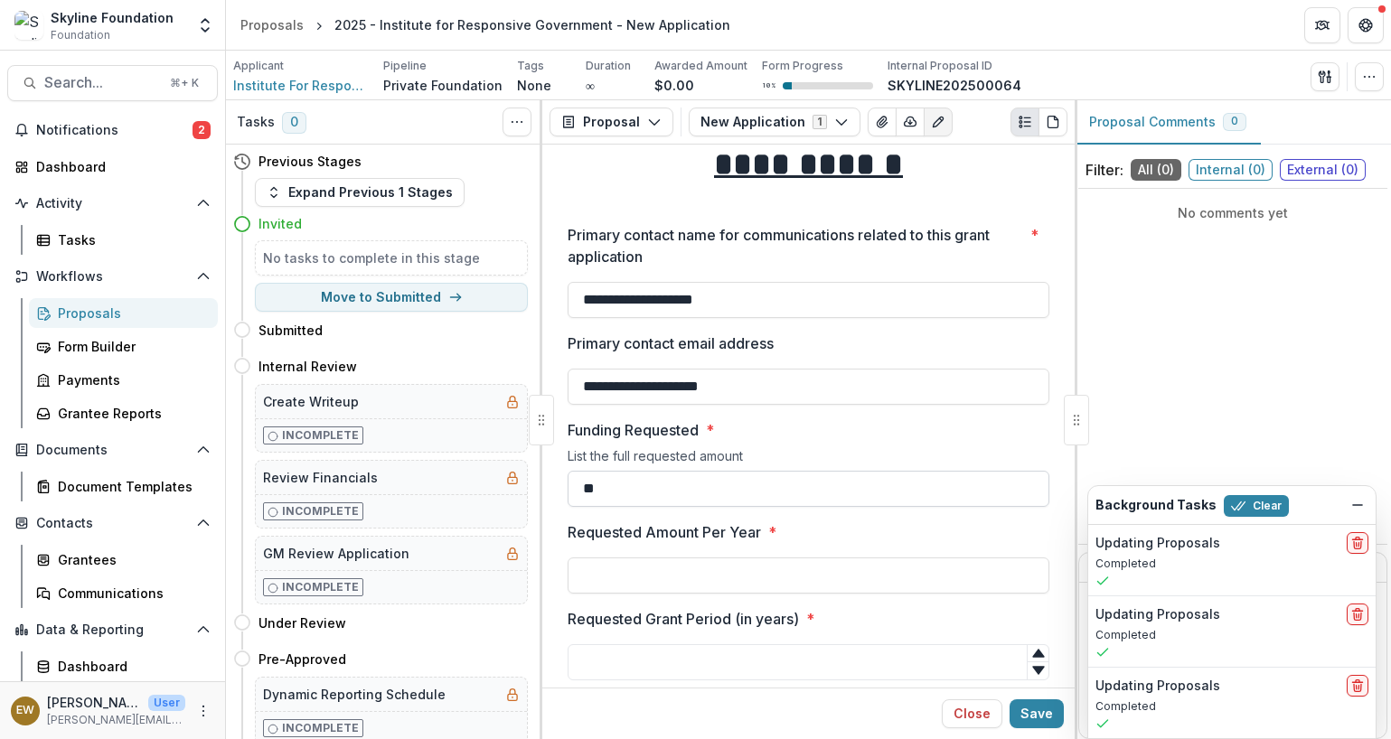
scroll to position [3737, 0]
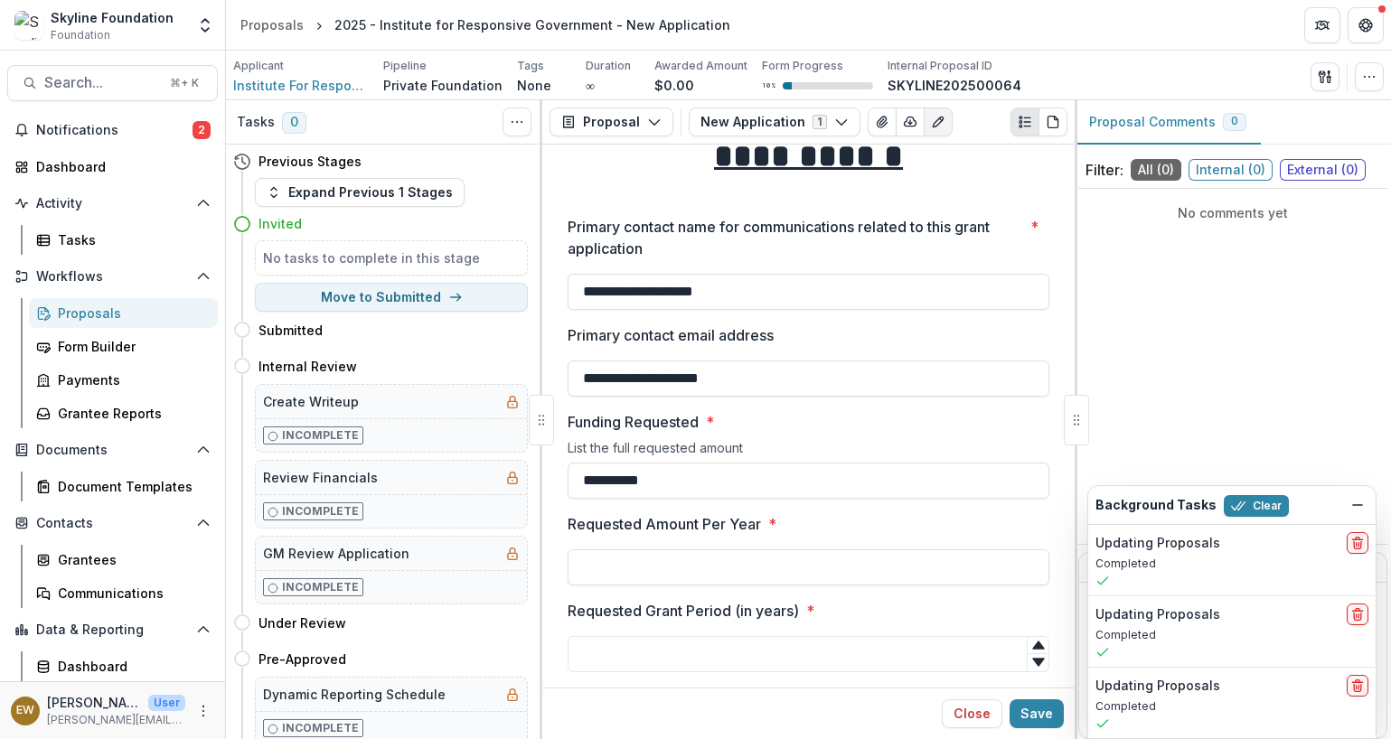
type input "**********"
click at [623, 548] on div at bounding box center [808, 545] width 482 height 7
click at [619, 562] on input "Requested Amount Per Year *" at bounding box center [808, 567] width 482 height 36
click at [618, 568] on input "**" at bounding box center [808, 567] width 482 height 36
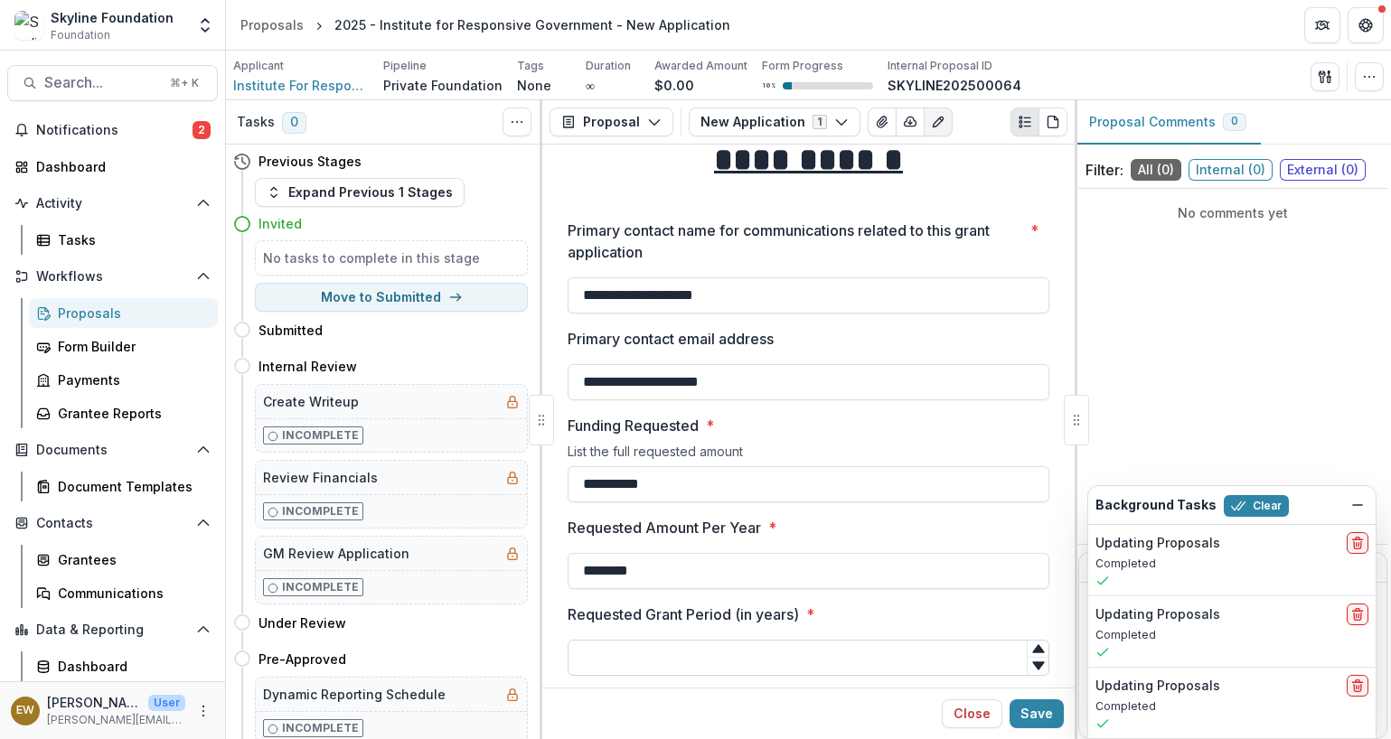
type input "********"
click at [623, 652] on input "Requested Grant Period (in years) *" at bounding box center [808, 658] width 482 height 36
type input "*"
click at [849, 613] on label "Requested Grant Period (in years) *" at bounding box center [802, 615] width 471 height 22
click at [849, 640] on input "*" at bounding box center [808, 658] width 482 height 36
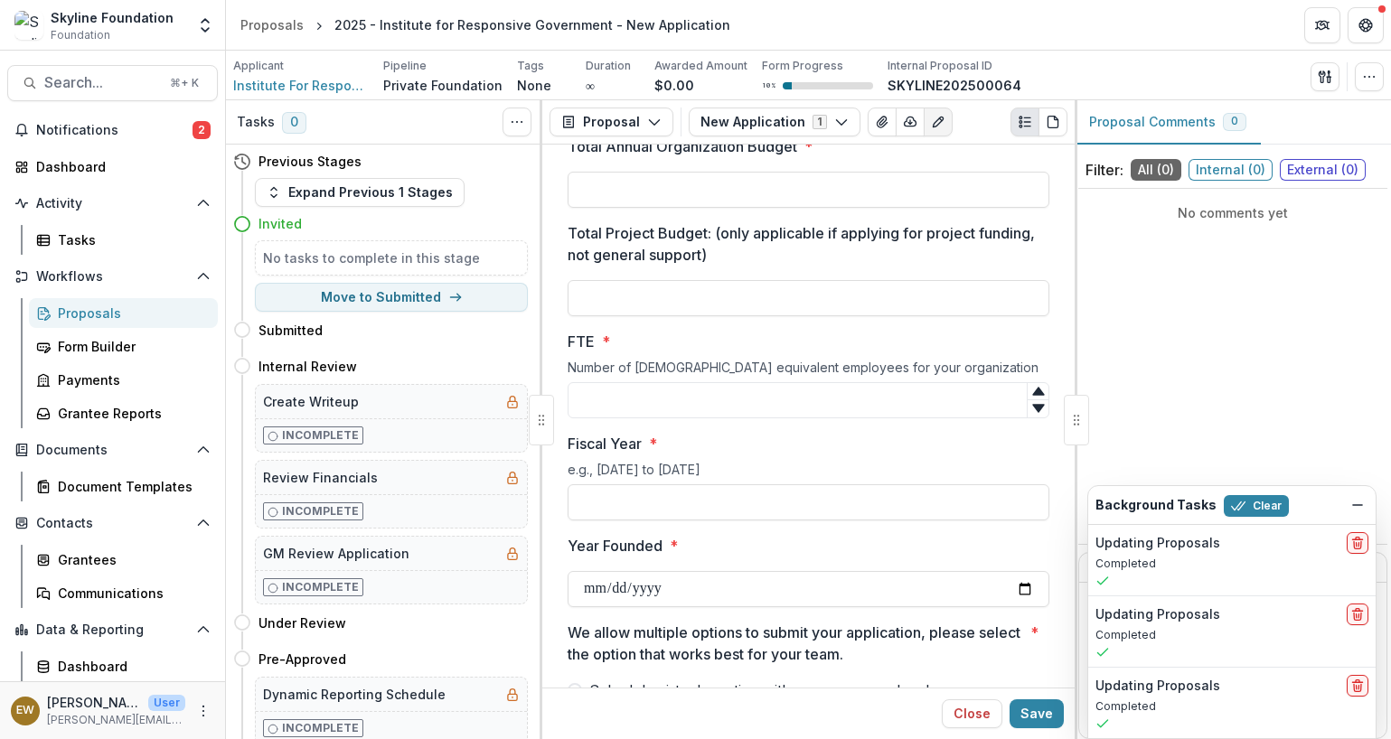
scroll to position [4287, 0]
click at [728, 398] on input "FTE *" at bounding box center [808, 401] width 482 height 36
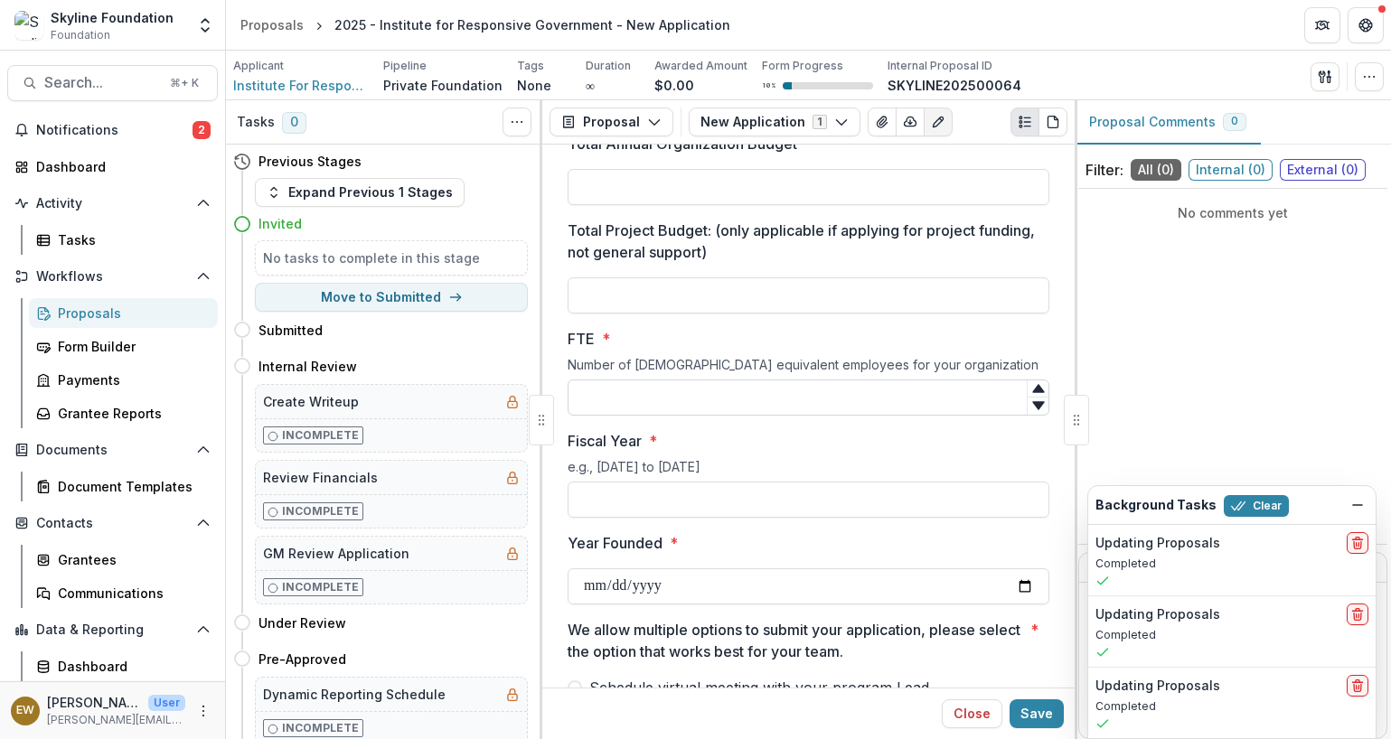
click at [623, 395] on input "FTE *" at bounding box center [808, 397] width 482 height 36
click at [629, 484] on input "Fiscal Year *" at bounding box center [808, 500] width 482 height 36
click at [628, 394] on input "FTE *" at bounding box center [808, 397] width 482 height 36
type input "**"
click at [656, 510] on input "Fiscal Year *" at bounding box center [808, 500] width 482 height 36
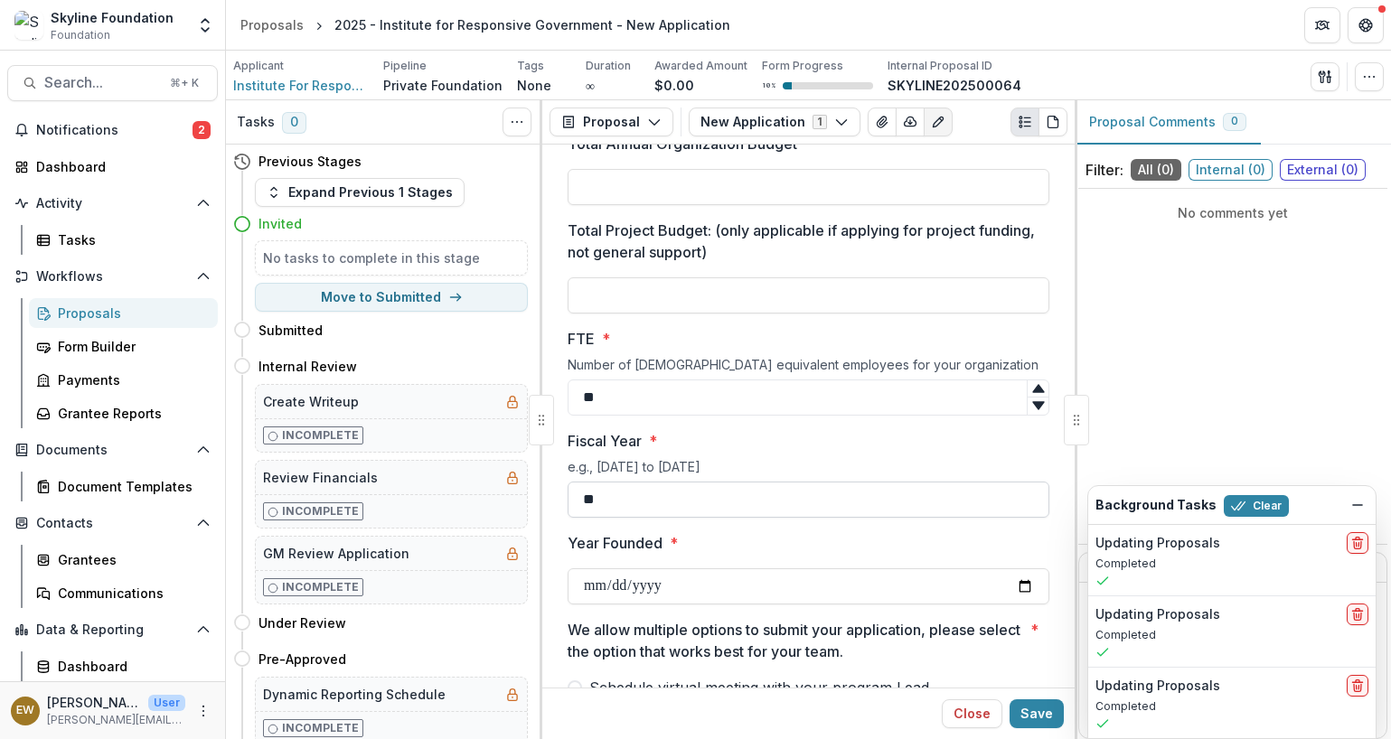
type input "*"
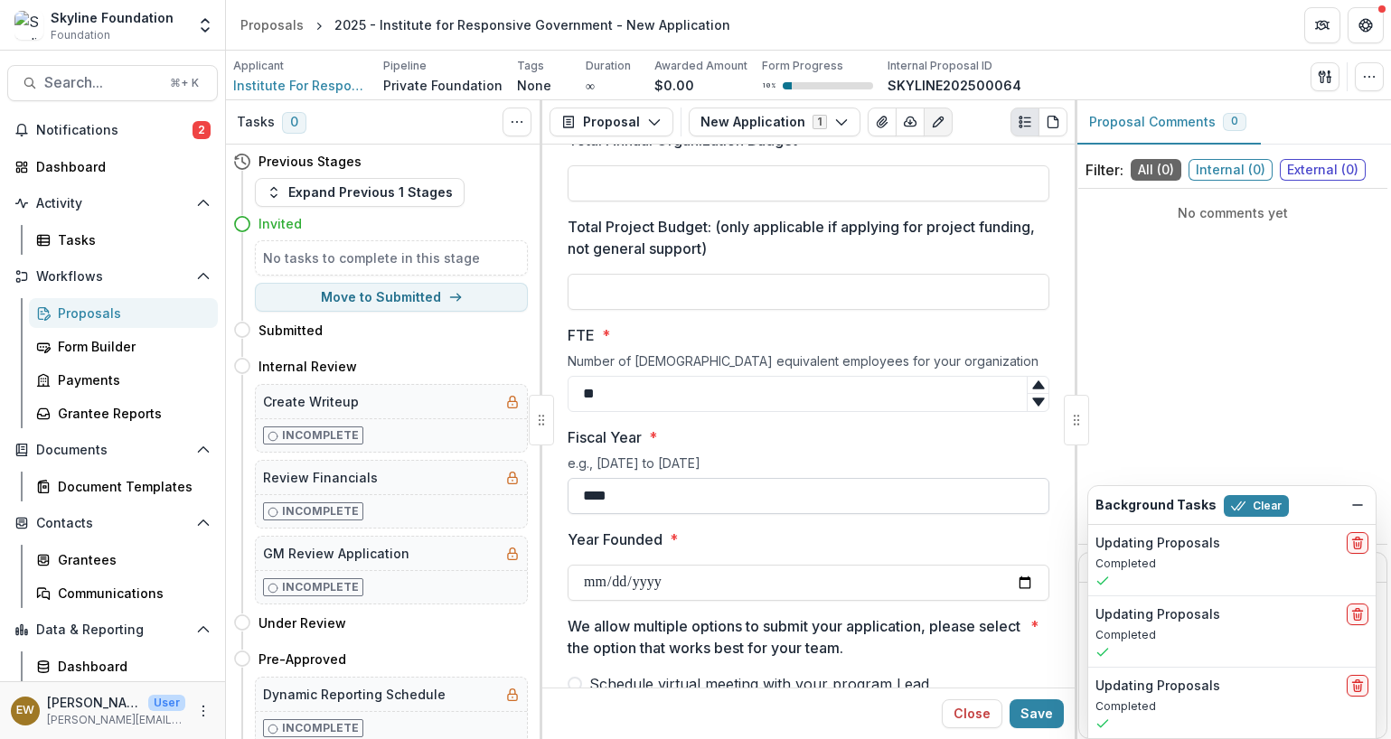
type input "**********"
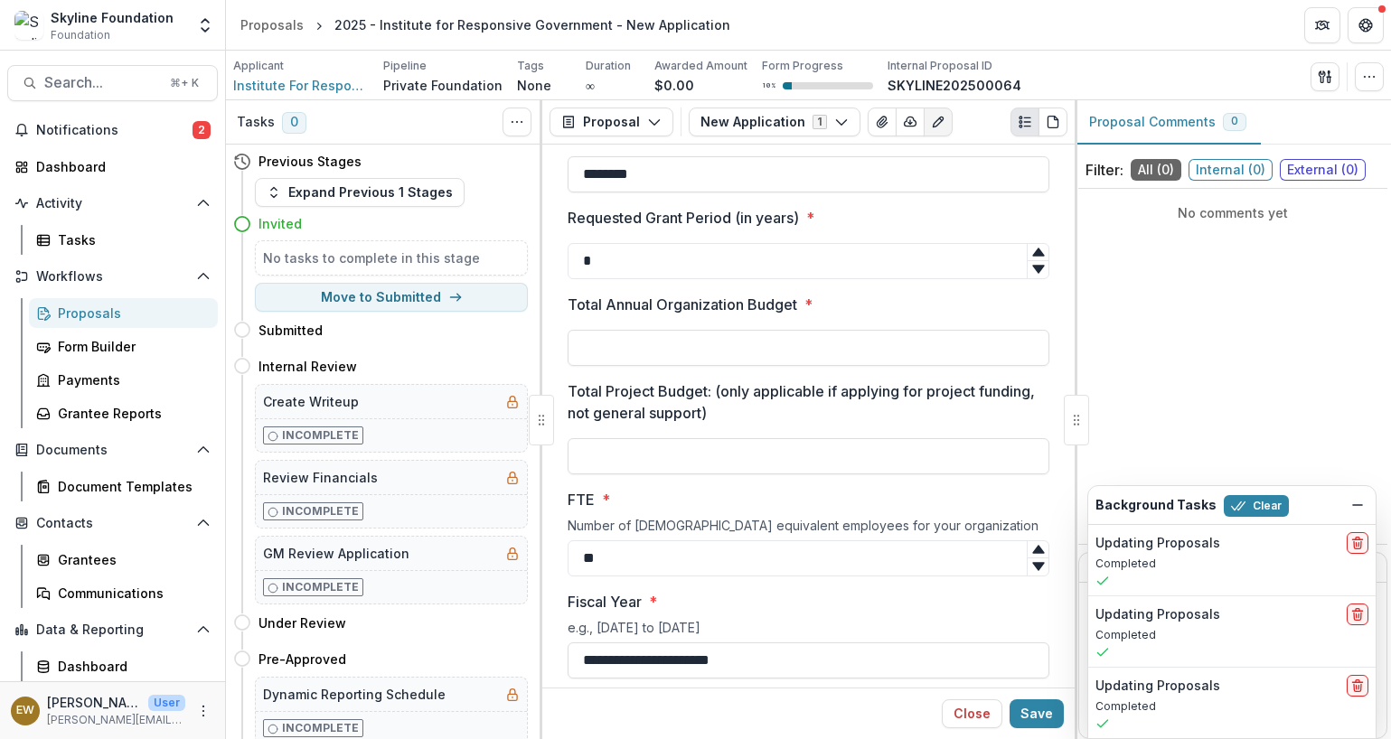
scroll to position [4123, 0]
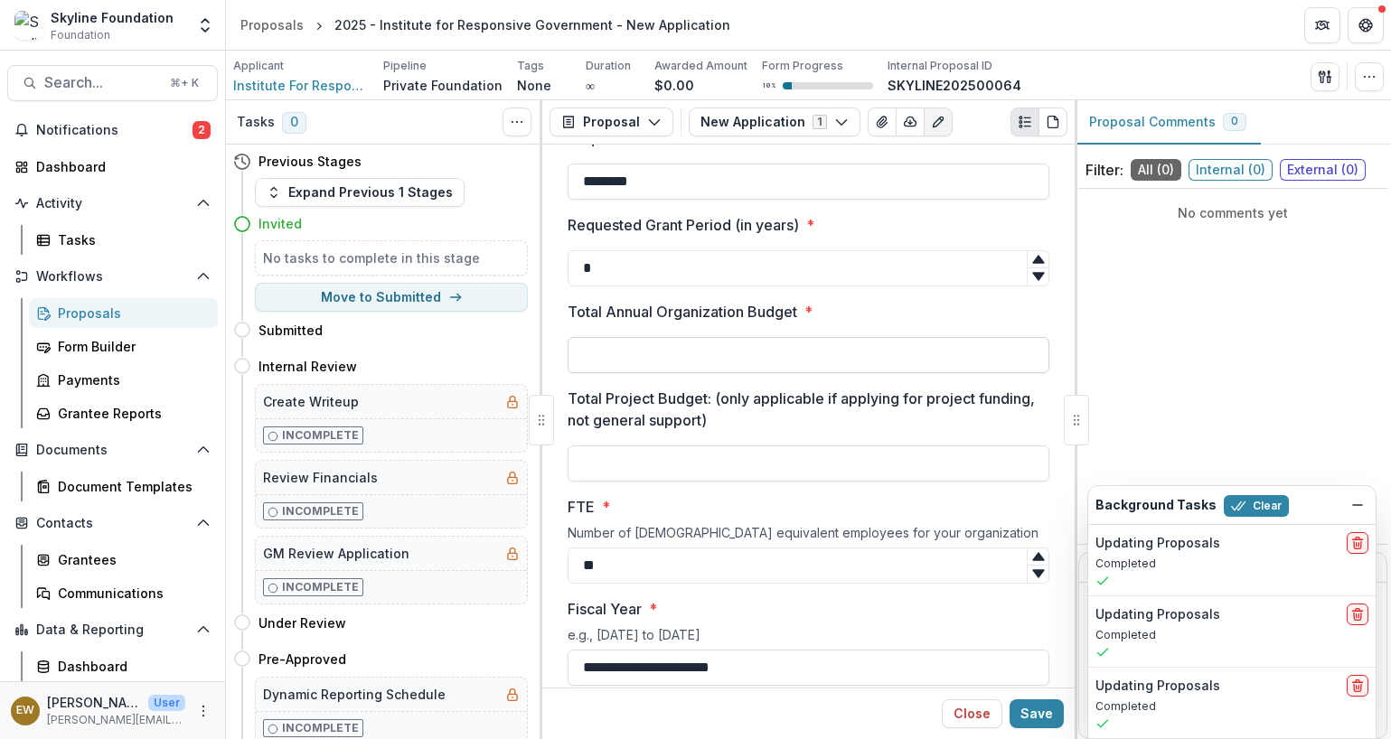
click at [694, 343] on input "Total Annual Organization Budget *" at bounding box center [808, 355] width 482 height 36
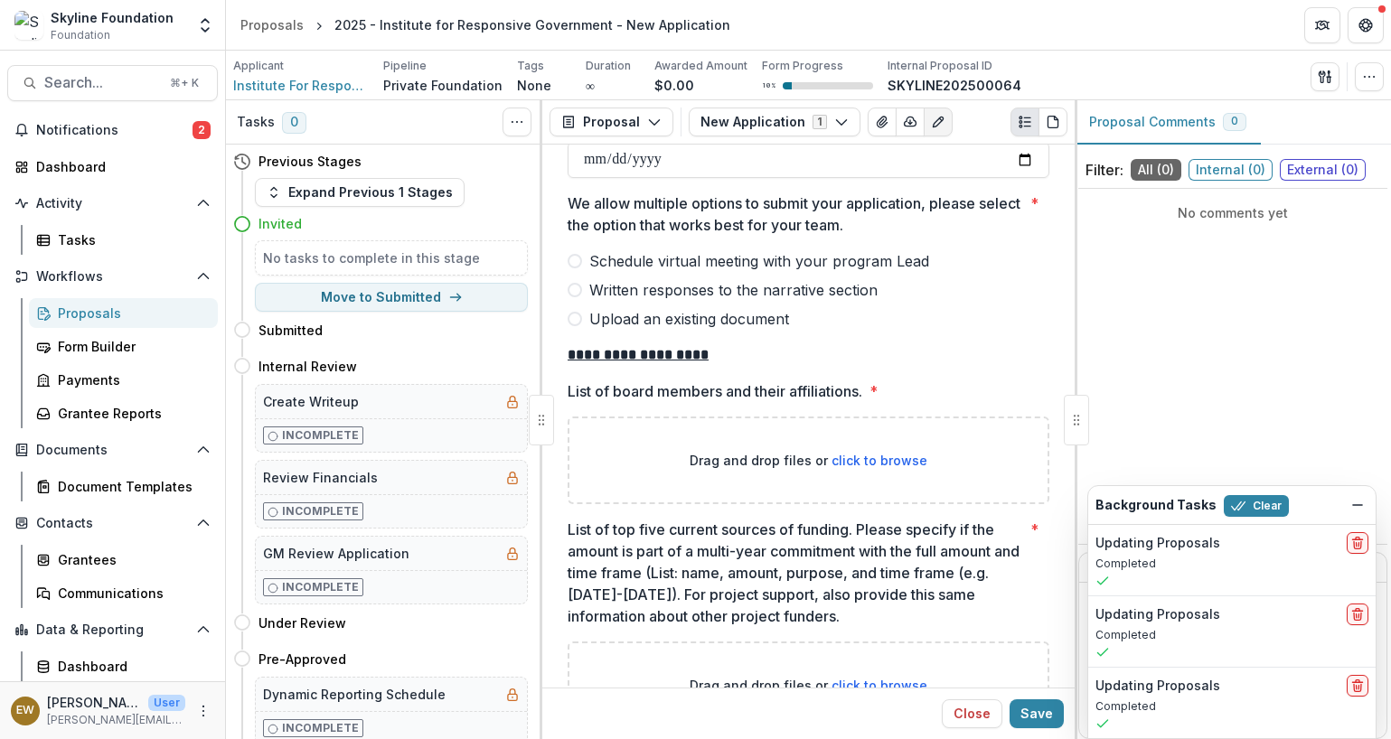
scroll to position [4721, 0]
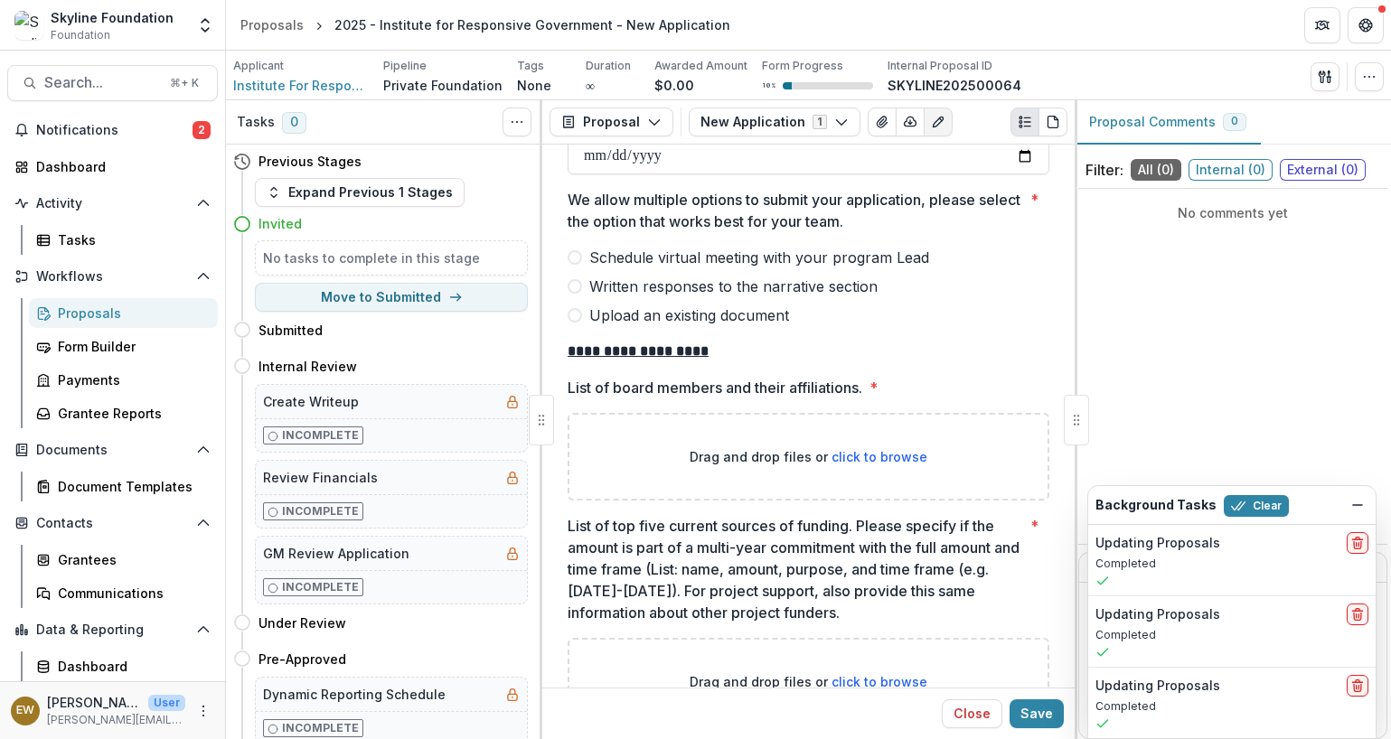
click at [669, 313] on span "Upload an existing document" at bounding box center [689, 315] width 200 height 22
type input "**********"
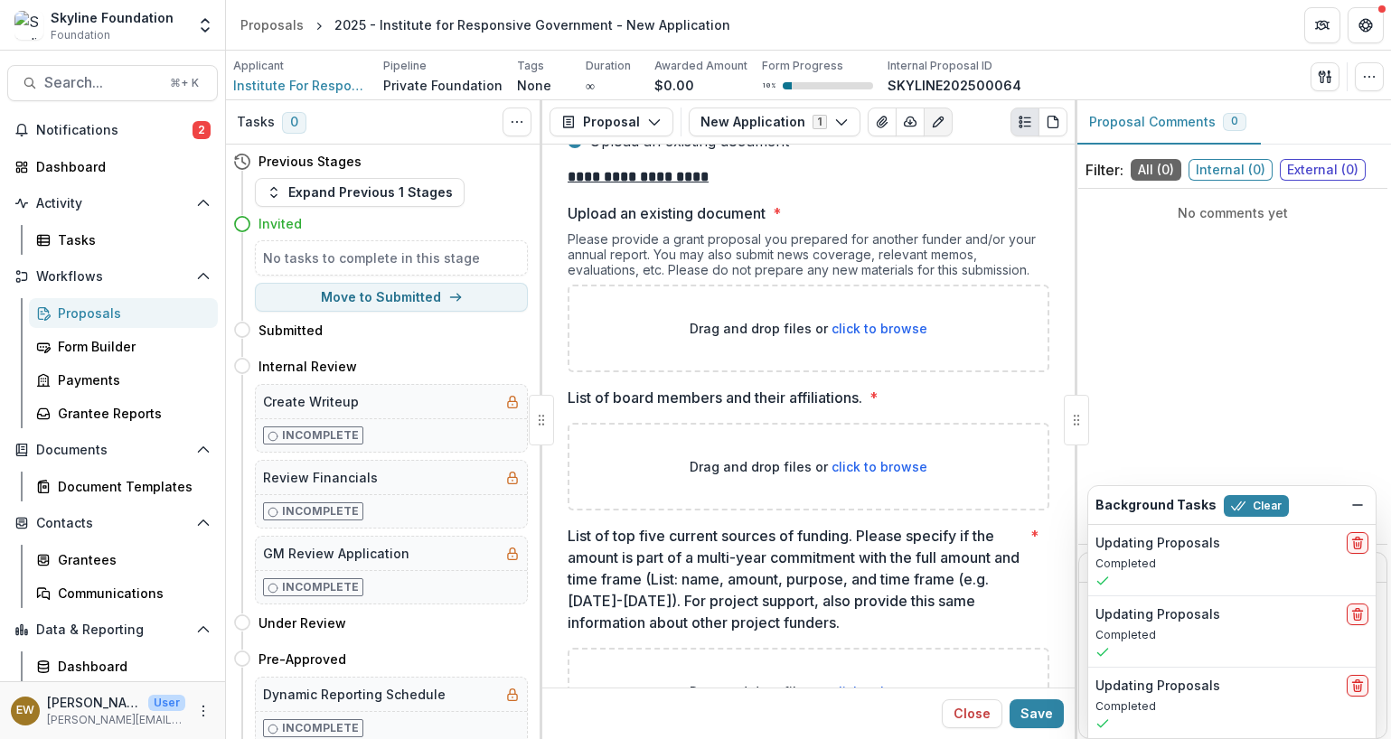
scroll to position [4878, 0]
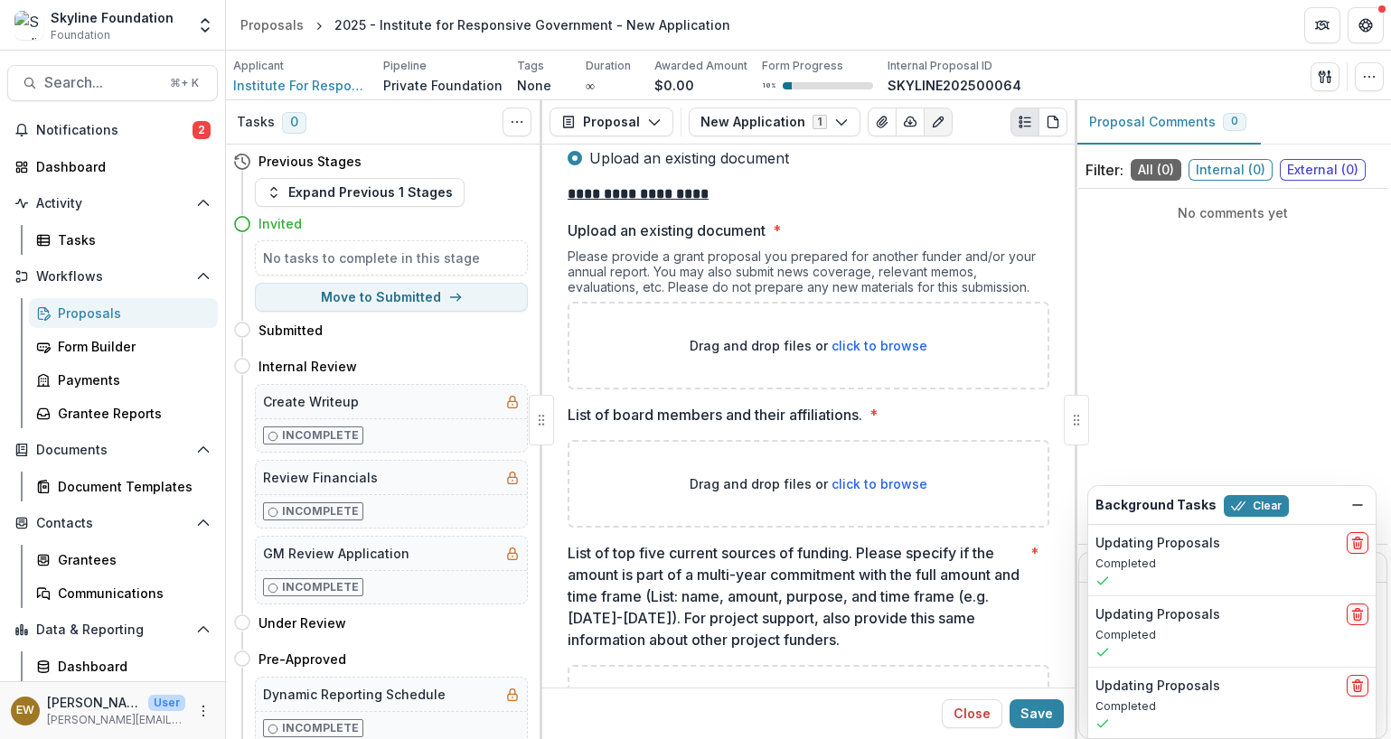
click at [861, 350] on span "click to browse" at bounding box center [879, 345] width 96 height 15
type input "**********"
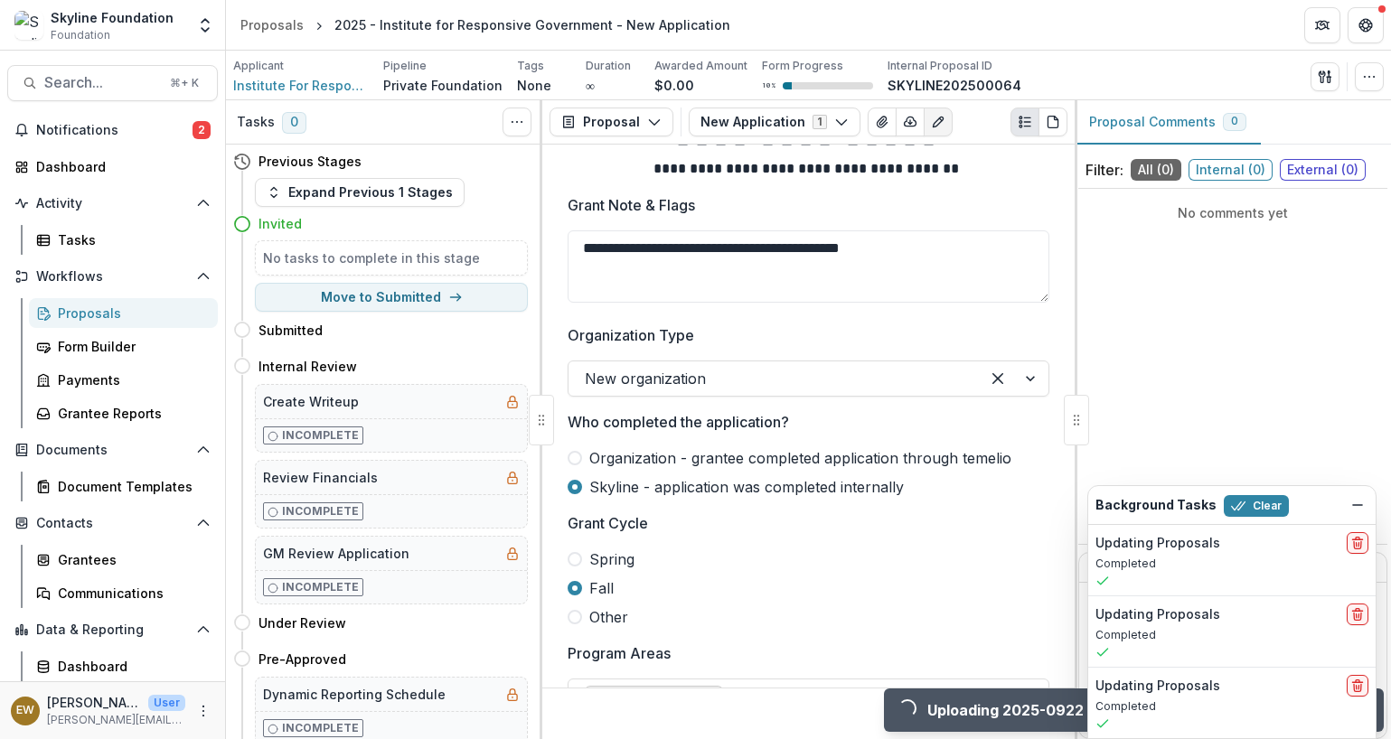
scroll to position [0, 0]
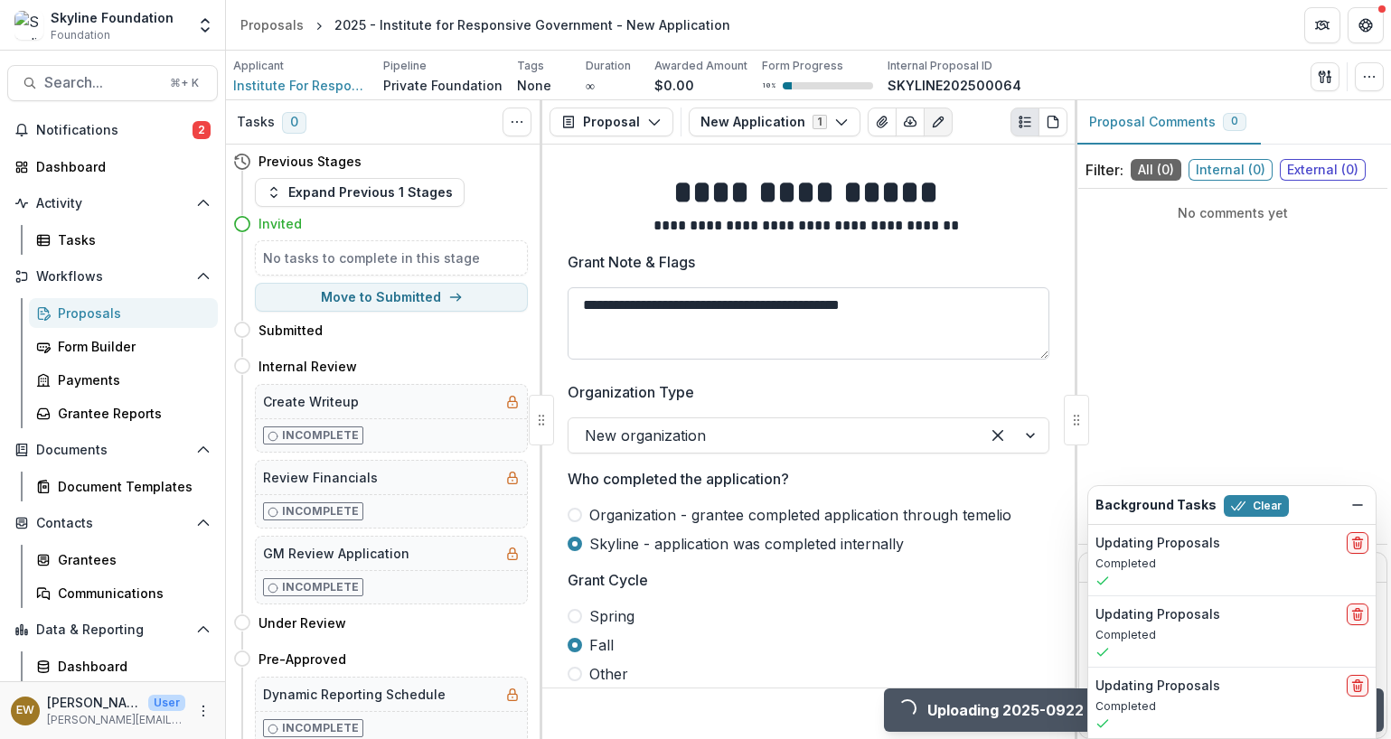
click at [781, 306] on textarea "**********" at bounding box center [808, 323] width 482 height 72
click at [1003, 306] on textarea "**********" at bounding box center [808, 323] width 482 height 72
click at [959, 299] on textarea "**********" at bounding box center [808, 323] width 482 height 72
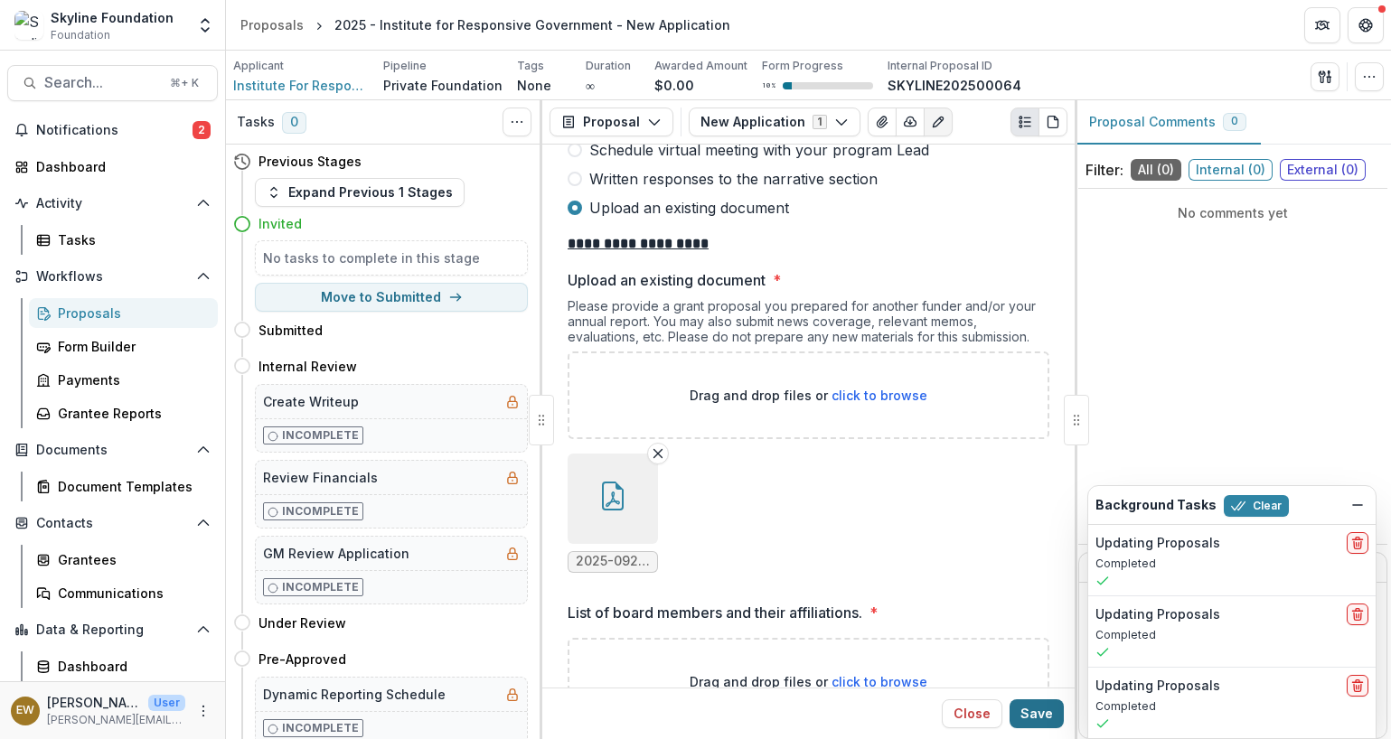
scroll to position [4829, 0]
type textarea "**********"
click at [1029, 704] on button "Save" at bounding box center [1036, 713] width 54 height 29
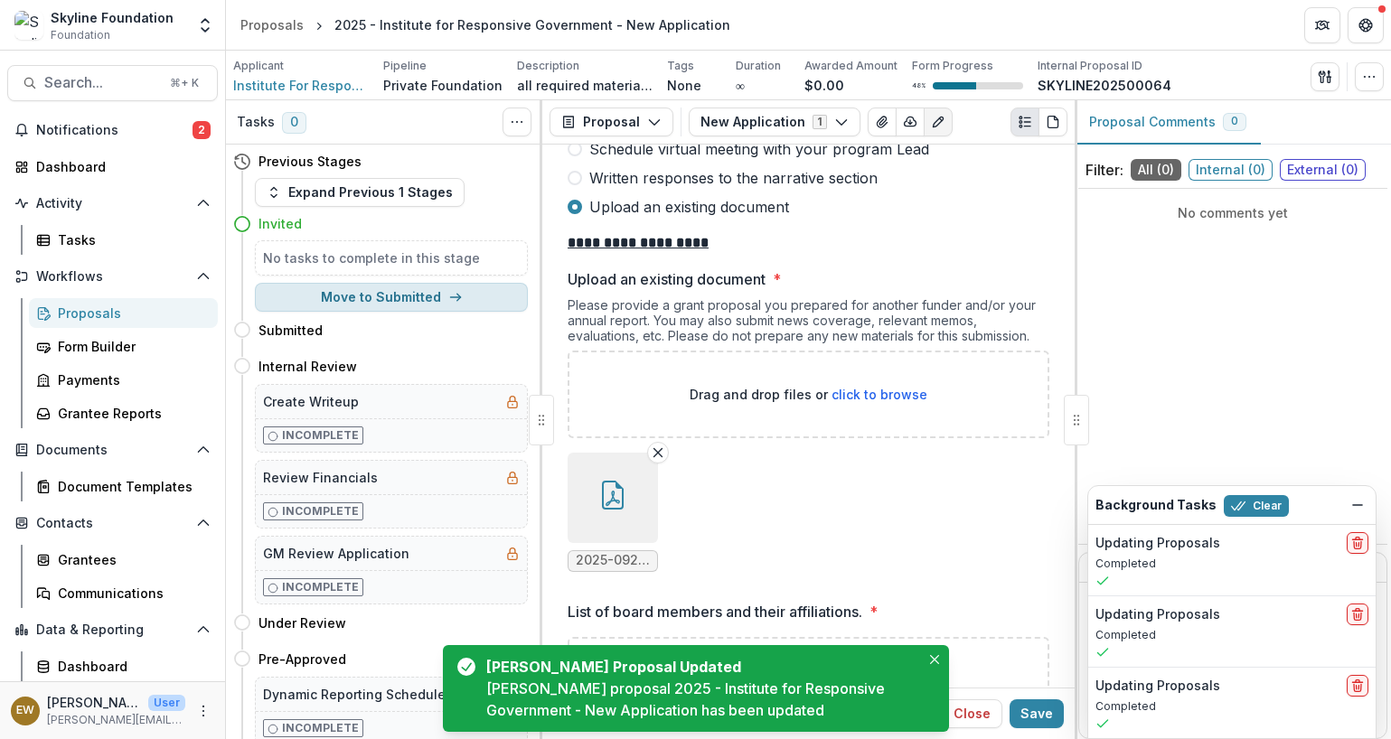
click at [417, 295] on button "Move to Submitted" at bounding box center [391, 297] width 273 height 29
select select "*********"
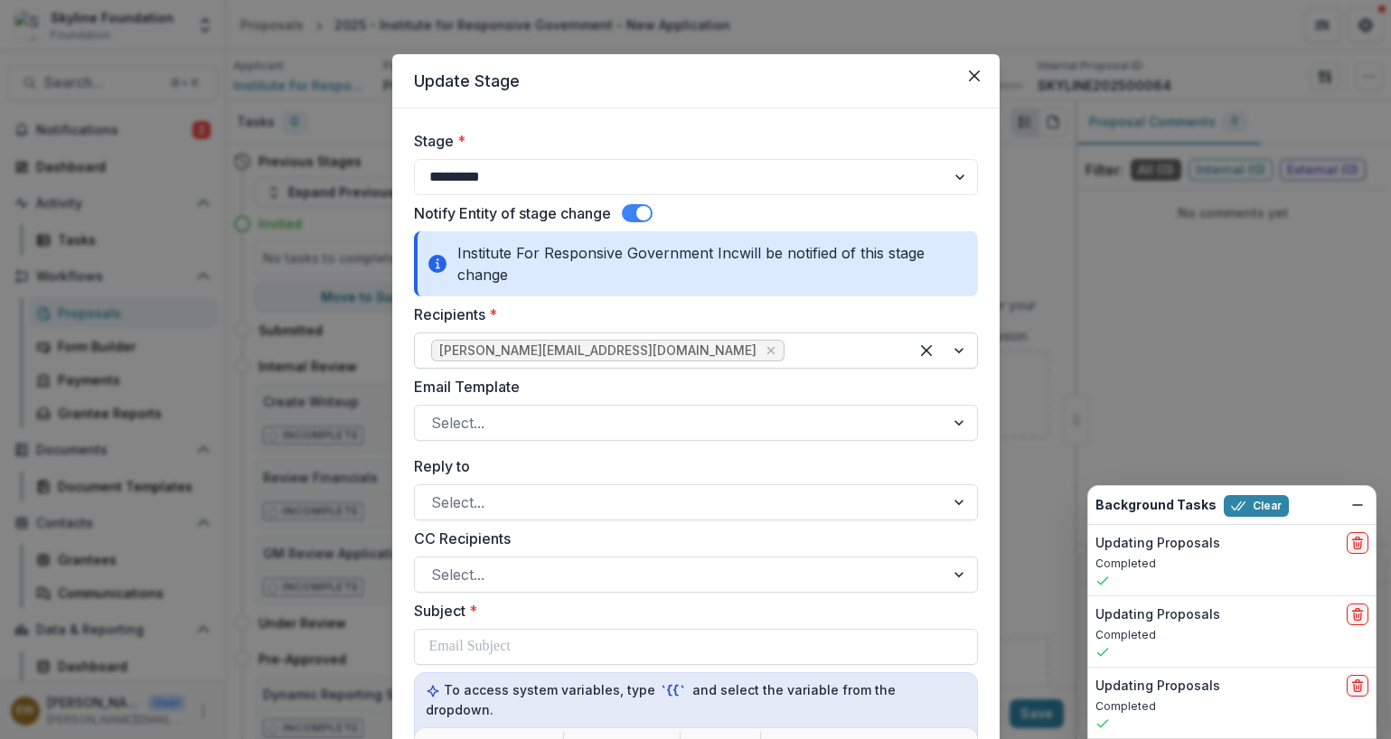
scroll to position [41, 0]
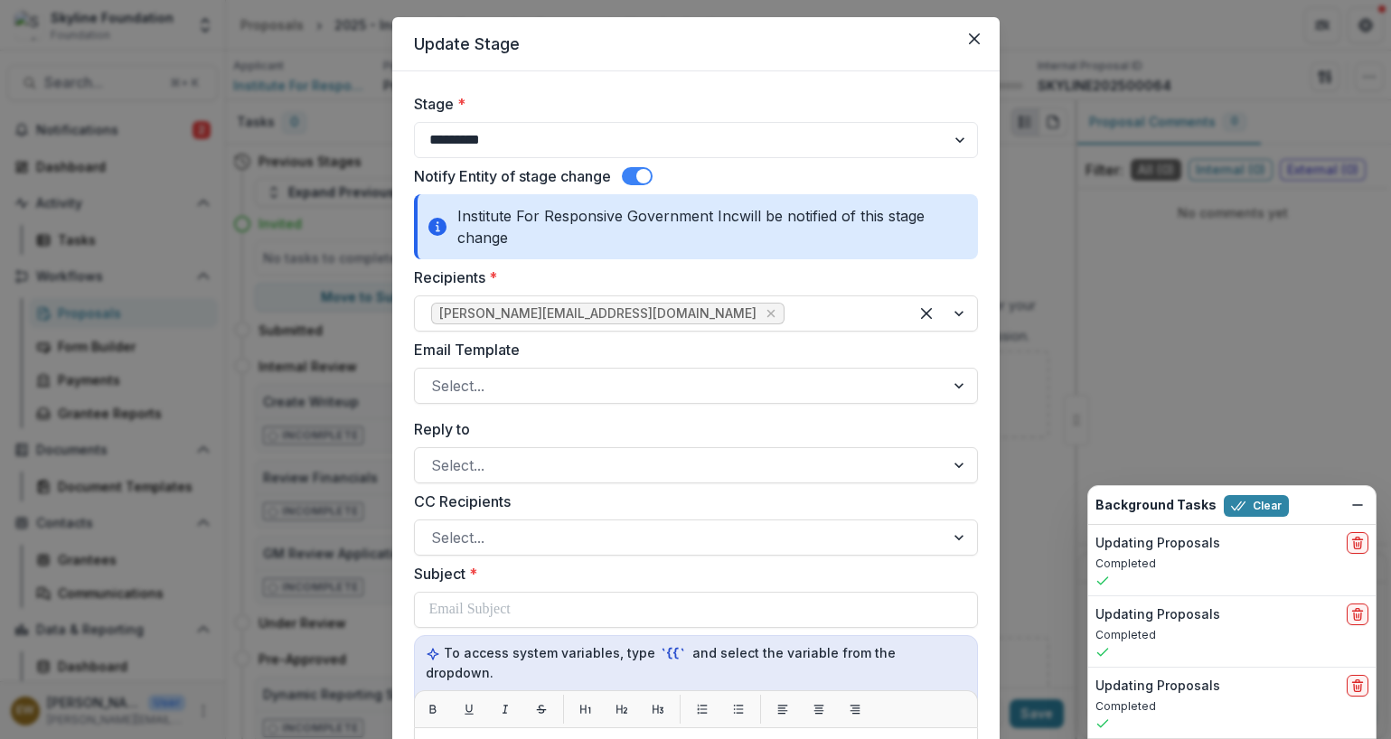
click at [649, 176] on span at bounding box center [643, 176] width 14 height 14
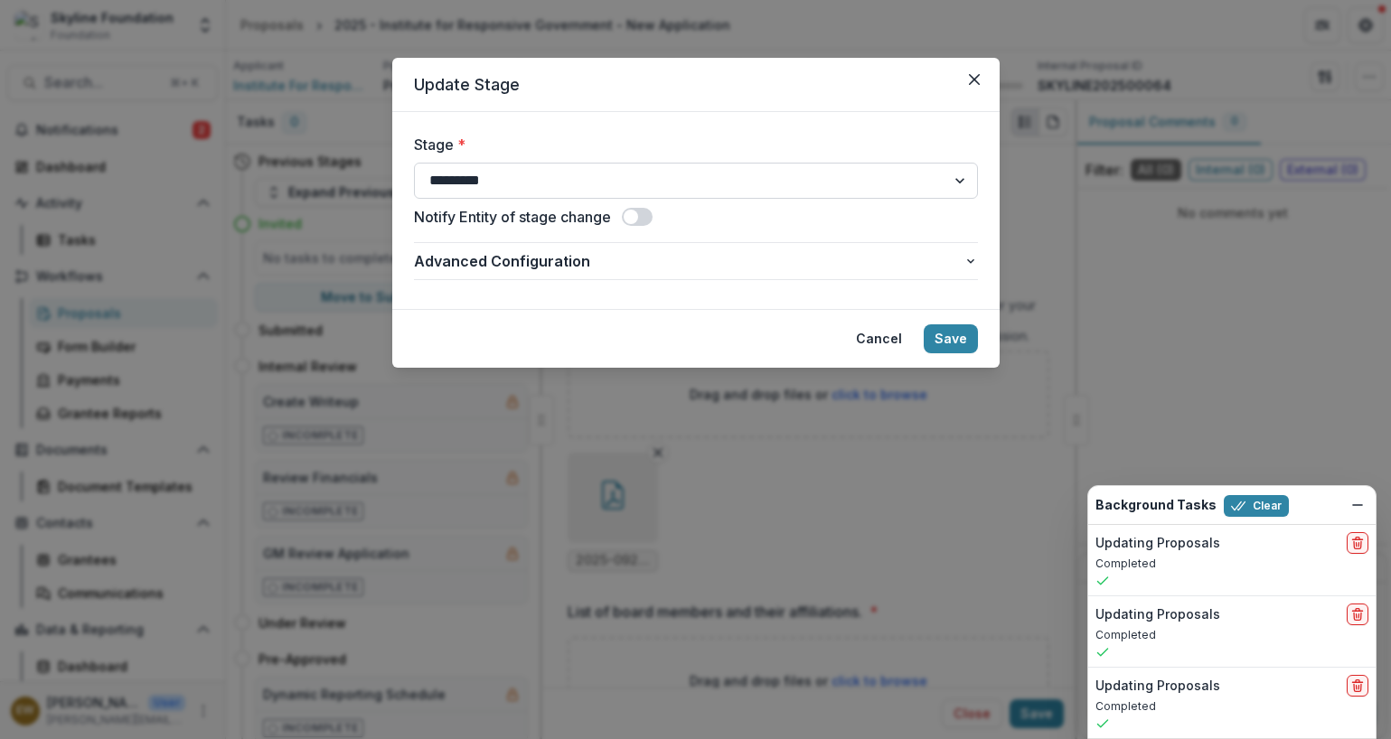
click at [752, 195] on select "**********" at bounding box center [696, 181] width 564 height 36
click at [951, 338] on button "Save" at bounding box center [950, 338] width 54 height 29
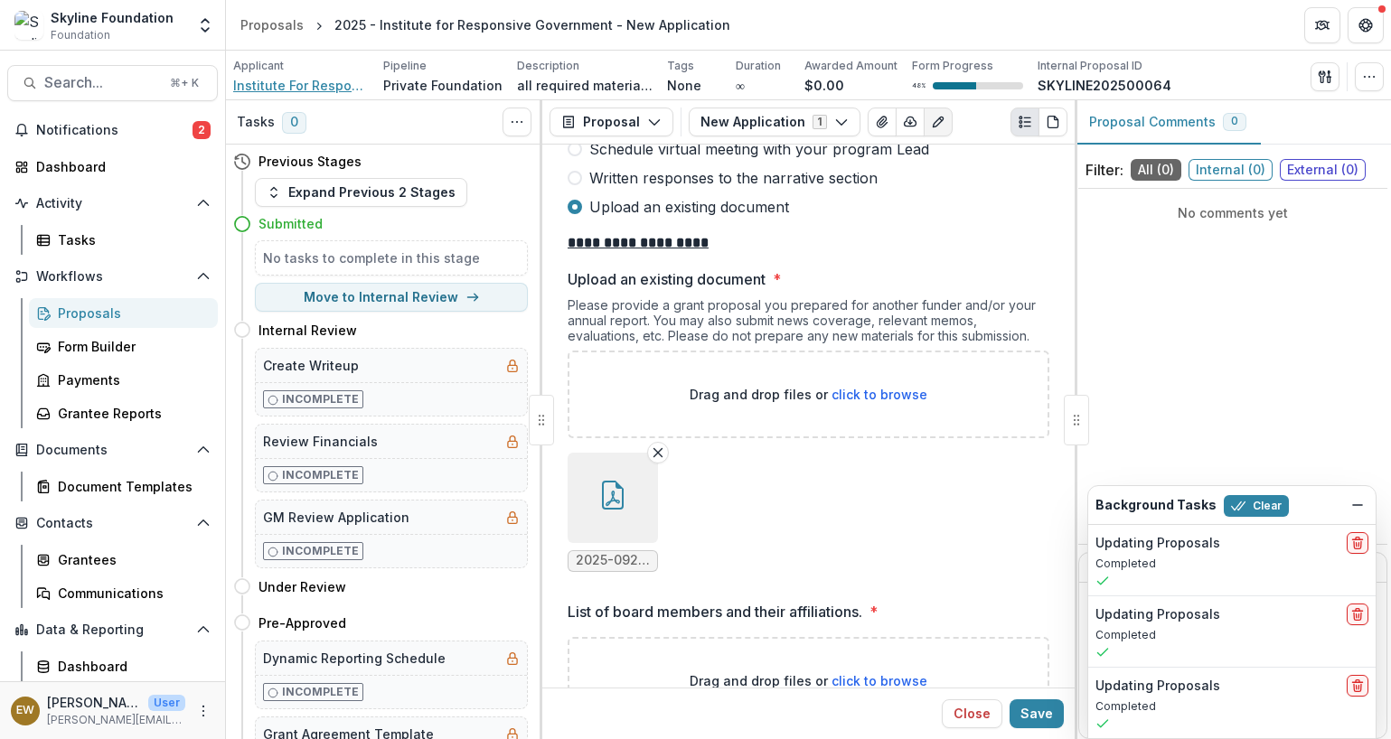
click at [296, 90] on span "Institute For Responsive Government Inc" at bounding box center [301, 85] width 136 height 19
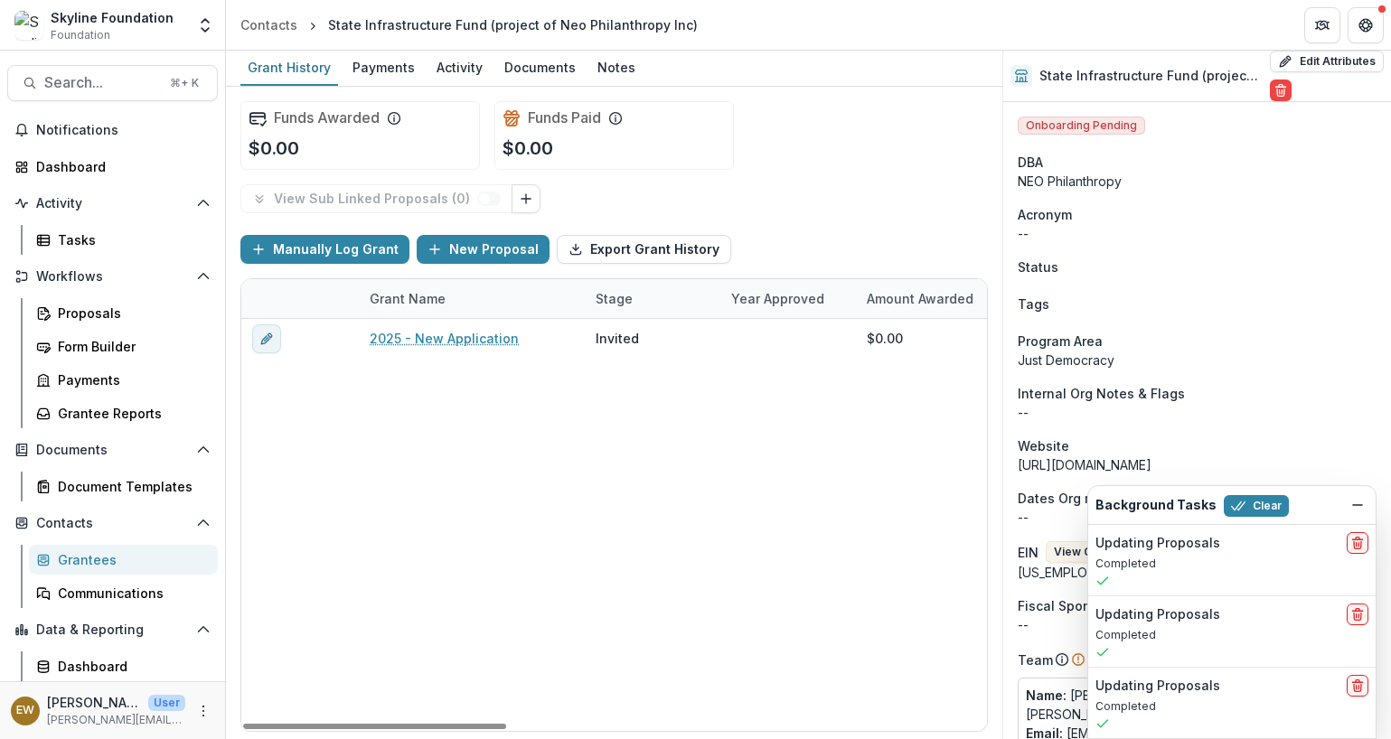
scroll to position [342, 0]
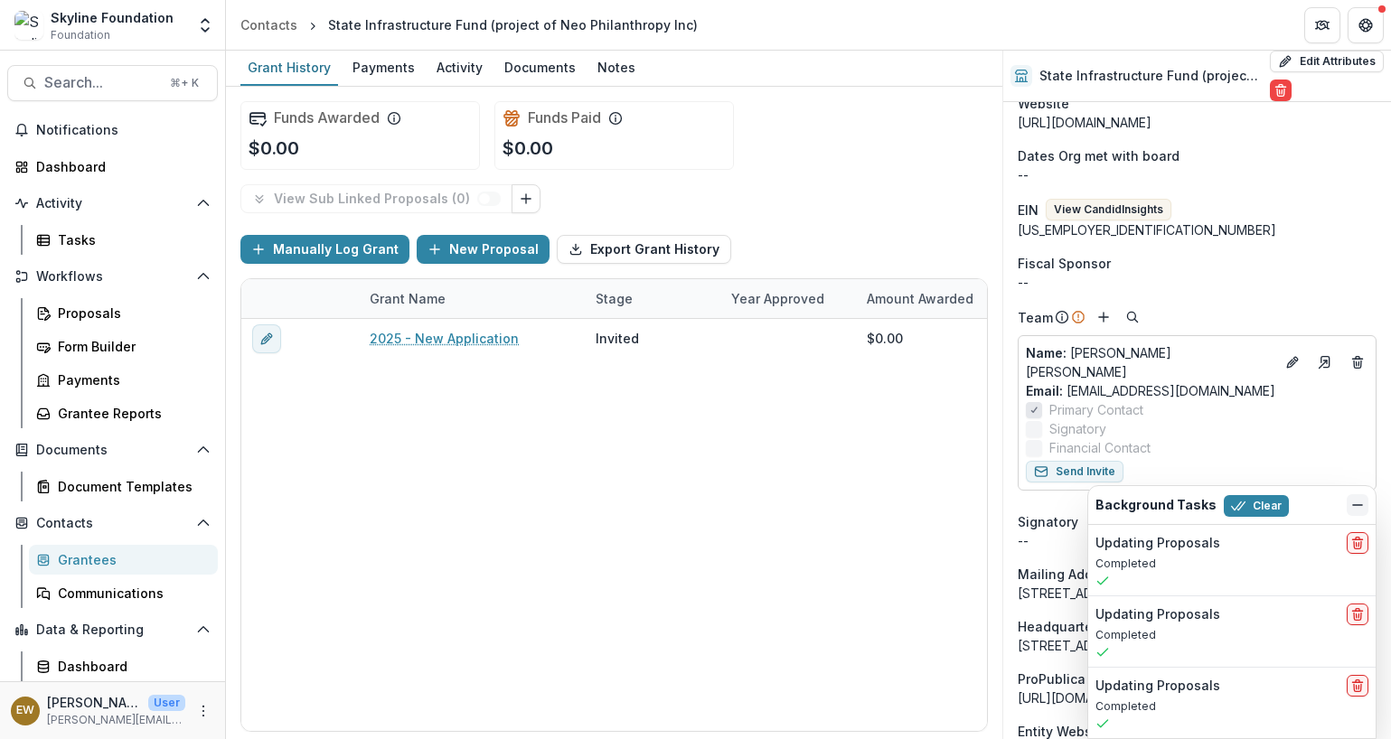
click at [1354, 507] on icon "Dismiss" at bounding box center [1357, 505] width 14 height 14
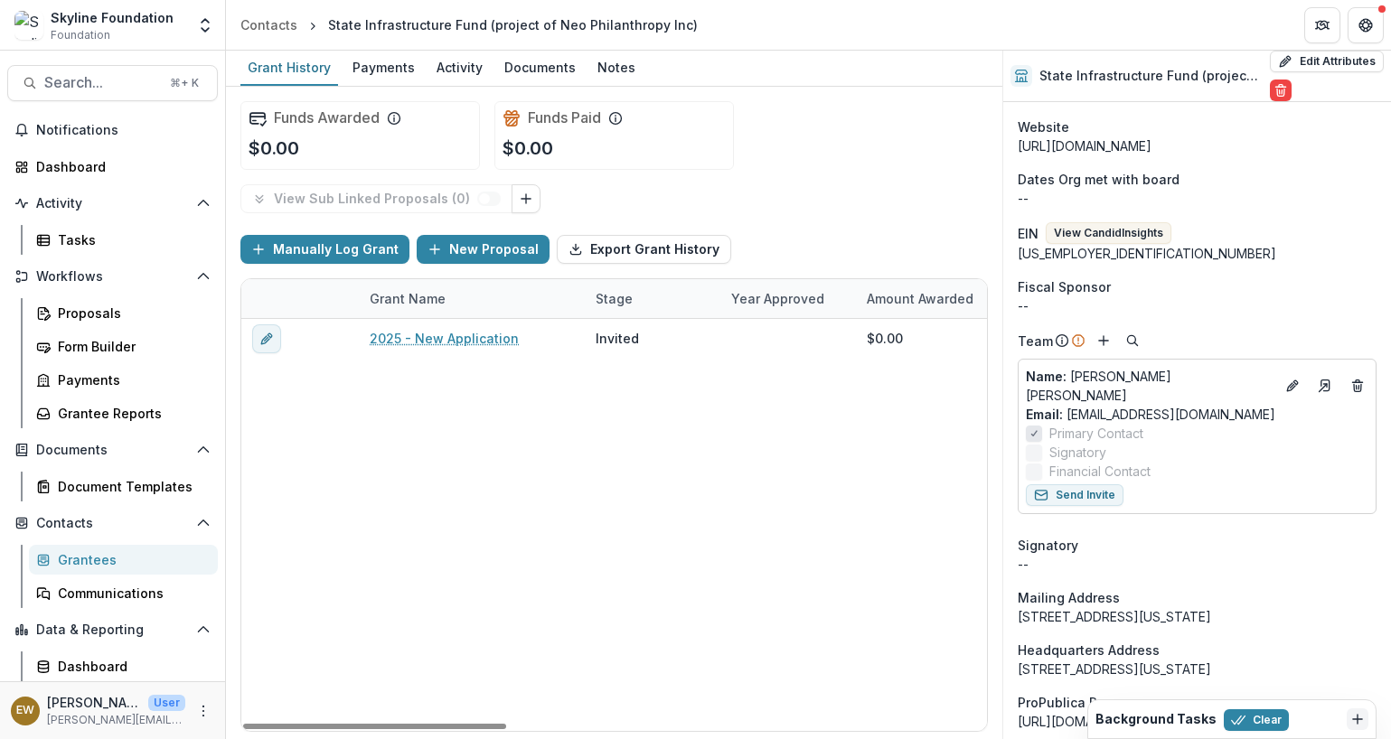
scroll to position [172, 0]
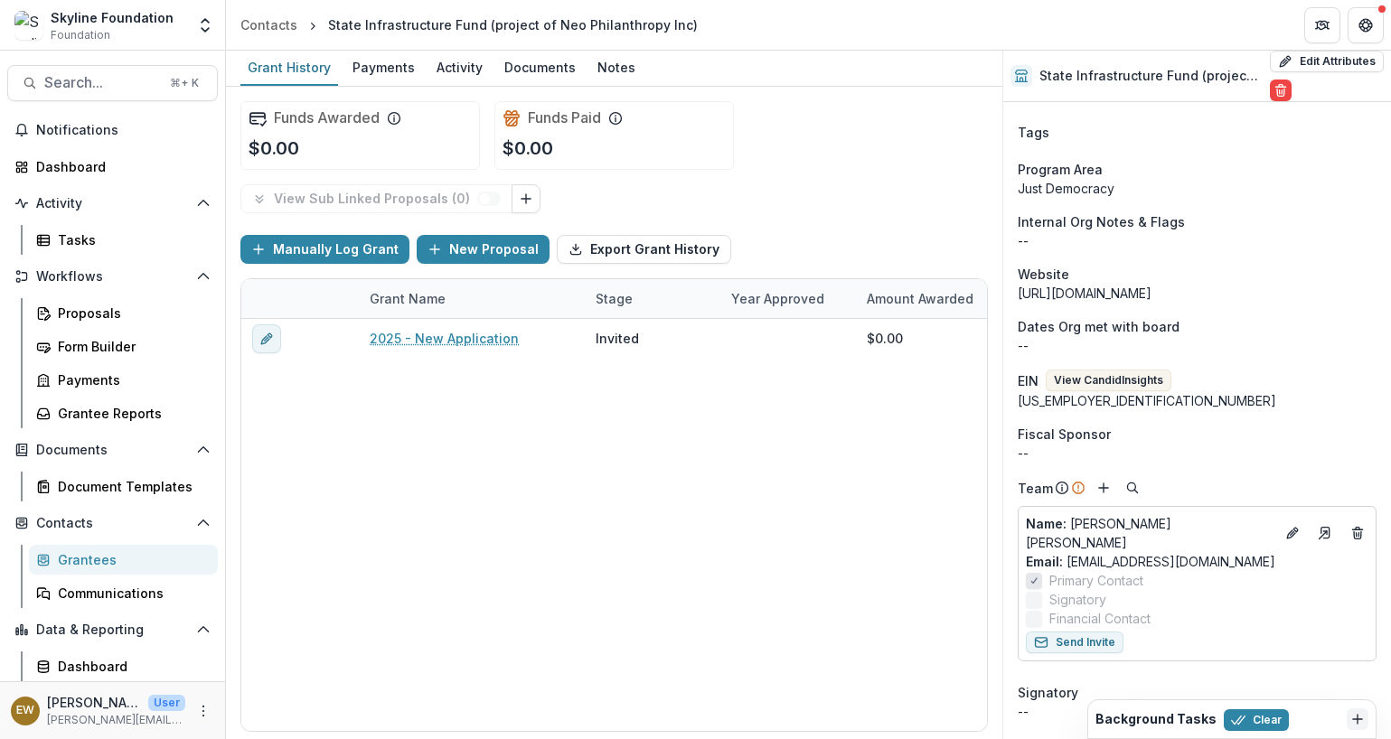
click at [1111, 373] on button "View Candid Insights" at bounding box center [1108, 381] width 126 height 22
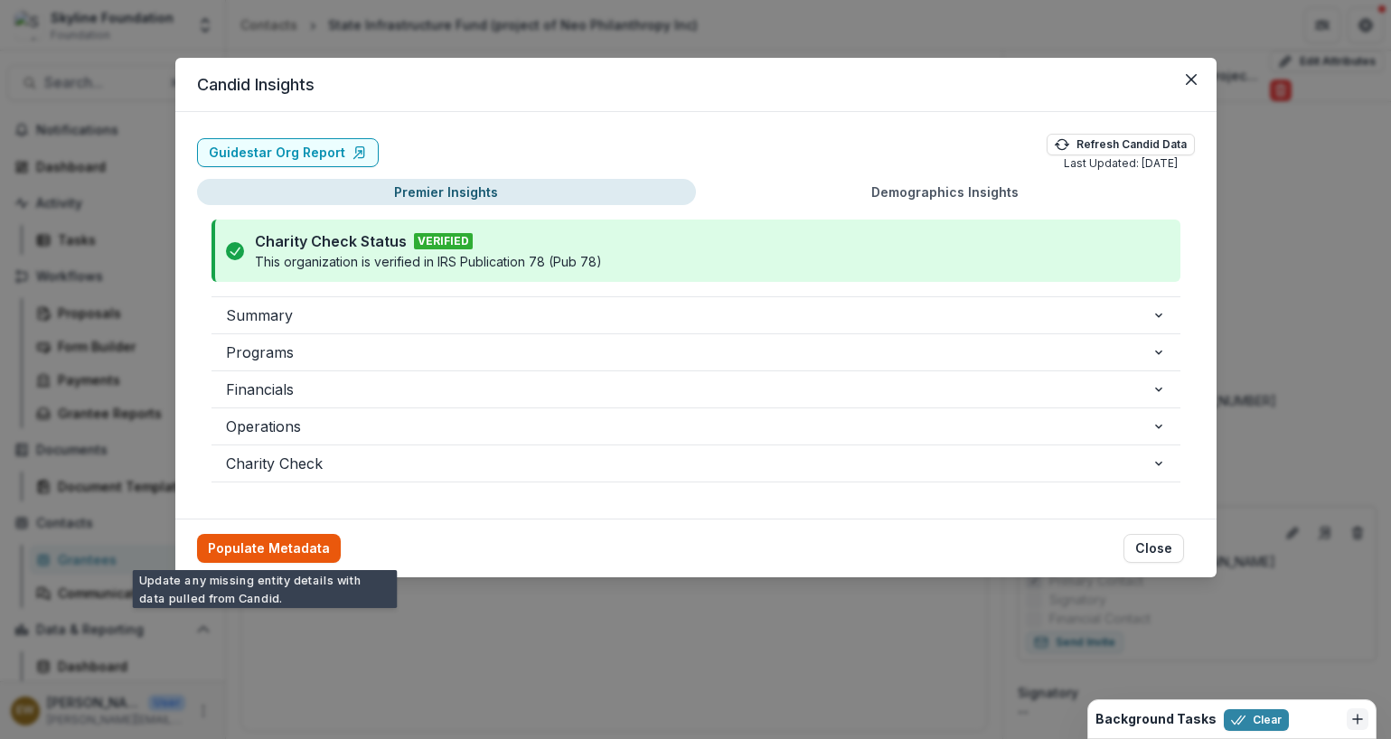
click at [288, 539] on button "Populate Metadata" at bounding box center [269, 548] width 144 height 29
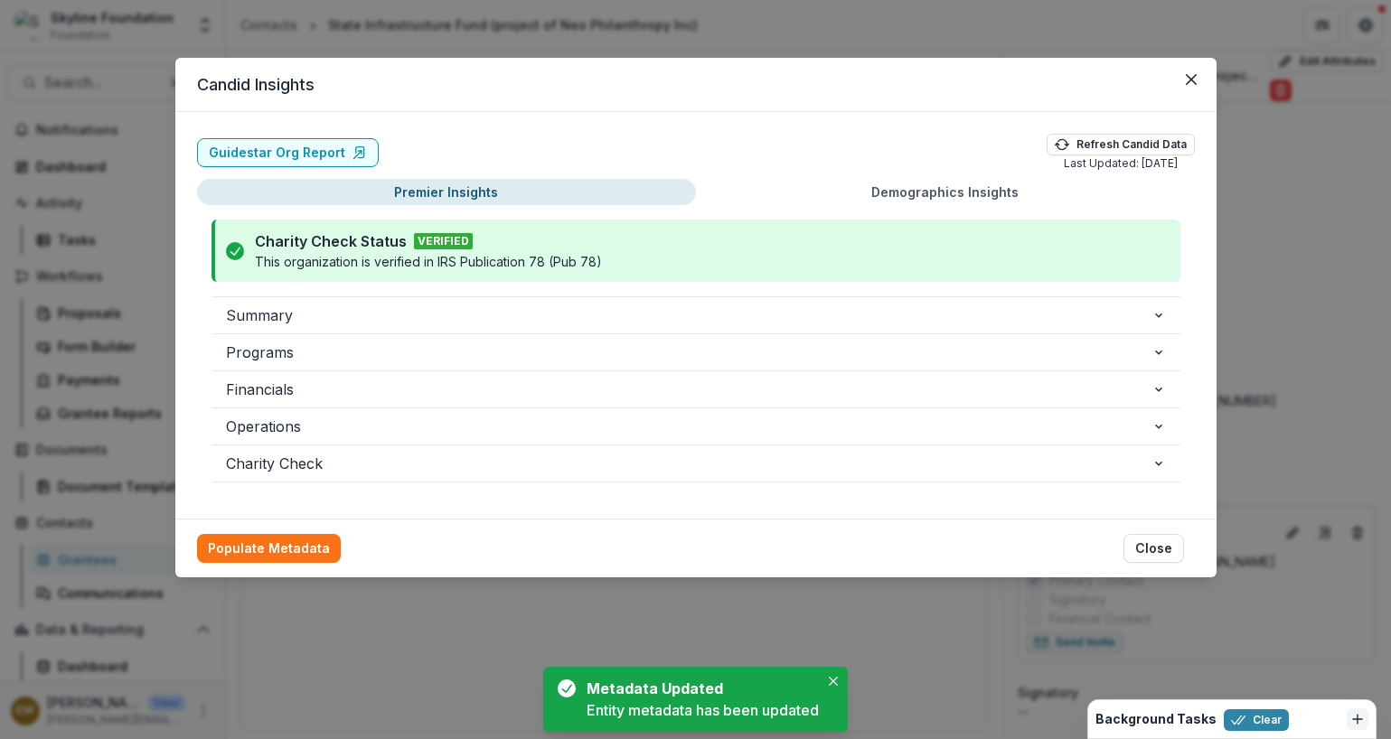
click at [1294, 312] on div "Candid Insights Guidestar Org Report Refresh Candid Data Last Updated: [DATE] P…" at bounding box center [695, 369] width 1391 height 739
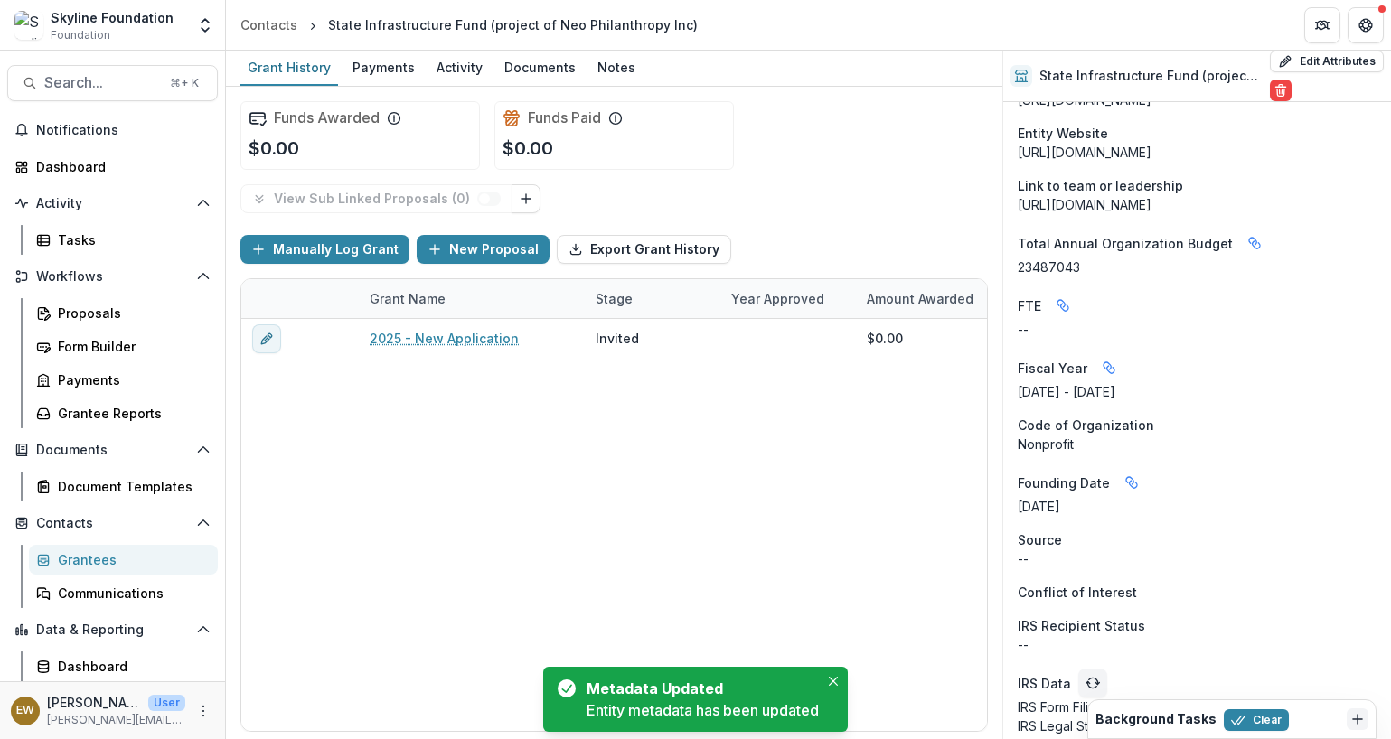
scroll to position [997, 0]
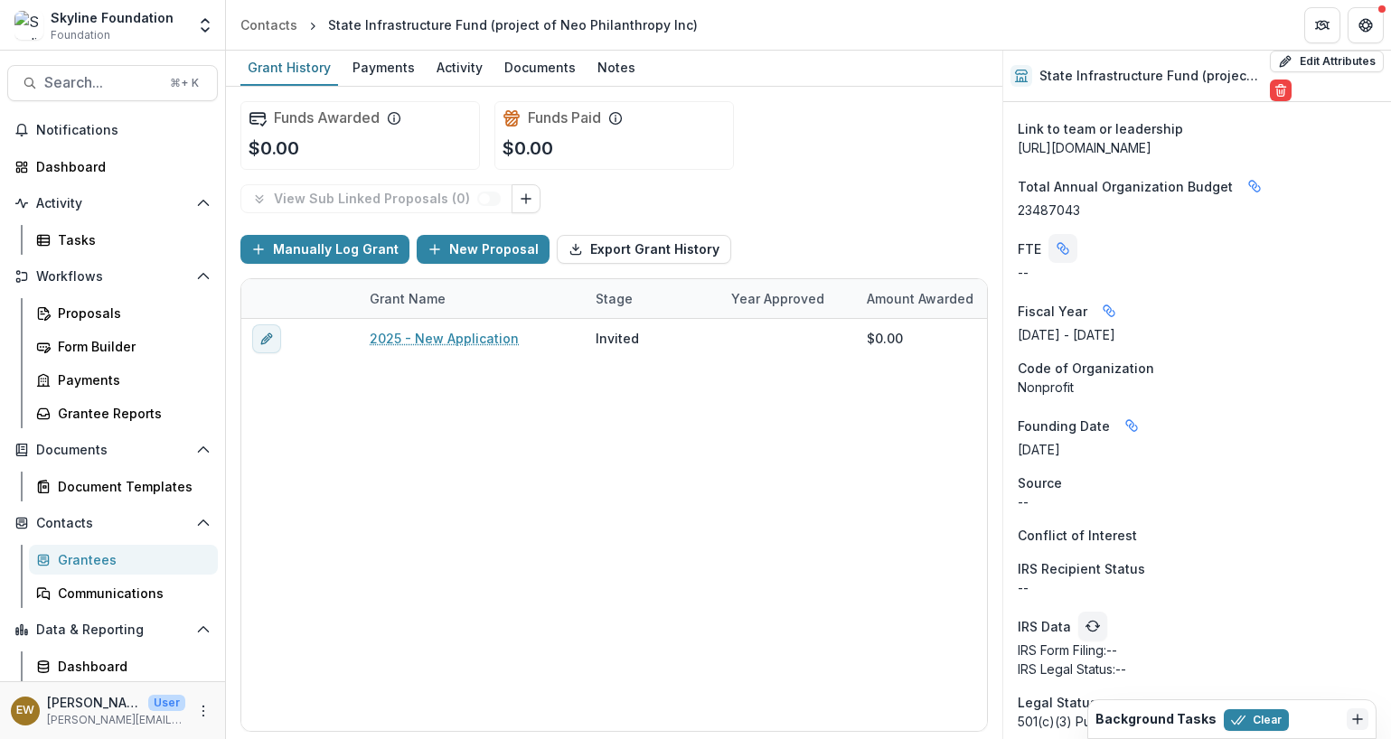
click at [1069, 256] on icon "Linked binding" at bounding box center [1062, 248] width 14 height 14
click at [1205, 220] on p "23487043" at bounding box center [1196, 210] width 359 height 19
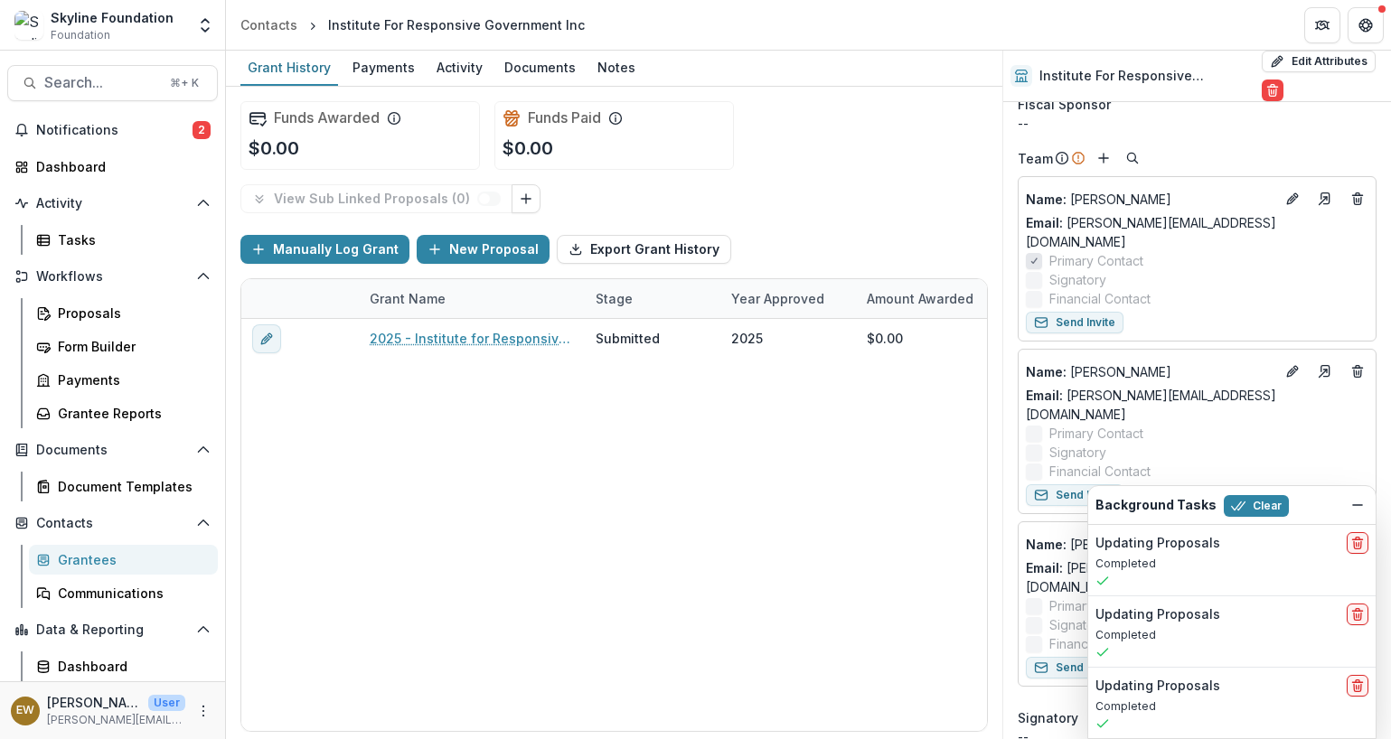
scroll to position [505, 0]
click at [1353, 501] on icon "Dismiss" at bounding box center [1357, 505] width 14 height 14
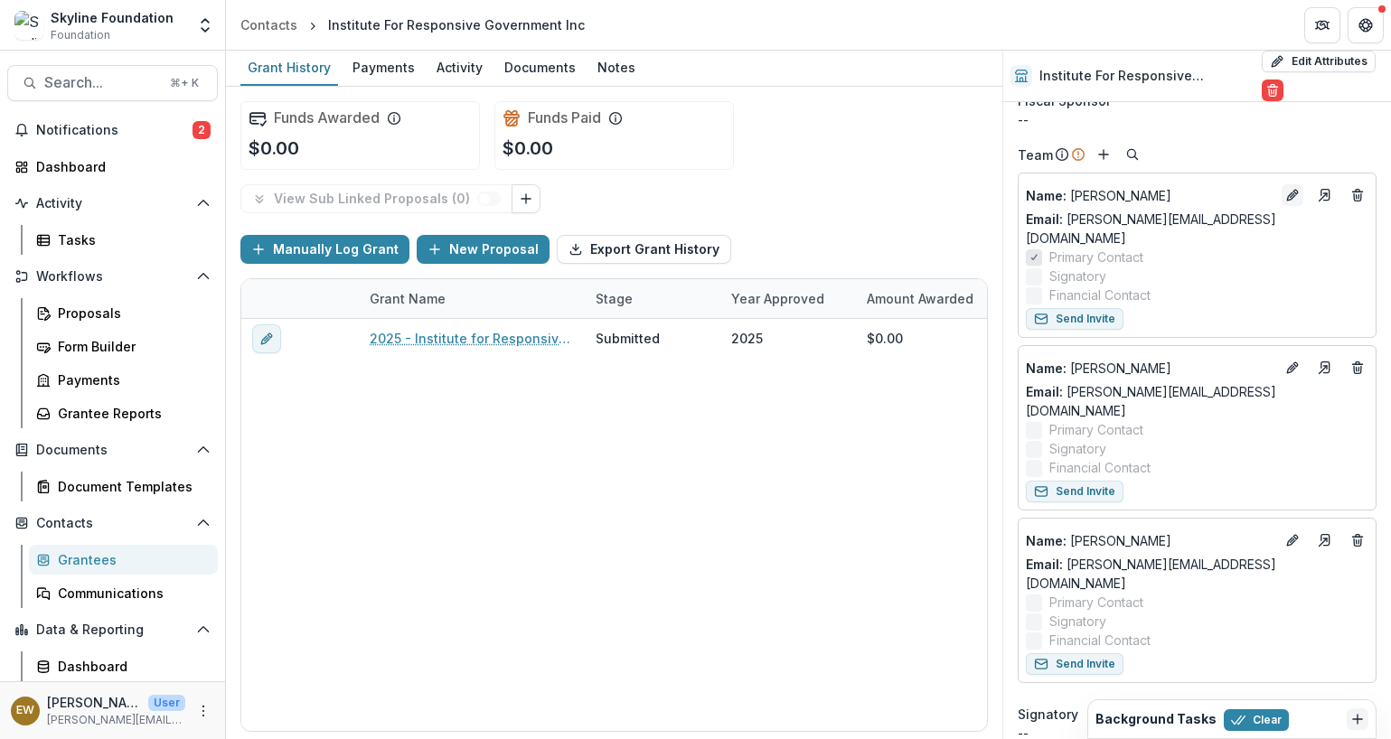
click at [1285, 191] on icon "Edit" at bounding box center [1292, 195] width 14 height 14
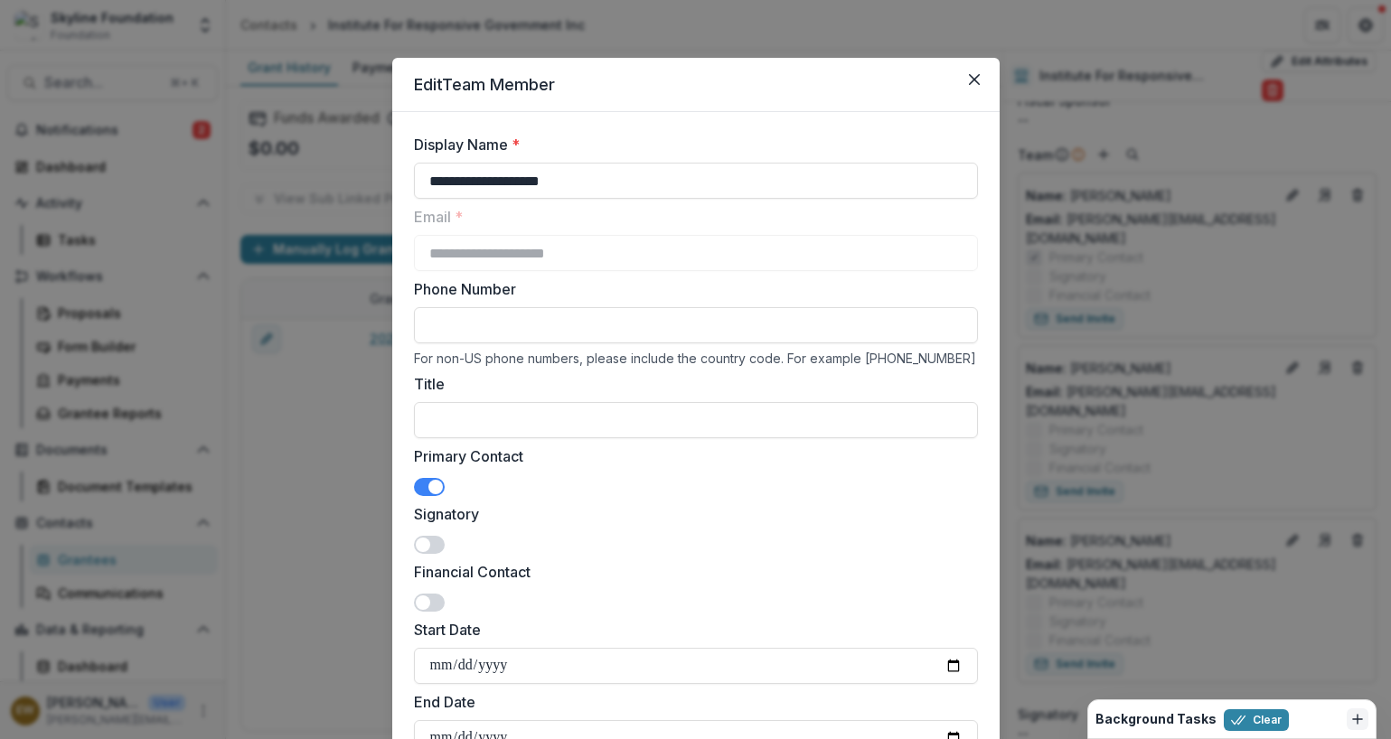
click at [438, 549] on span at bounding box center [429, 545] width 31 height 18
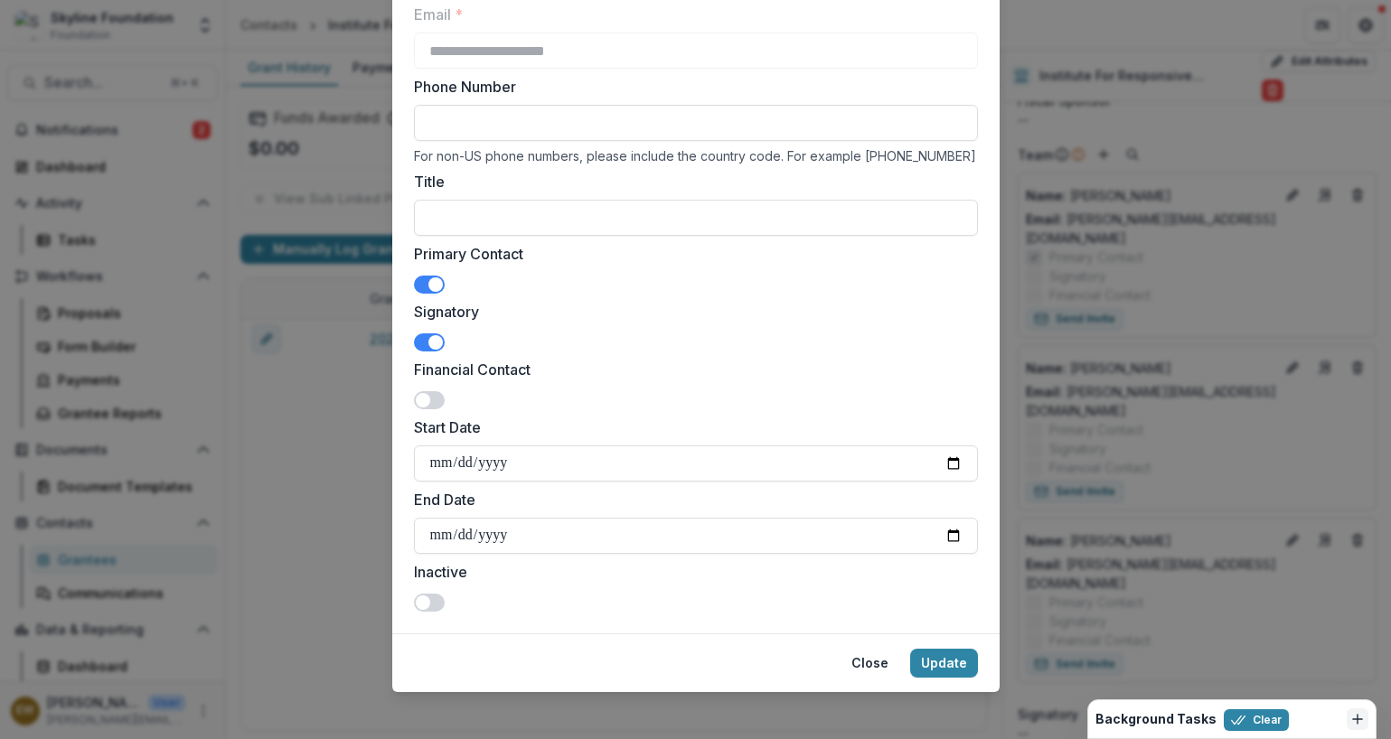
scroll to position [213, 0]
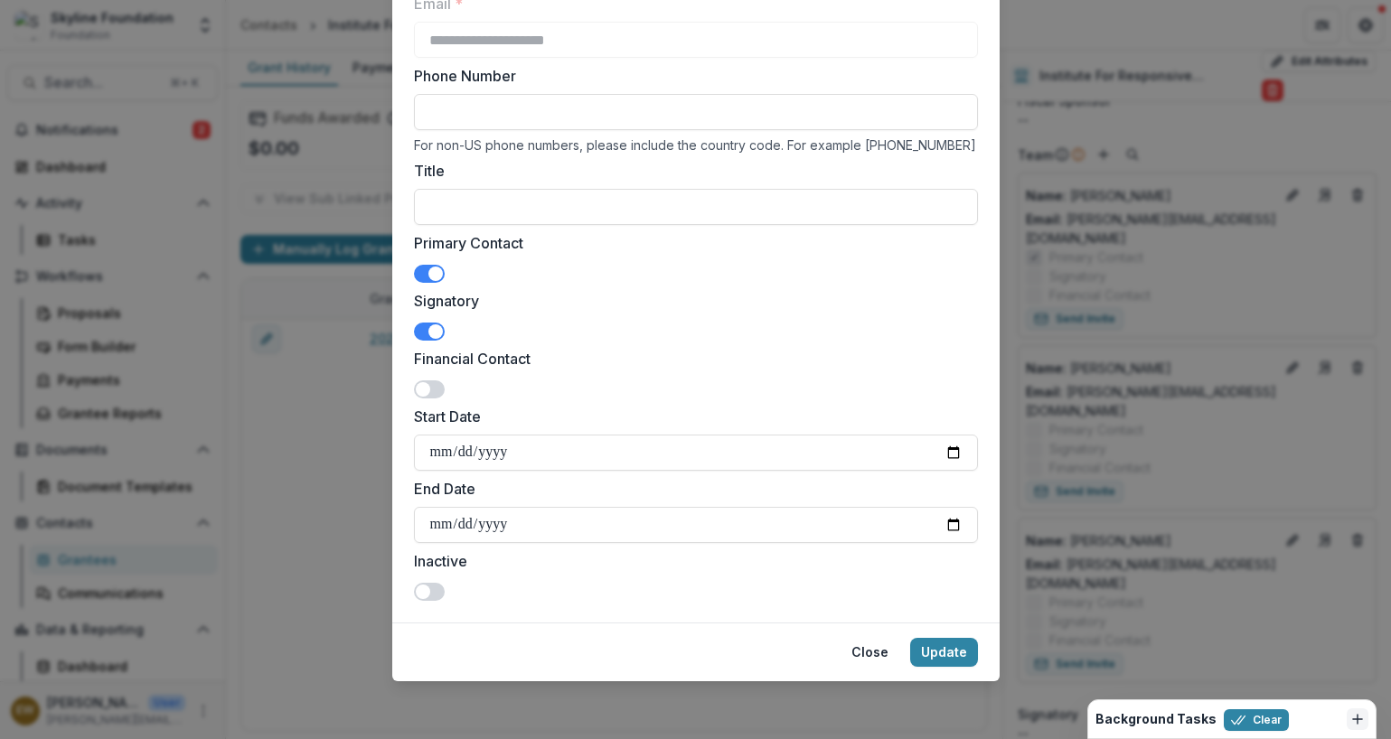
click at [402, 271] on form "**********" at bounding box center [695, 261] width 607 height 724
click at [422, 272] on span at bounding box center [429, 274] width 31 height 18
click at [935, 660] on button "Update" at bounding box center [944, 652] width 68 height 29
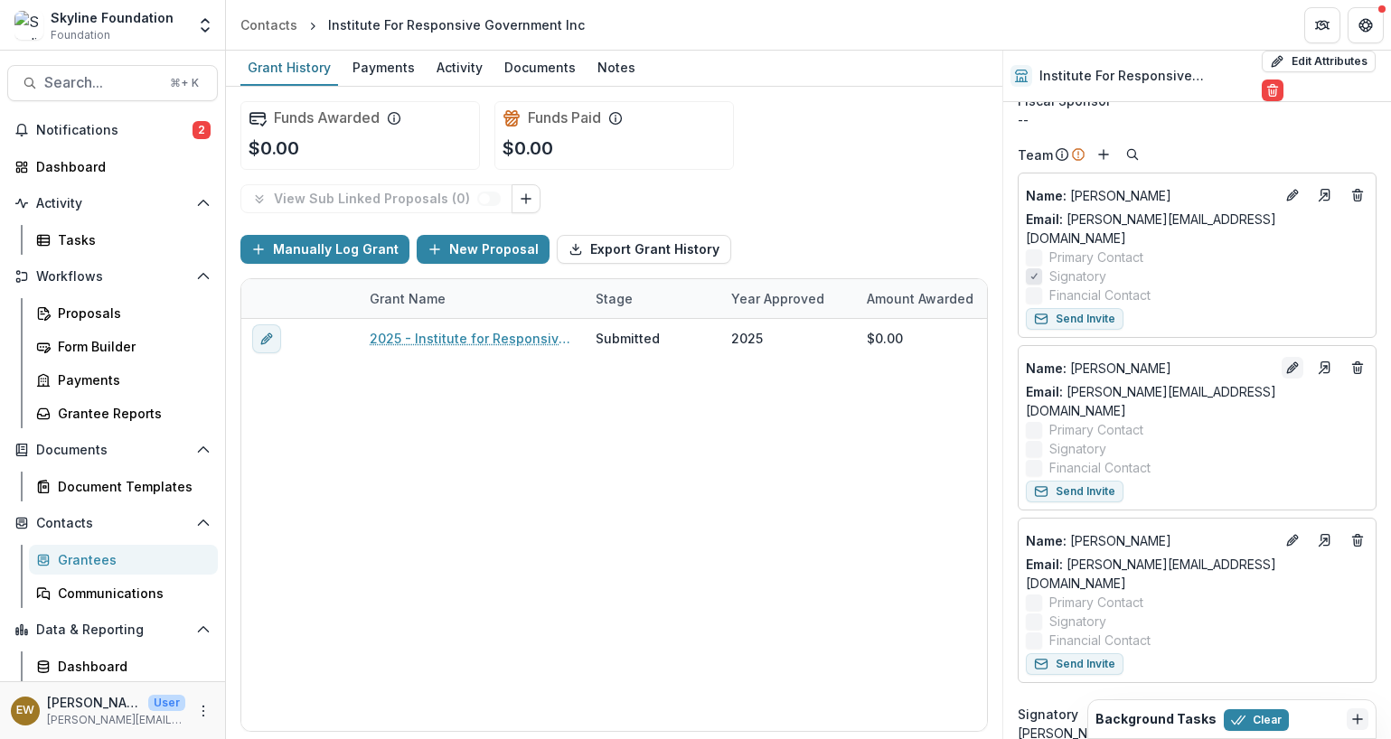
click at [1281, 357] on button "Edit" at bounding box center [1292, 368] width 22 height 22
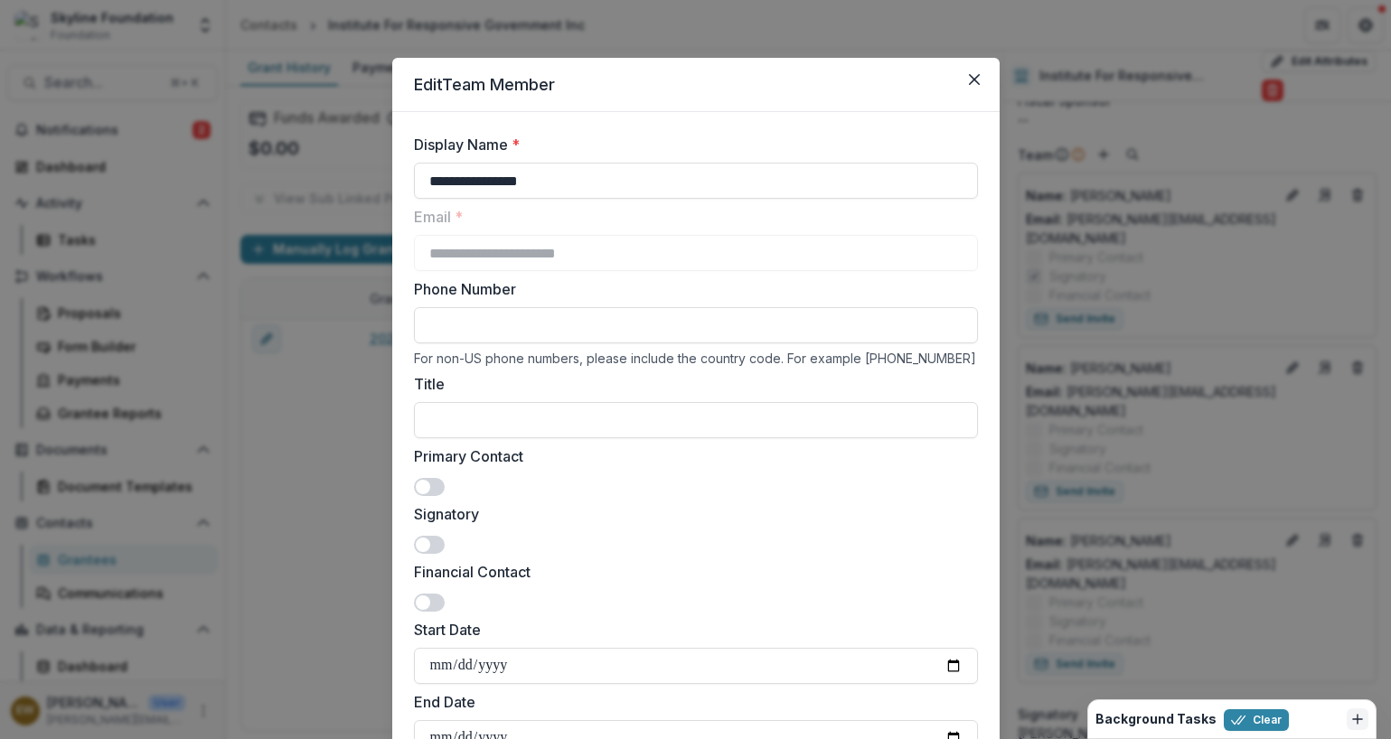
click at [447, 478] on div "Primary Contact" at bounding box center [696, 470] width 564 height 51
click at [440, 489] on span at bounding box center [429, 487] width 31 height 18
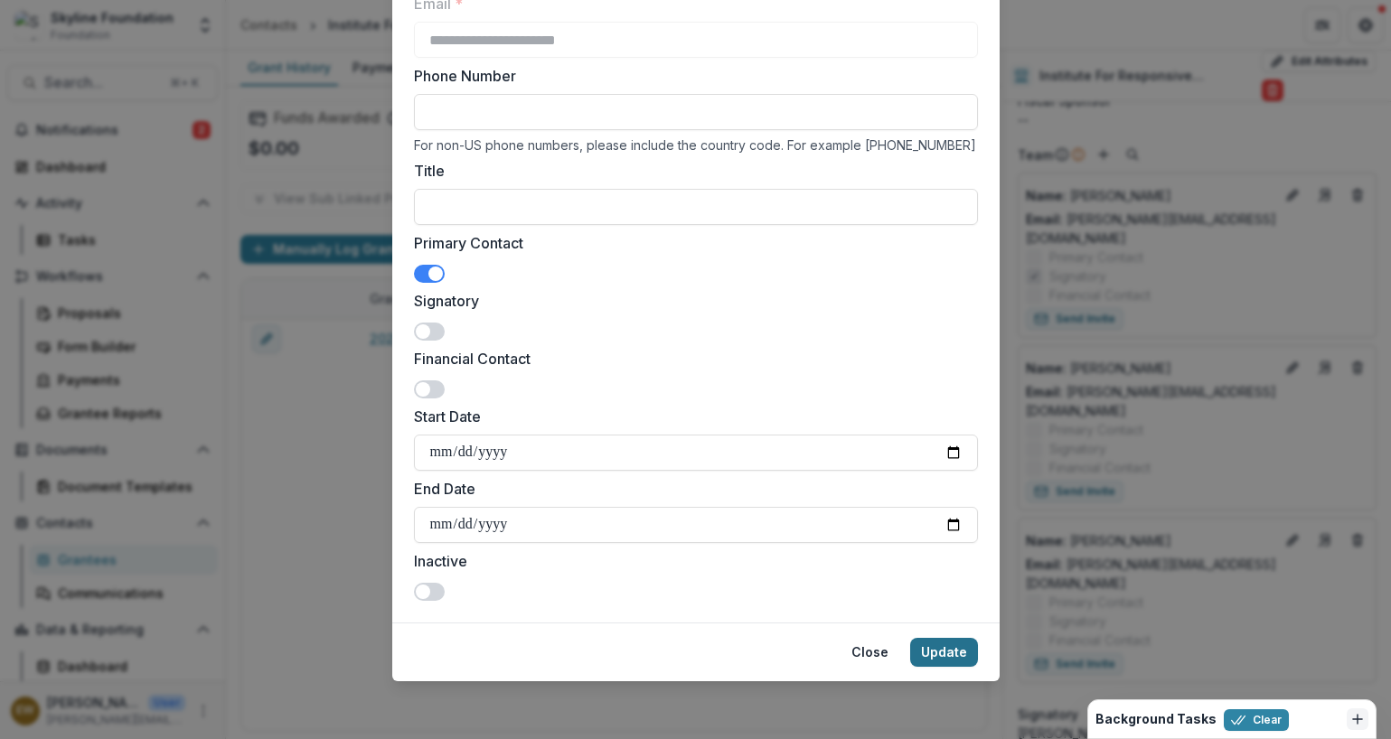
click at [931, 646] on button "Update" at bounding box center [944, 652] width 68 height 29
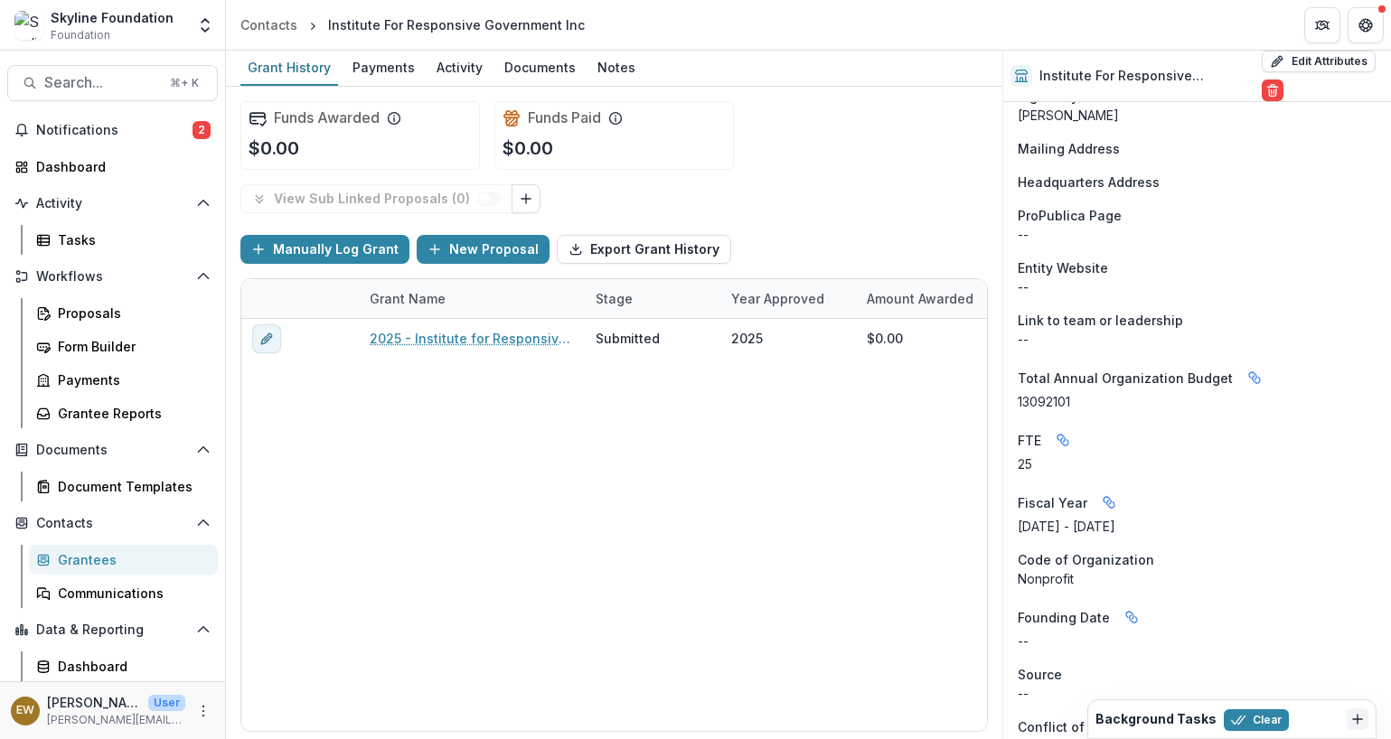
scroll to position [1124, 0]
click at [1324, 58] on button "Edit Attributes" at bounding box center [1318, 62] width 114 height 22
select select "**"
select select "**********"
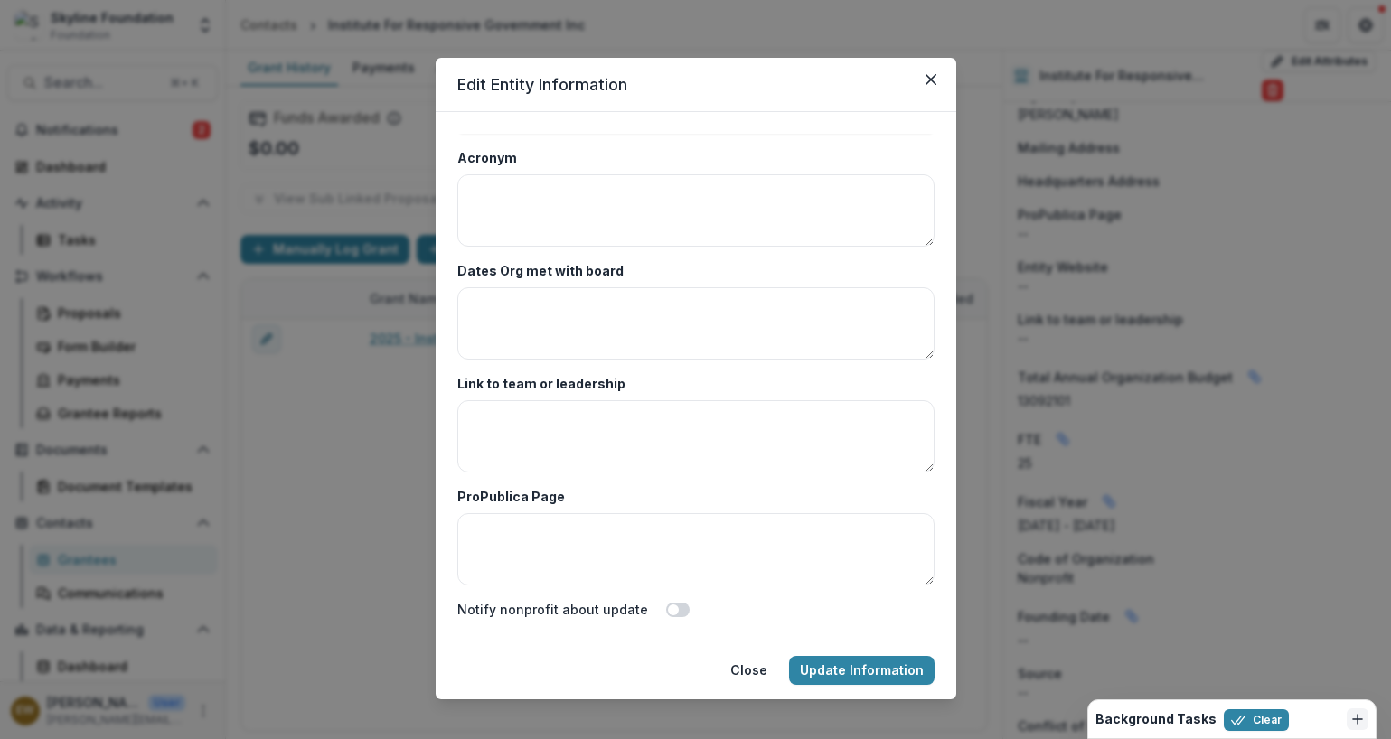
scroll to position [18, 0]
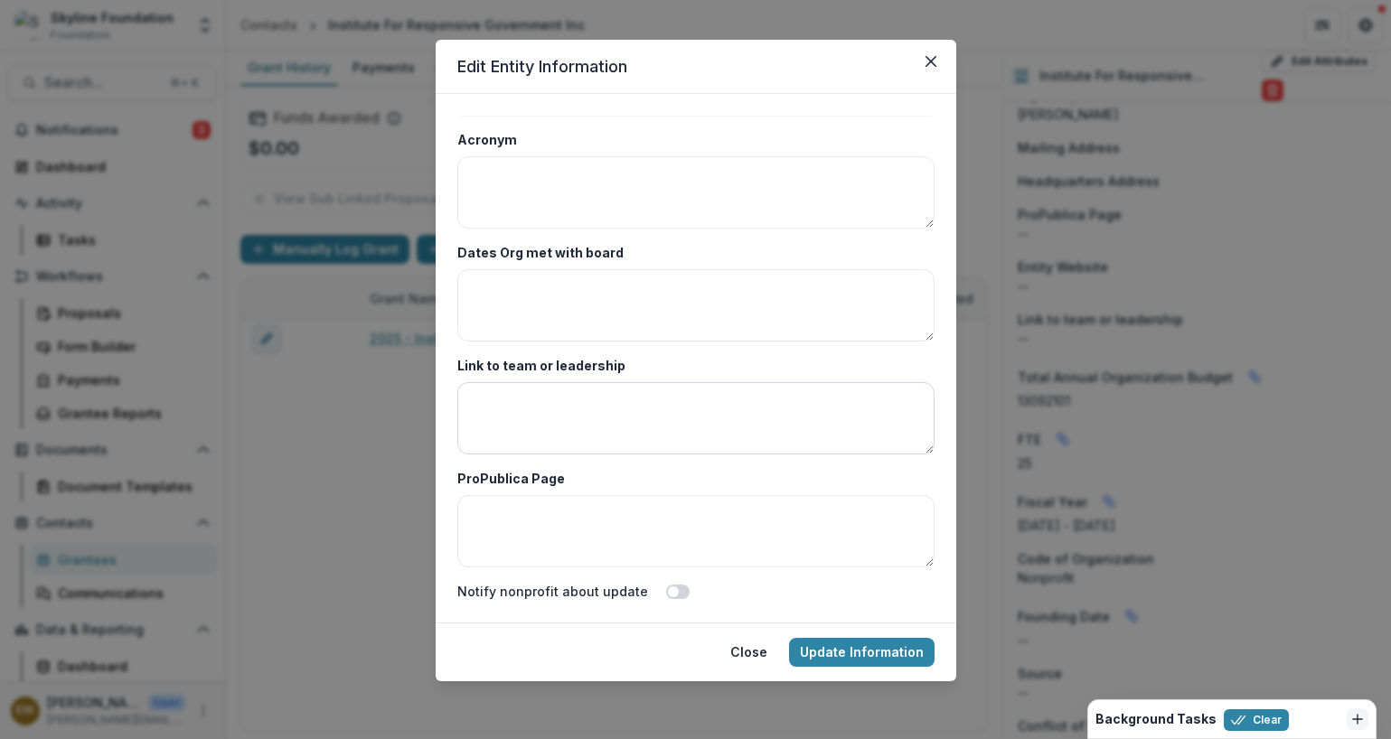
click at [604, 404] on textarea "Link to team or leadership" at bounding box center [695, 418] width 477 height 72
click at [629, 535] on textarea "ProPublica Page" at bounding box center [695, 531] width 477 height 72
click at [583, 443] on textarea "Link to team or leadership" at bounding box center [695, 418] width 477 height 72
paste textarea "**********"
click at [547, 384] on textarea "**********" at bounding box center [695, 418] width 477 height 72
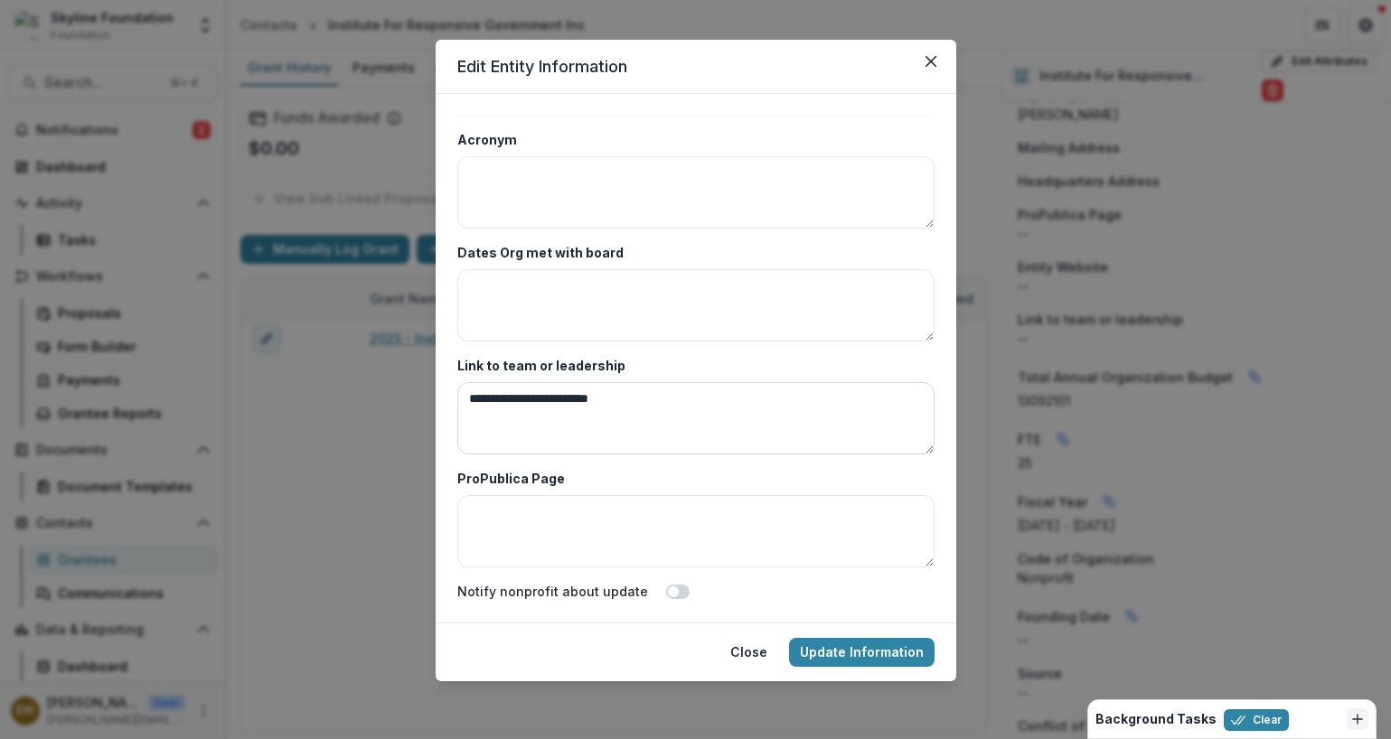
click at [547, 384] on textarea "**********" at bounding box center [695, 418] width 477 height 72
click at [596, 398] on textarea "**********" at bounding box center [695, 418] width 477 height 72
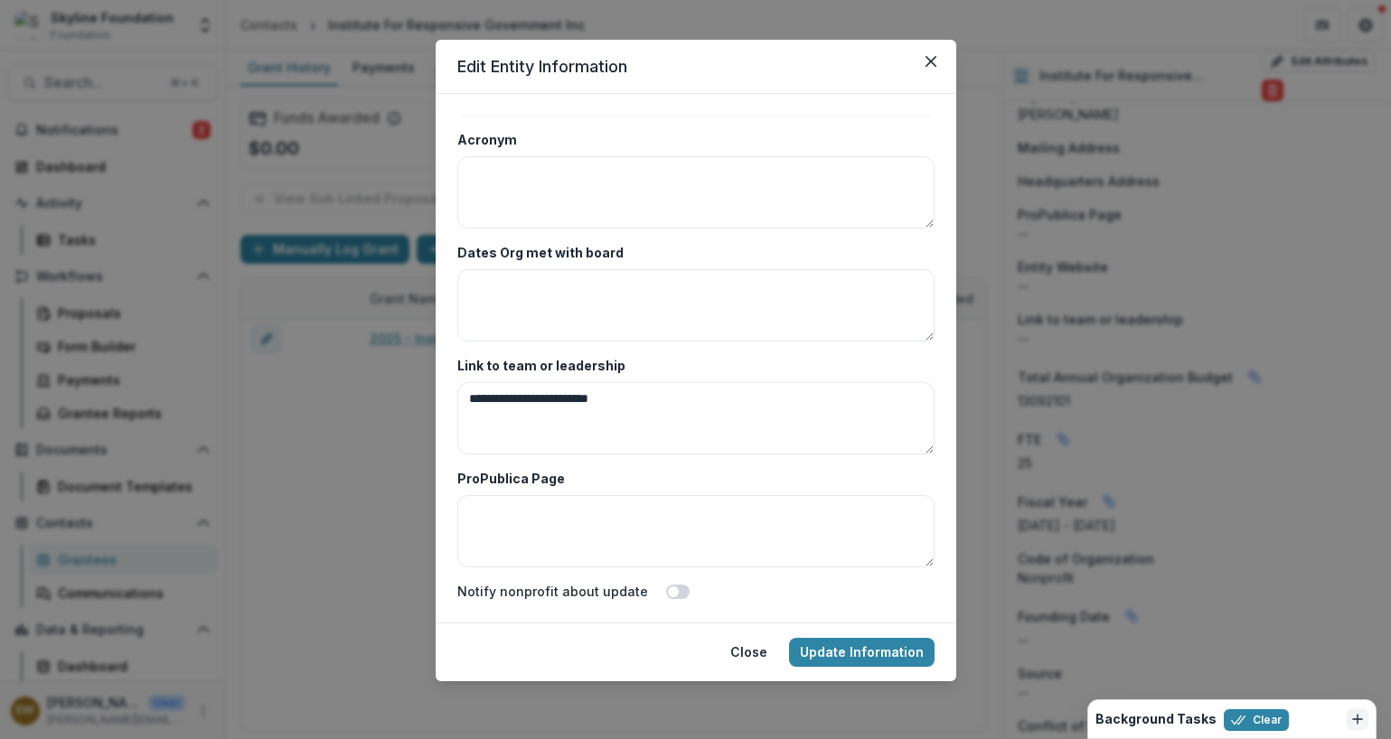
paste textarea "**********"
type textarea "**********"
click at [581, 517] on textarea "ProPublica Page" at bounding box center [695, 531] width 477 height 72
paste textarea "**********"
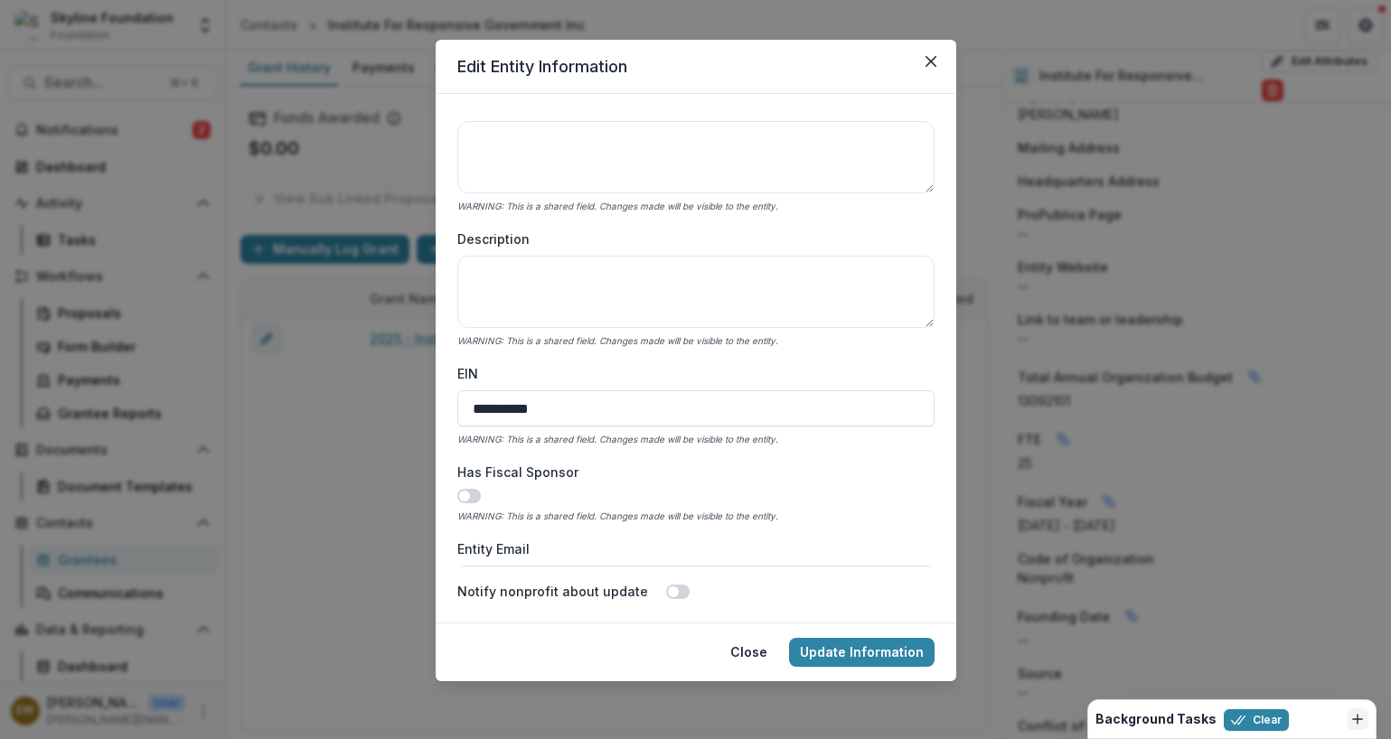
scroll to position [0, 0]
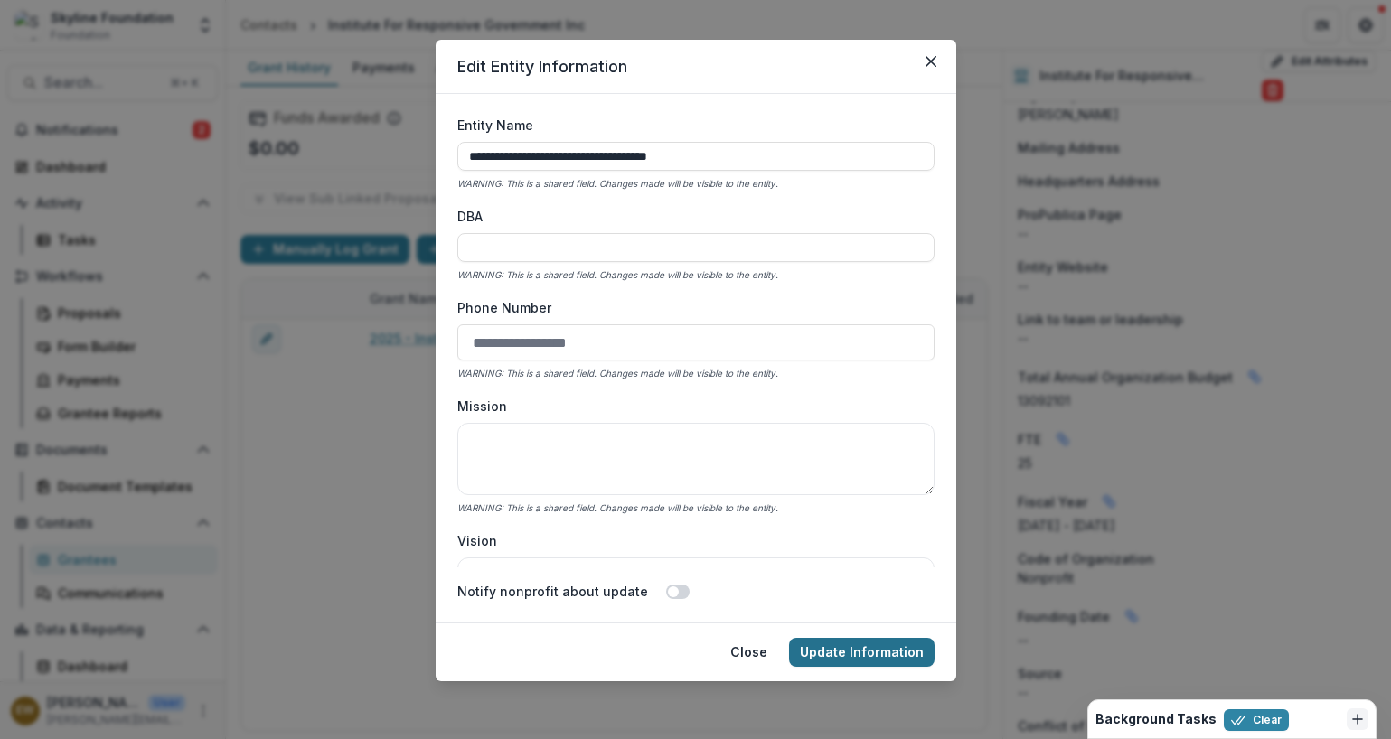
type textarea "**********"
click at [825, 642] on button "Update Information" at bounding box center [861, 652] width 145 height 29
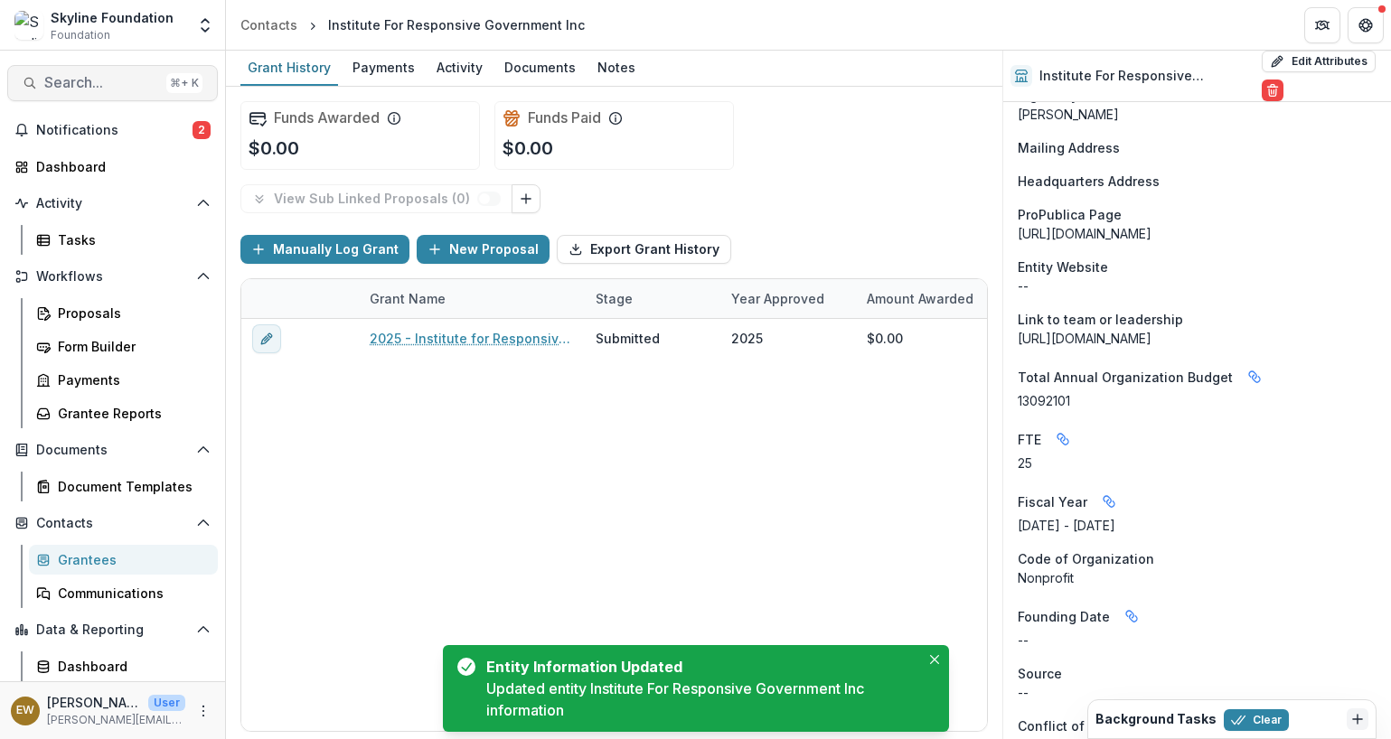
click at [97, 82] on span "Search..." at bounding box center [101, 82] width 115 height 17
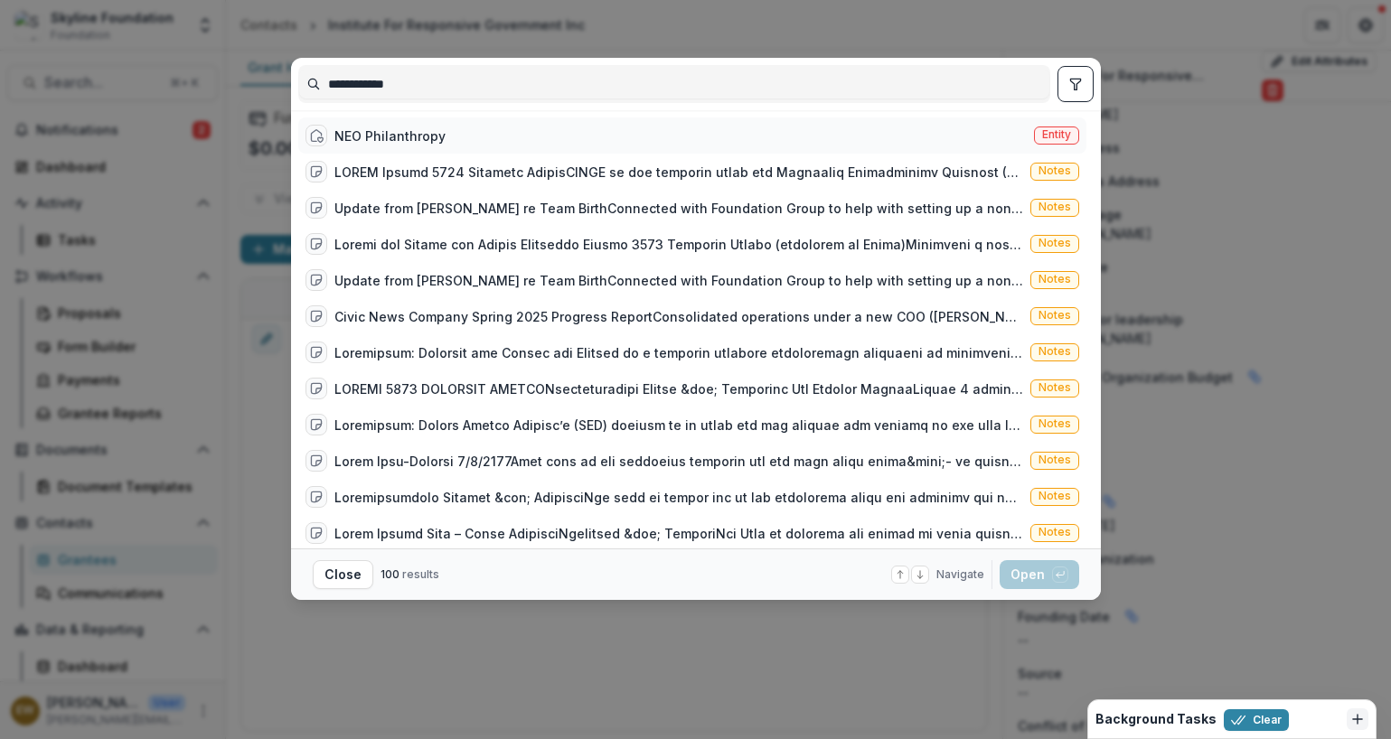
type input "**********"
click at [515, 125] on div "NEO Philanthropy Entity" at bounding box center [692, 135] width 788 height 36
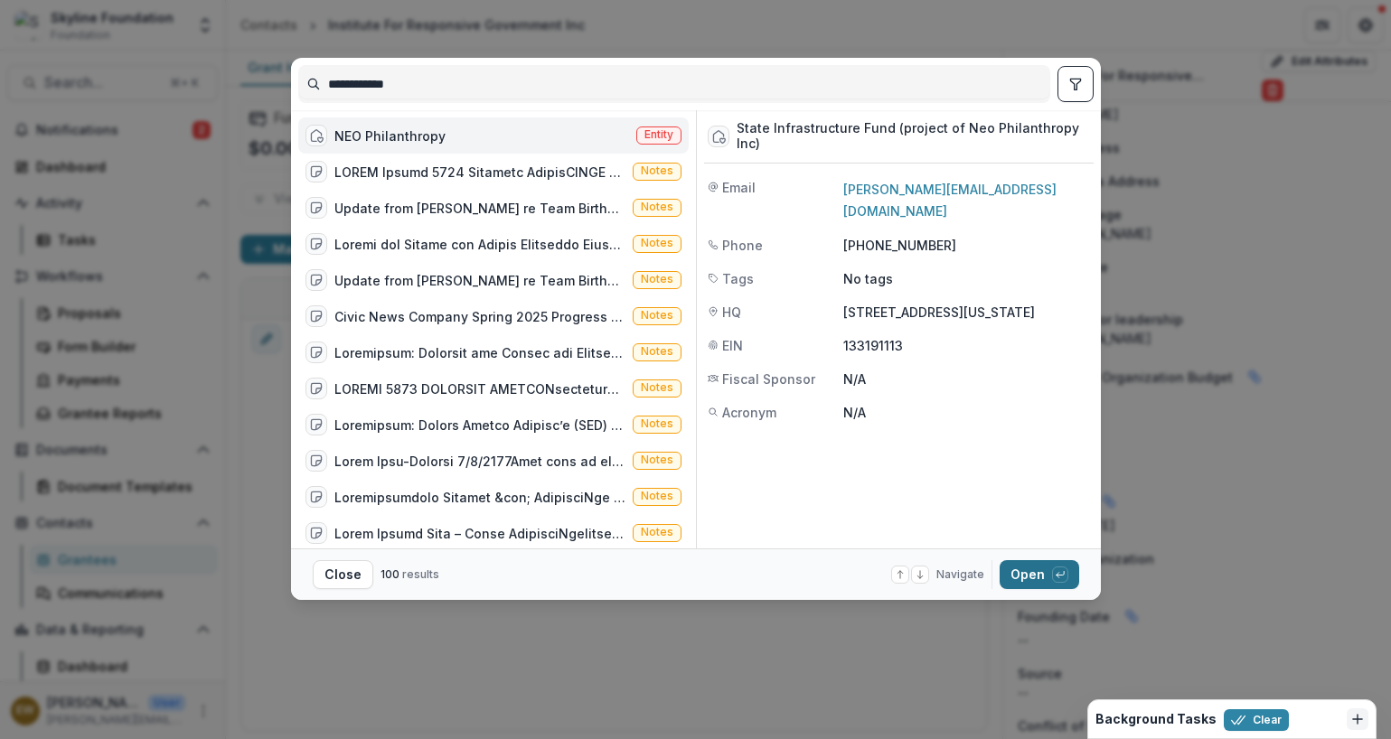
click at [1049, 565] on button "Open with enter key" at bounding box center [1039, 574] width 80 height 29
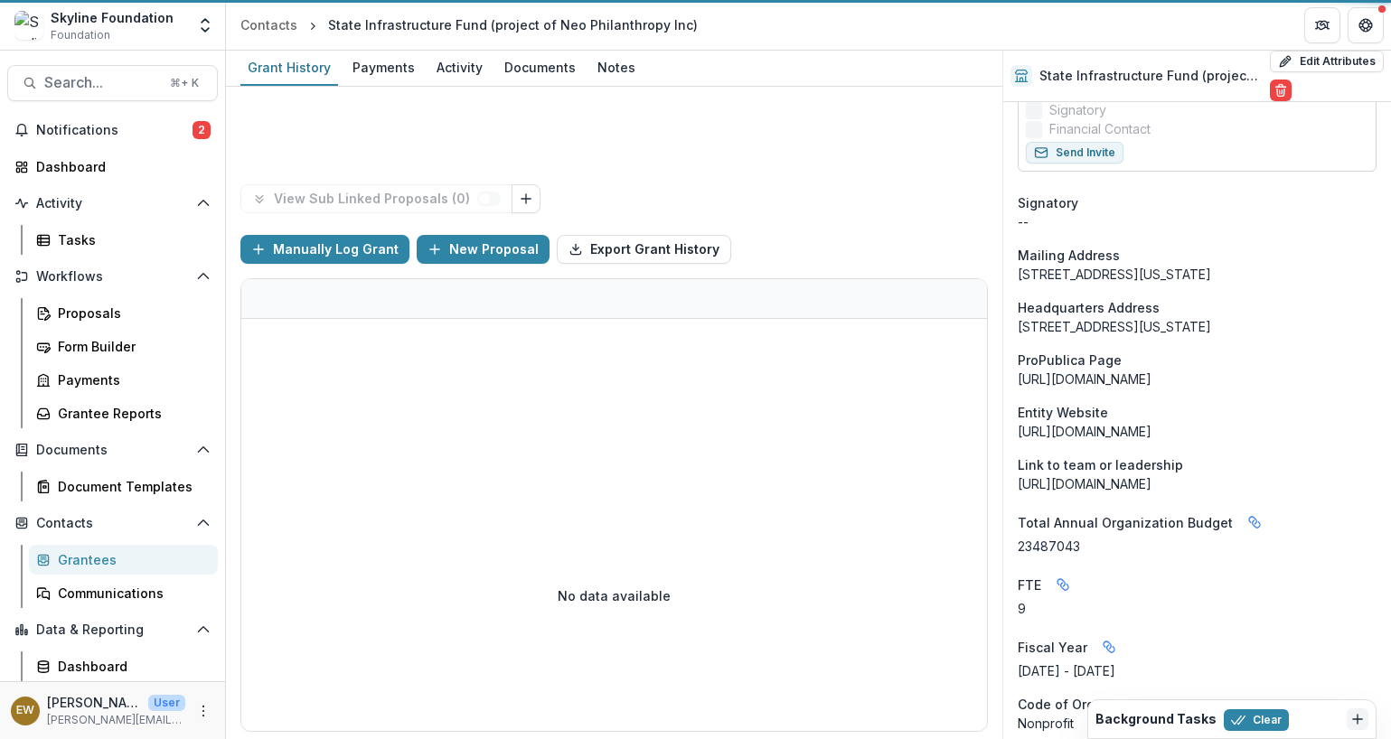
scroll to position [817, 0]
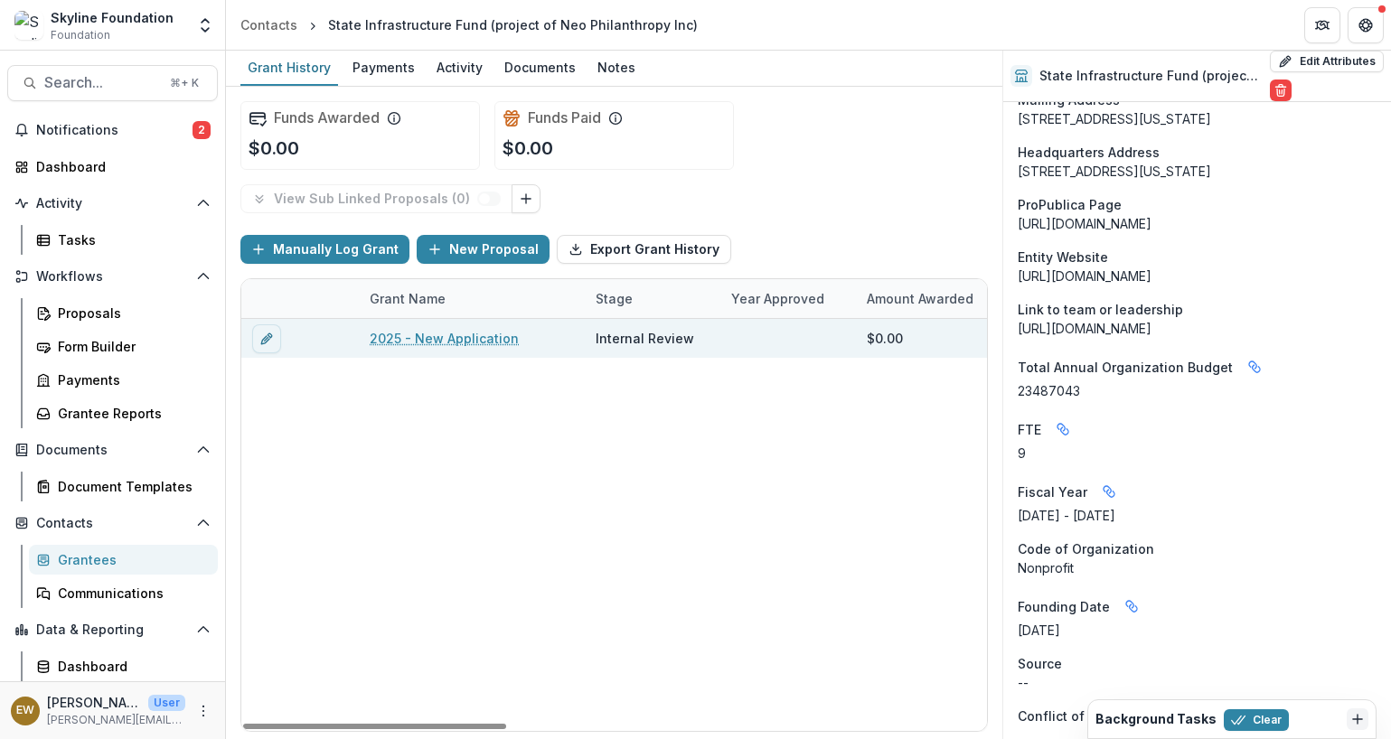
click at [485, 338] on link "2025 - New Application" at bounding box center [444, 338] width 149 height 19
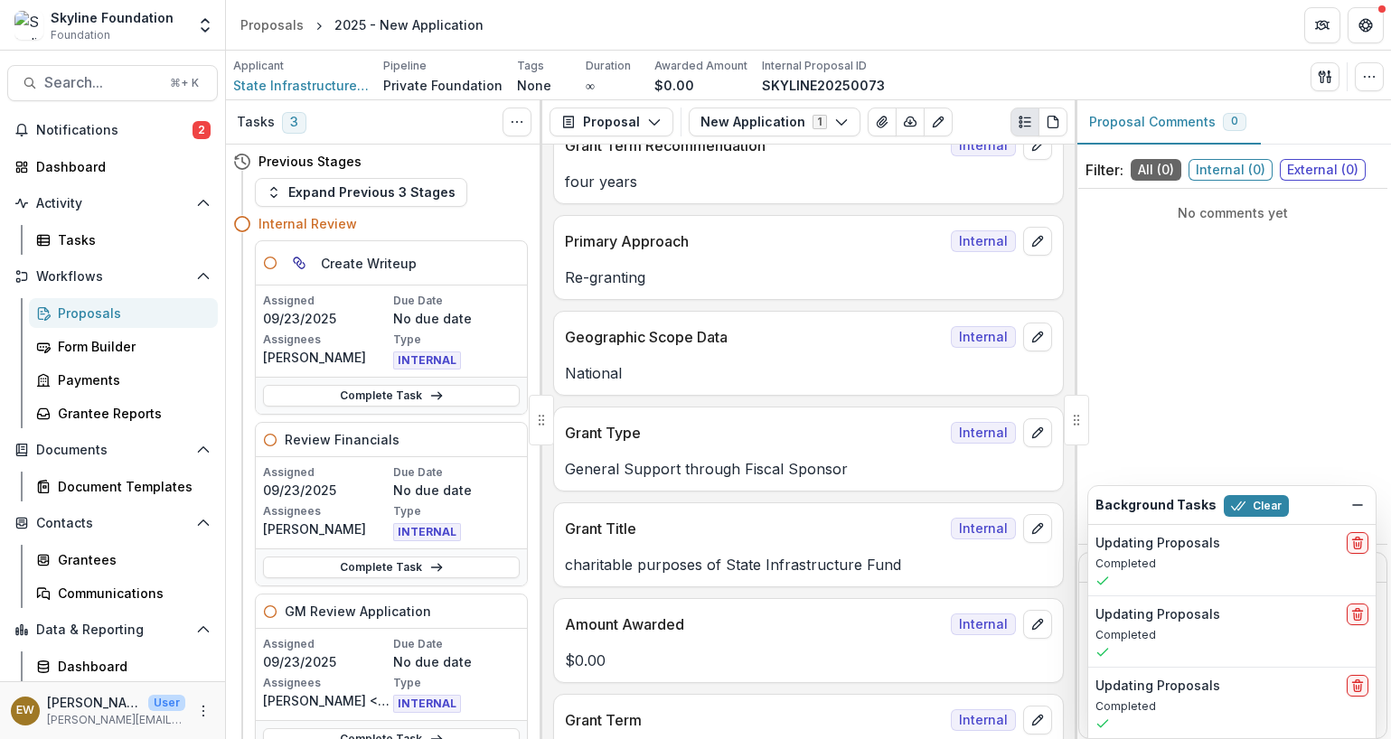
scroll to position [1013, 0]
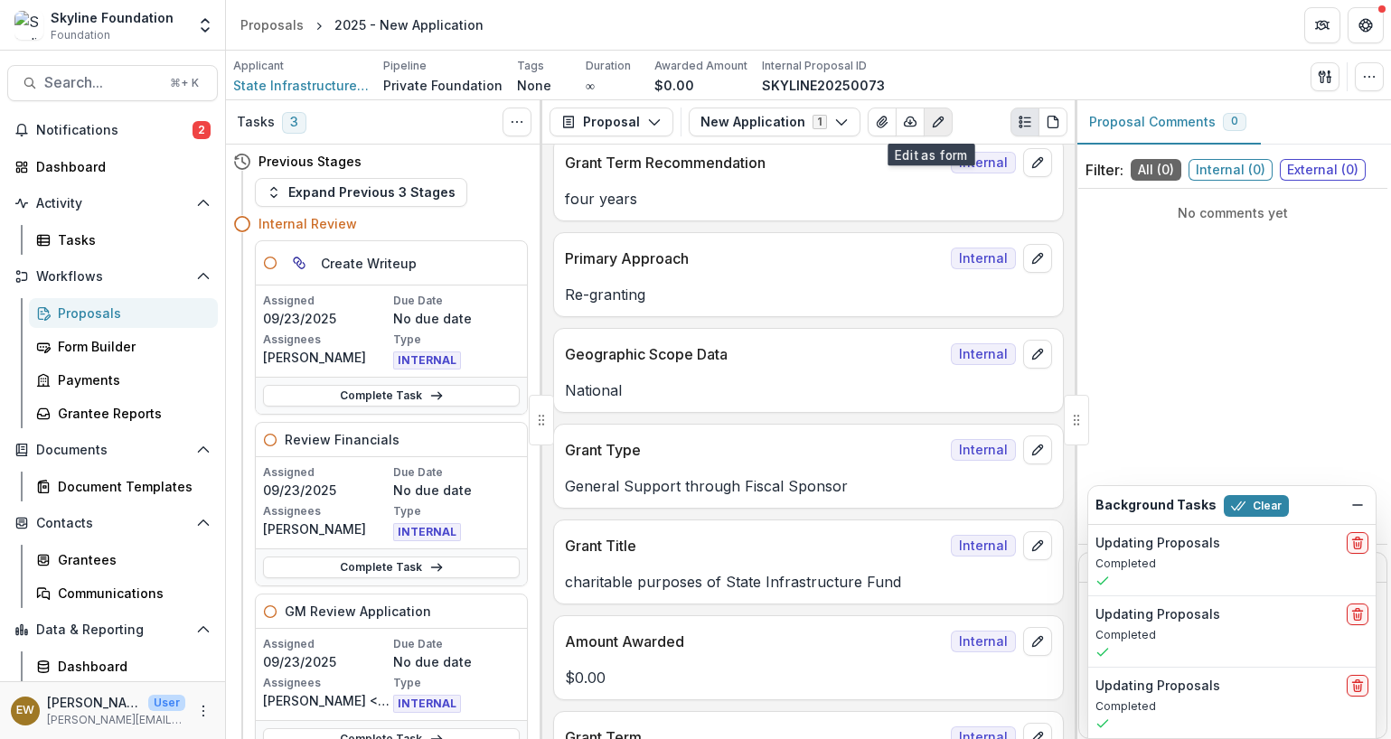
click at [939, 126] on button "Edit as form" at bounding box center [937, 122] width 29 height 29
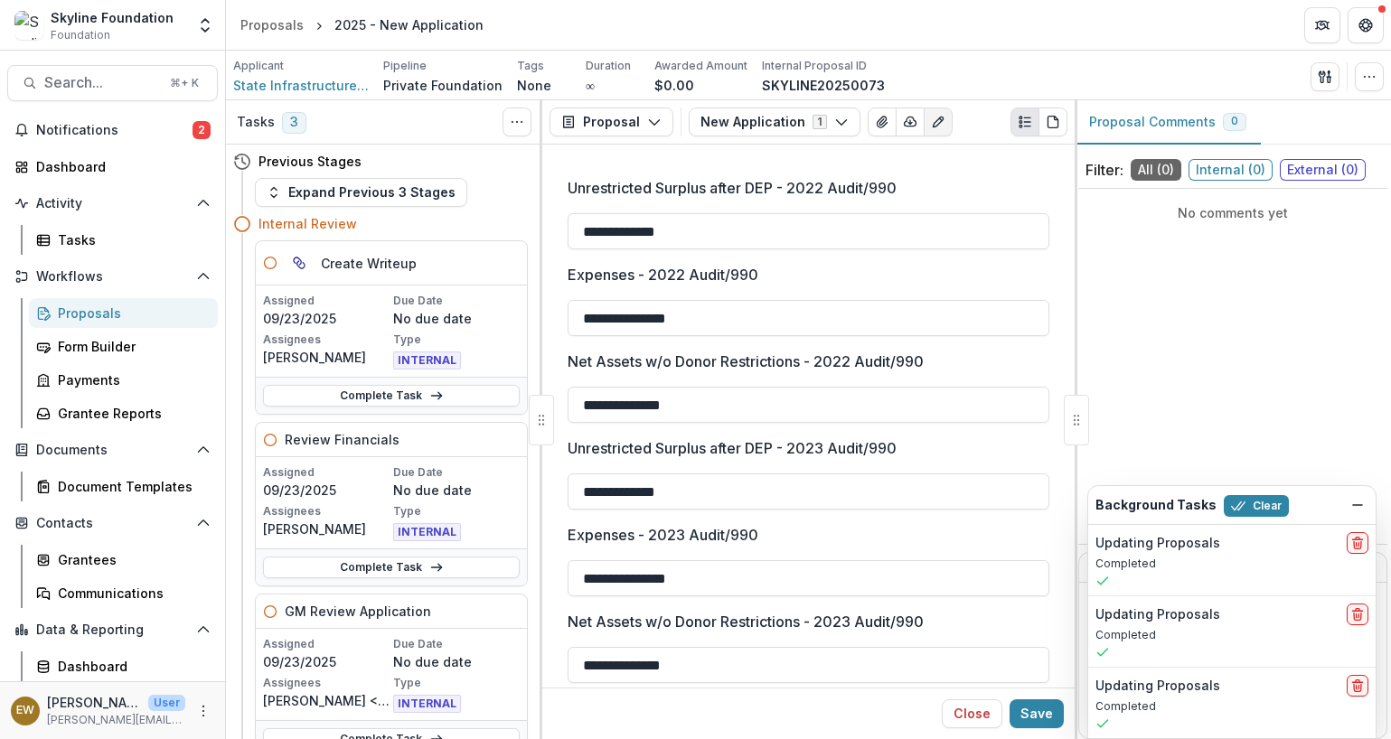
scroll to position [0, 0]
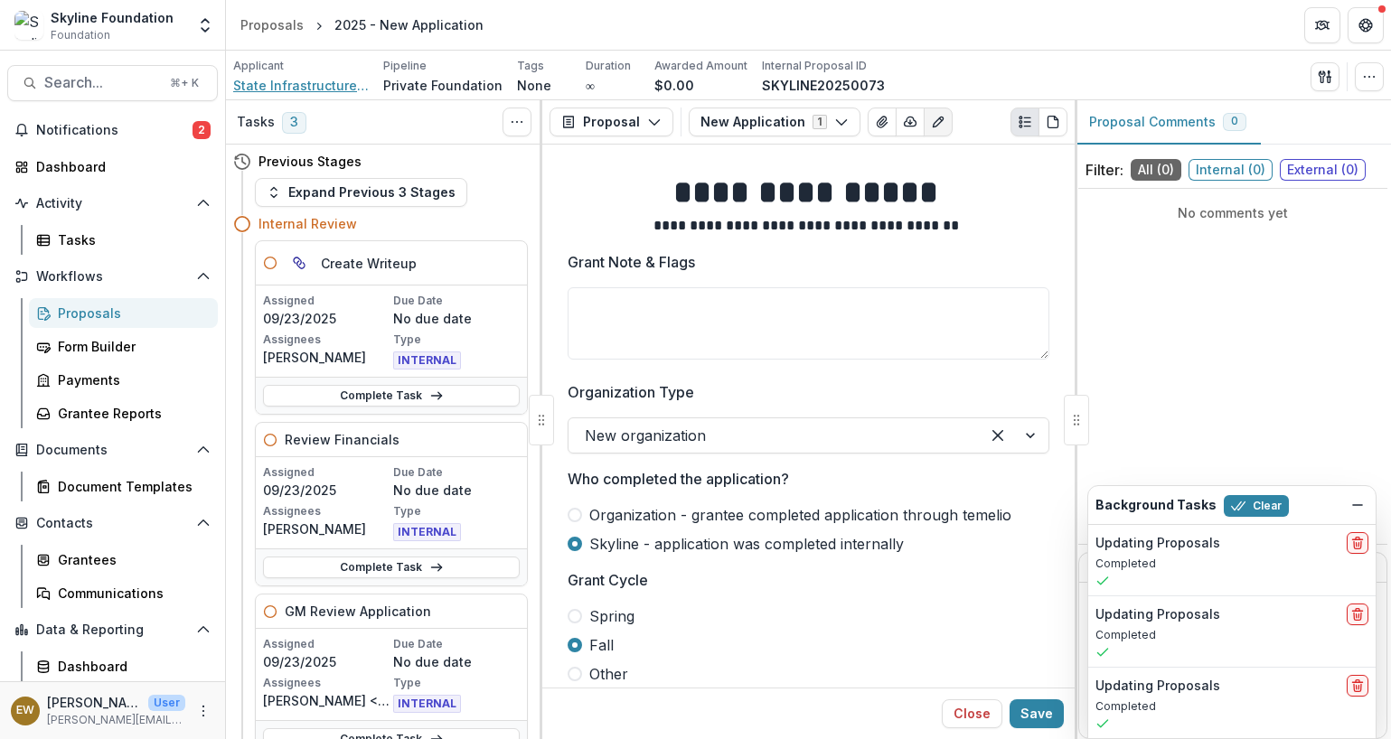
click at [255, 77] on span "State Infrastructure Fund (project of Neo Philanthropy Inc)" at bounding box center [301, 85] width 136 height 19
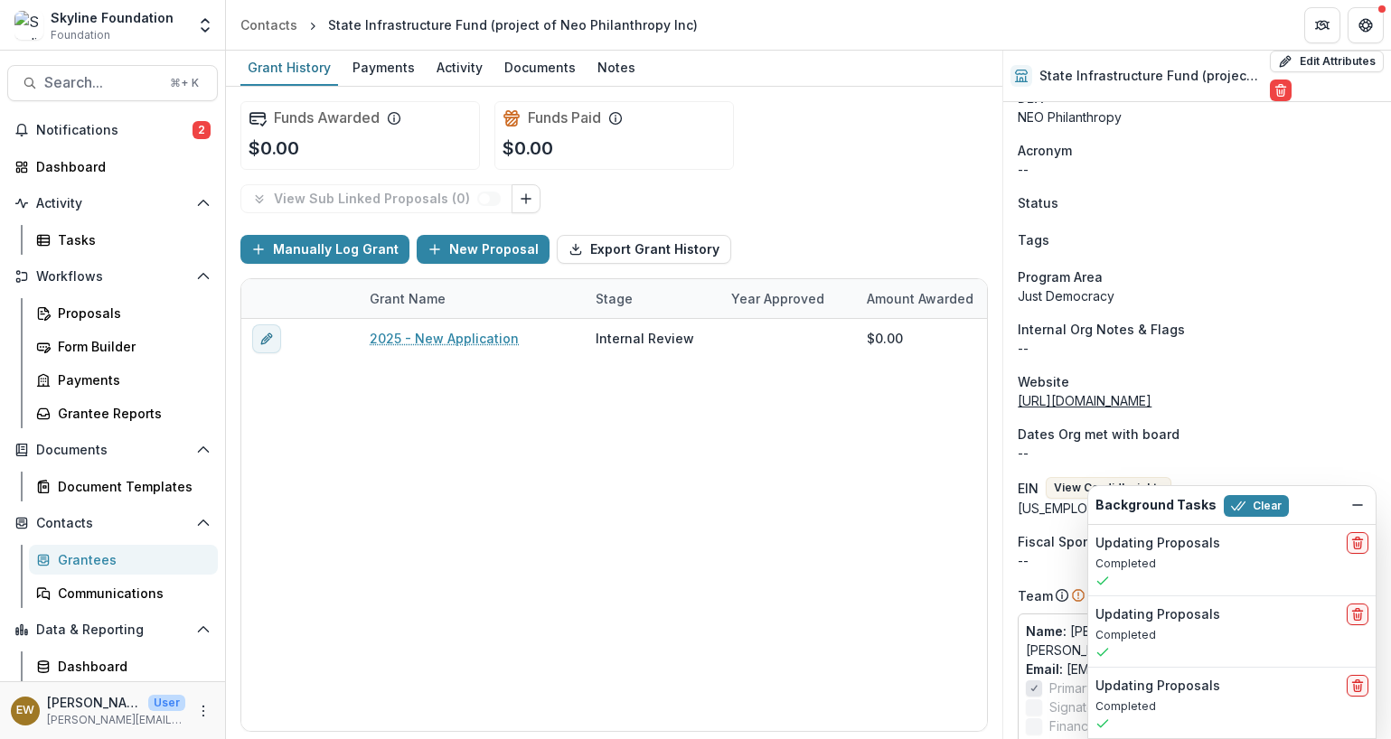
scroll to position [274, 0]
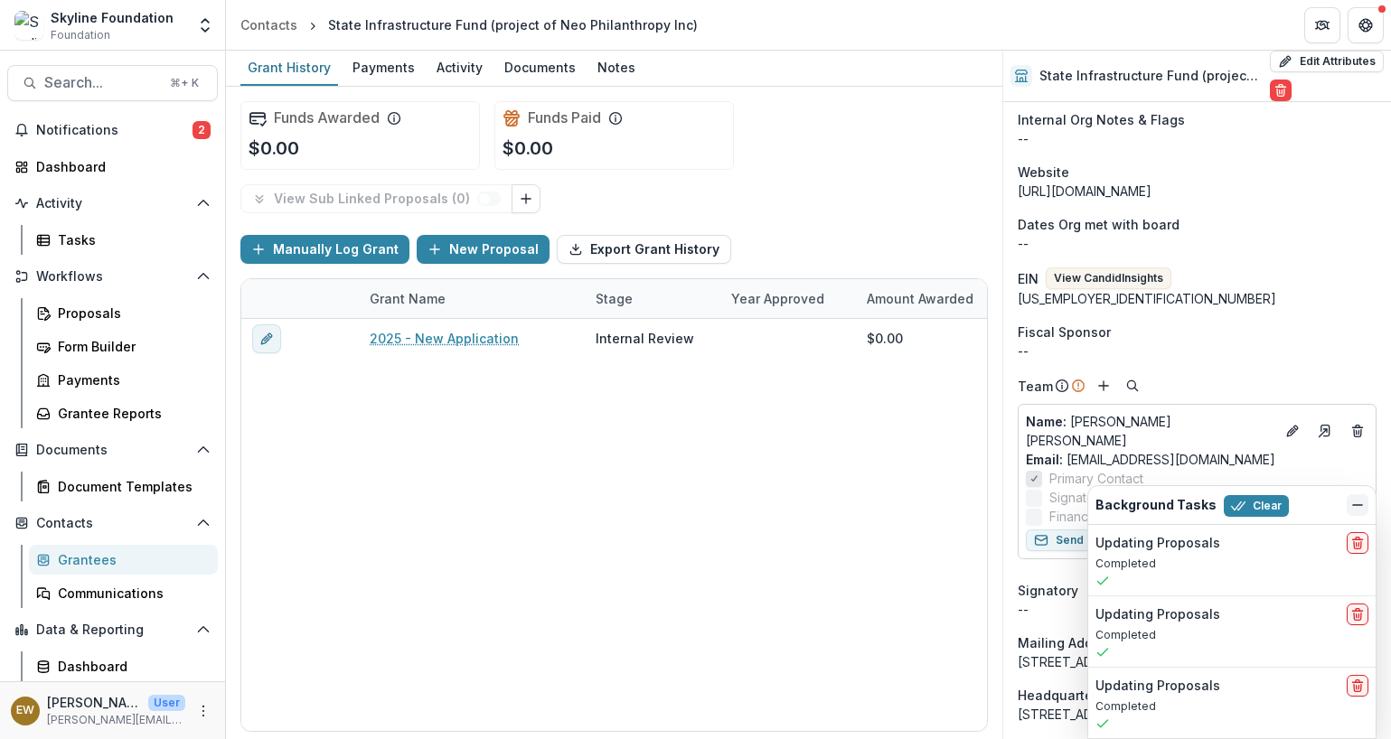
click at [1356, 498] on icon "Dismiss" at bounding box center [1357, 505] width 14 height 14
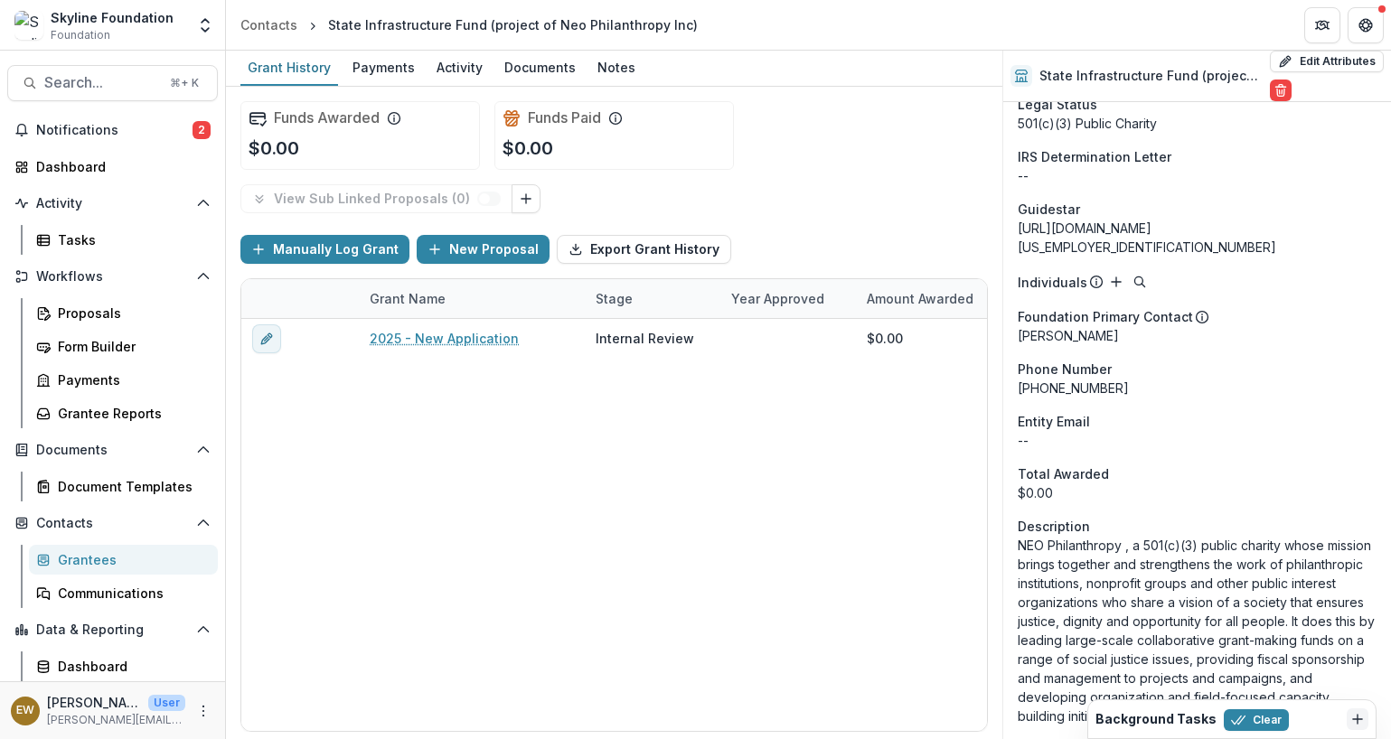
scroll to position [1625, 0]
click at [48, 80] on span "Search..." at bounding box center [101, 82] width 115 height 17
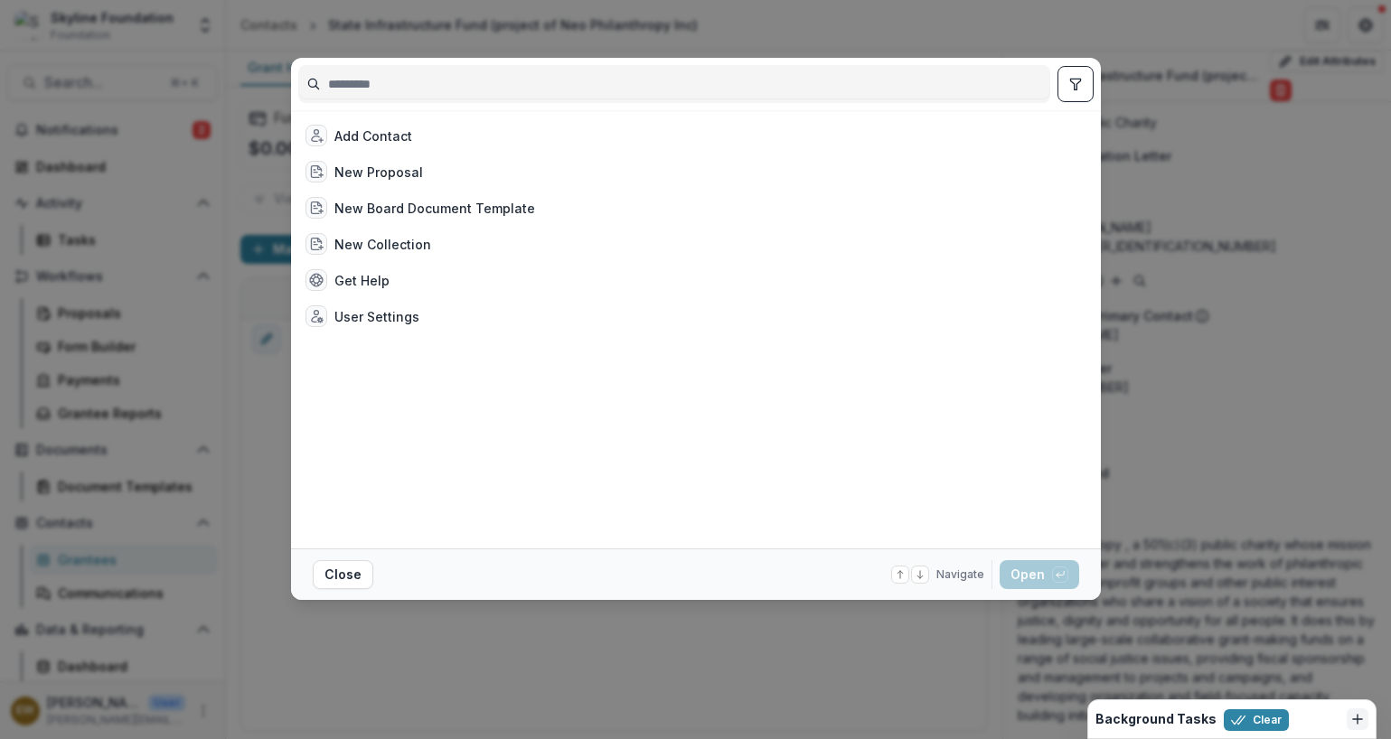
click at [481, 88] on input at bounding box center [674, 84] width 750 height 29
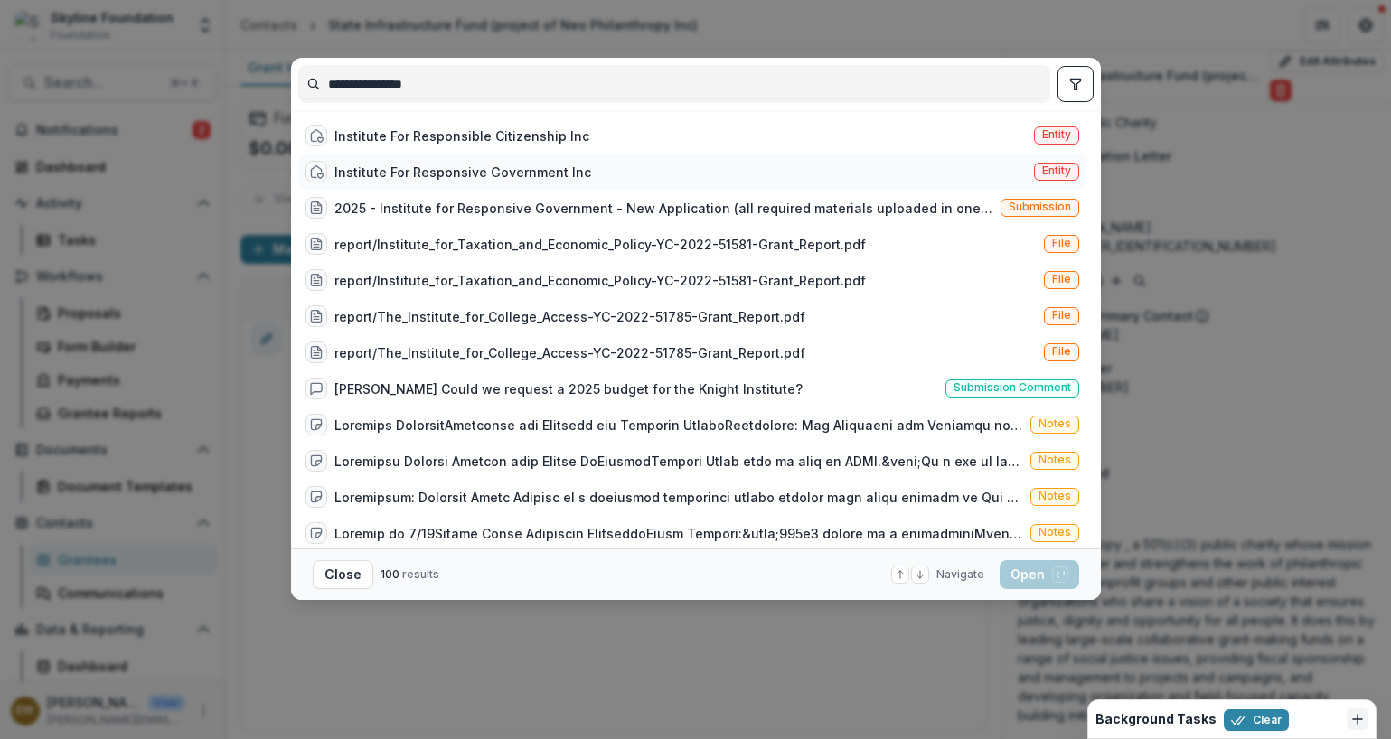
type input "**********"
click at [583, 164] on div "Institute For Responsive Government Inc Entity" at bounding box center [692, 172] width 788 height 36
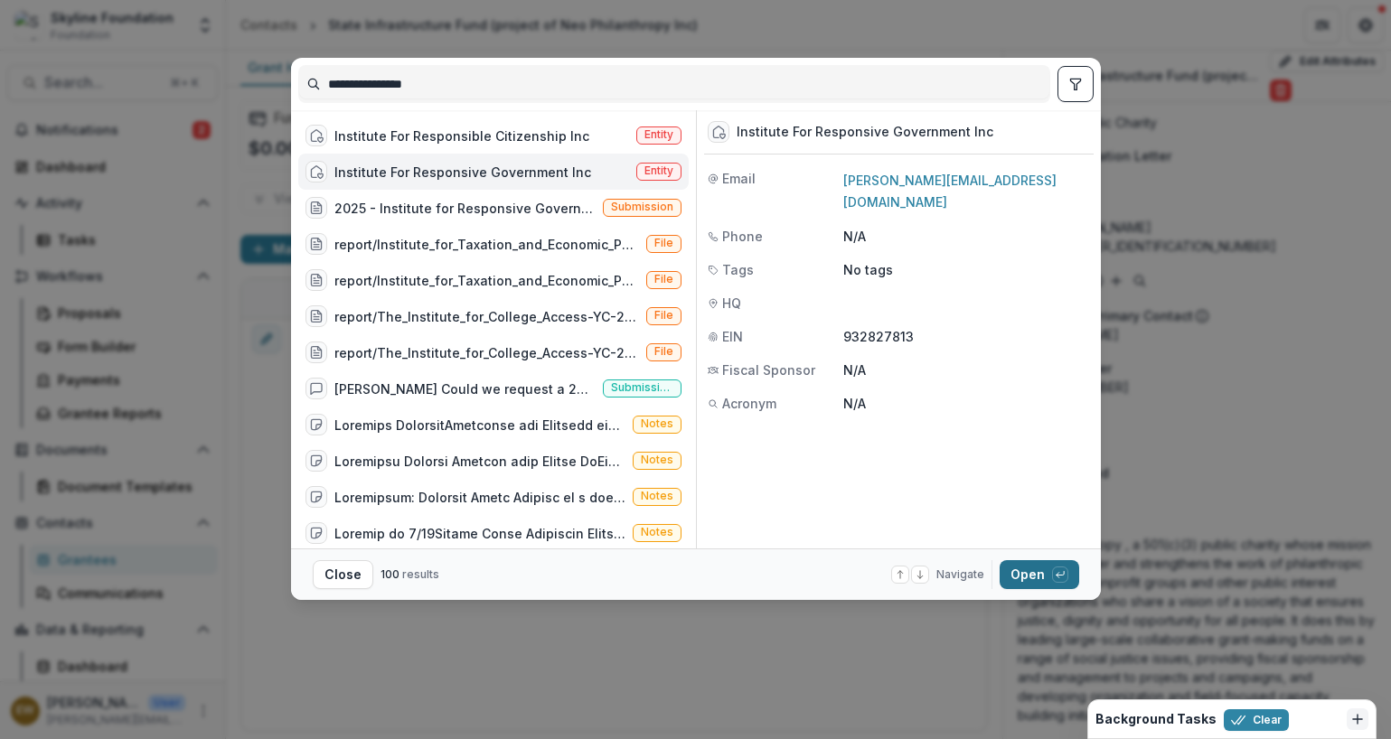
click at [1033, 586] on button "Open with enter key" at bounding box center [1039, 574] width 80 height 29
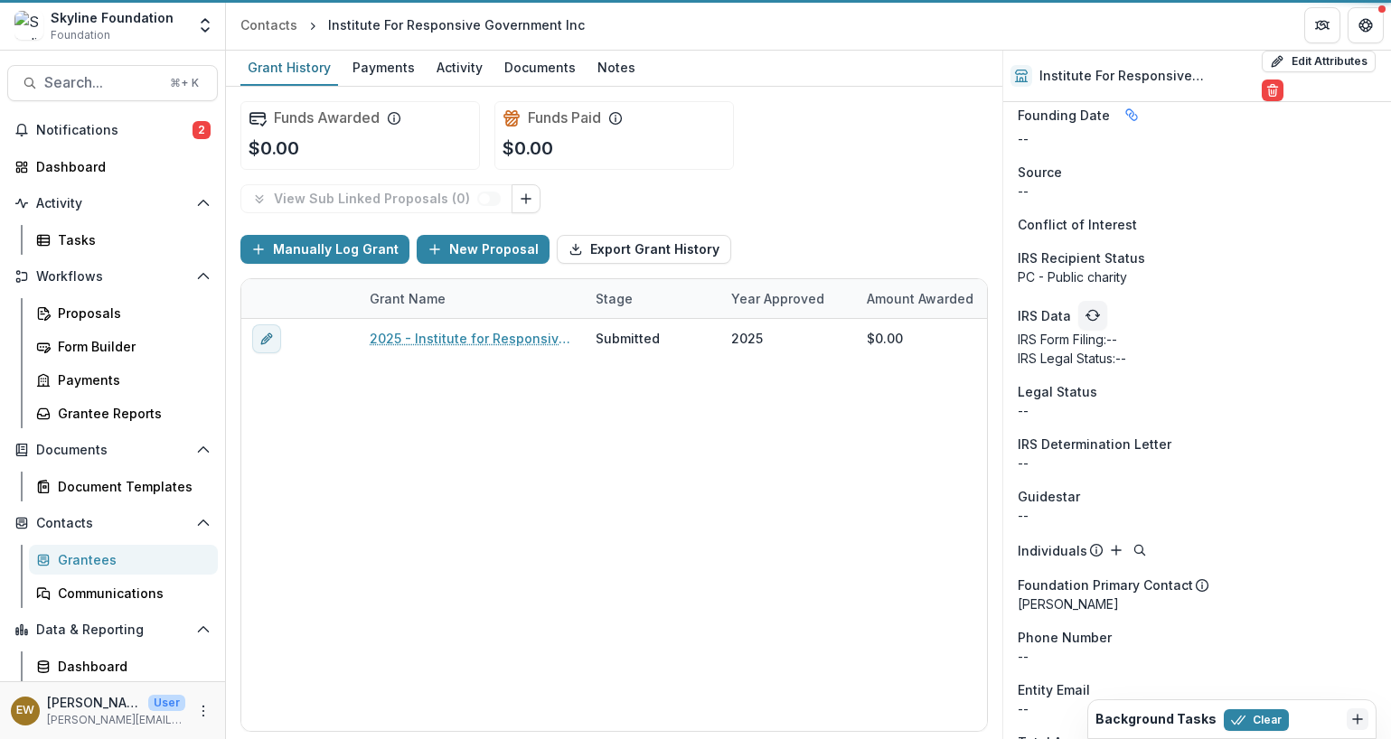
scroll to position [1686, 0]
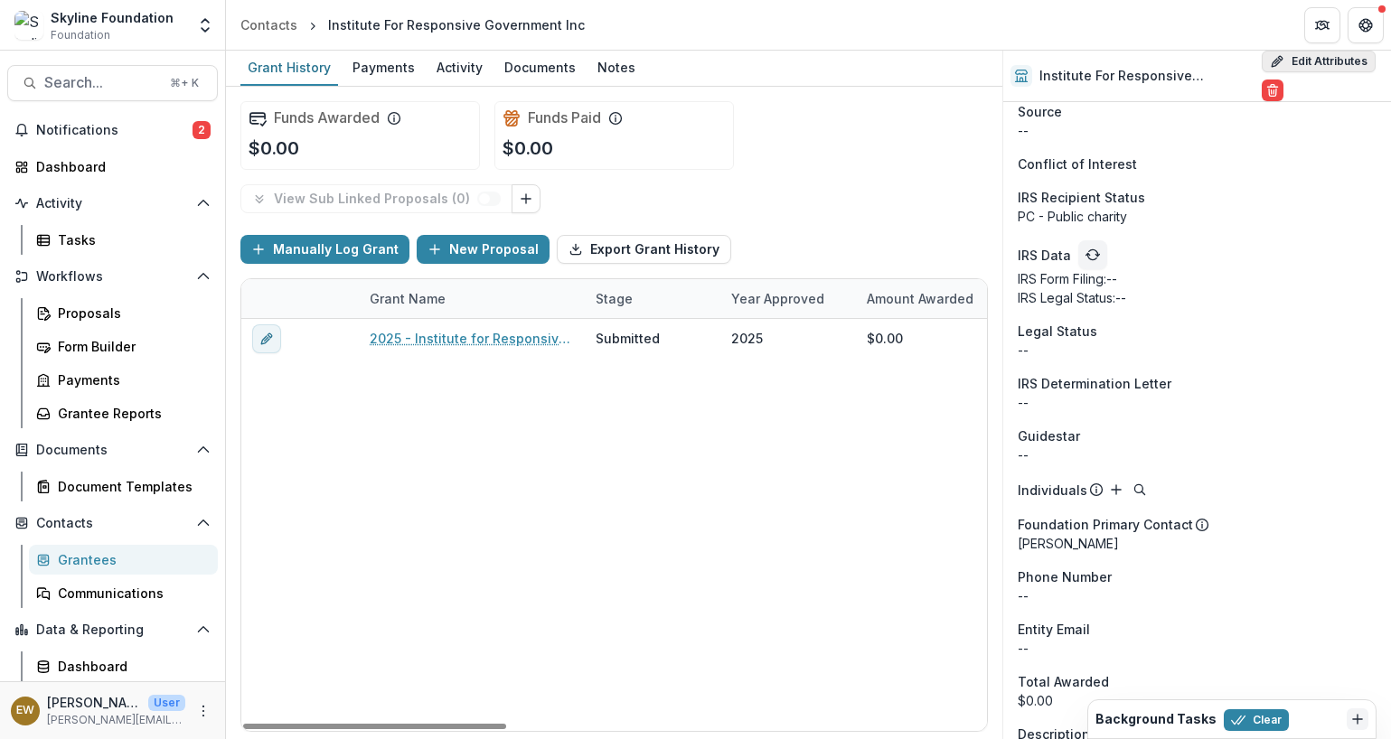
click at [1301, 68] on button "Edit Attributes" at bounding box center [1318, 62] width 114 height 22
select select "**"
select select "**********"
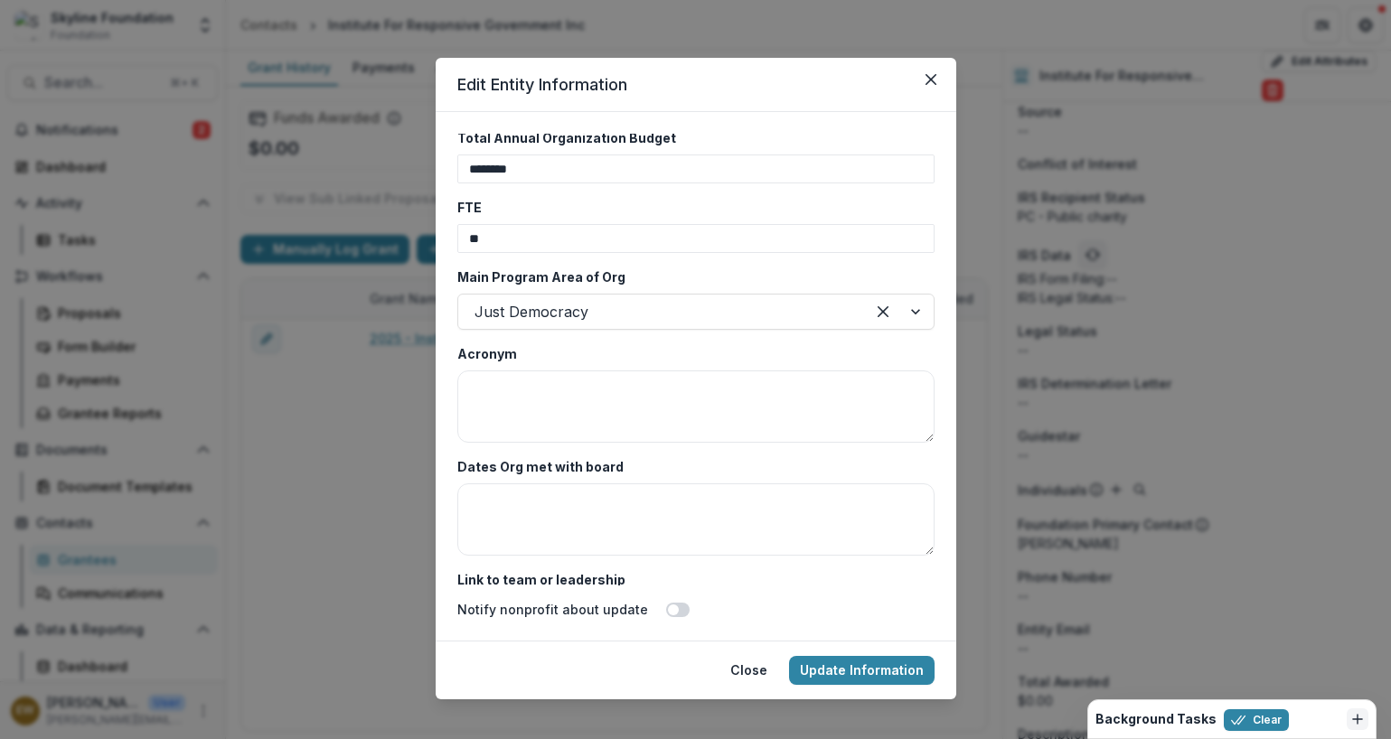
scroll to position [10, 0]
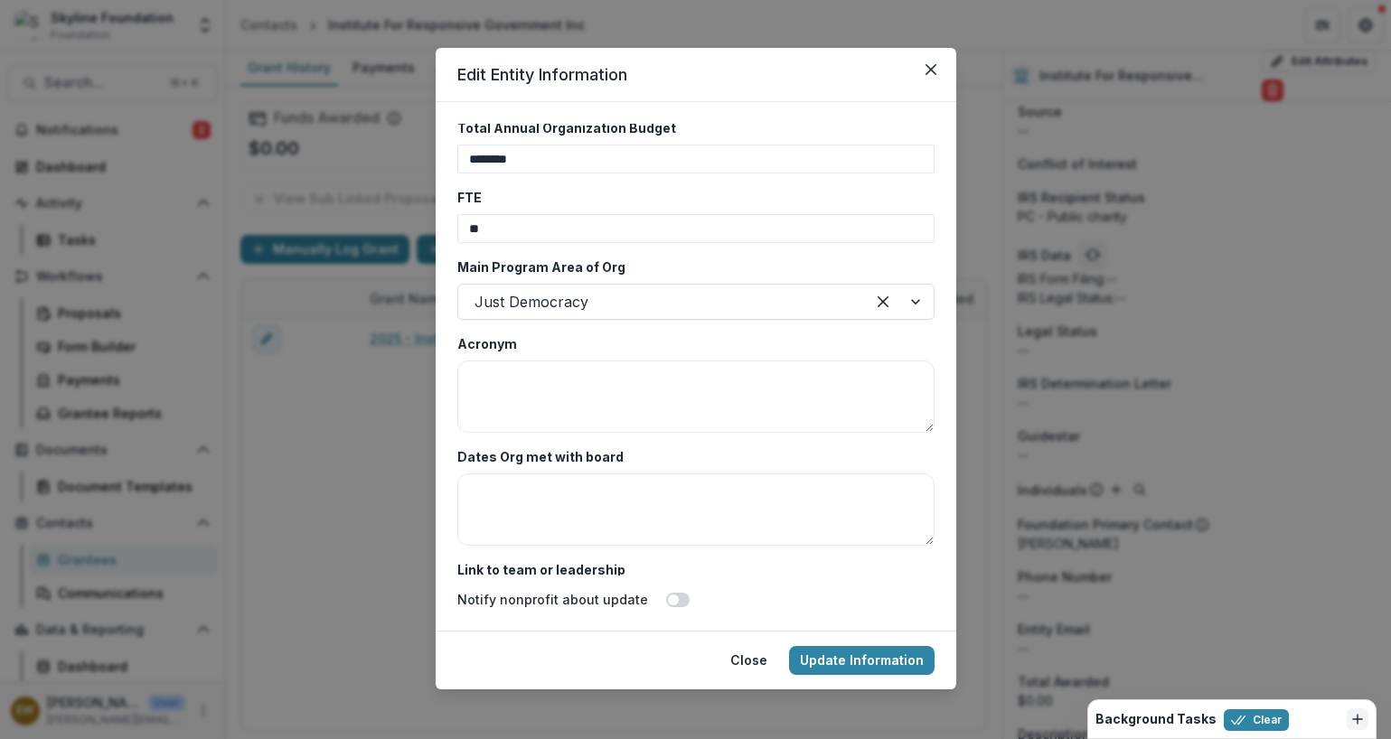
click at [270, 386] on div "**********" at bounding box center [695, 369] width 1391 height 739
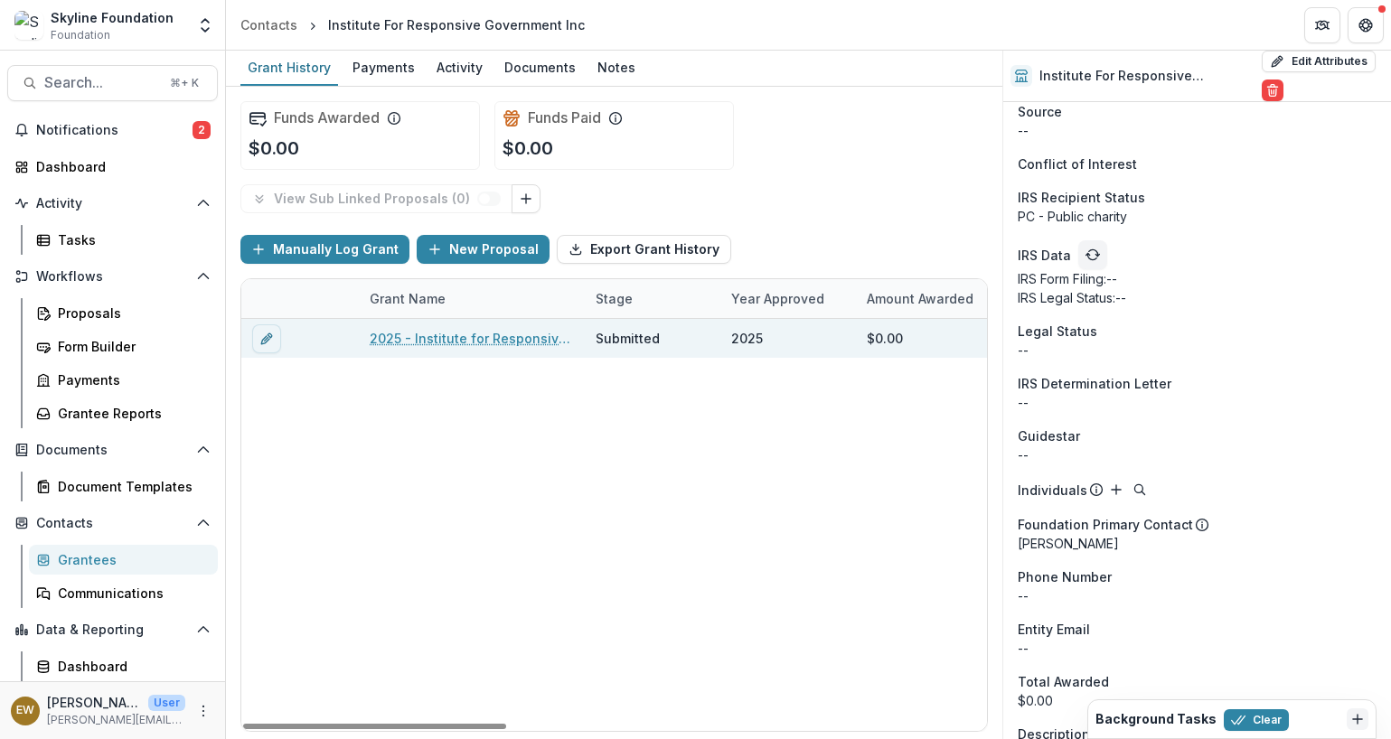
click at [466, 342] on link "2025 - Institute for Responsive Government - New Application" at bounding box center [472, 338] width 204 height 19
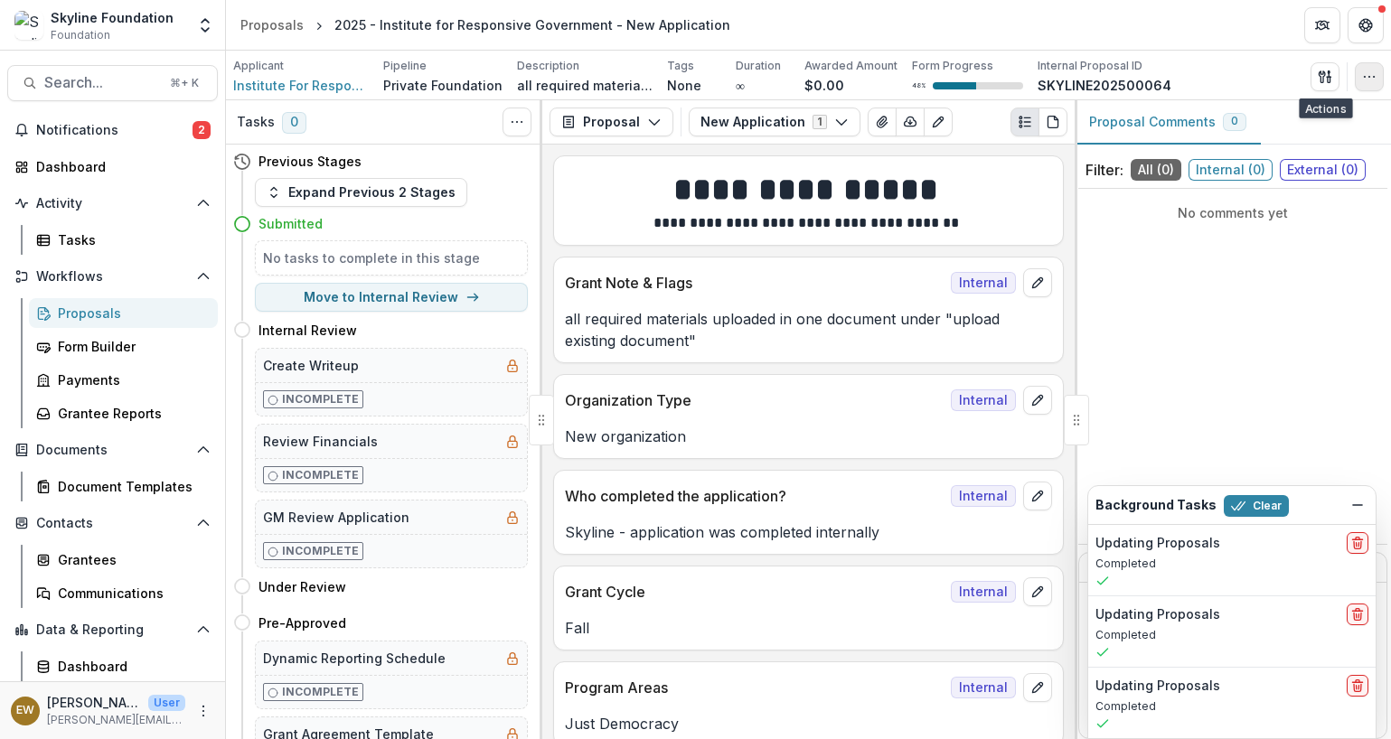
click at [1368, 83] on icon "button" at bounding box center [1369, 77] width 14 height 14
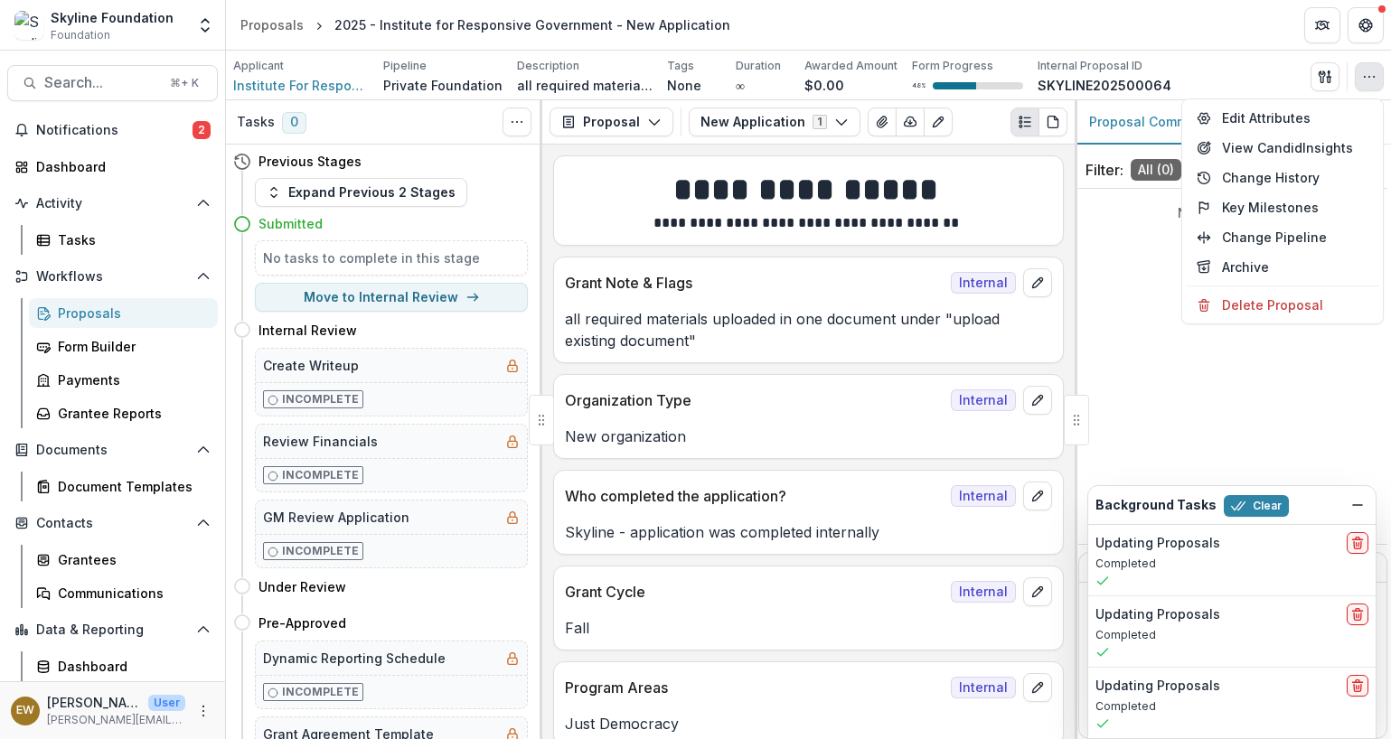
click at [1238, 52] on div "Applicant Institute For Responsive Government Inc Pipeline Private Foundation D…" at bounding box center [808, 76] width 1165 height 50
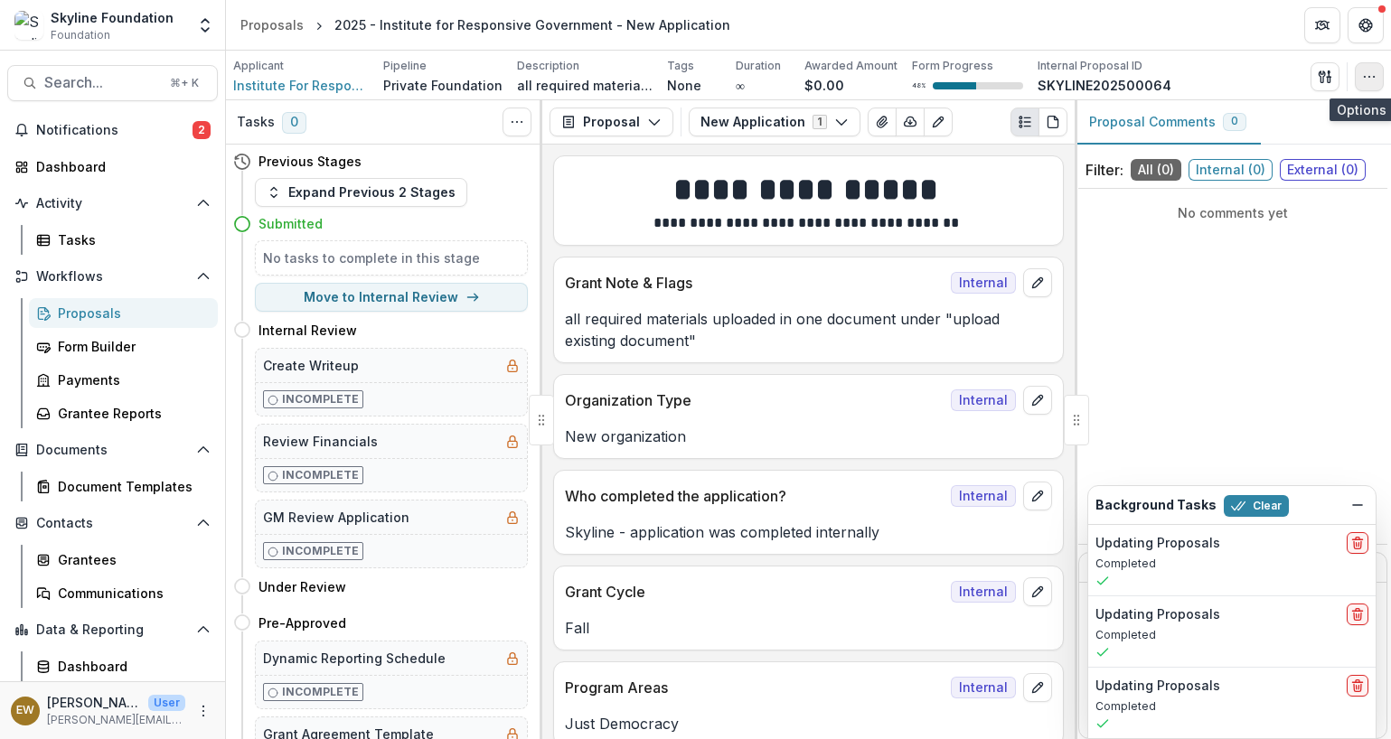
click at [1369, 82] on icon "button" at bounding box center [1369, 77] width 14 height 14
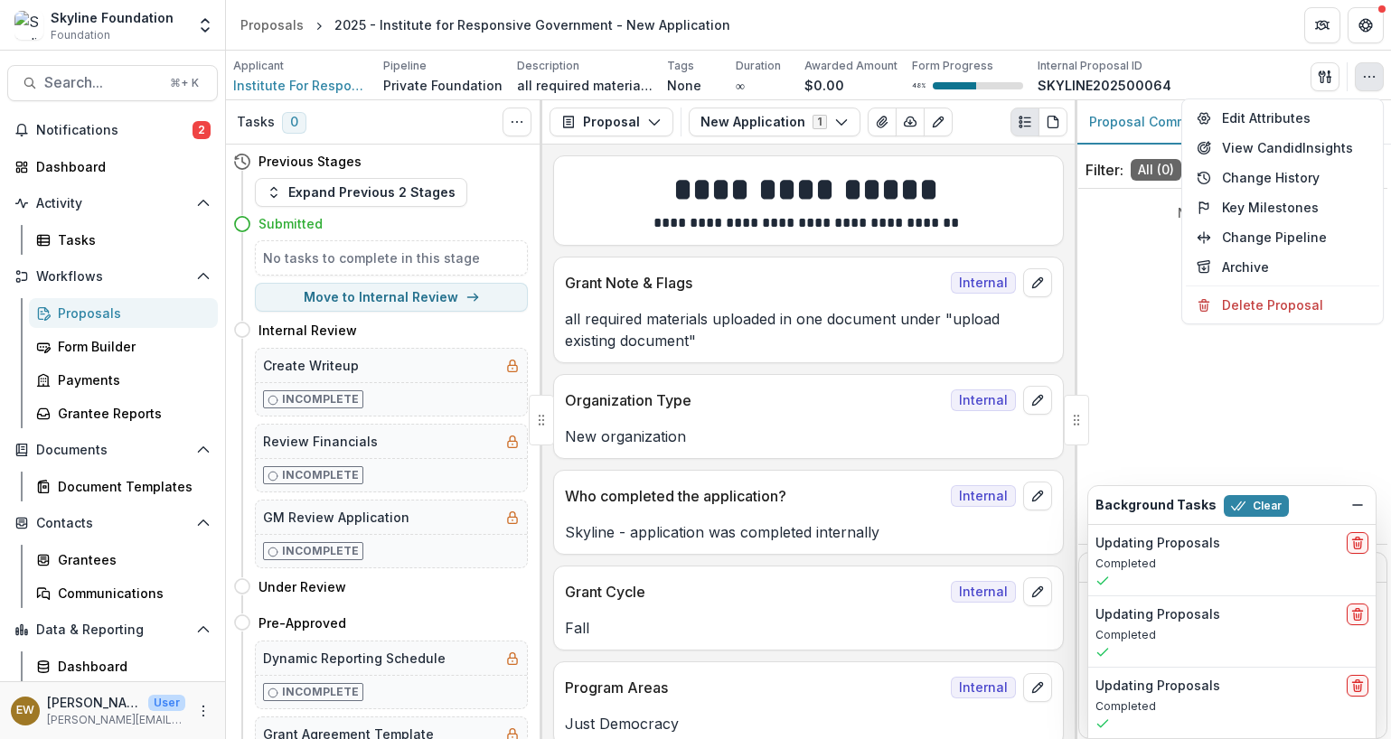
click at [1241, 62] on div "Applicant Institute For Responsive Government Inc Pipeline Private Foundation D…" at bounding box center [808, 76] width 1150 height 37
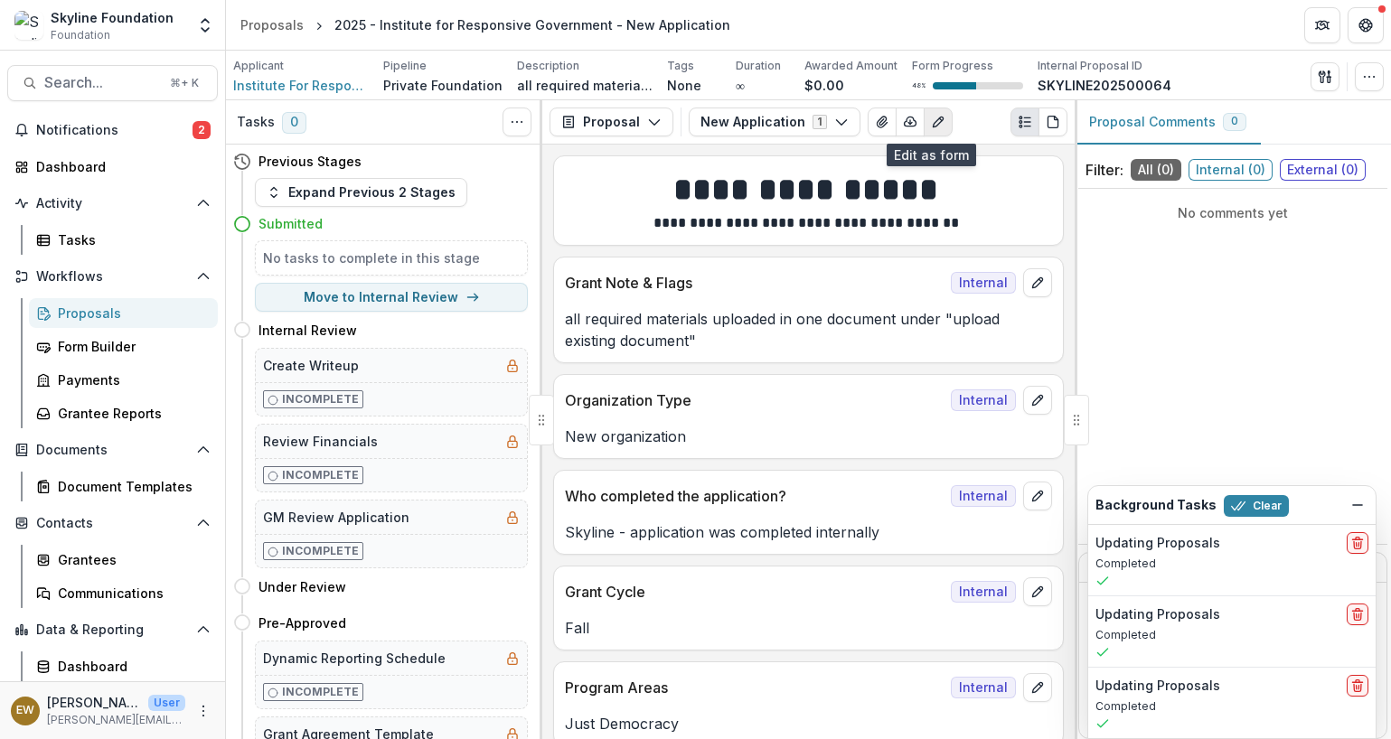
click at [932, 132] on button "Edit as form" at bounding box center [937, 122] width 29 height 29
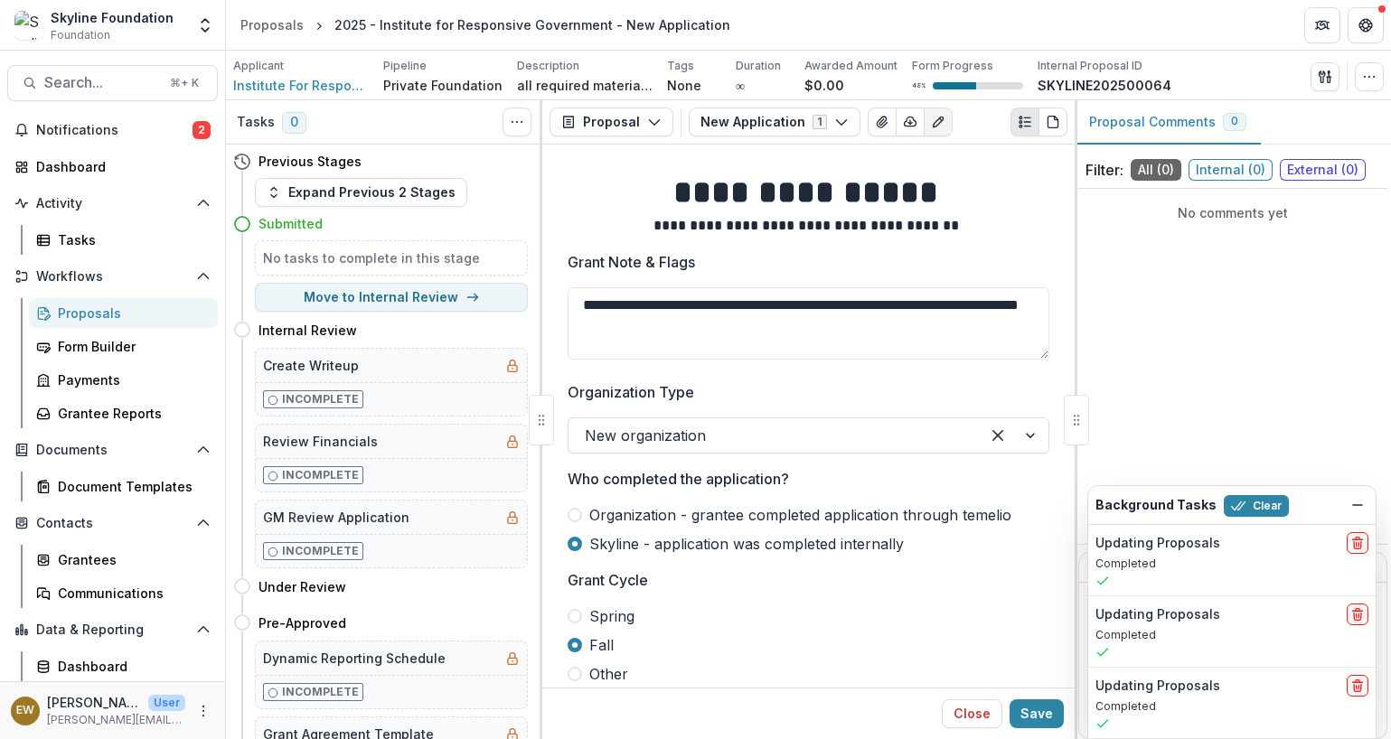
click at [932, 132] on button "Edit as form" at bounding box center [937, 122] width 29 height 29
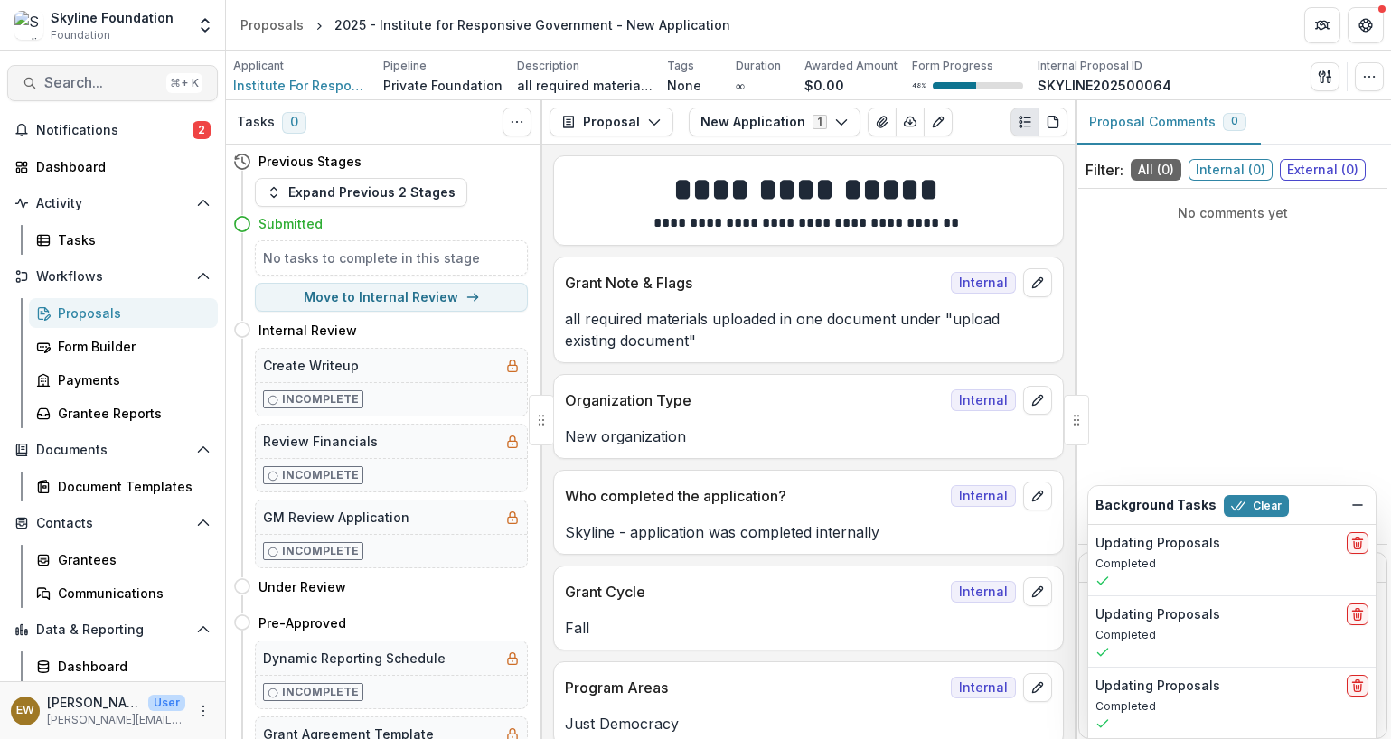
click at [114, 75] on span "Search..." at bounding box center [101, 82] width 115 height 17
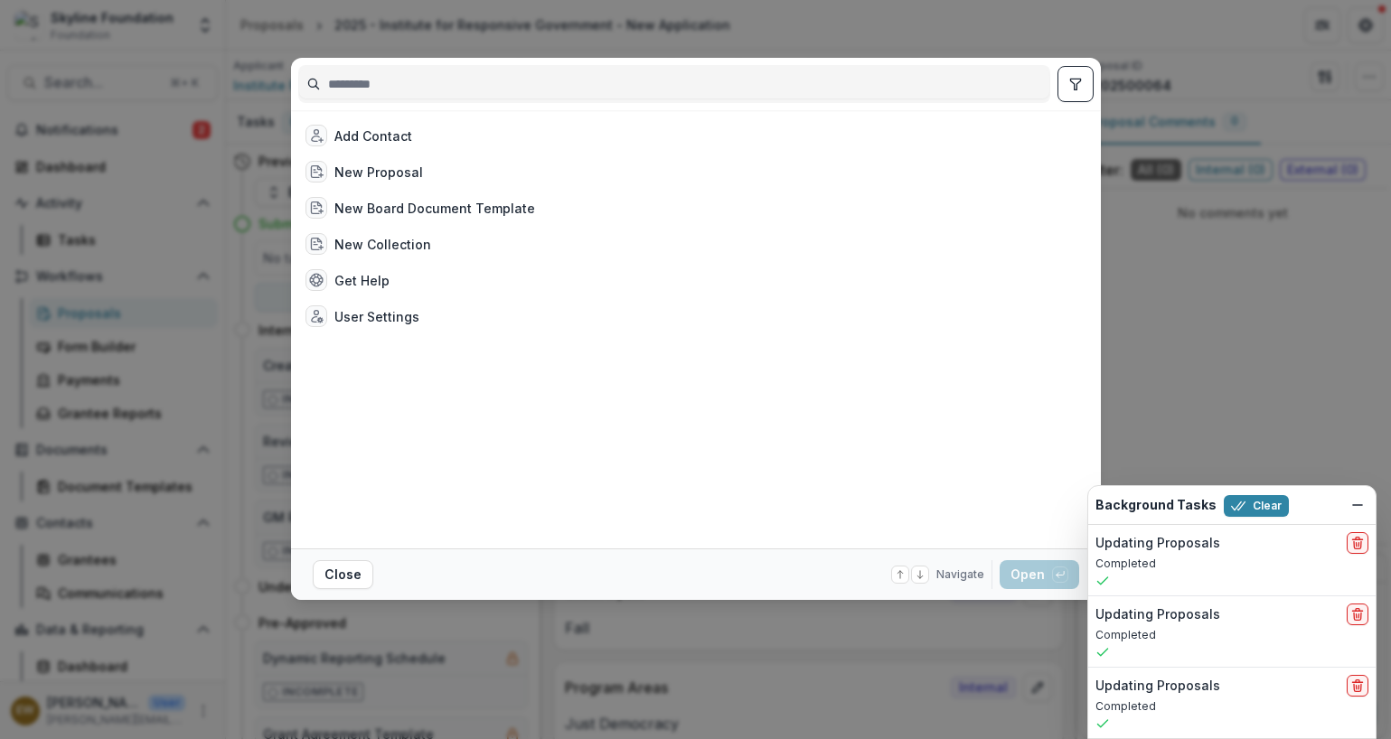
click at [406, 34] on div "Add Contact New Proposal New Board Document Template New Collection Get Help Us…" at bounding box center [695, 369] width 1391 height 739
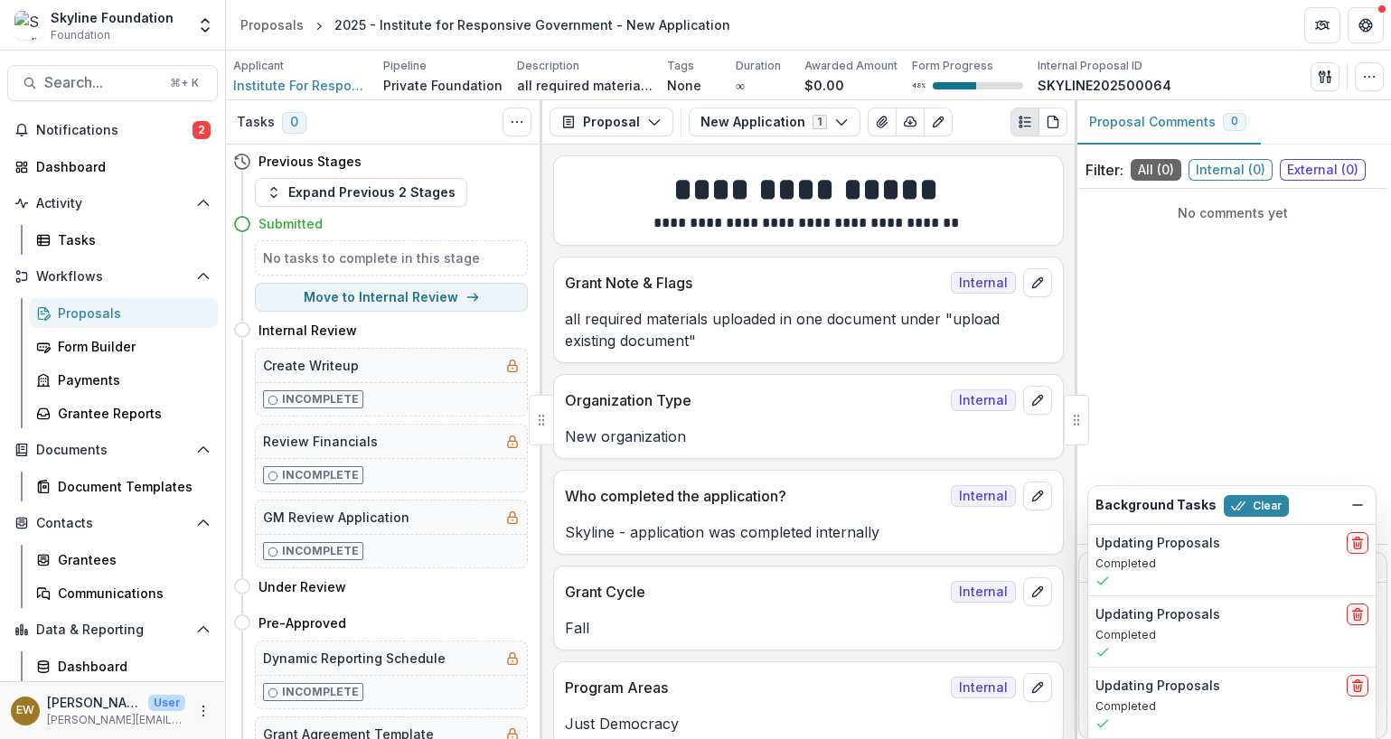
click at [64, 312] on div "Proposals" at bounding box center [130, 313] width 145 height 19
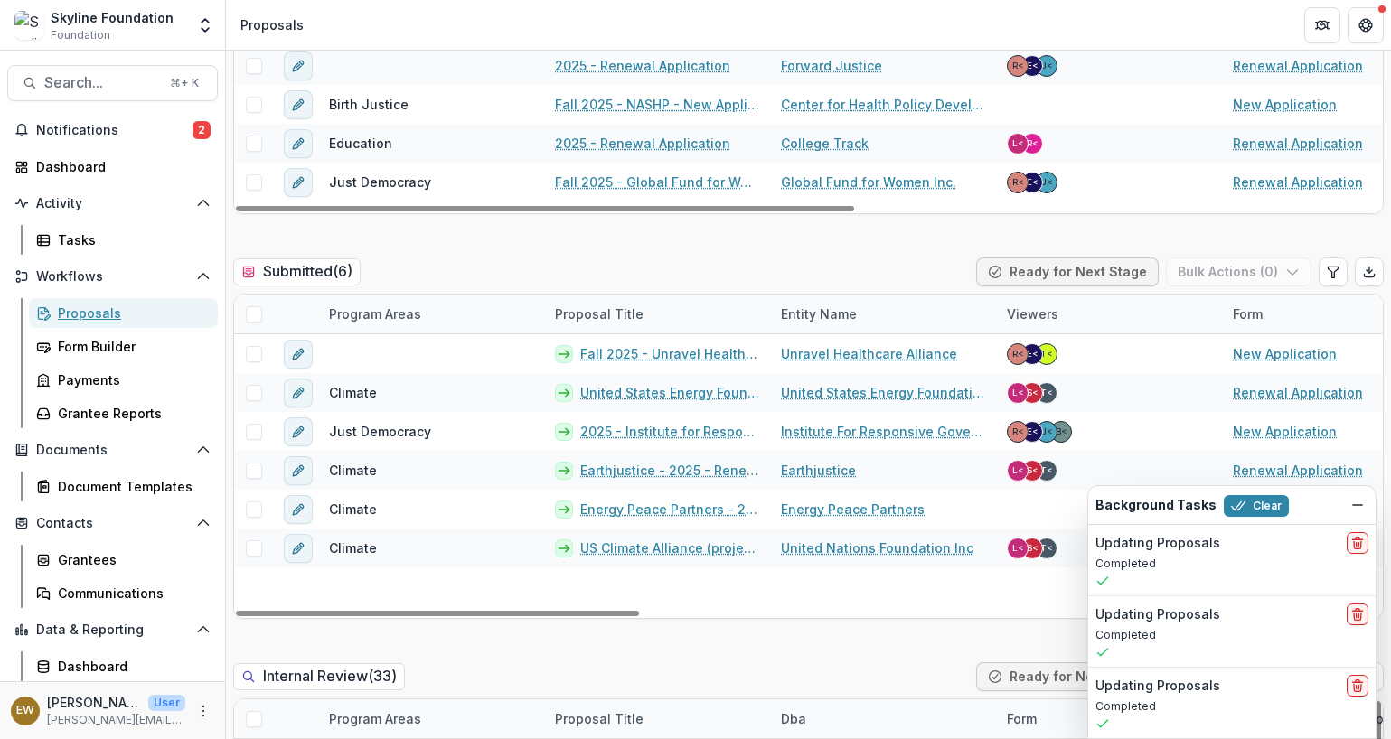
scroll to position [558, 0]
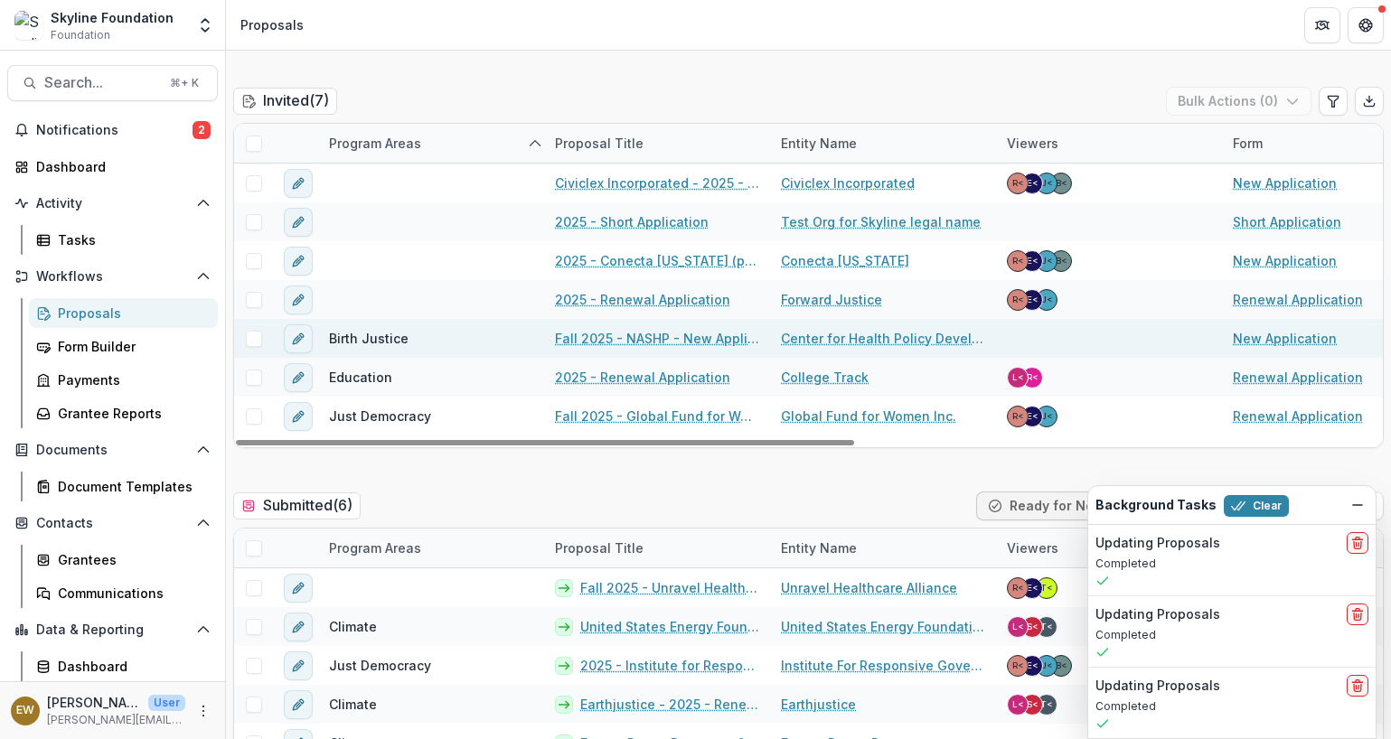
click at [642, 335] on link "Fall 2025 - NASHP - New Application" at bounding box center [657, 338] width 204 height 19
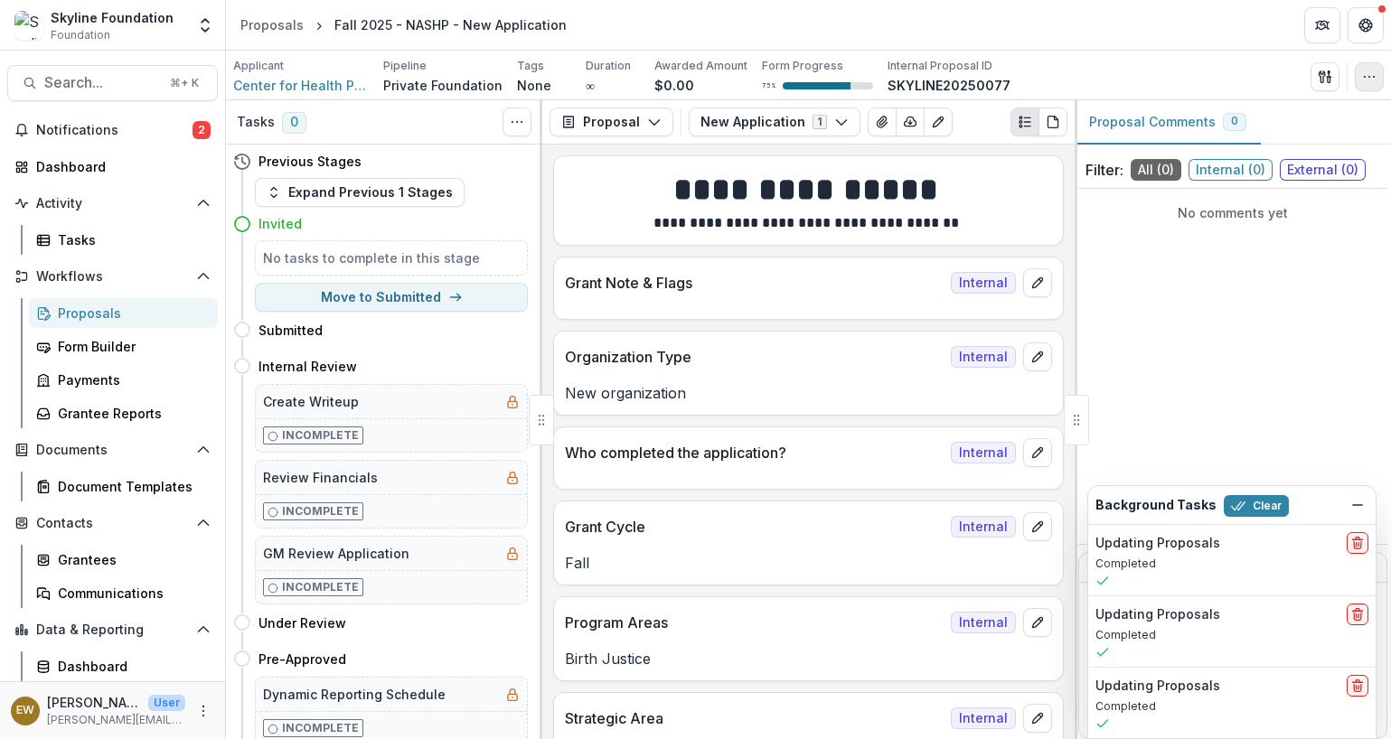
click at [1358, 64] on button "button" at bounding box center [1368, 76] width 29 height 29
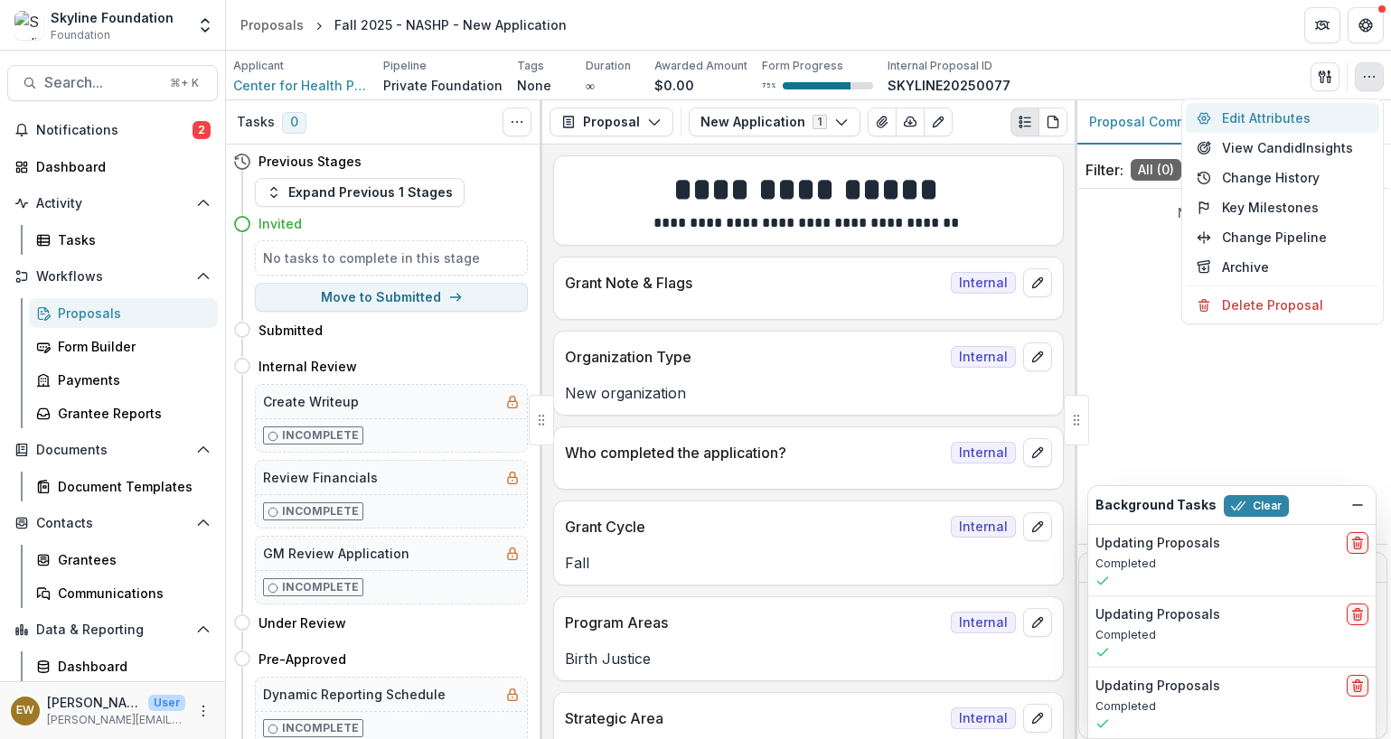
click at [1207, 119] on icon "button" at bounding box center [1204, 118] width 12 height 11
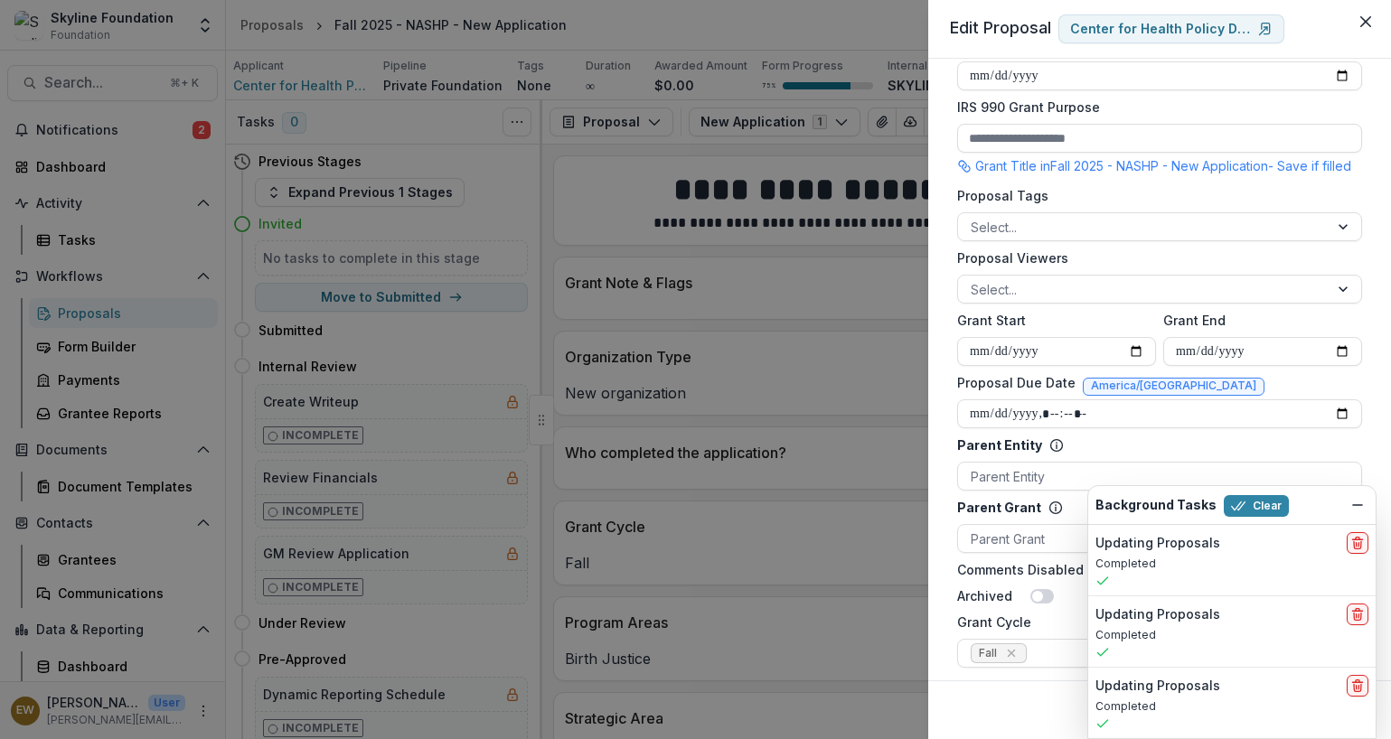
scroll to position [773, 0]
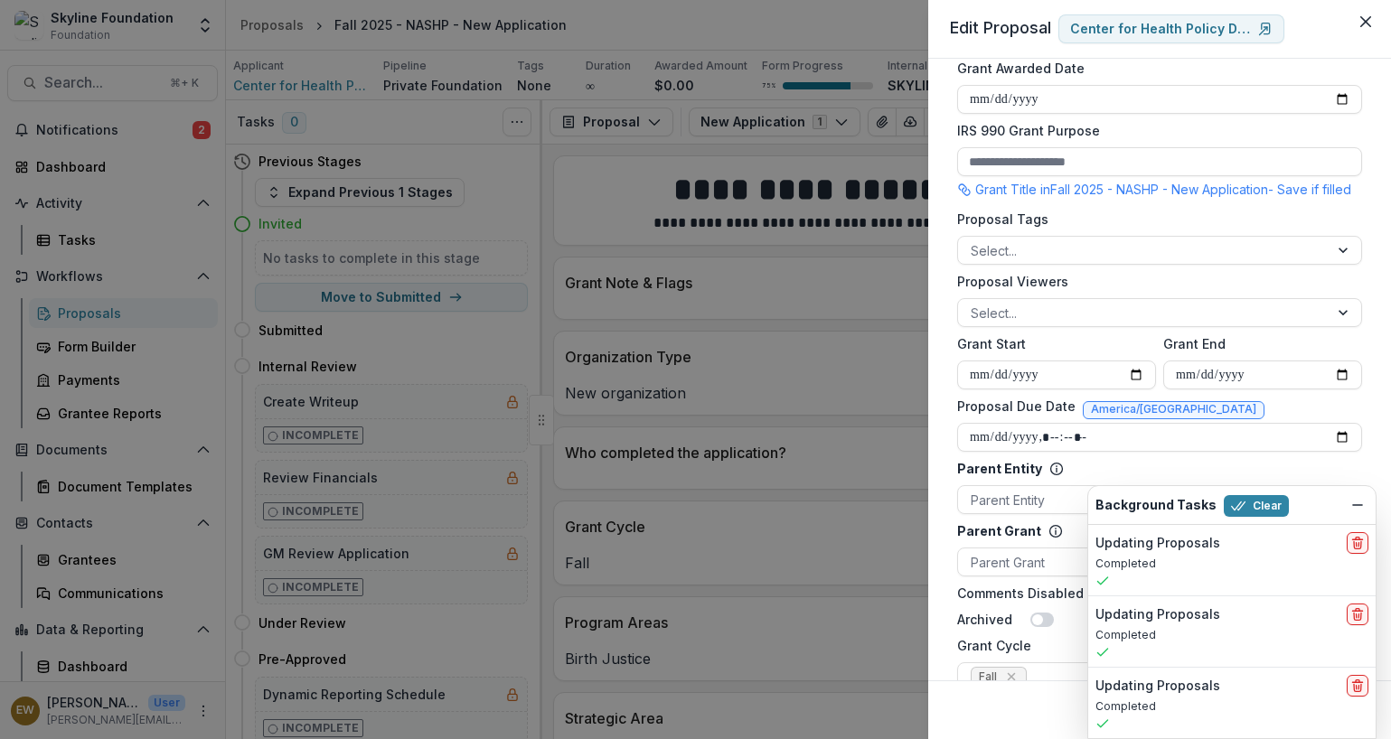
click at [782, 316] on div "**********" at bounding box center [695, 369] width 1391 height 739
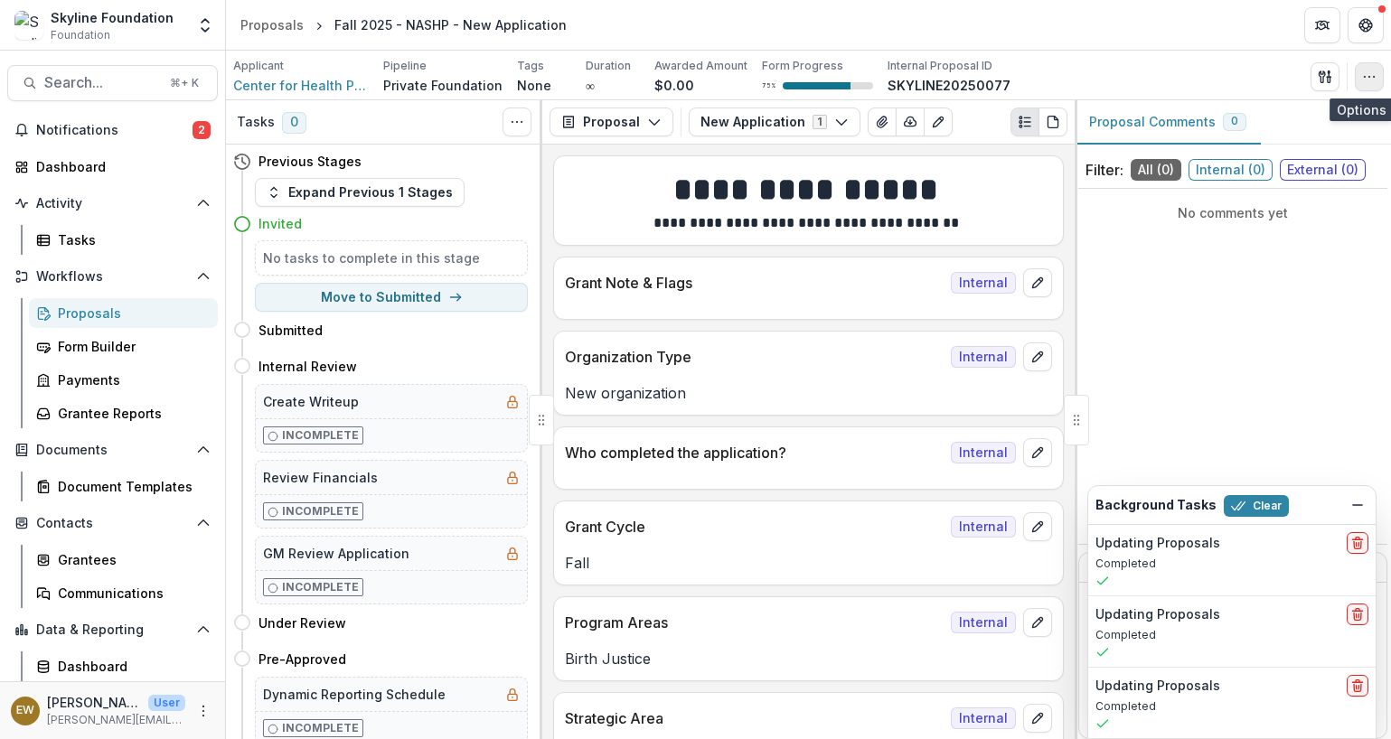
click at [1366, 72] on icon "button" at bounding box center [1369, 77] width 14 height 14
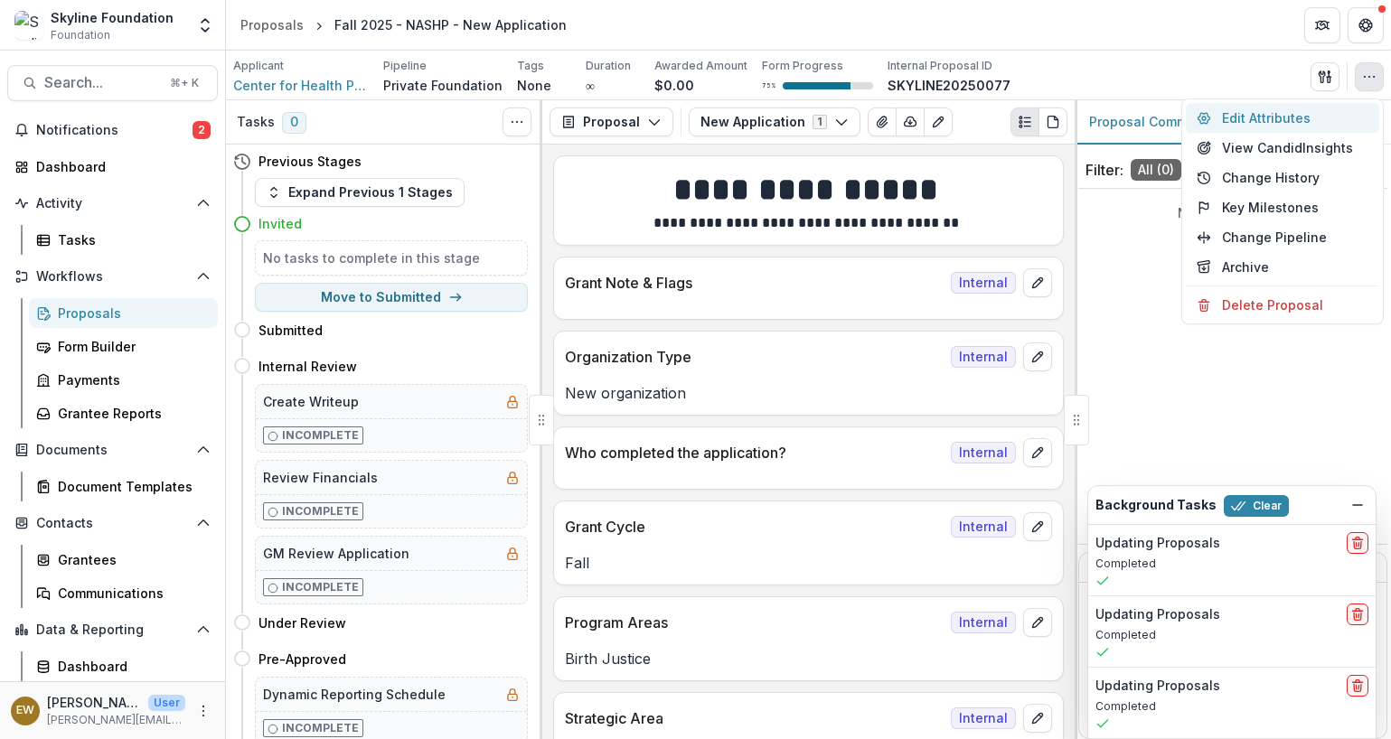
click at [1223, 121] on button "Edit Attributes" at bounding box center [1281, 118] width 193 height 30
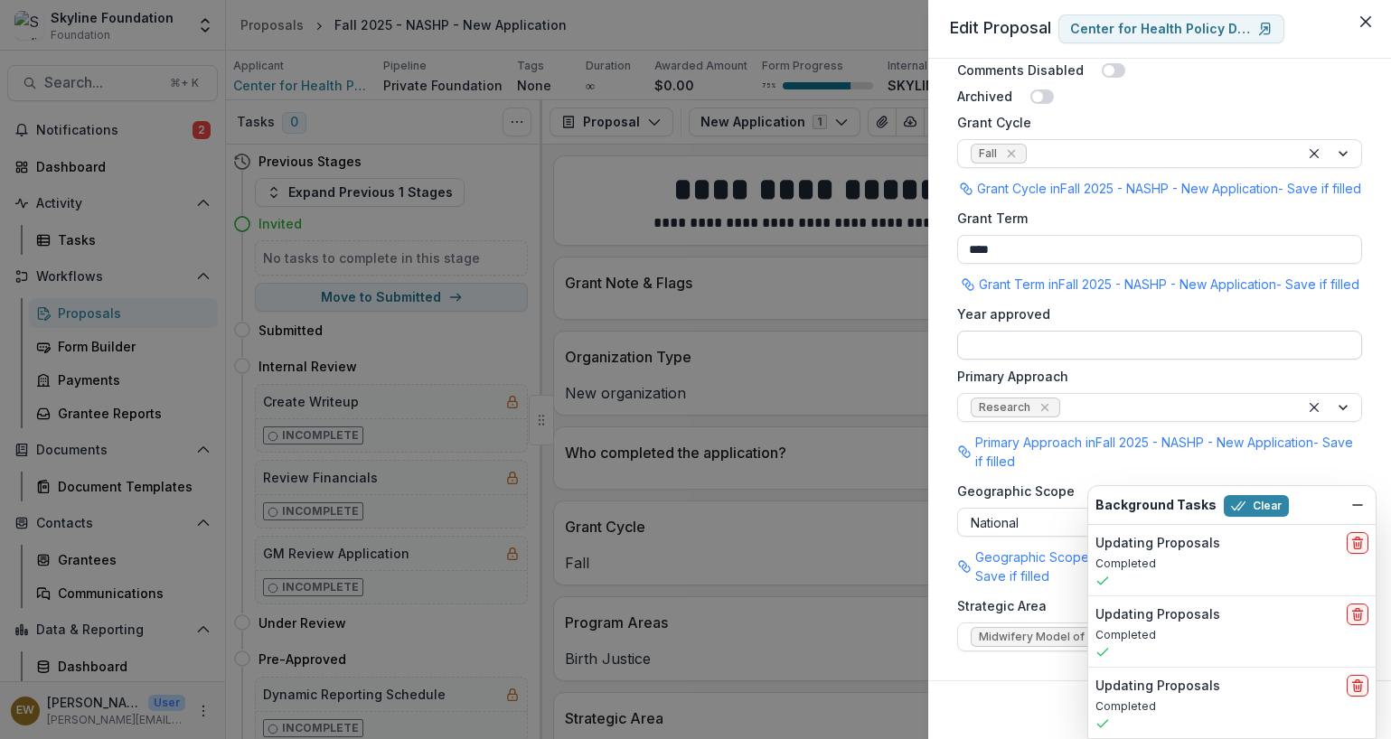
scroll to position [1372, 0]
click at [1359, 510] on icon "Dismiss" at bounding box center [1357, 505] width 14 height 14
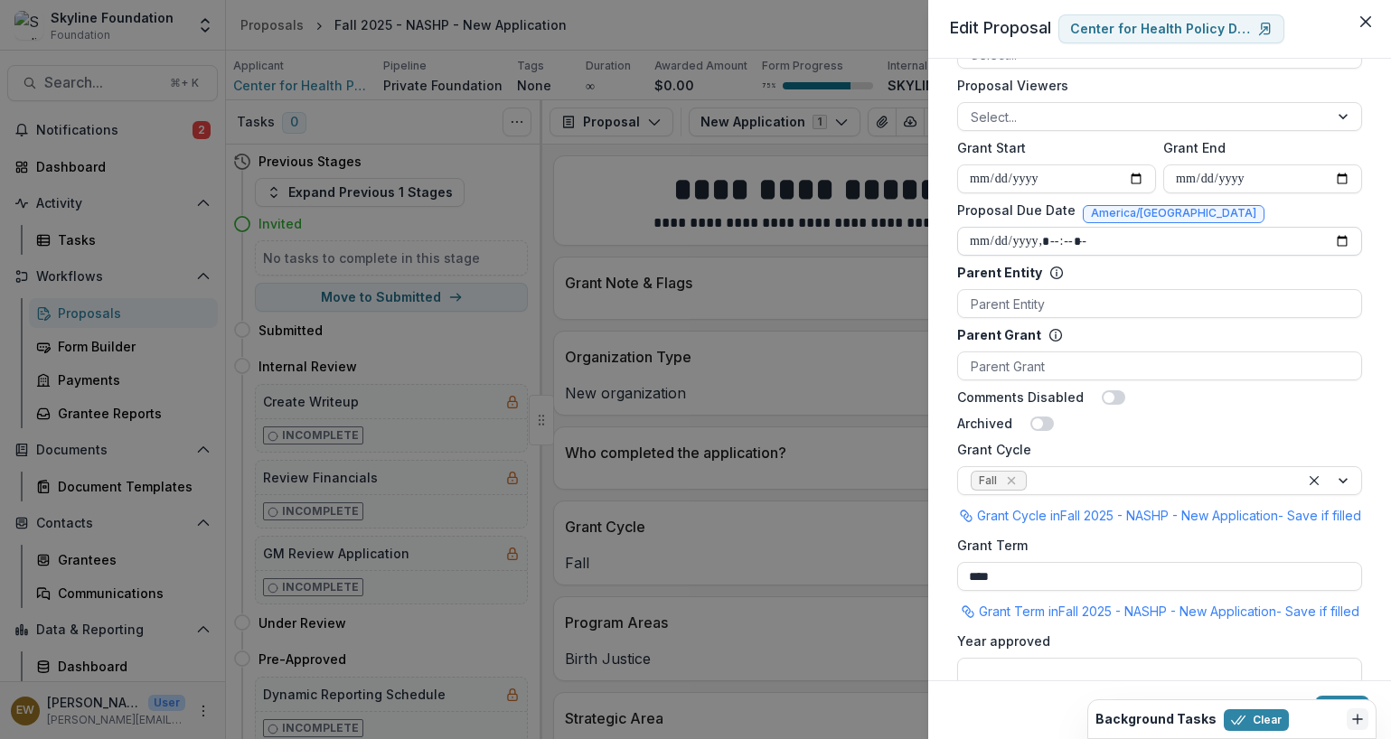
scroll to position [969, 0]
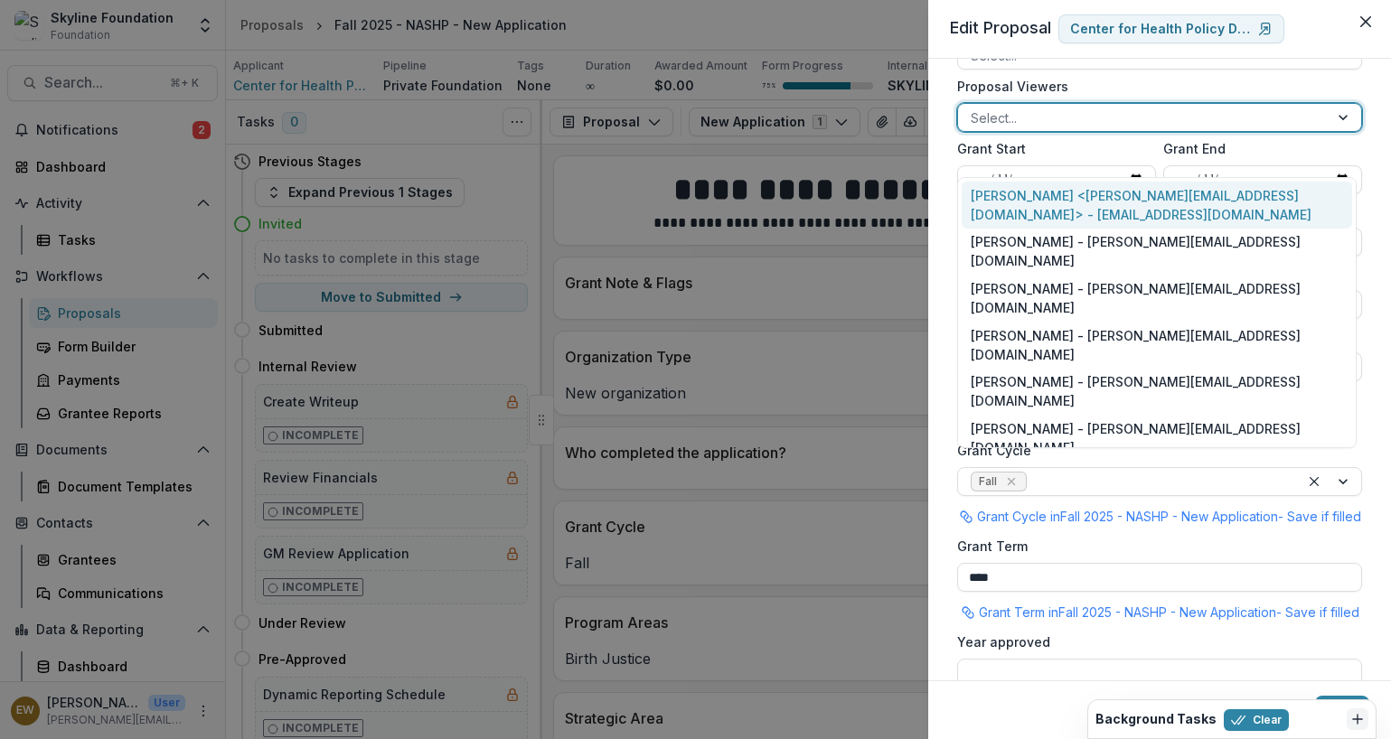
click at [1023, 129] on div at bounding box center [1142, 118] width 345 height 23
click at [1015, 214] on div "Rose Brookhouse <rose@skylinefoundation.org> - rose@skylinefoundation.org" at bounding box center [1156, 205] width 390 height 47
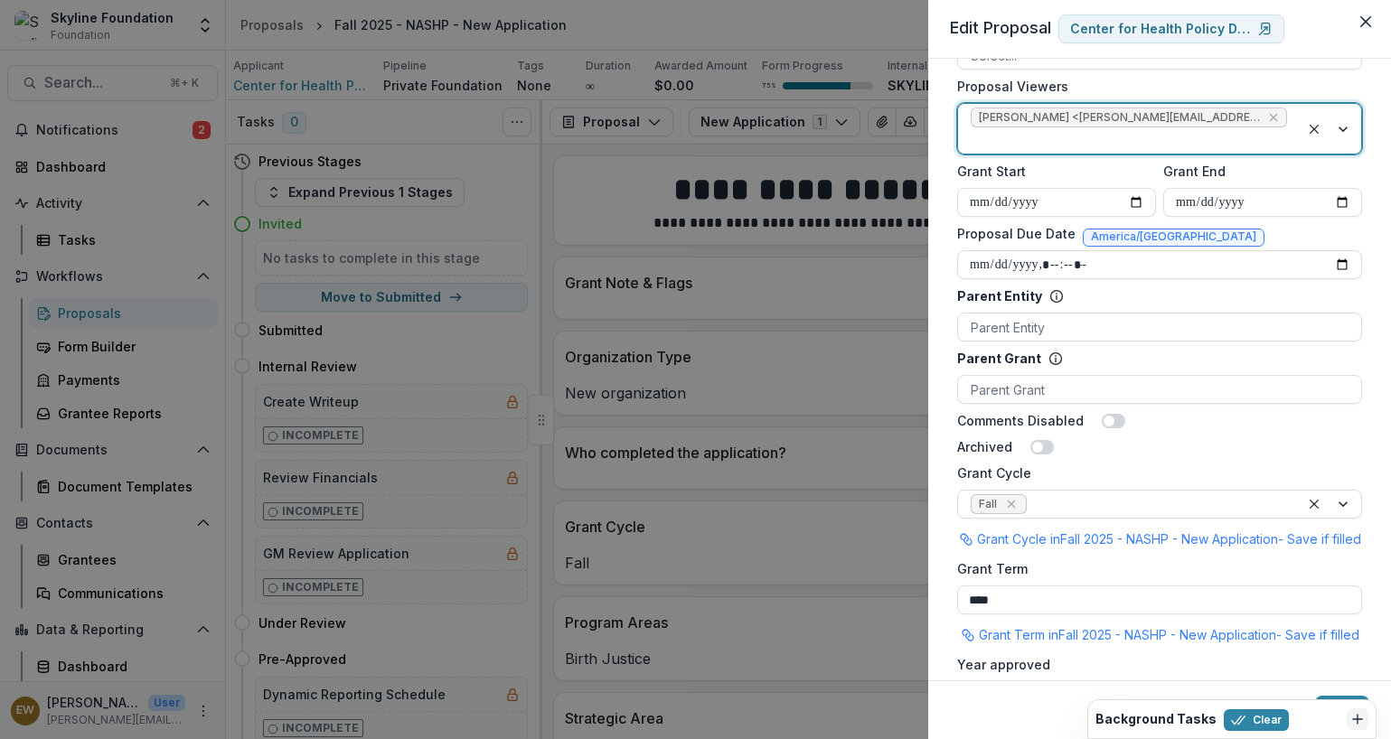
click at [1130, 152] on div at bounding box center [1128, 140] width 316 height 23
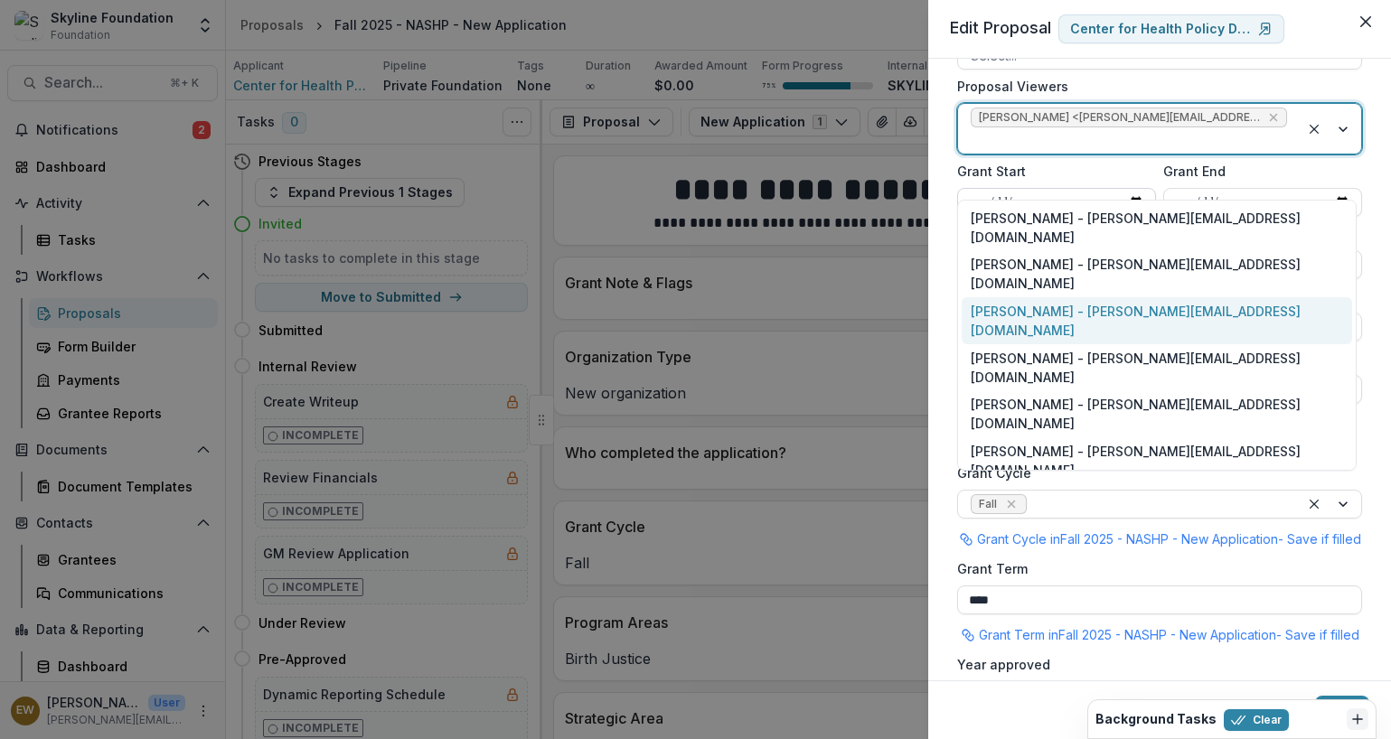
drag, startPoint x: 1033, startPoint y: 271, endPoint x: 1063, endPoint y: 247, distance: 39.2
click at [1033, 297] on div "Eddie Whitfield - eddie@skylinefoundation.org" at bounding box center [1156, 320] width 390 height 47
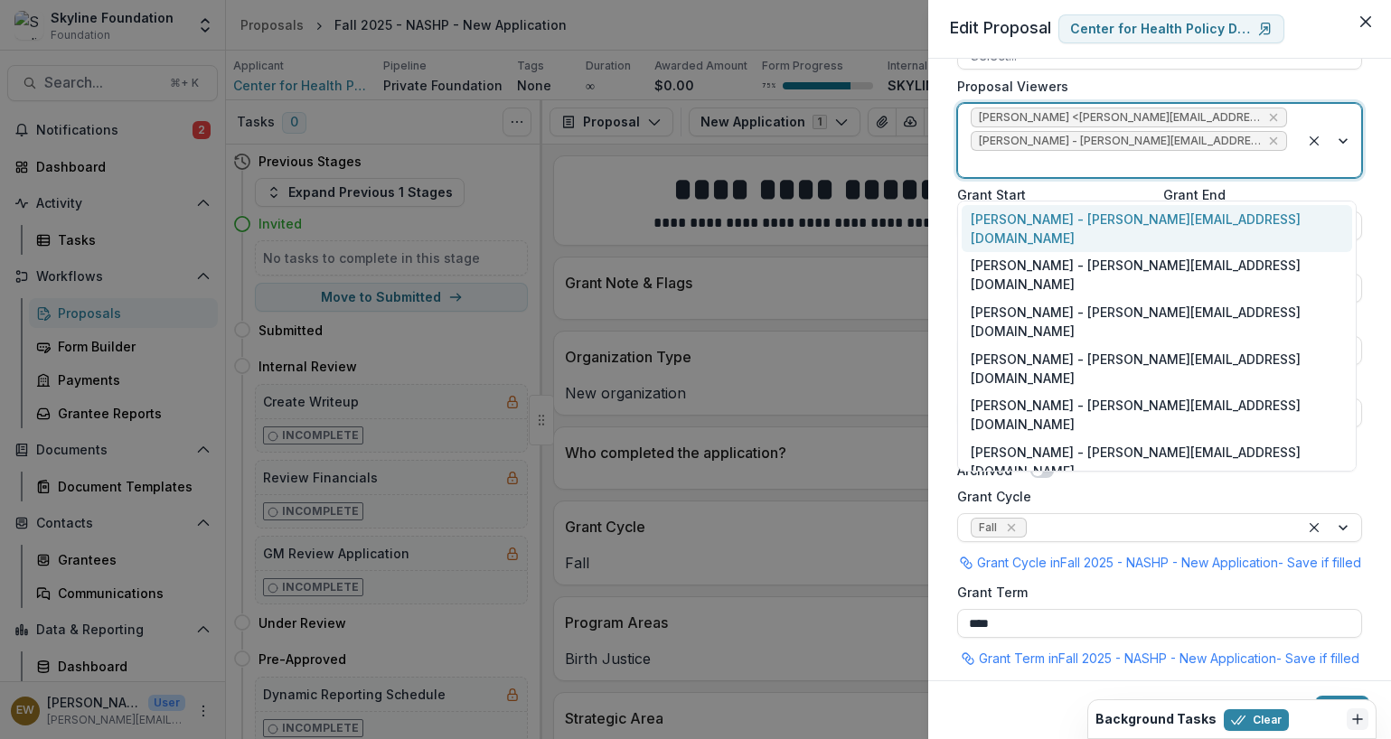
click at [1248, 151] on span "Eddie Whitfield - eddie@skylinefoundation.org" at bounding box center [1128, 141] width 316 height 20
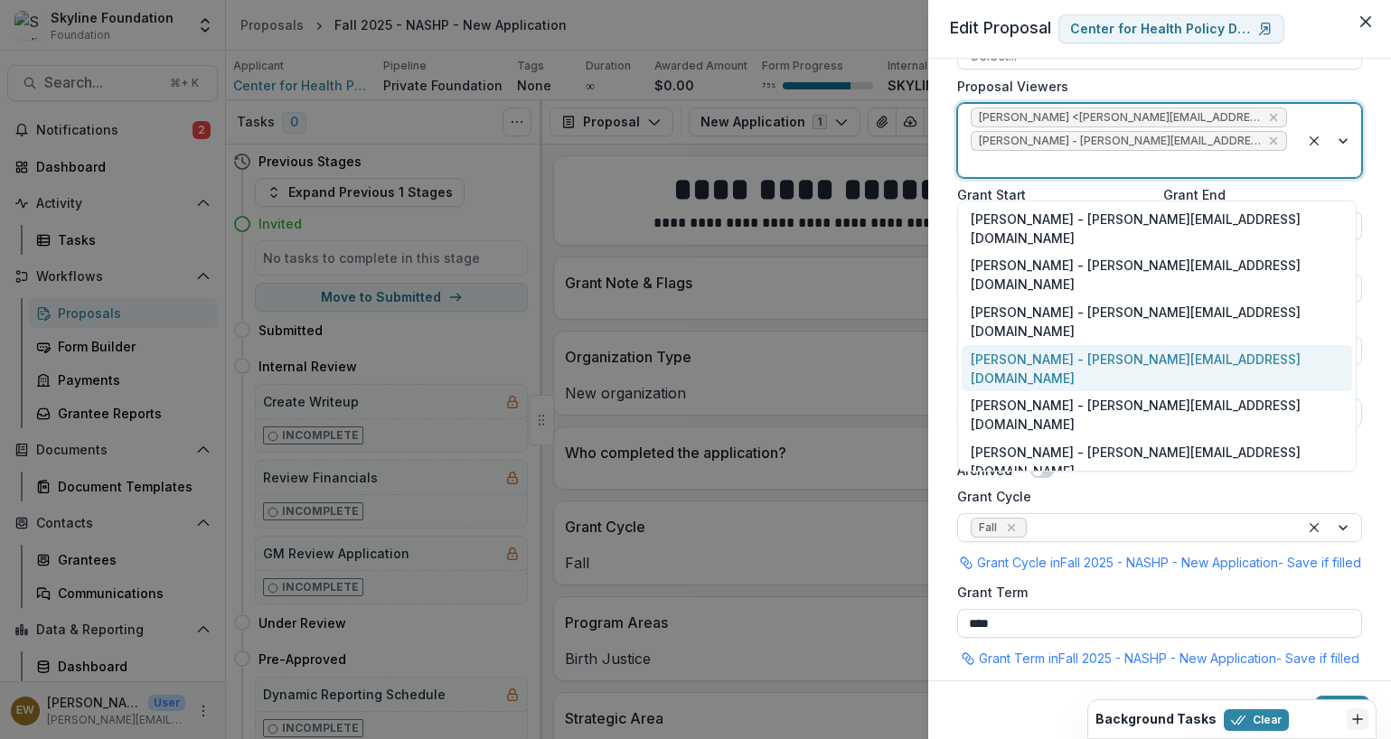
click at [1055, 345] on div "Tanya Taiwo - tanya@skylinefoundation.org" at bounding box center [1156, 368] width 390 height 47
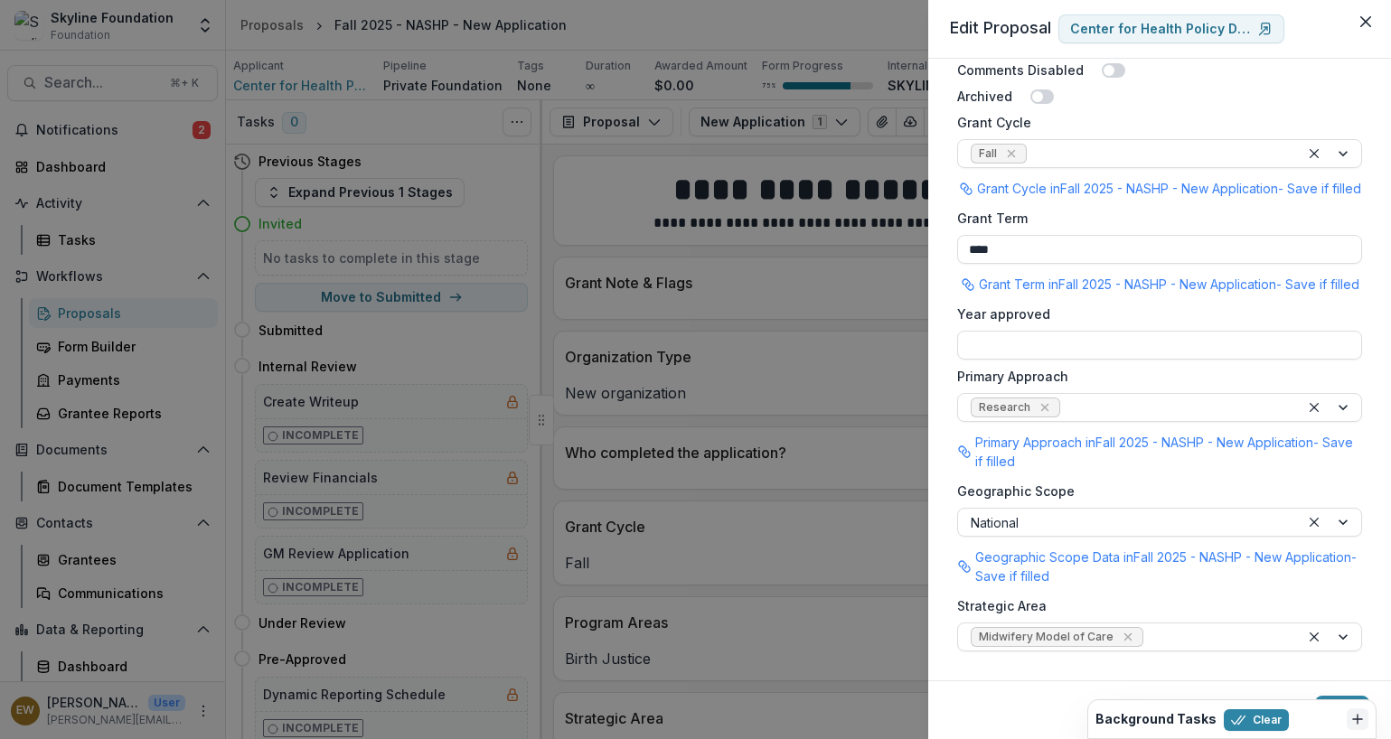
scroll to position [1419, 0]
click at [1341, 693] on footer "Save" at bounding box center [1159, 709] width 463 height 59
click at [1338, 696] on button "Save" at bounding box center [1342, 710] width 54 height 29
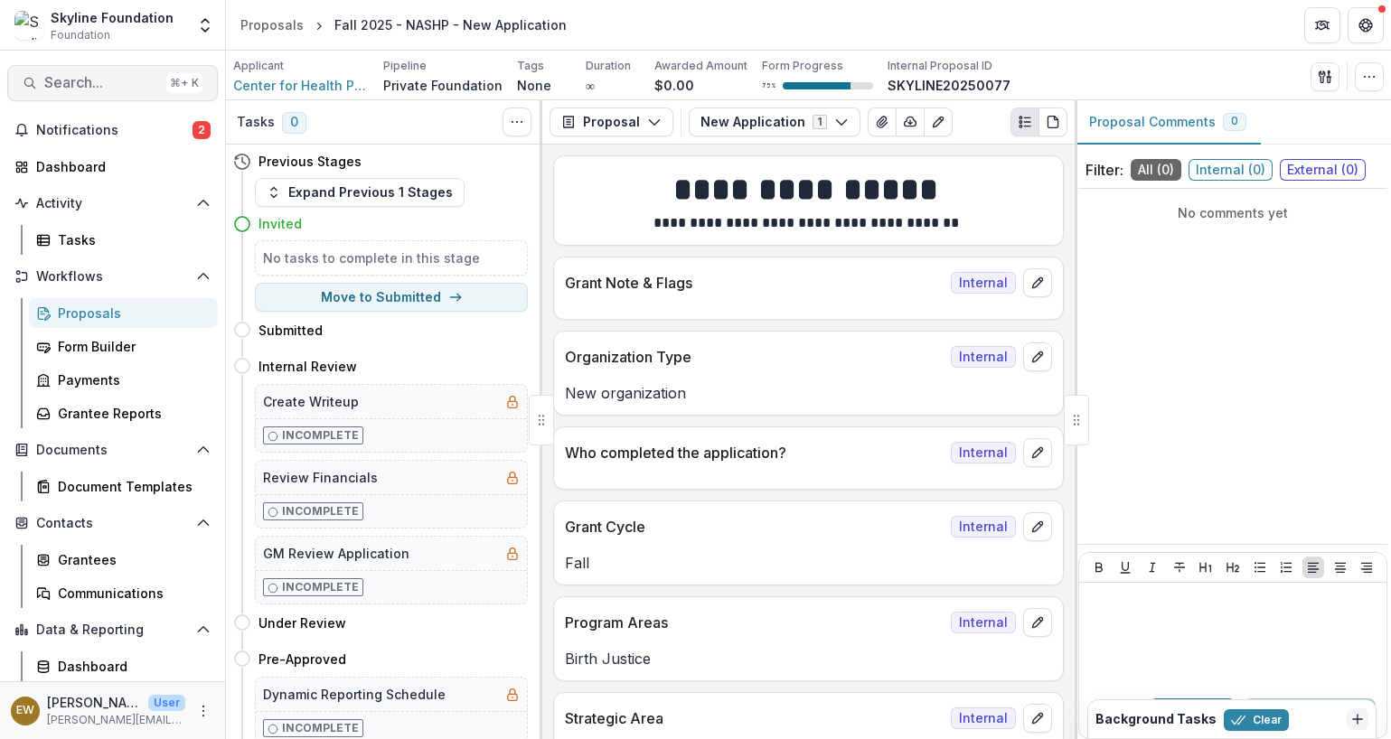
click at [88, 80] on span "Search..." at bounding box center [101, 82] width 115 height 17
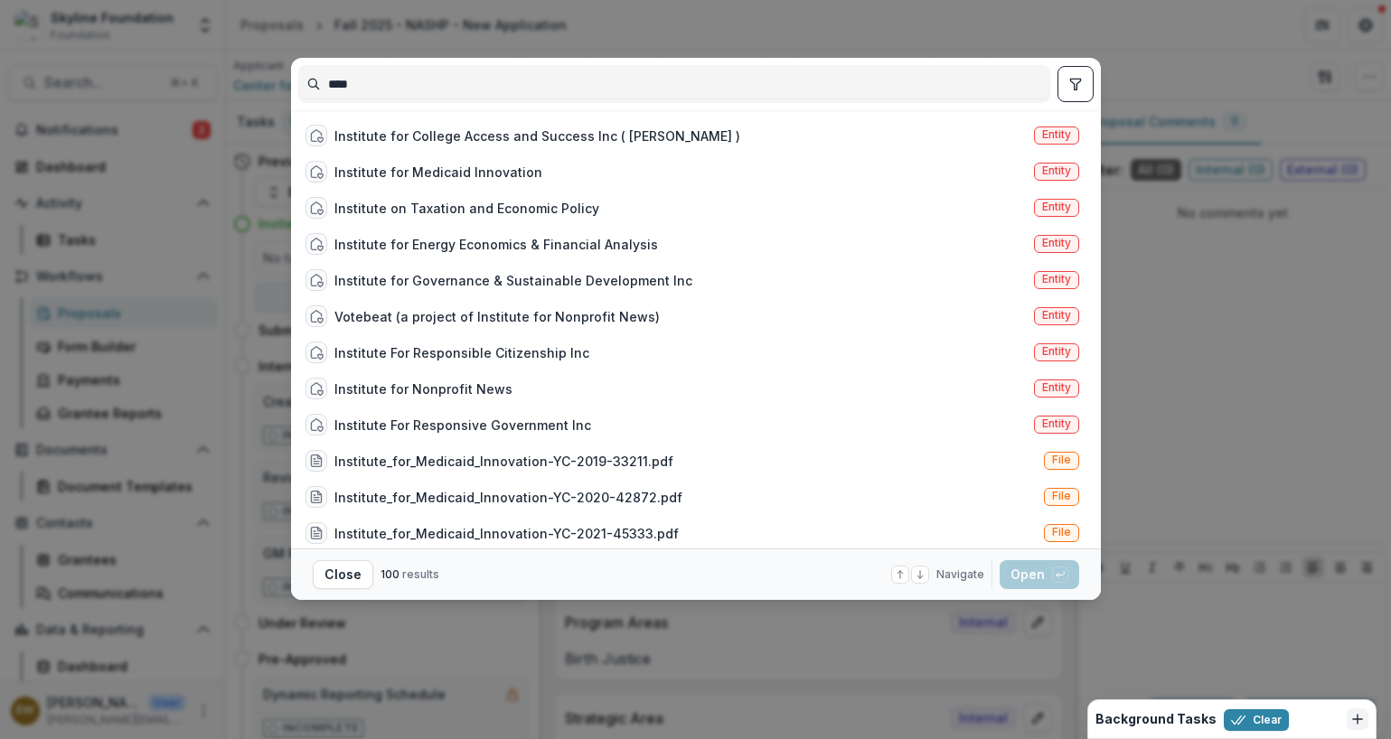
click at [451, 105] on div "****" at bounding box center [695, 84] width 795 height 52
drag, startPoint x: 451, startPoint y: 105, endPoint x: 451, endPoint y: 95, distance: 9.9
click at [452, 101] on div "****" at bounding box center [695, 84] width 795 height 52
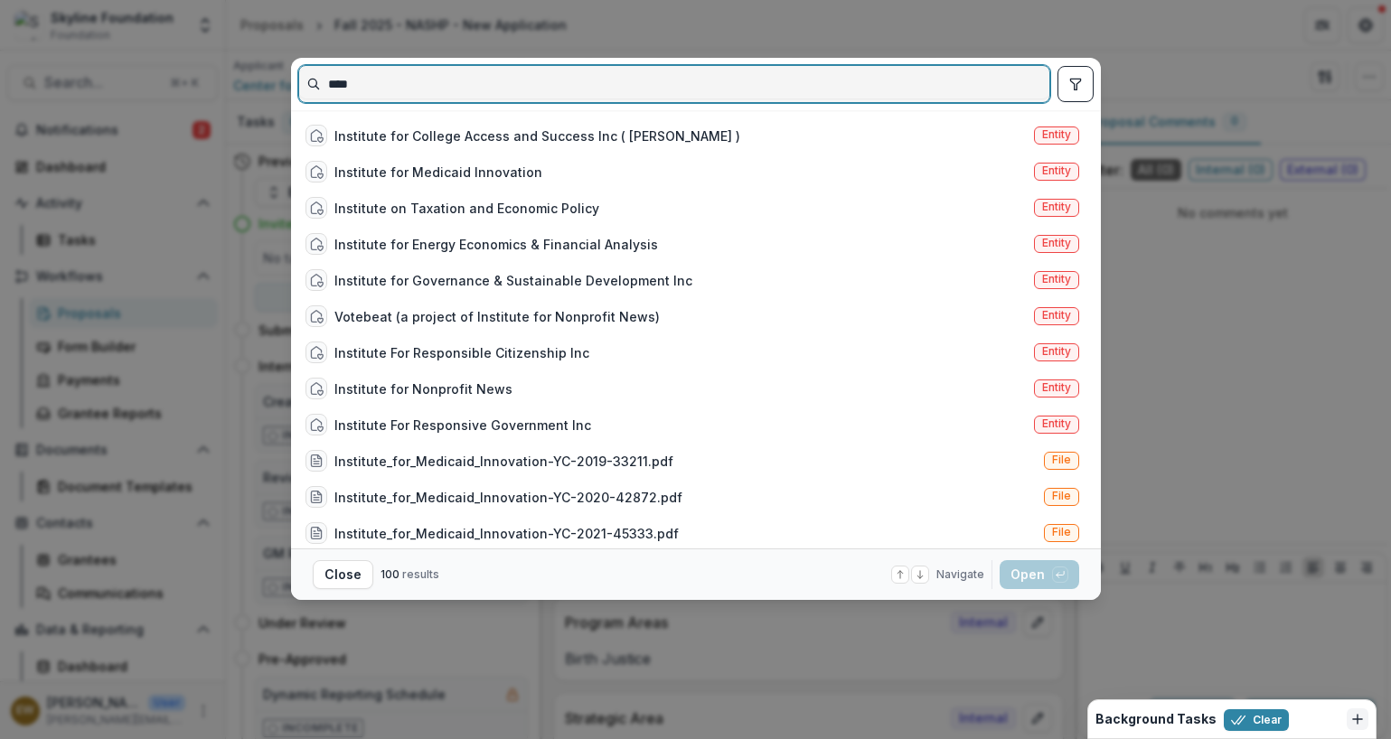
click at [451, 95] on input "****" at bounding box center [674, 84] width 750 height 29
click at [450, 92] on input "****" at bounding box center [674, 84] width 750 height 29
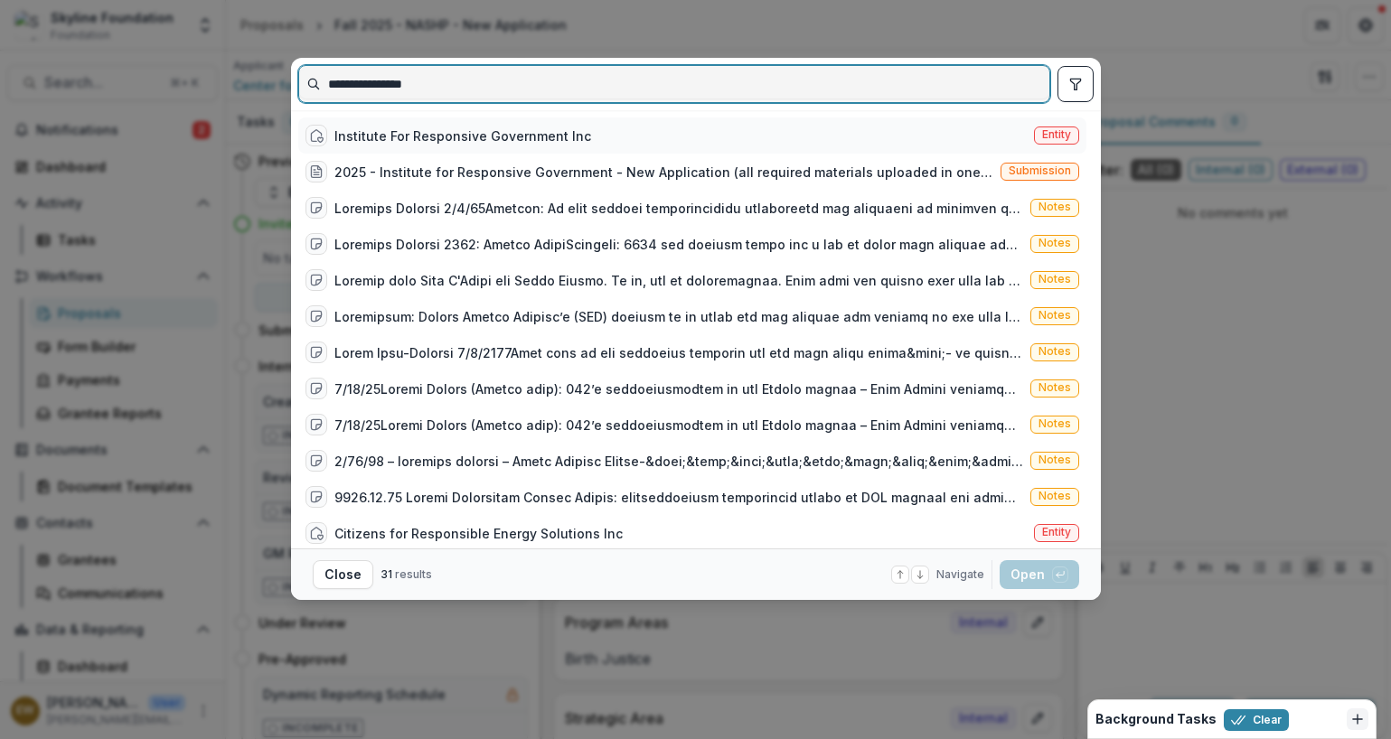
type input "**********"
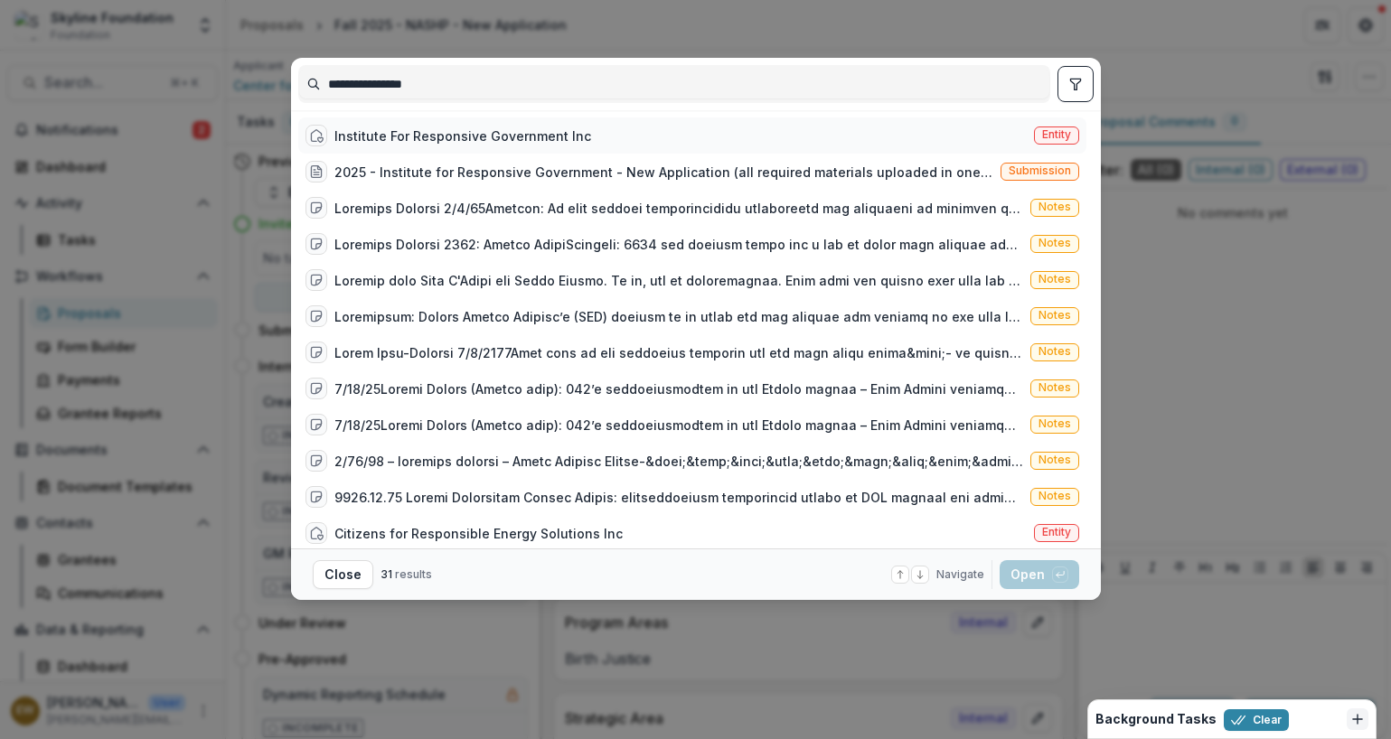
click at [437, 137] on div "Institute For Responsive Government Inc" at bounding box center [462, 135] width 257 height 19
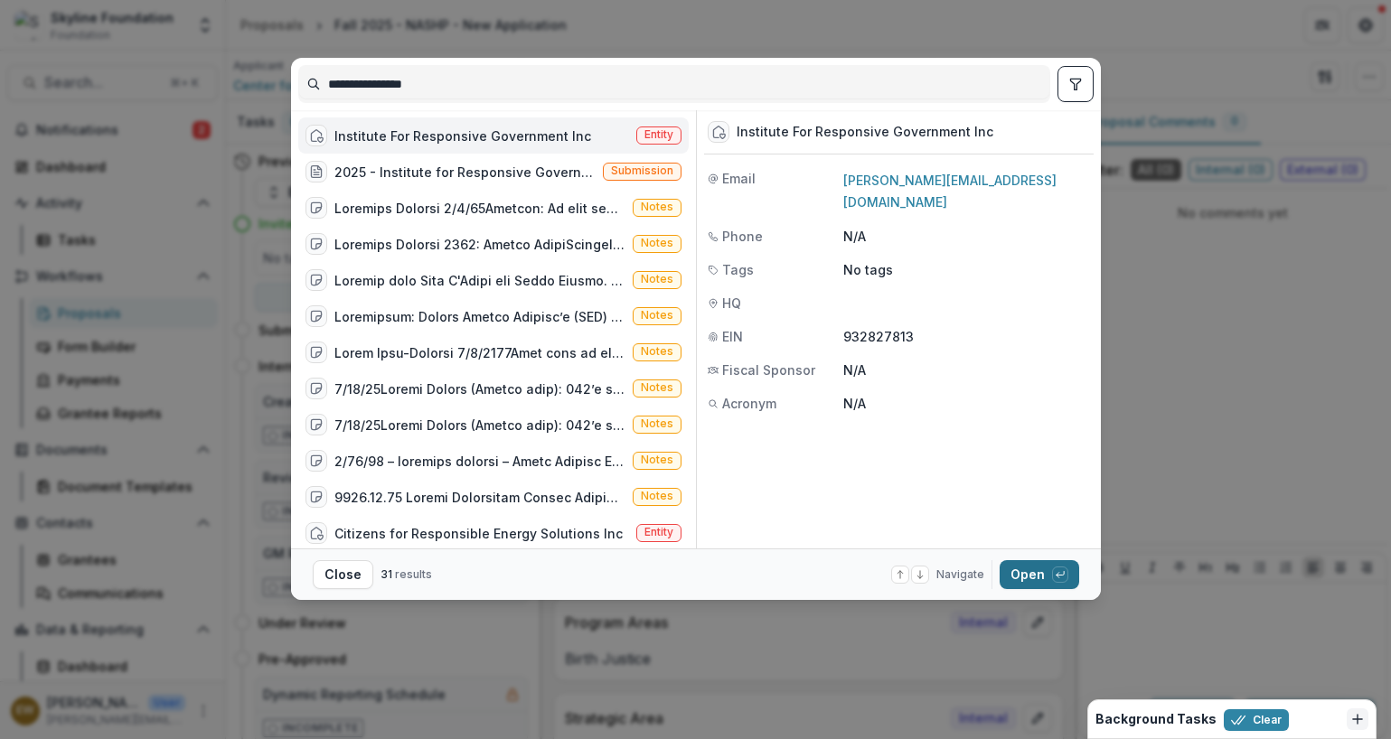
click at [1017, 585] on button "Open with enter key" at bounding box center [1039, 574] width 80 height 29
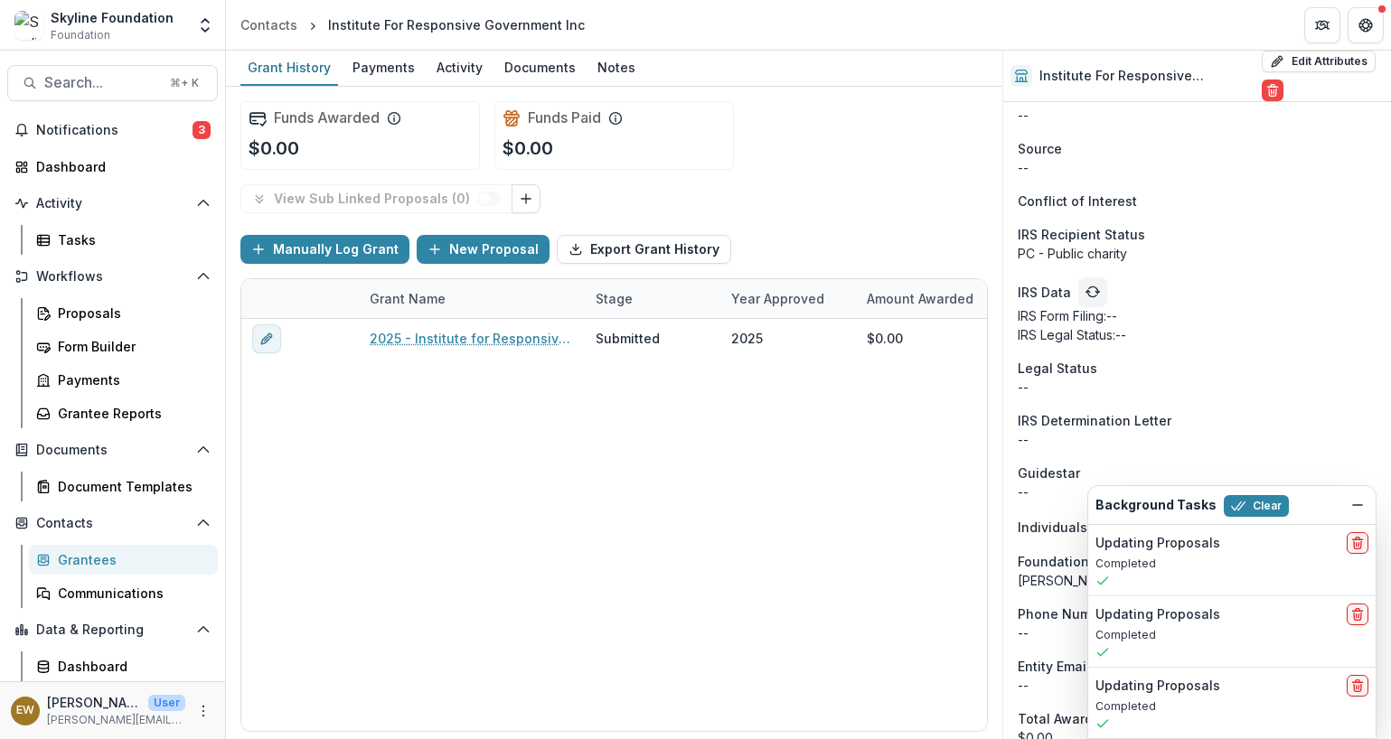
scroll to position [1686, 0]
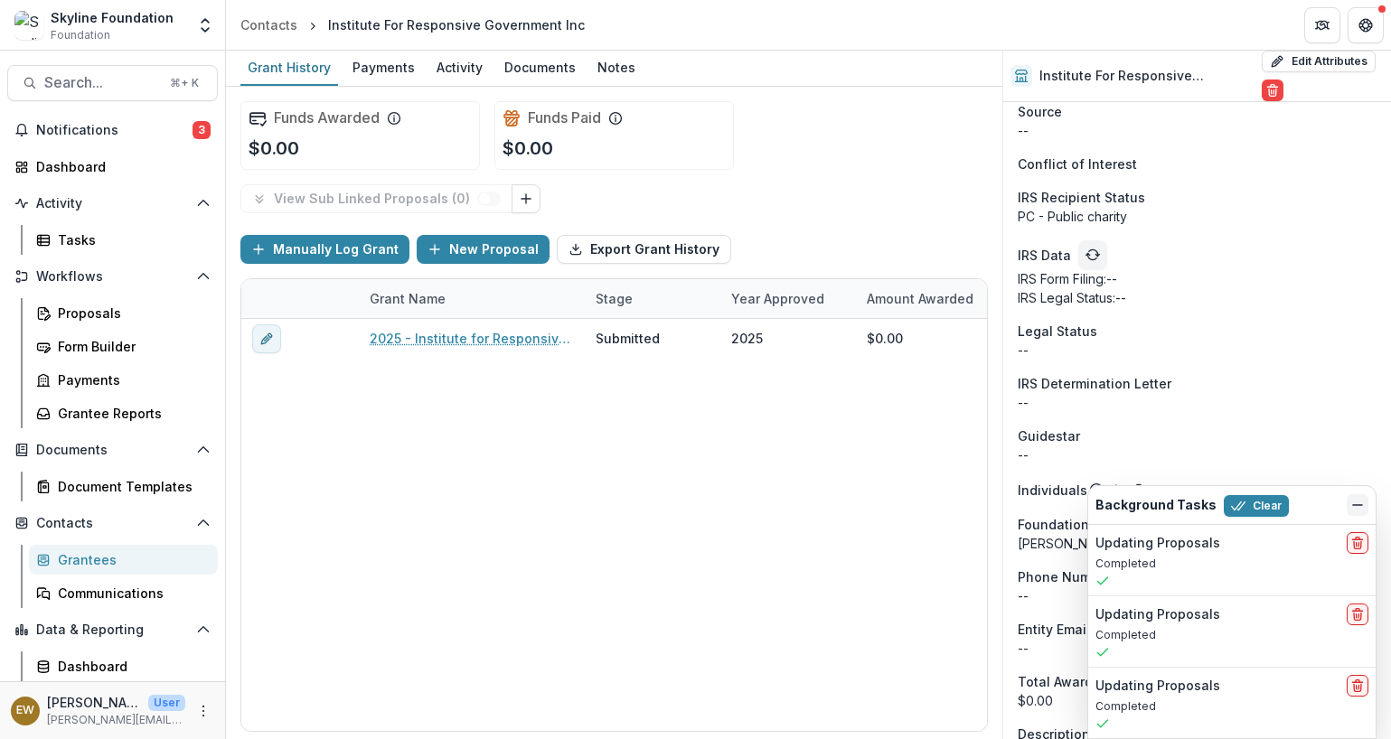
click at [1354, 499] on icon "Dismiss" at bounding box center [1357, 505] width 14 height 14
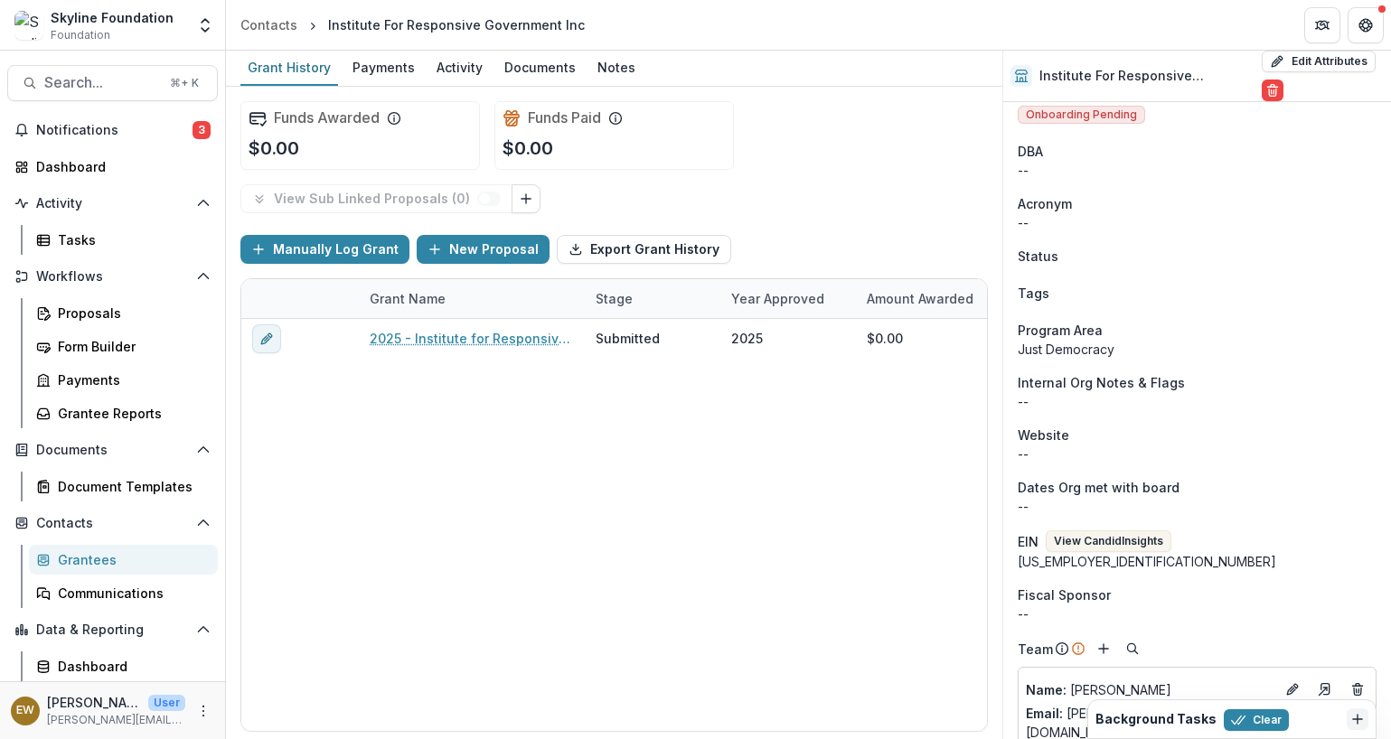
scroll to position [27, 0]
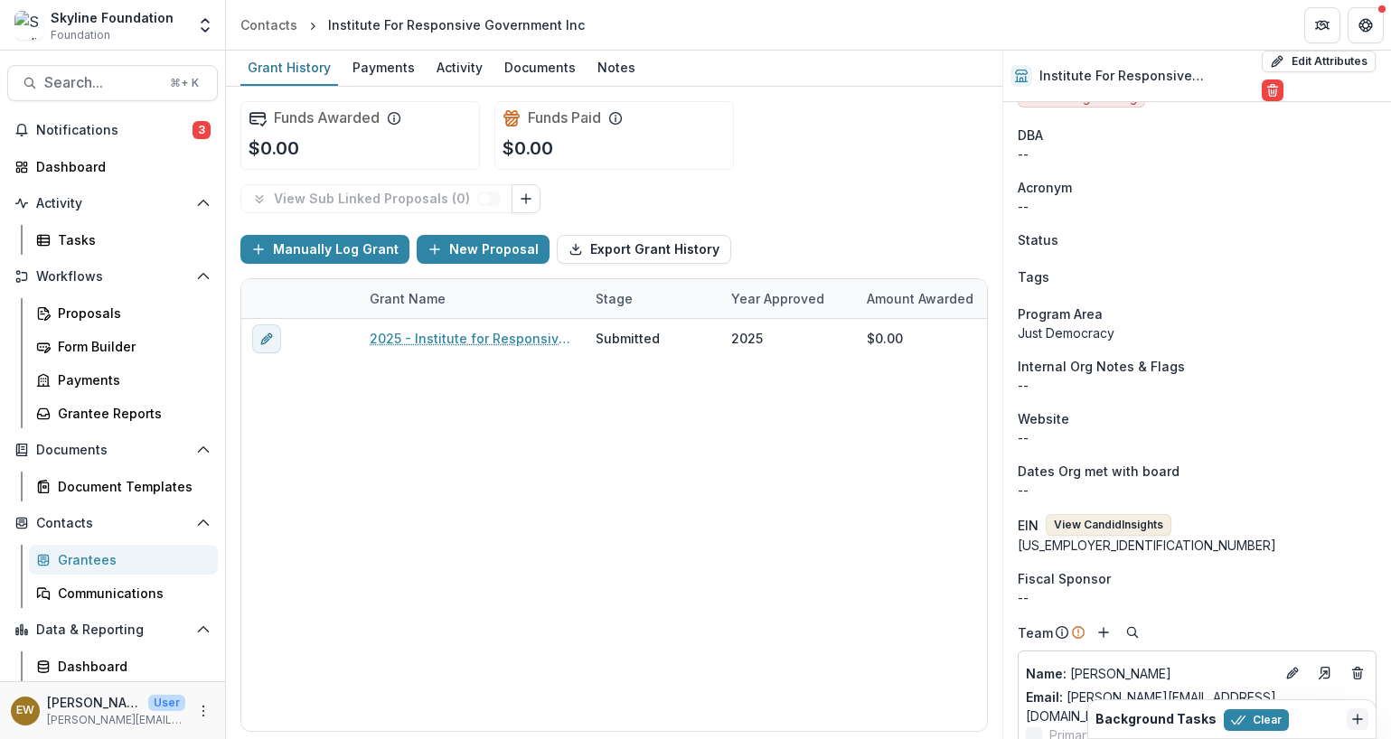
click at [1111, 514] on button "View Candid Insights" at bounding box center [1108, 525] width 126 height 22
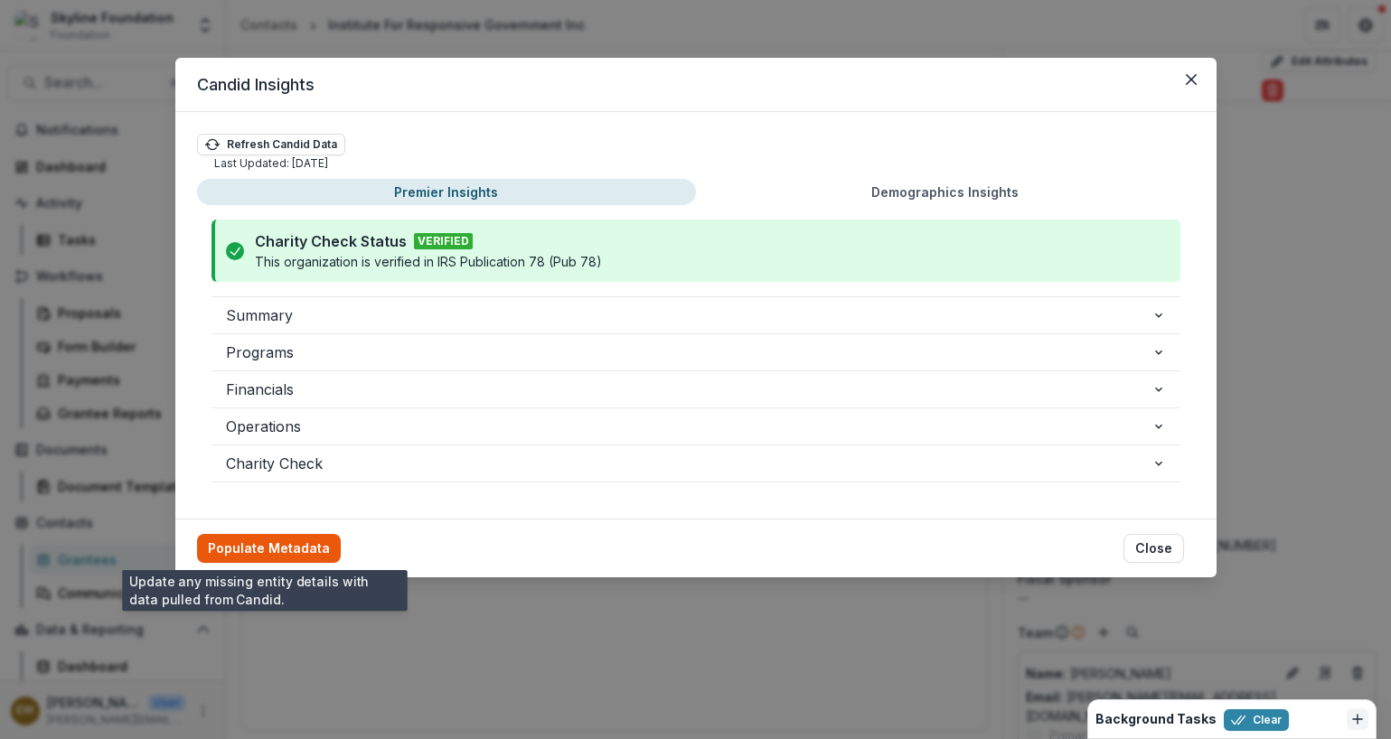
click at [272, 544] on button "Populate Metadata" at bounding box center [269, 548] width 144 height 29
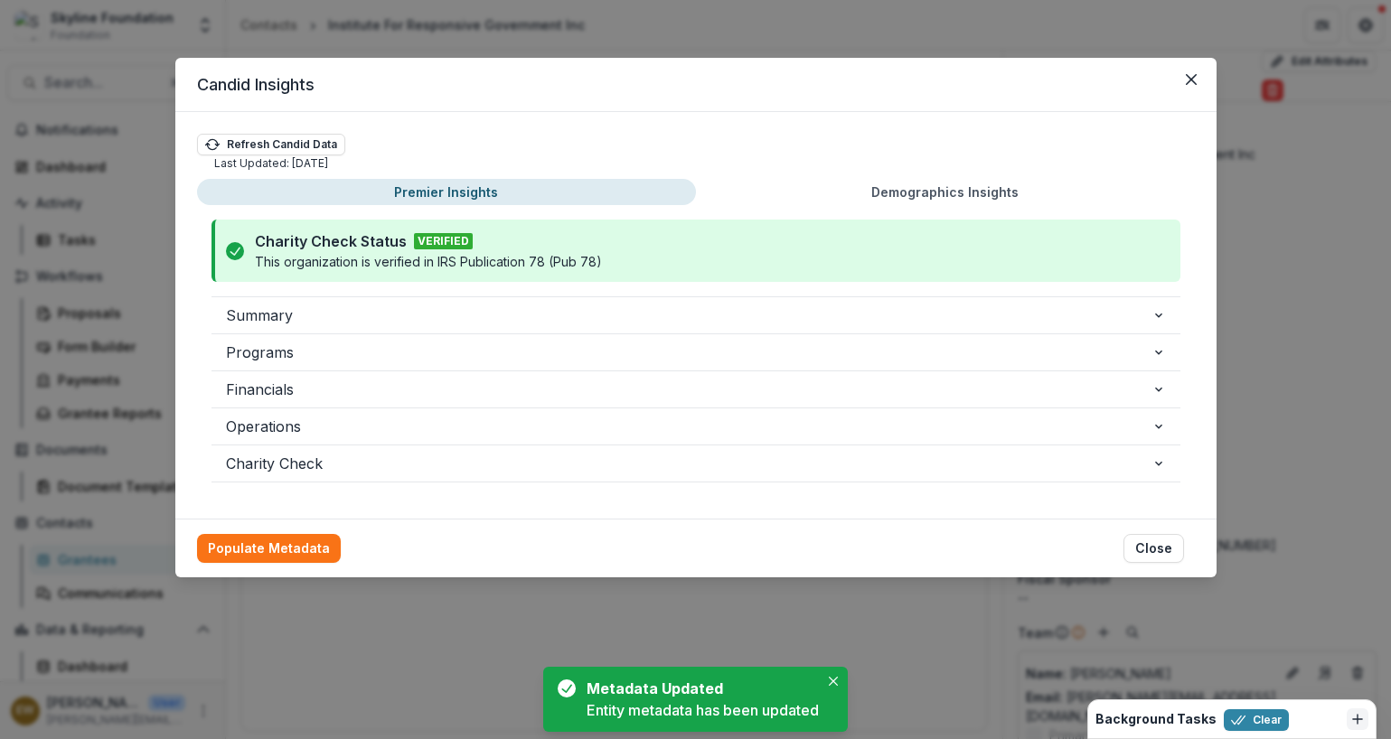
click at [1269, 330] on div "Candid Insights Refresh Candid Data Last Updated: 08/25/2025 Premier Insights D…" at bounding box center [695, 369] width 1391 height 739
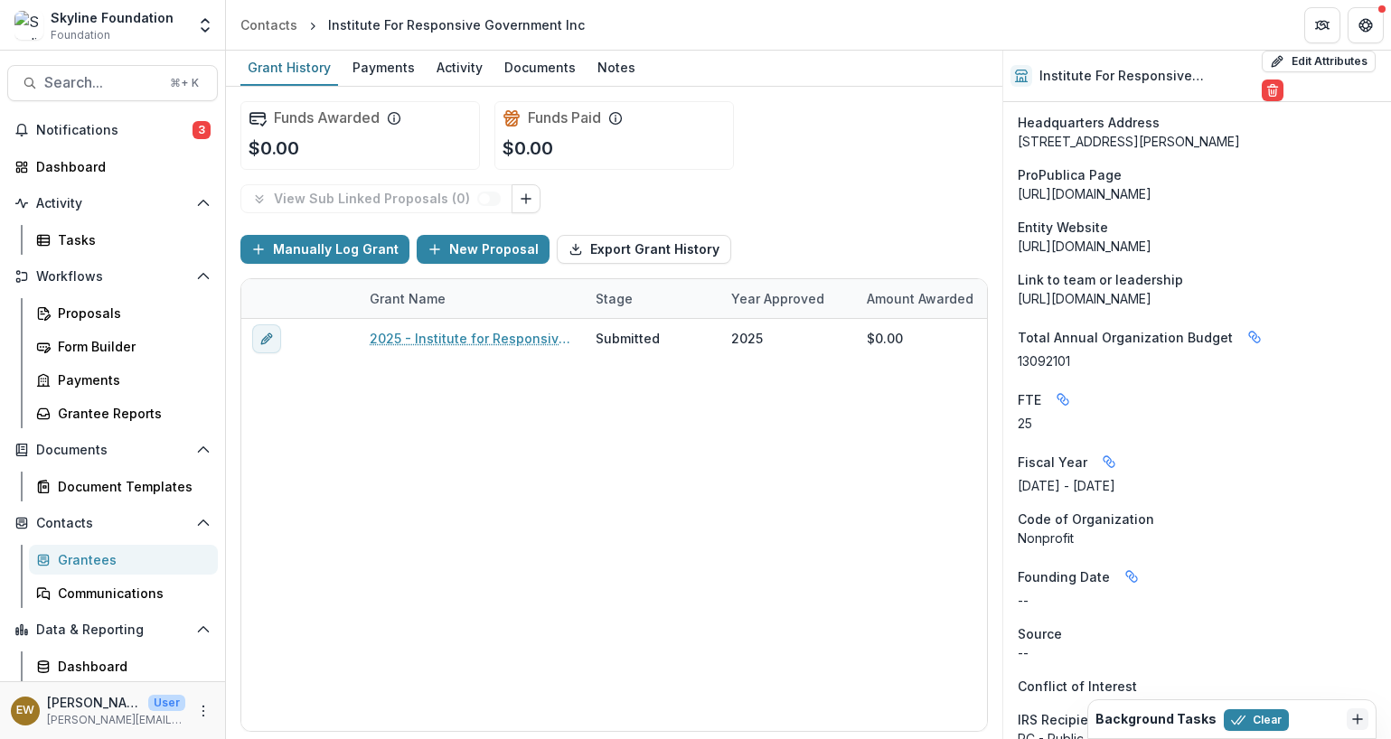
scroll to position [1243, 0]
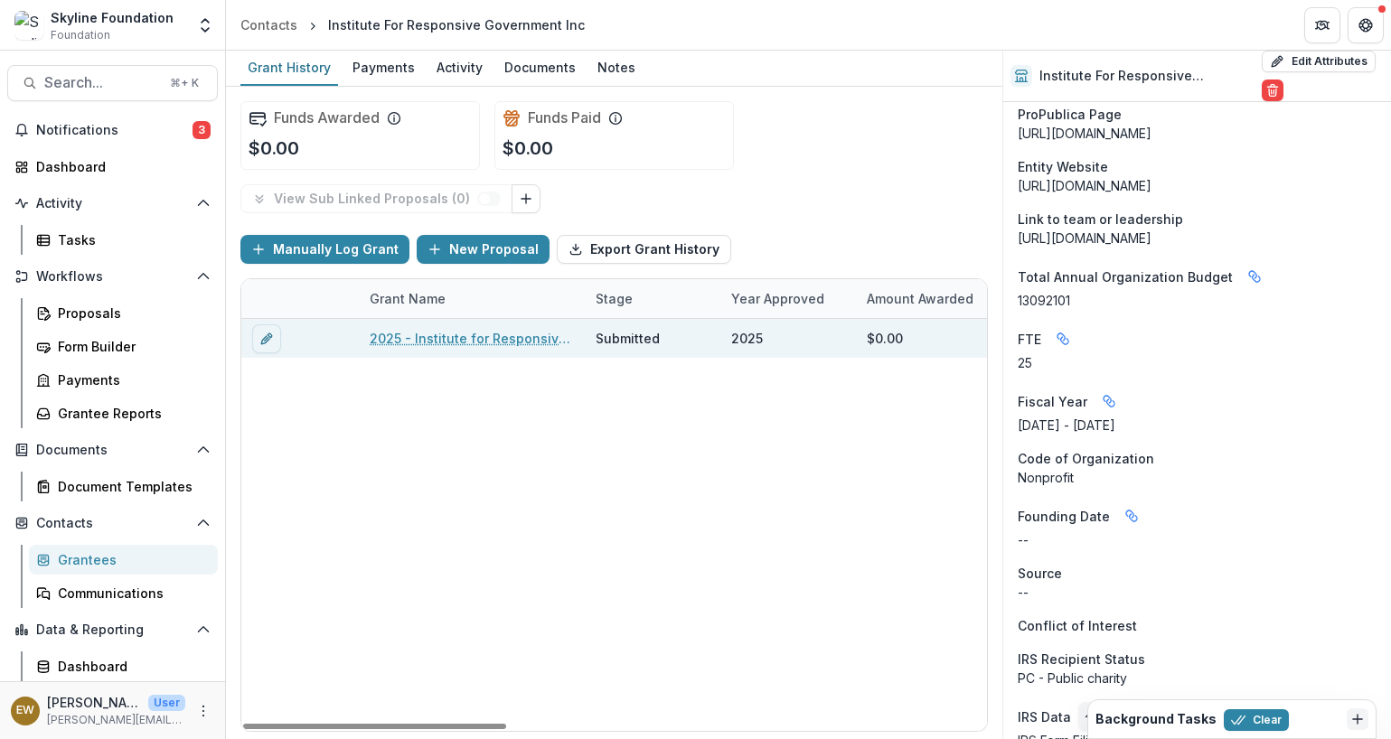
click at [437, 336] on link "2025 - Institute for Responsive Government - New Application" at bounding box center [472, 338] width 204 height 19
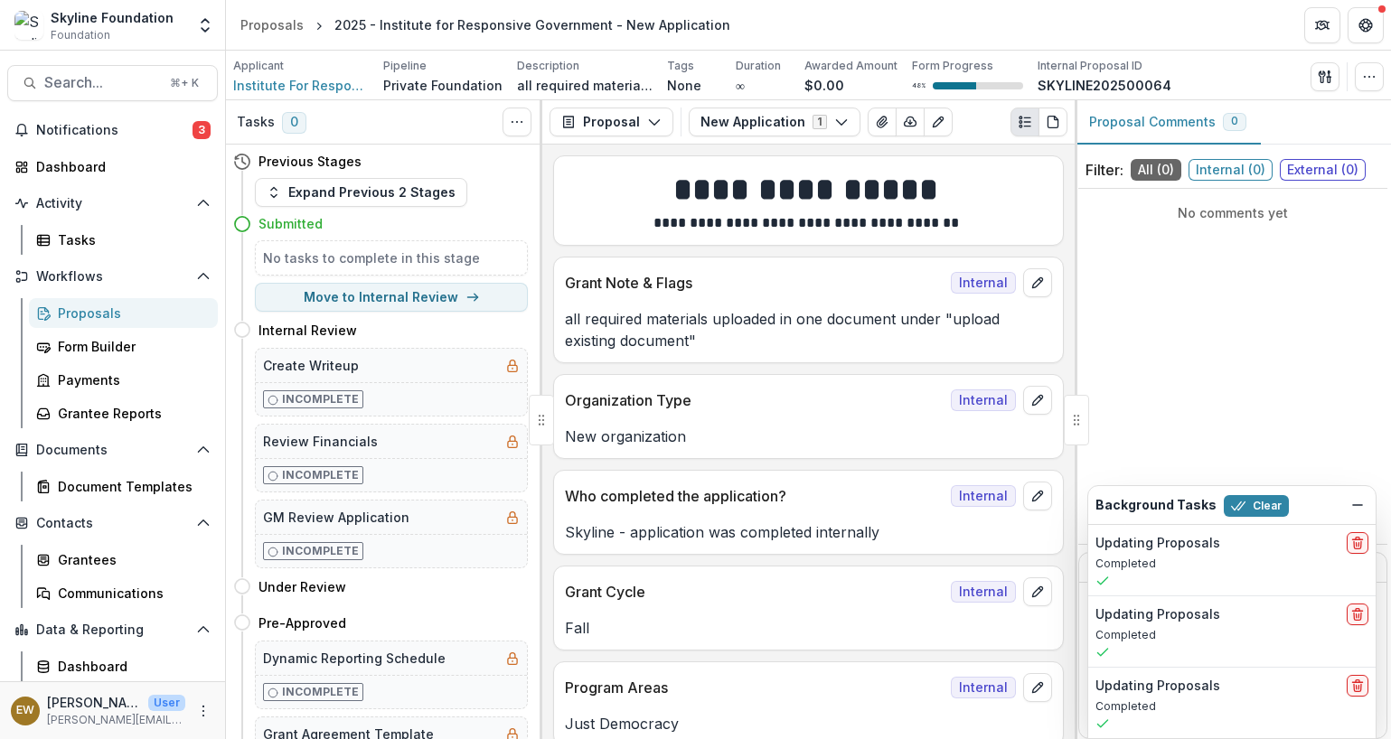
scroll to position [4, 0]
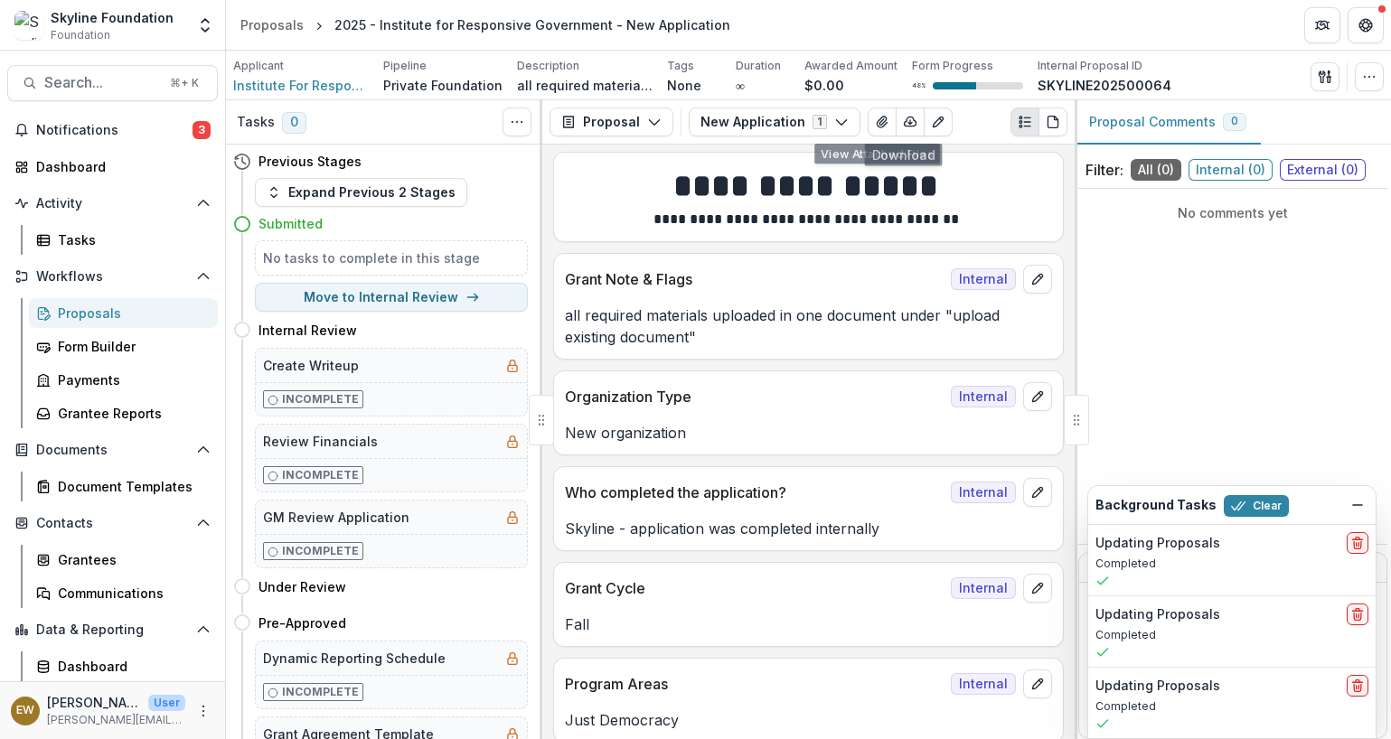
click at [934, 110] on button "Edit as form" at bounding box center [937, 122] width 29 height 29
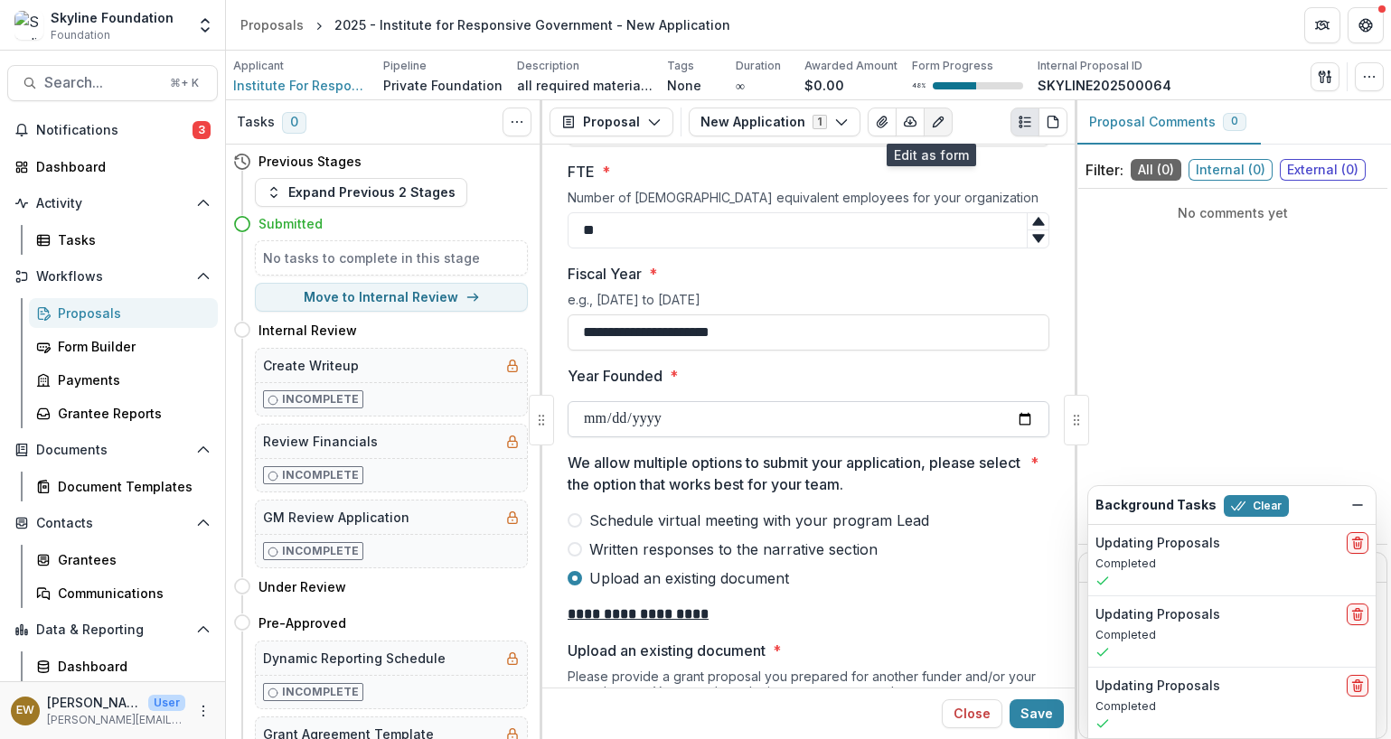
scroll to position [4460, 0]
click at [1021, 426] on input "Year Founded *" at bounding box center [808, 417] width 482 height 36
click at [1018, 415] on input "**********" at bounding box center [808, 417] width 482 height 36
type input "**********"
click at [1042, 707] on button "Save" at bounding box center [1036, 713] width 54 height 29
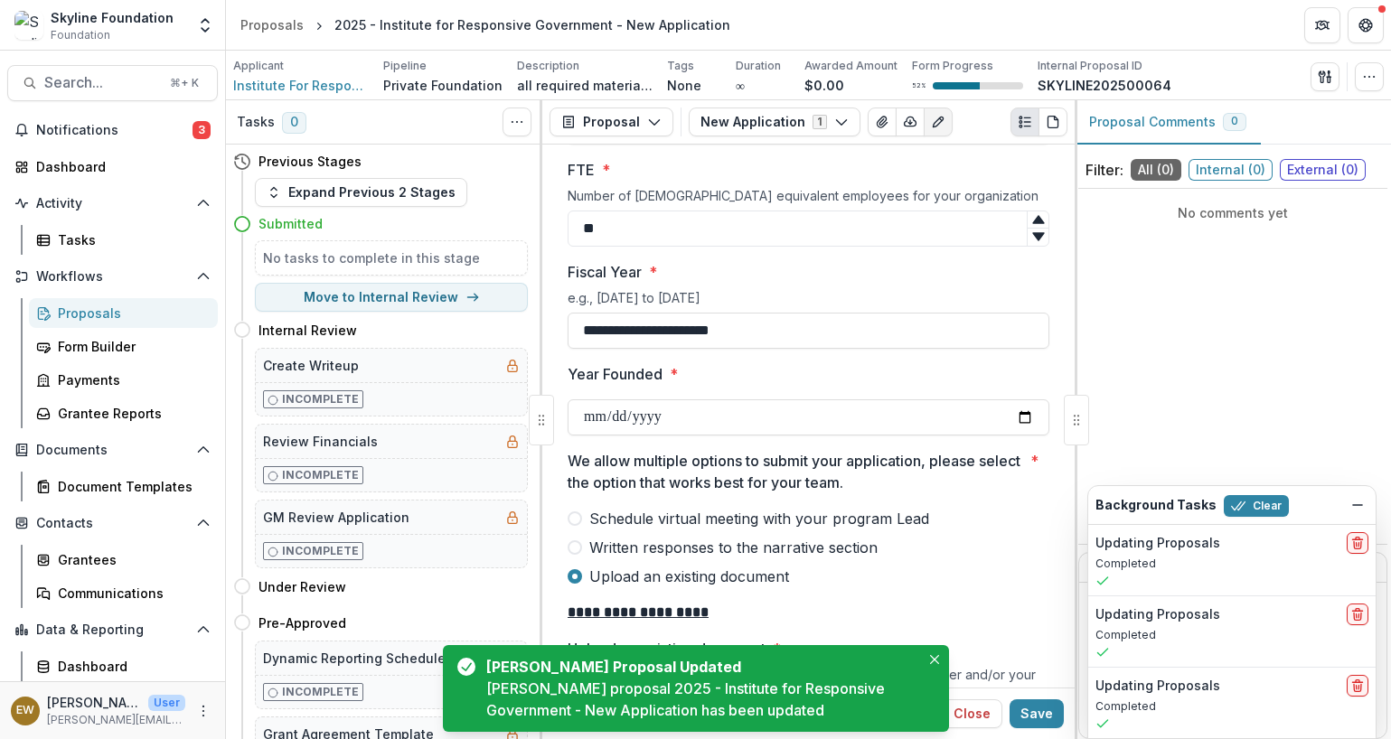
click at [69, 313] on div "Proposals" at bounding box center [130, 313] width 145 height 19
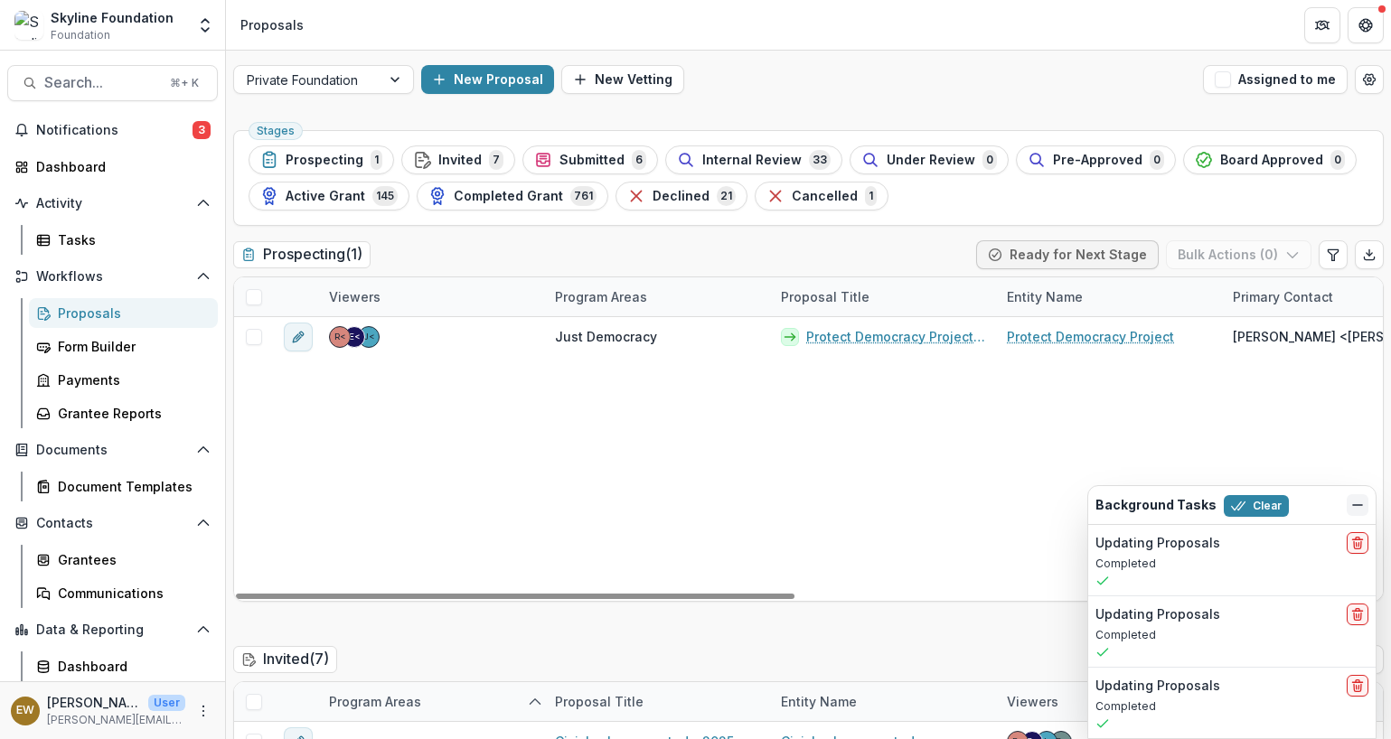
click at [1350, 504] on icon "Dismiss" at bounding box center [1357, 505] width 14 height 14
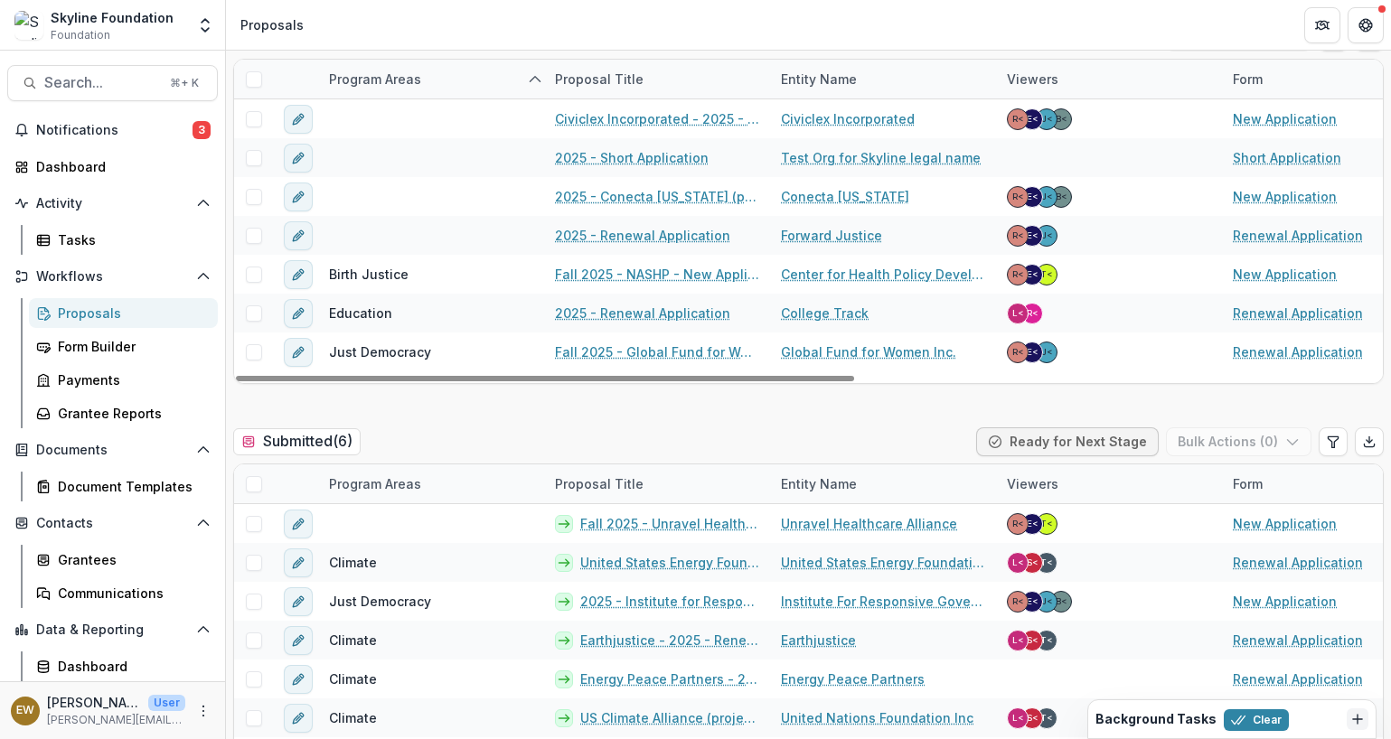
scroll to position [628, 0]
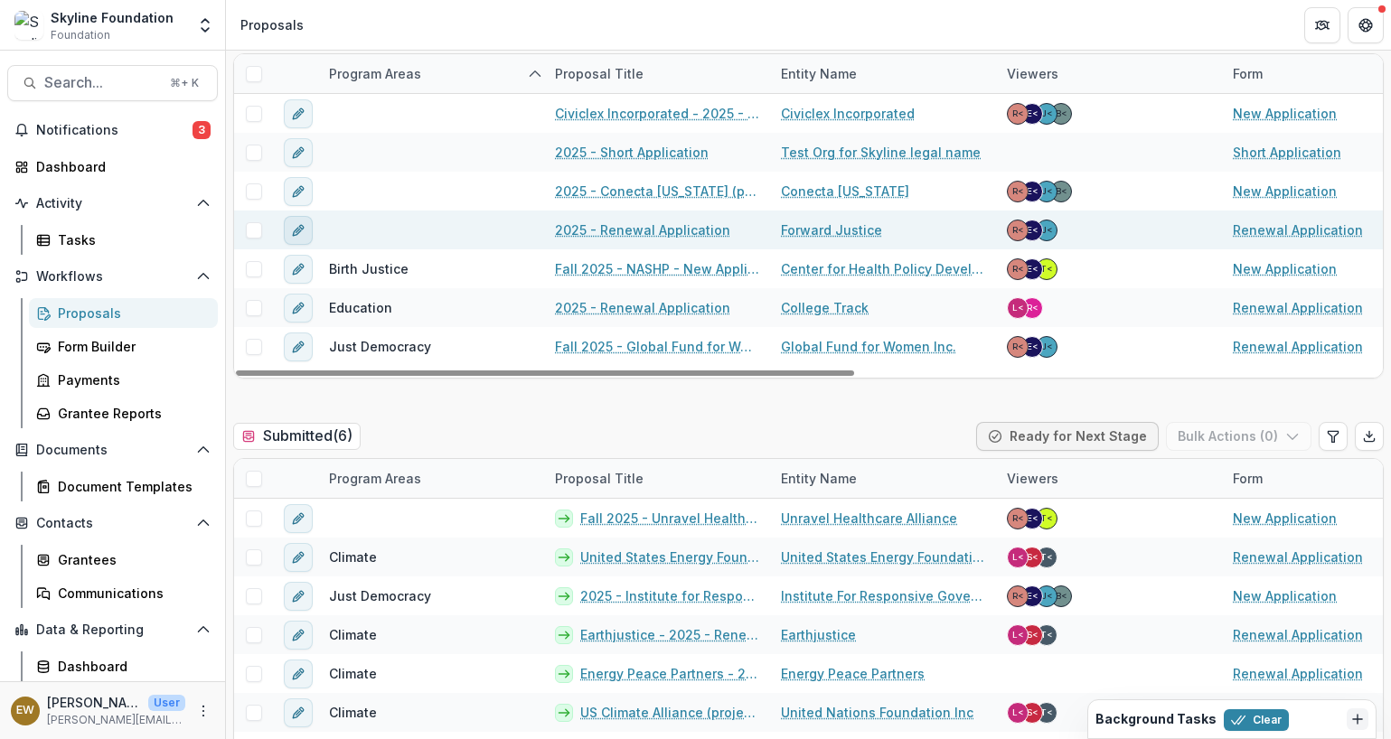
click at [293, 236] on icon "edit" at bounding box center [298, 230] width 14 height 14
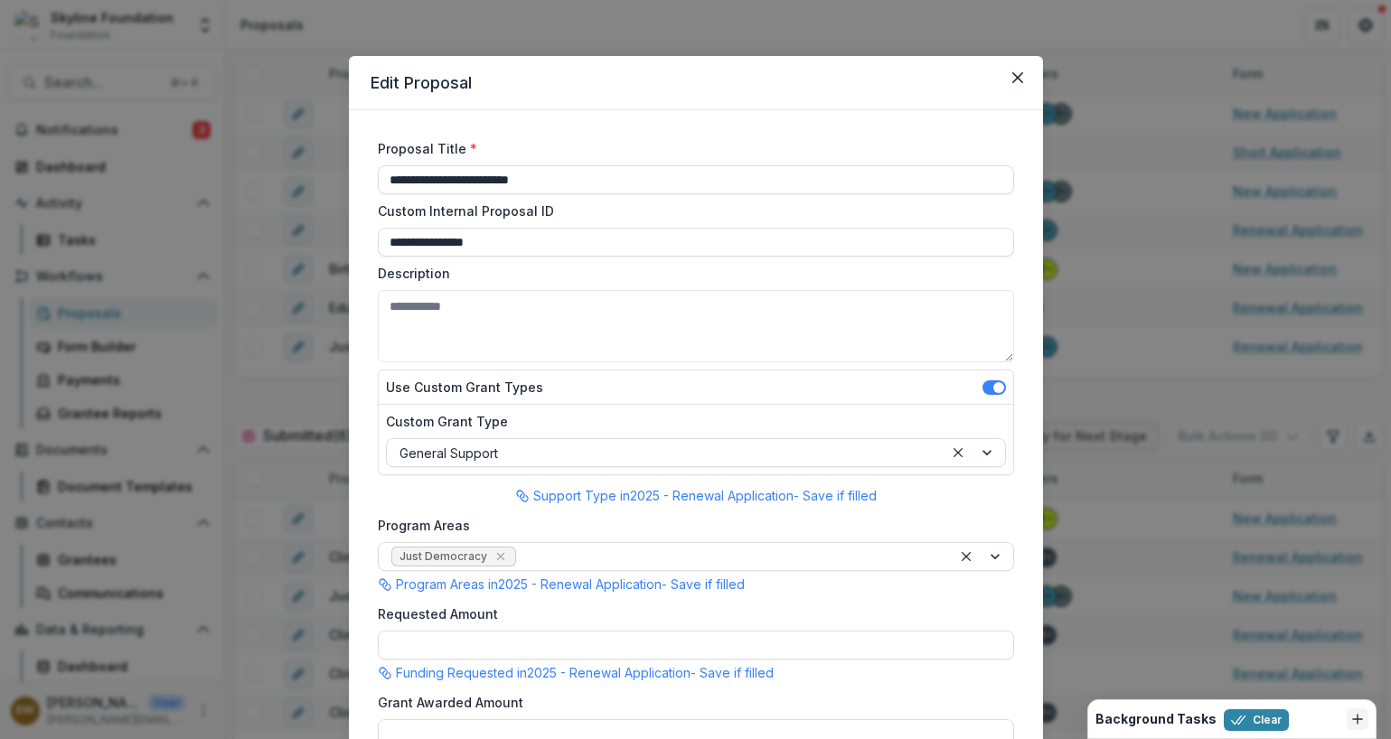
scroll to position [0, 0]
click at [332, 411] on div "**********" at bounding box center [695, 369] width 1391 height 739
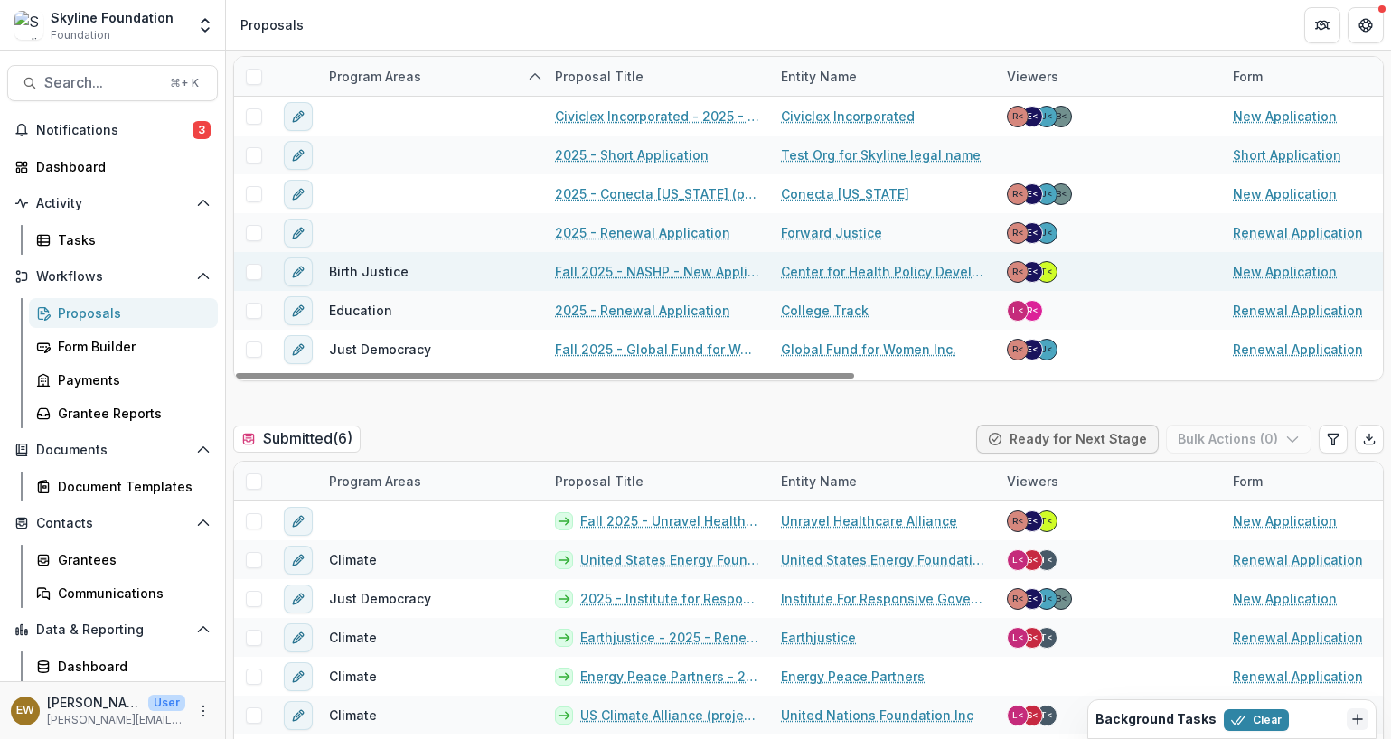
scroll to position [624, 0]
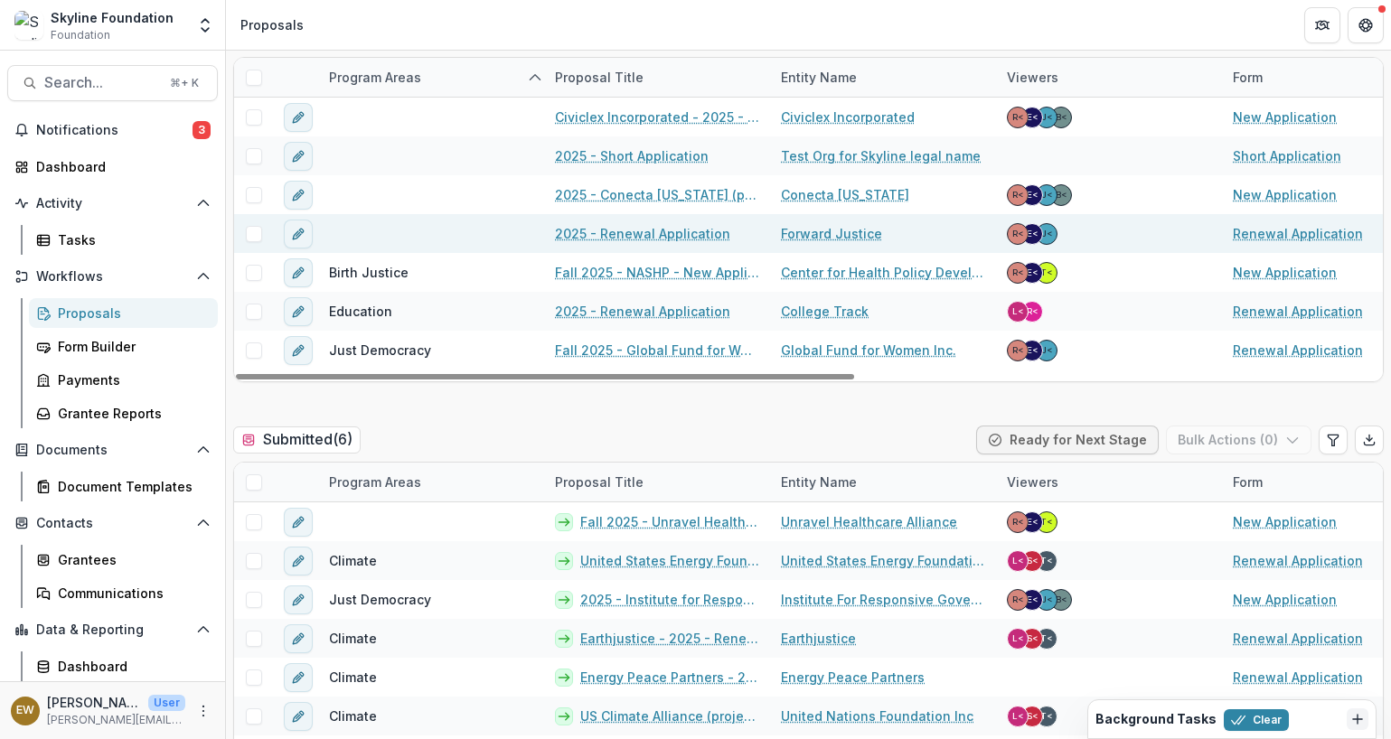
click at [681, 233] on link "2025 - Renewal Application" at bounding box center [642, 233] width 175 height 19
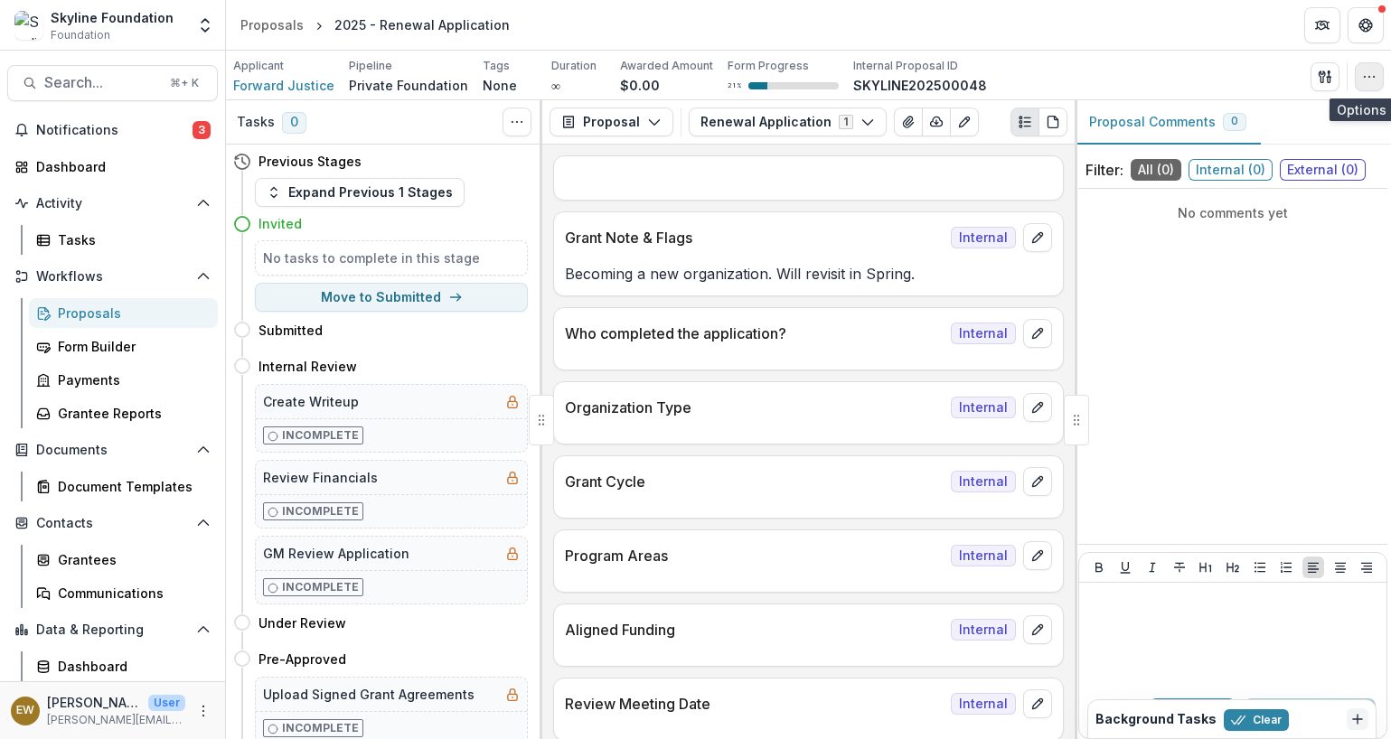
click at [1370, 79] on icon "button" at bounding box center [1369, 77] width 14 height 14
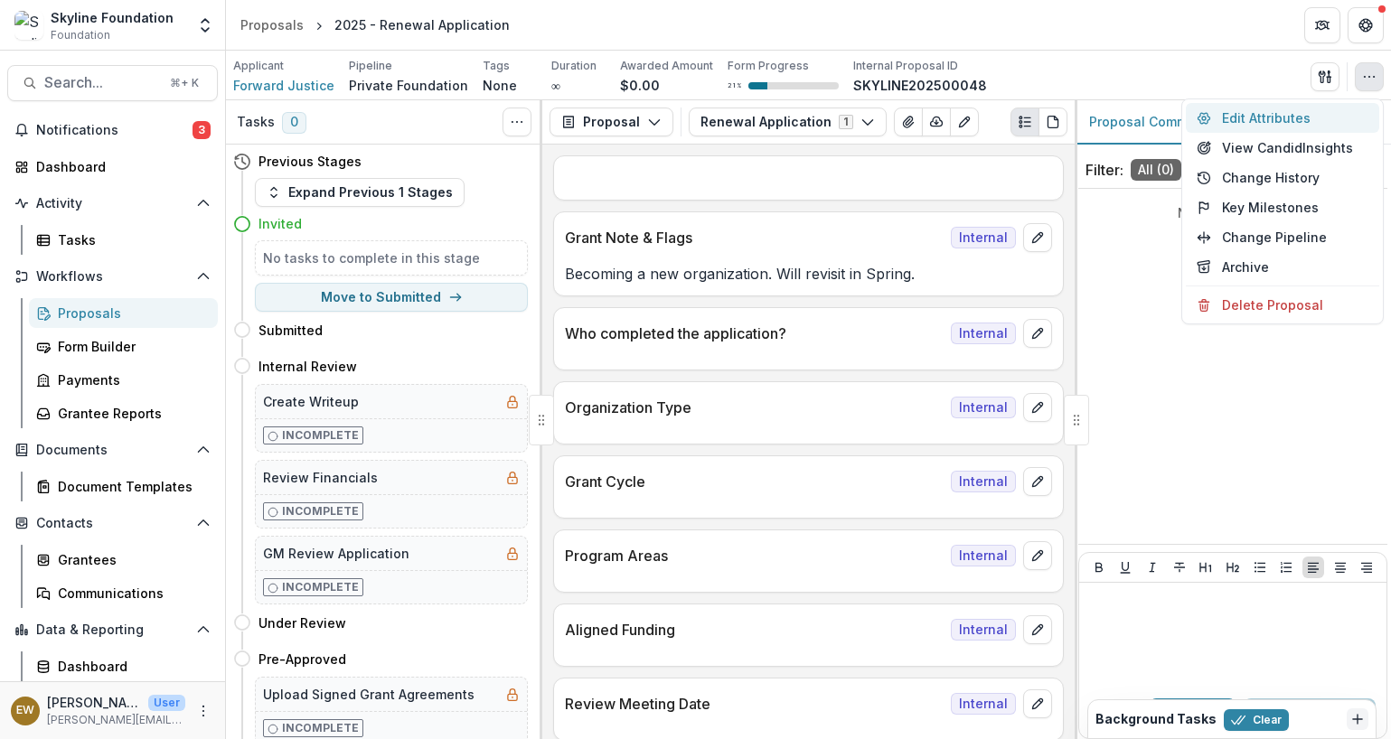
click at [1306, 126] on button "Edit Attributes" at bounding box center [1281, 118] width 193 height 30
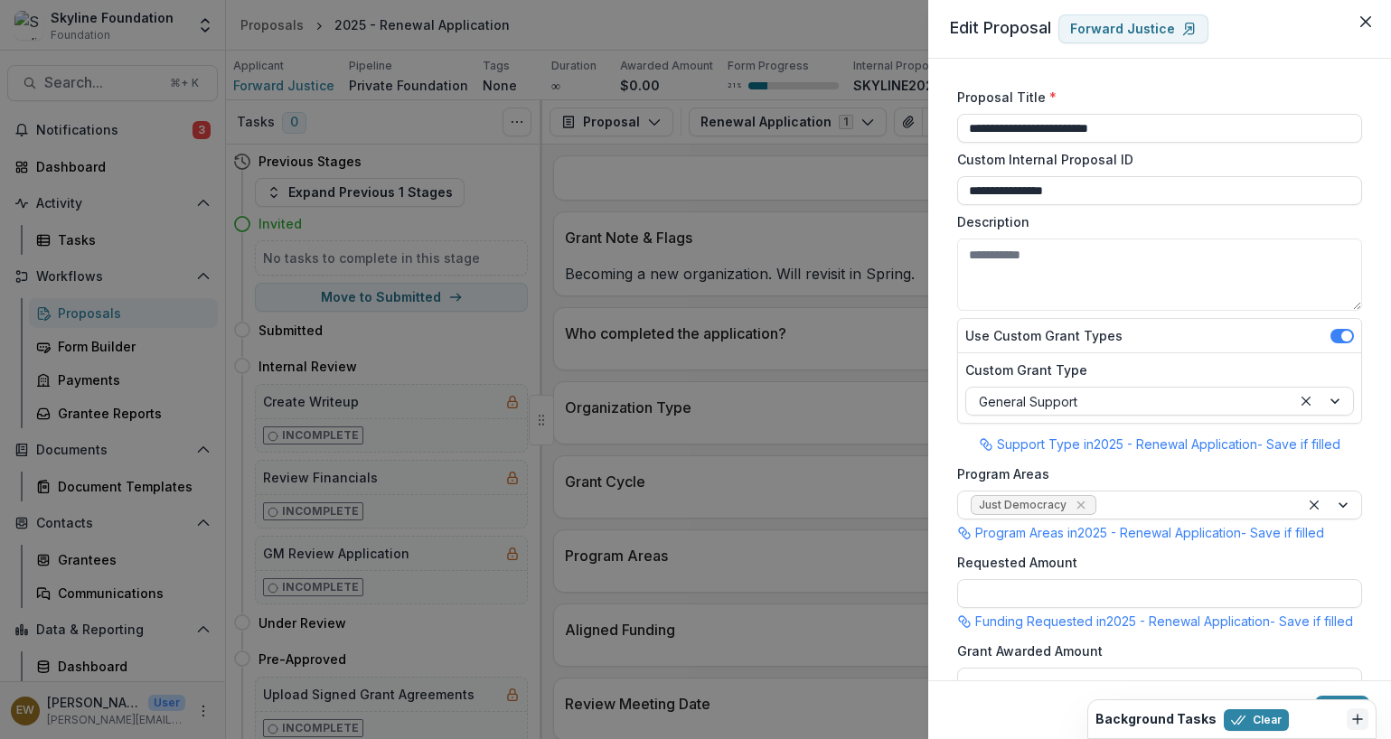
click at [783, 252] on div "**********" at bounding box center [695, 369] width 1391 height 739
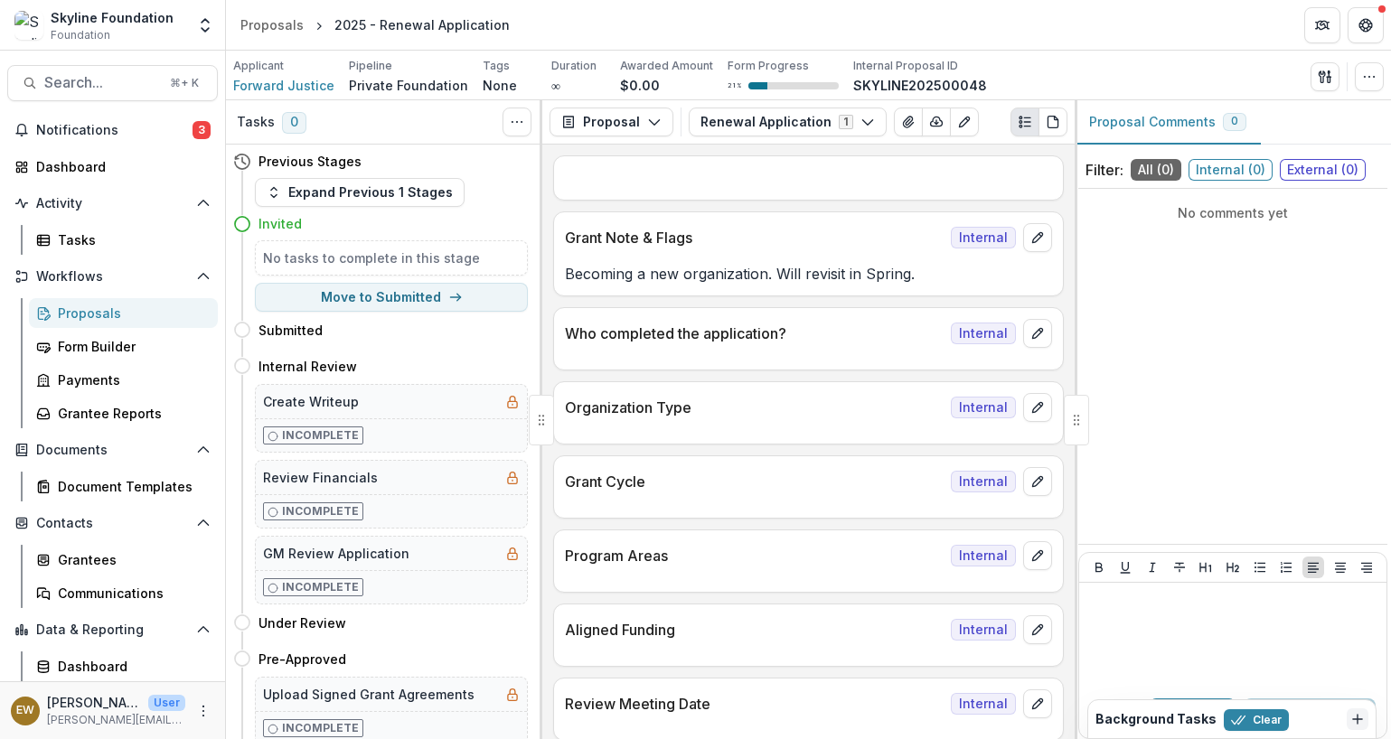
click at [717, 277] on p "Becoming a new organization. Will revisit in Spring." at bounding box center [808, 274] width 487 height 22
click at [861, 279] on p "Becoming a new organization. Will revisit in Spring." at bounding box center [808, 274] width 487 height 22
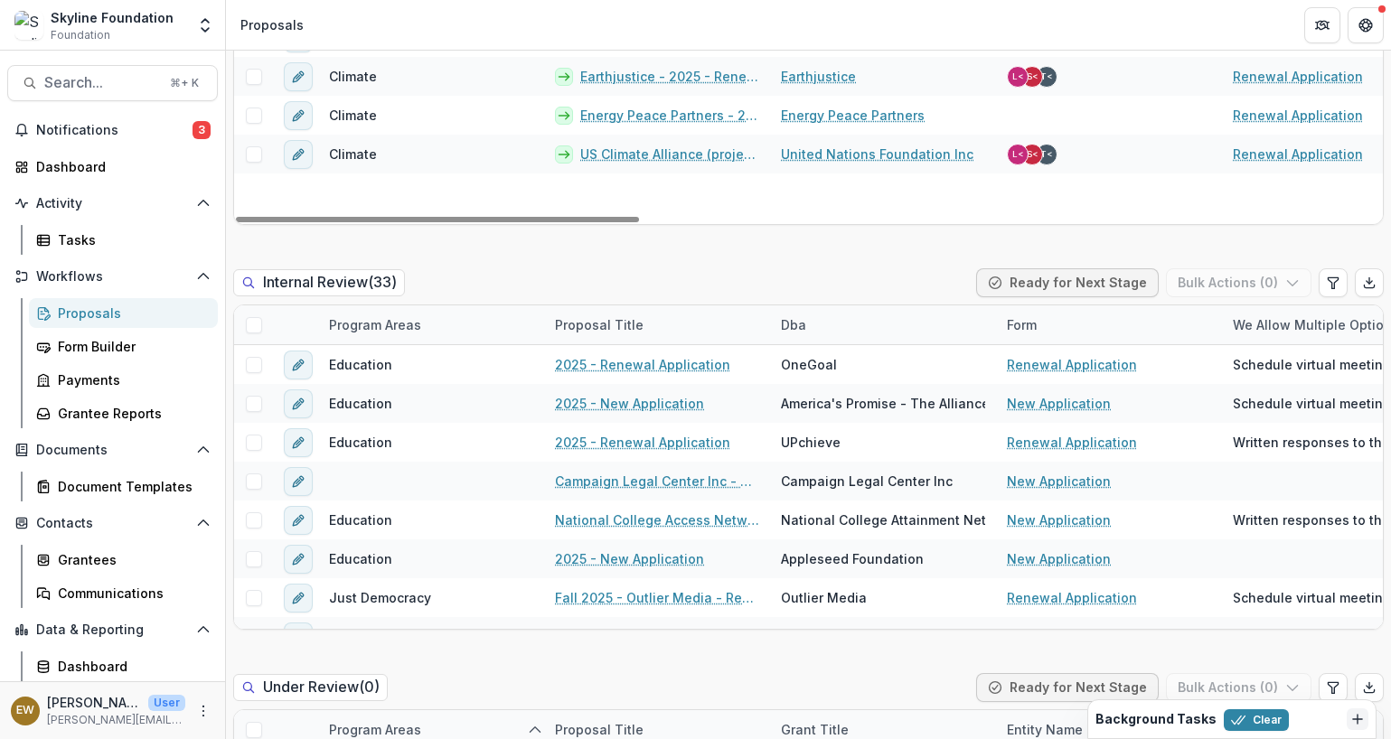
scroll to position [1368, 0]
